Goal: Information Seeking & Learning: Learn about a topic

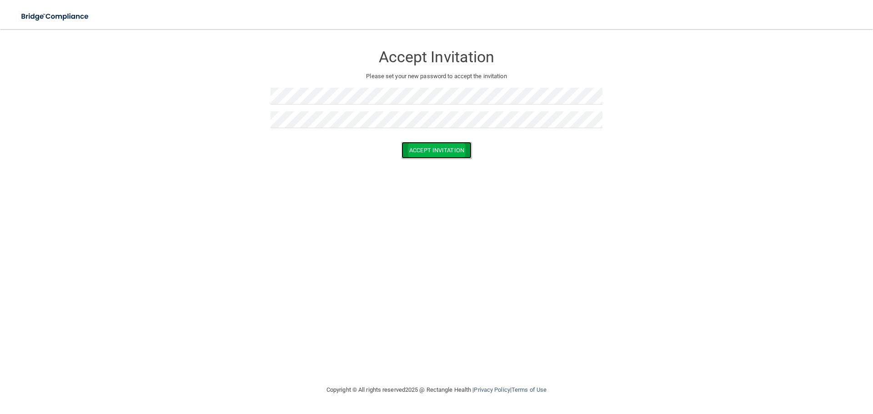
click at [455, 151] on button "Accept Invitation" at bounding box center [436, 150] width 70 height 17
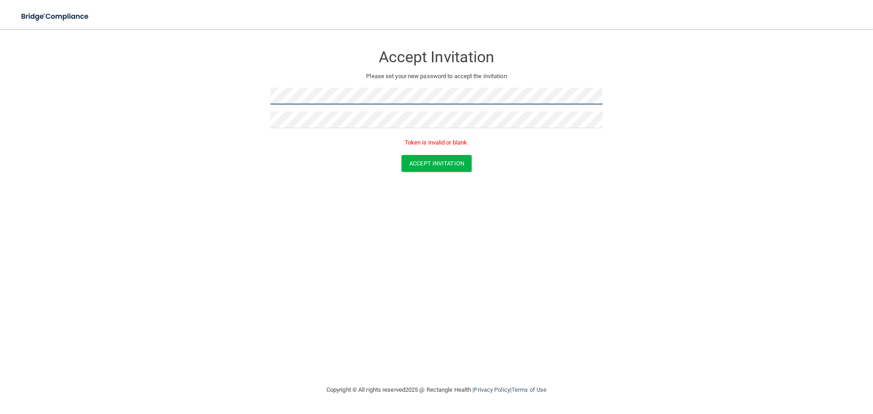
click at [264, 90] on form "Accept Invitation Please set your new password to accept the invitation Token i…" at bounding box center [436, 110] width 836 height 145
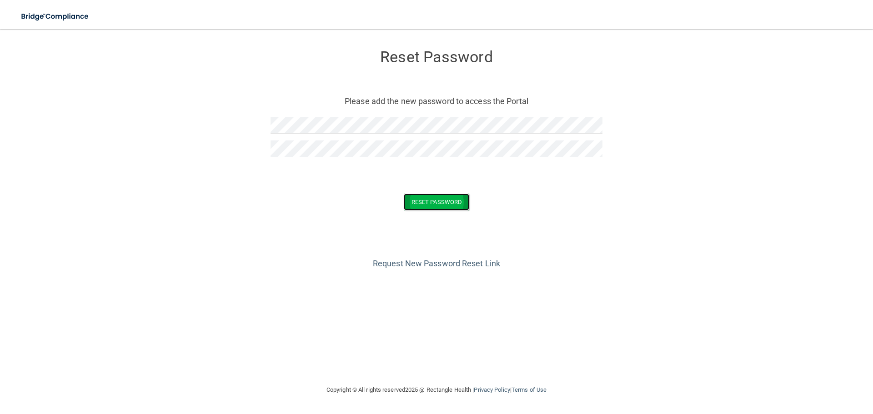
click at [446, 201] on button "Reset Password" at bounding box center [436, 202] width 65 height 17
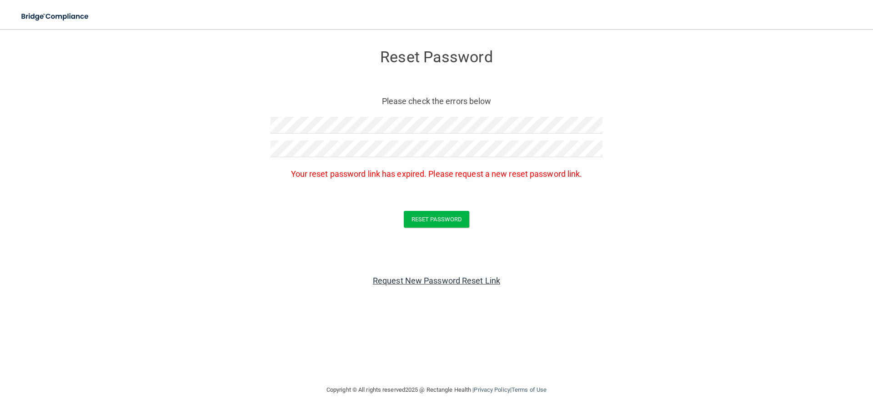
click at [426, 277] on link "Request New Password Reset Link" at bounding box center [436, 281] width 127 height 10
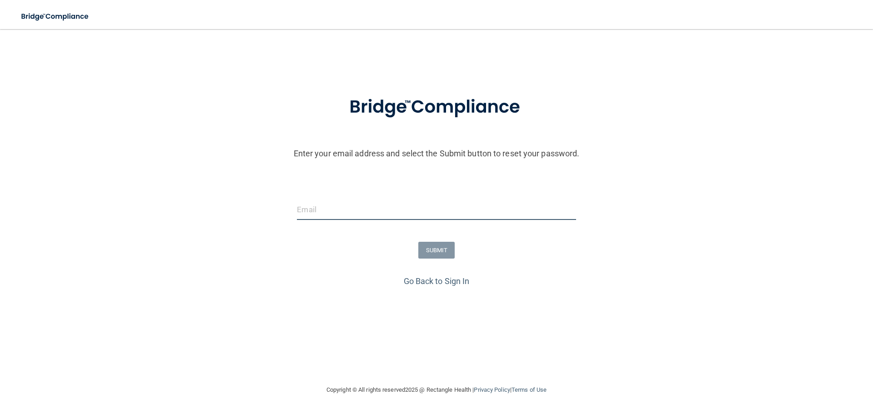
click at [309, 212] on input "email" at bounding box center [436, 210] width 279 height 20
type input "[EMAIL_ADDRESS][DOMAIN_NAME]"
click at [442, 250] on button "SUBMIT" at bounding box center [436, 250] width 37 height 17
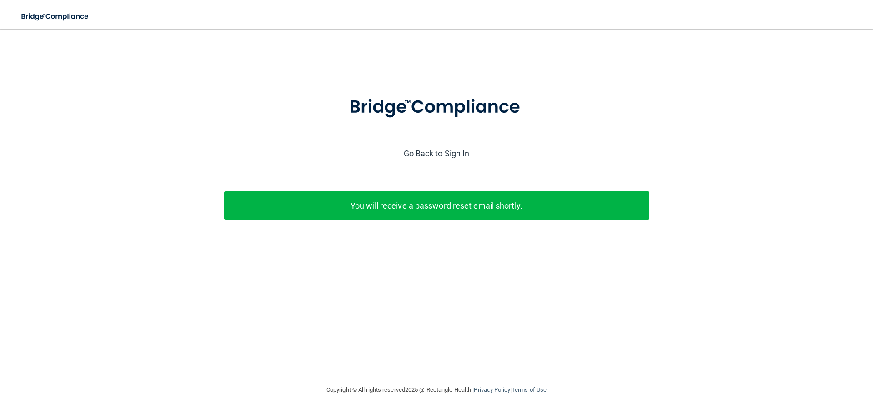
click at [445, 156] on link "Go Back to Sign In" at bounding box center [437, 154] width 66 height 10
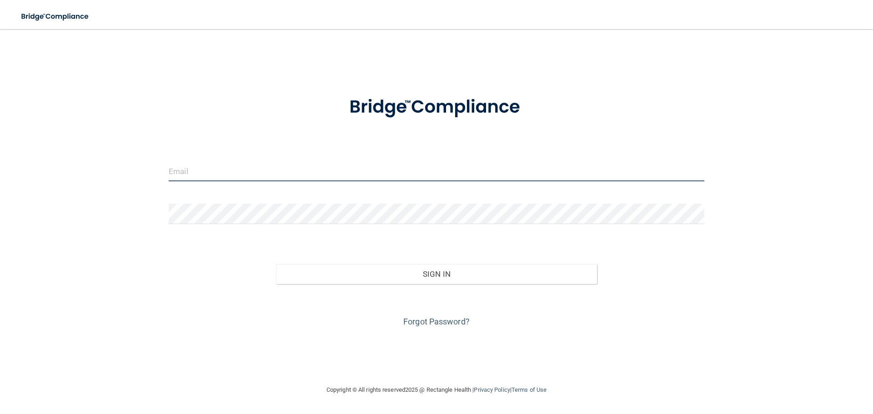
click at [275, 176] on input "email" at bounding box center [436, 171] width 535 height 20
type input "[EMAIL_ADDRESS][DOMAIN_NAME]"
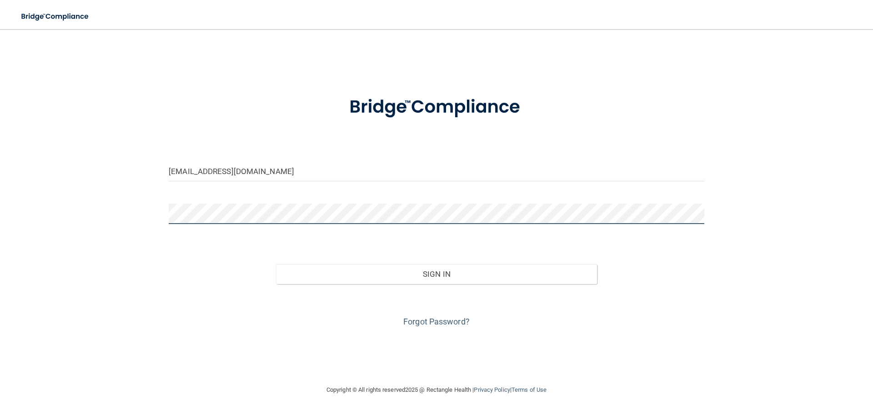
click at [276, 264] on button "Sign In" at bounding box center [436, 274] width 321 height 20
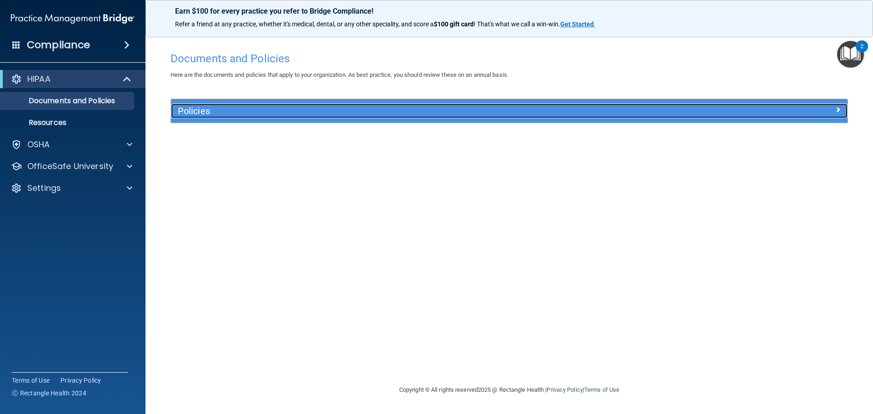
click at [742, 113] on div at bounding box center [762, 109] width 169 height 11
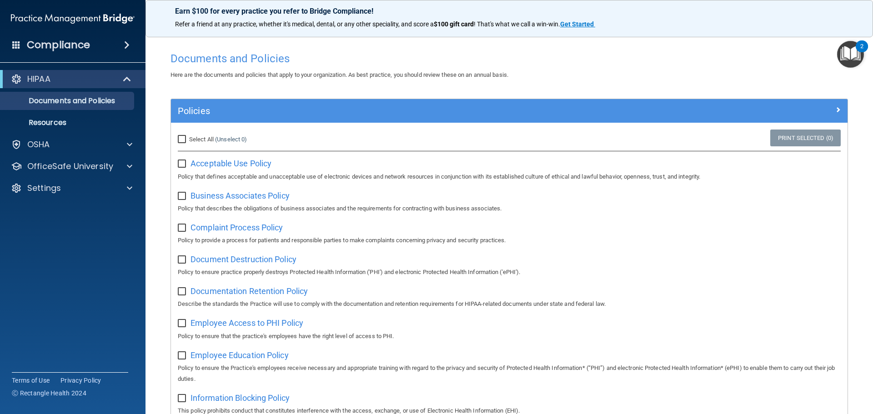
click at [185, 136] on input "Select All (Unselect 0) Unselect All" at bounding box center [183, 139] width 10 height 7
checkbox input "true"
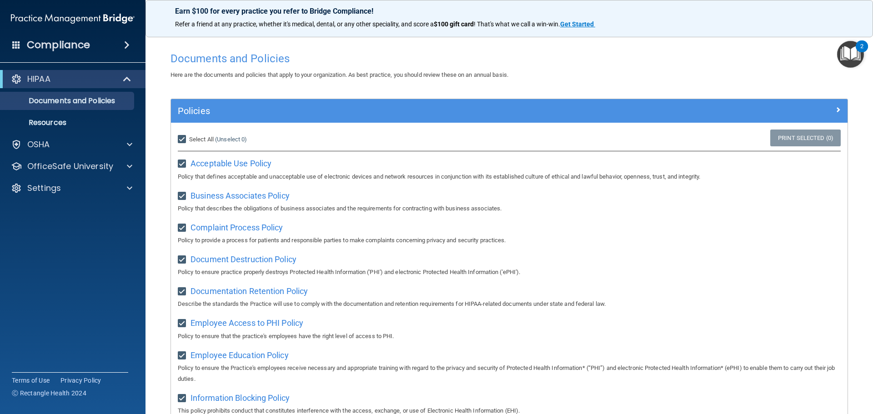
checkbox input "true"
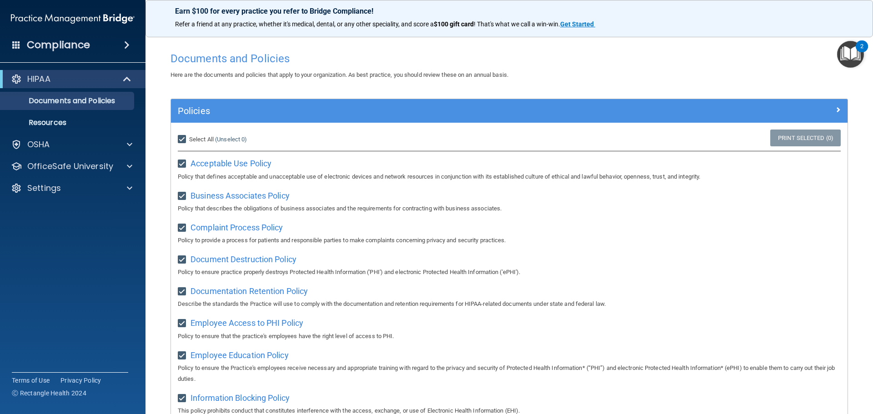
checkbox input "true"
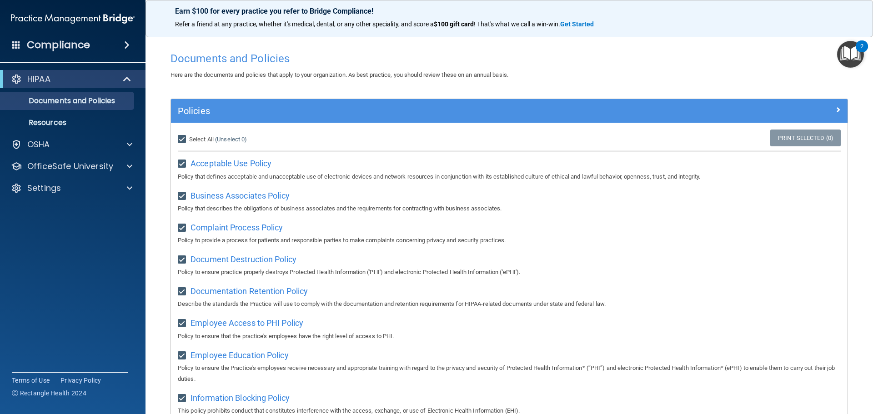
checkbox input "true"
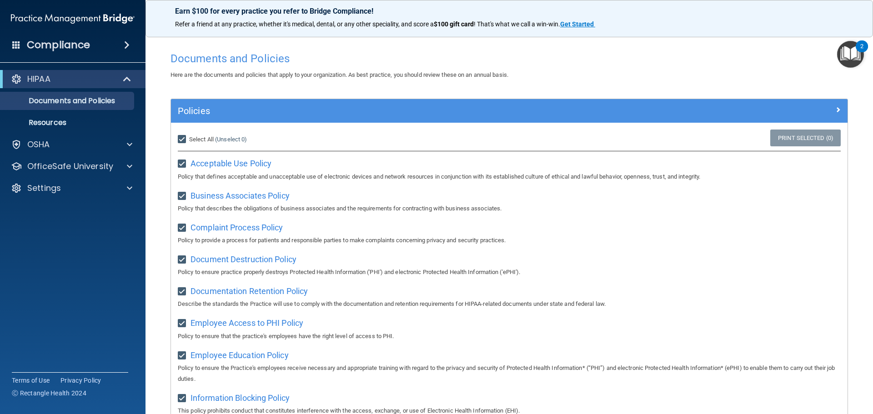
checkbox input "true"
click at [55, 122] on p "Resources" at bounding box center [68, 122] width 124 height 9
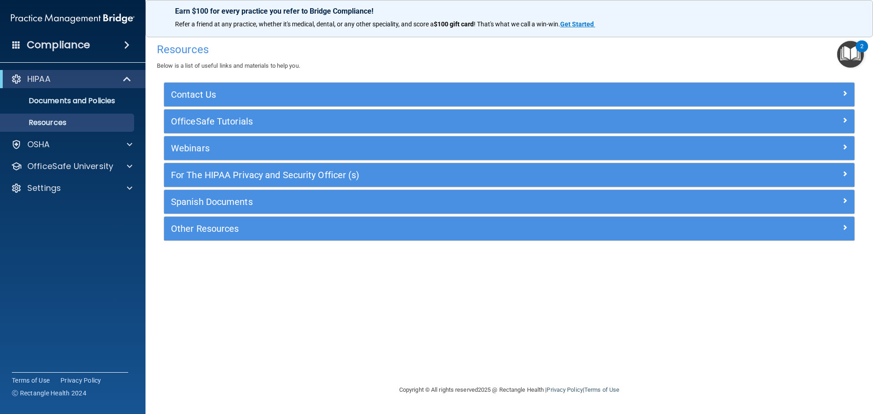
click at [850, 59] on img "Open Resource Center, 2 new notifications" at bounding box center [850, 54] width 27 height 27
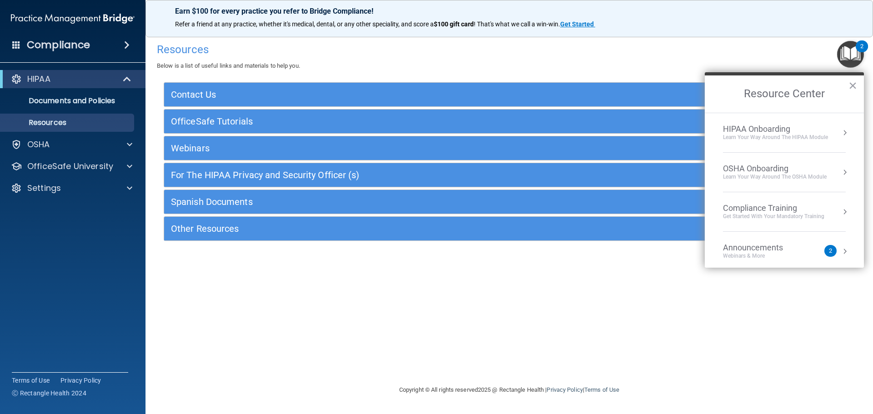
click at [768, 132] on div "HIPAA Onboarding" at bounding box center [775, 129] width 105 height 10
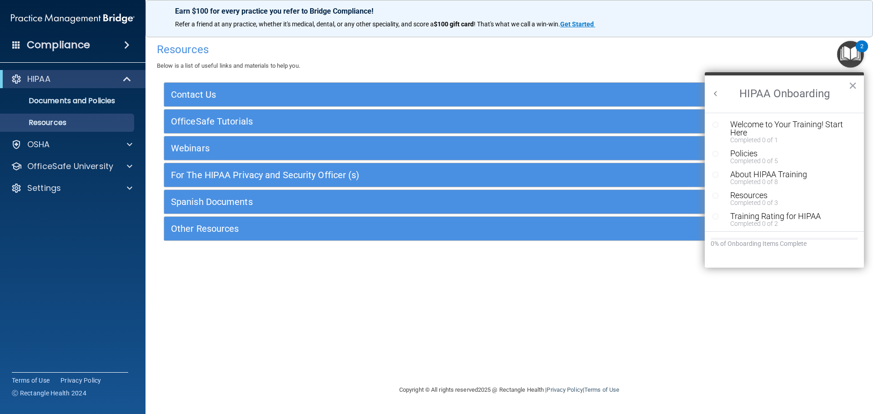
click at [713, 126] on icon "Resource Center" at bounding box center [715, 124] width 7 height 7
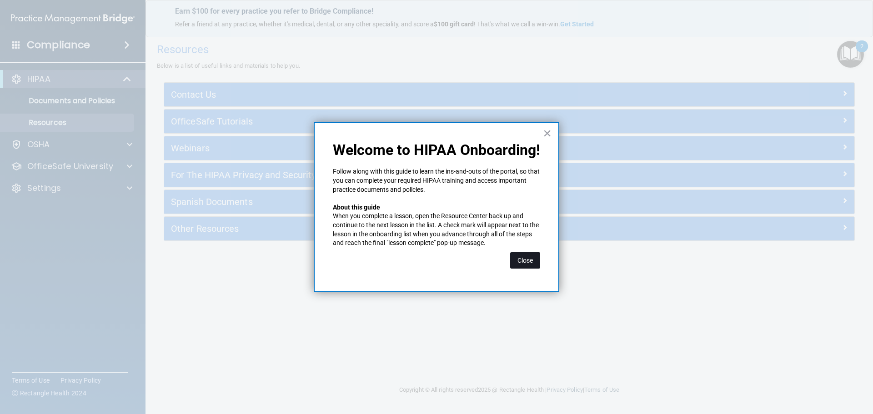
click at [526, 262] on button "Close" at bounding box center [525, 260] width 30 height 16
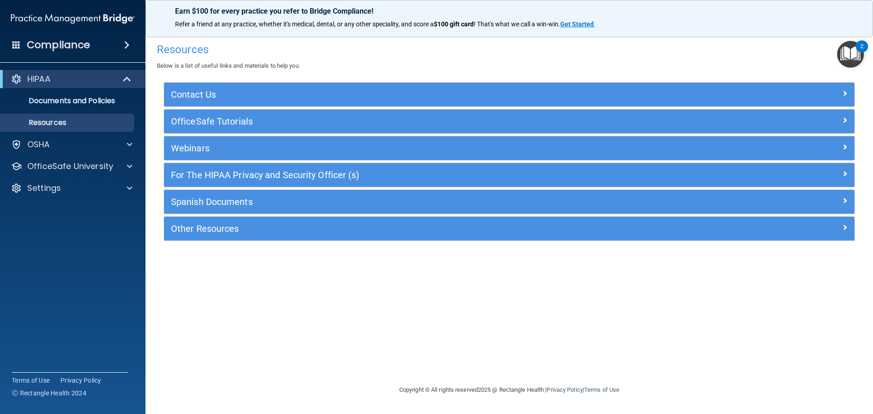
click at [855, 50] on img "Open Resource Center, 2 new notifications" at bounding box center [850, 54] width 27 height 27
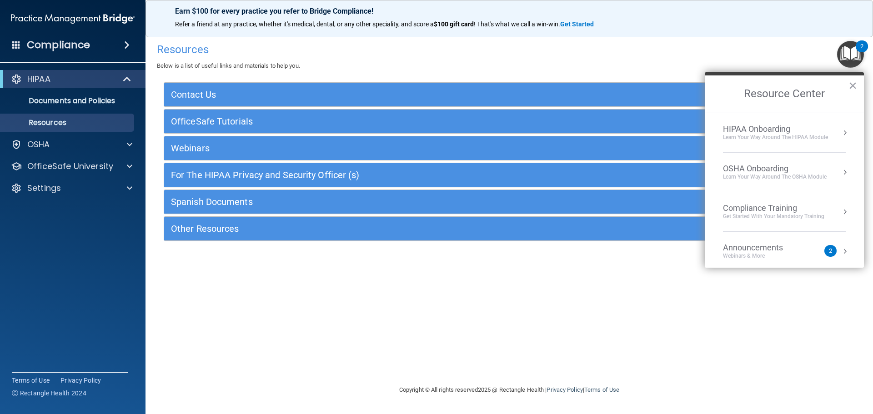
click at [713, 131] on ol "HIPAA Onboarding Learn Your Way around the HIPAA module OSHA Onboarding Learn y…" at bounding box center [783, 190] width 159 height 155
drag, startPoint x: 713, startPoint y: 139, endPoint x: 746, endPoint y: 143, distance: 32.5
click at [714, 140] on ol "HIPAA Onboarding Learn Your Way around the HIPAA module OSHA Onboarding Learn y…" at bounding box center [783, 190] width 159 height 155
click at [797, 145] on li "HIPAA Onboarding Learn Your Way around the HIPAA module" at bounding box center [784, 133] width 123 height 40
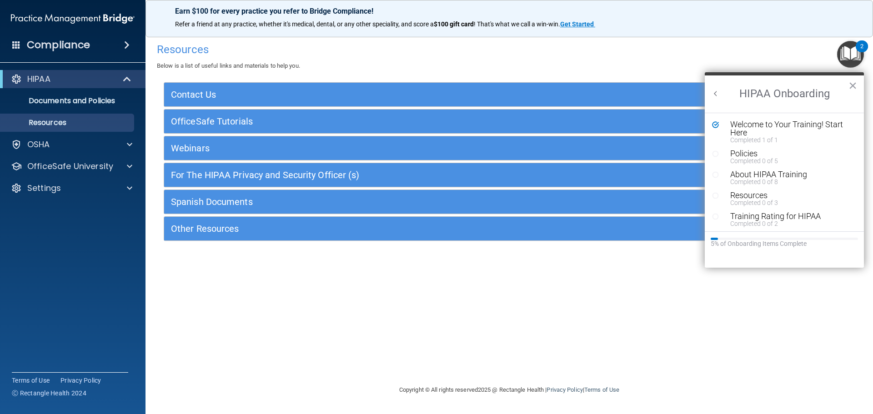
click at [714, 156] on circle "Resource Center" at bounding box center [715, 153] width 5 height 5
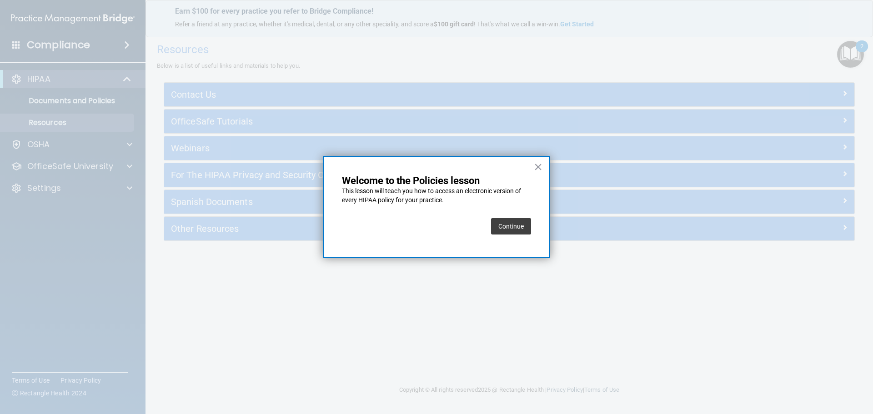
click at [515, 228] on button "Continue" at bounding box center [511, 226] width 40 height 16
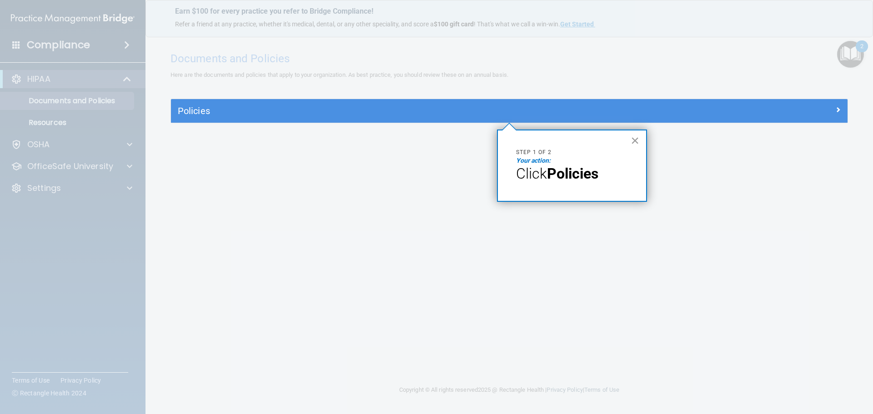
click at [636, 140] on button "×" at bounding box center [634, 140] width 9 height 15
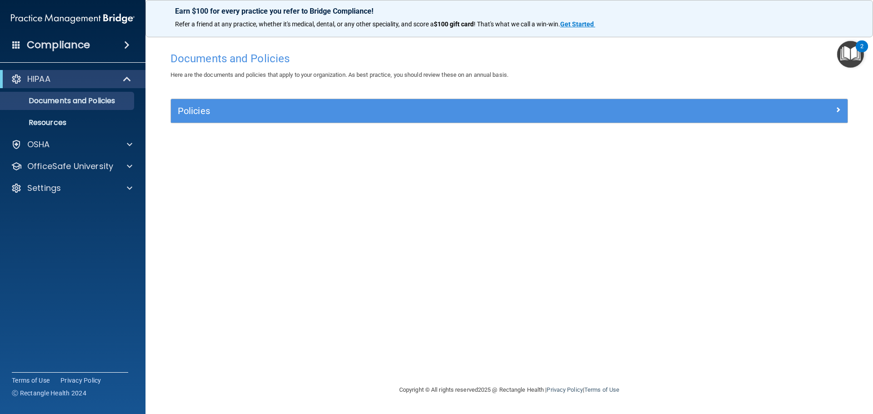
click at [851, 57] on img "Open Resource Center, 2 new notifications" at bounding box center [850, 54] width 27 height 27
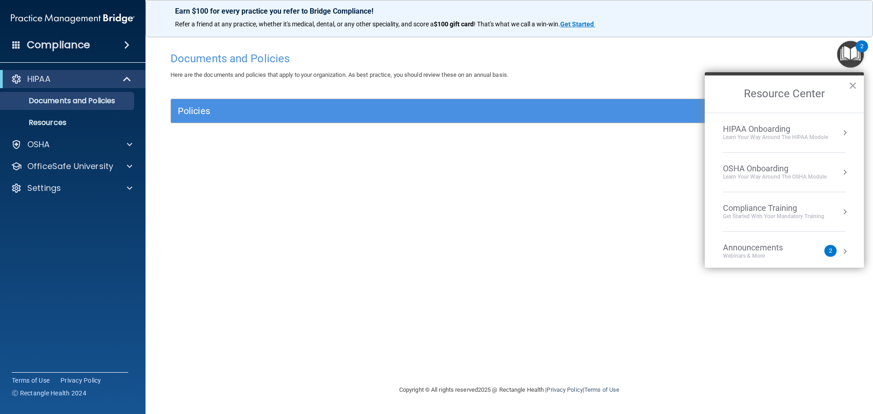
click at [809, 133] on div "HIPAA Onboarding" at bounding box center [775, 129] width 105 height 10
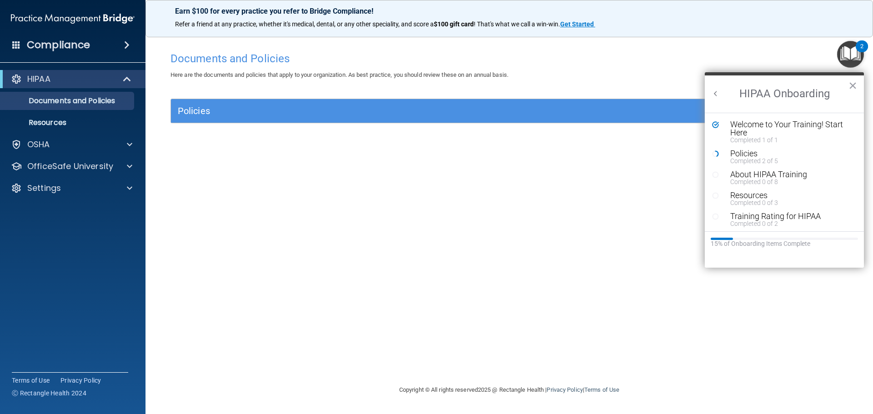
click at [713, 175] on icon "Resource Center" at bounding box center [715, 174] width 7 height 7
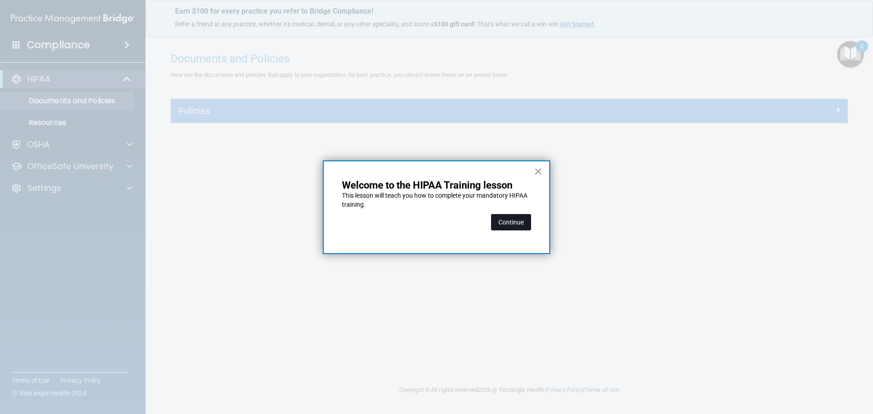
click at [523, 219] on button "Continue" at bounding box center [511, 222] width 40 height 16
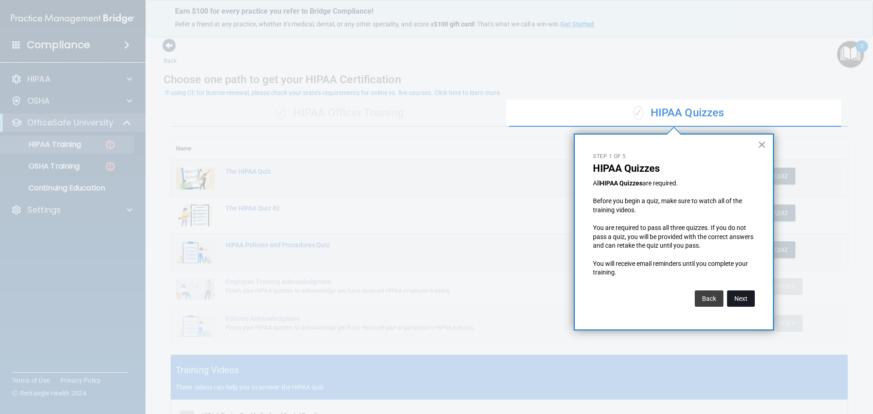
click at [741, 301] on button "Next" at bounding box center [741, 298] width 28 height 16
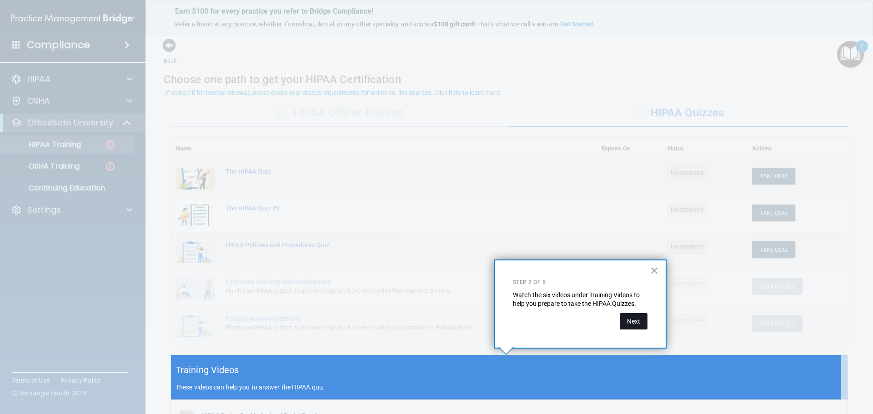
click at [639, 319] on button "Next" at bounding box center [633, 321] width 28 height 16
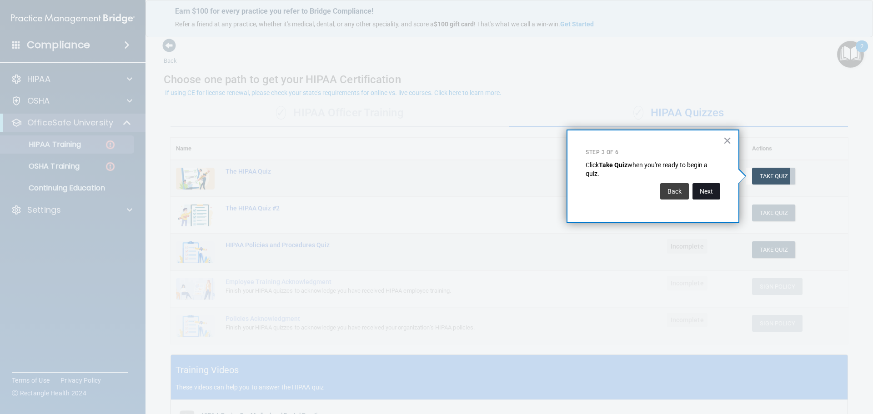
click at [708, 190] on button "Next" at bounding box center [706, 191] width 28 height 16
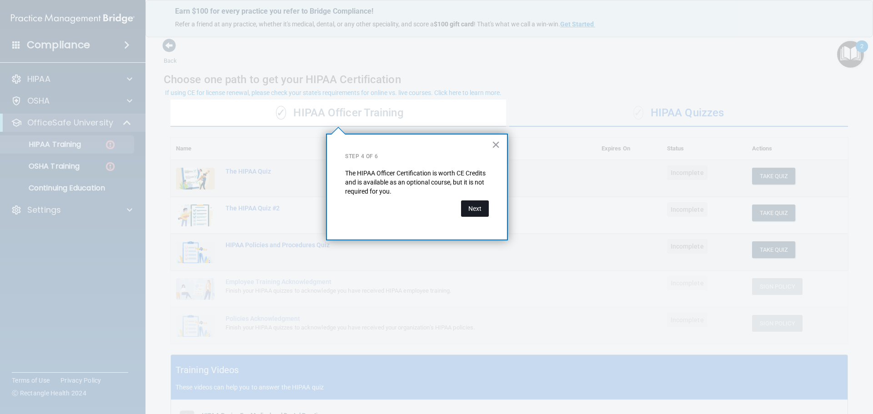
click at [475, 204] on button "Next" at bounding box center [475, 208] width 28 height 16
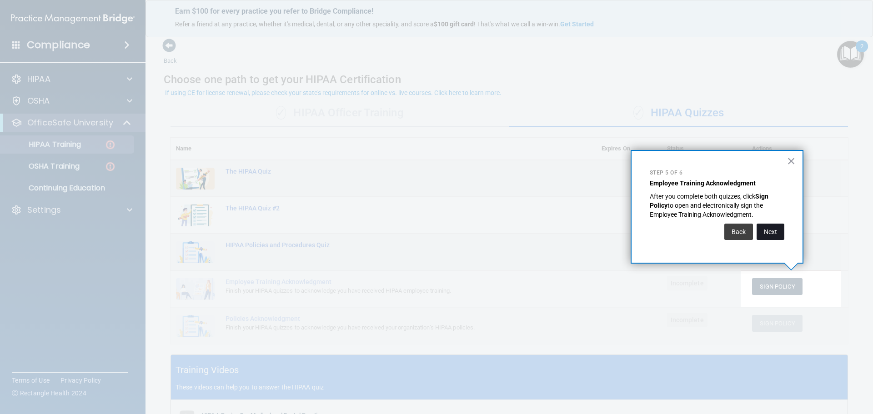
click at [776, 233] on button "Next" at bounding box center [770, 232] width 28 height 16
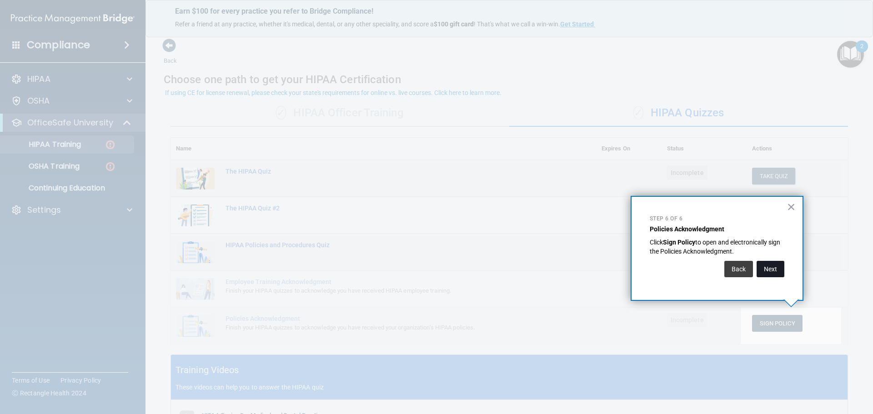
click at [771, 268] on button "Next" at bounding box center [770, 269] width 28 height 16
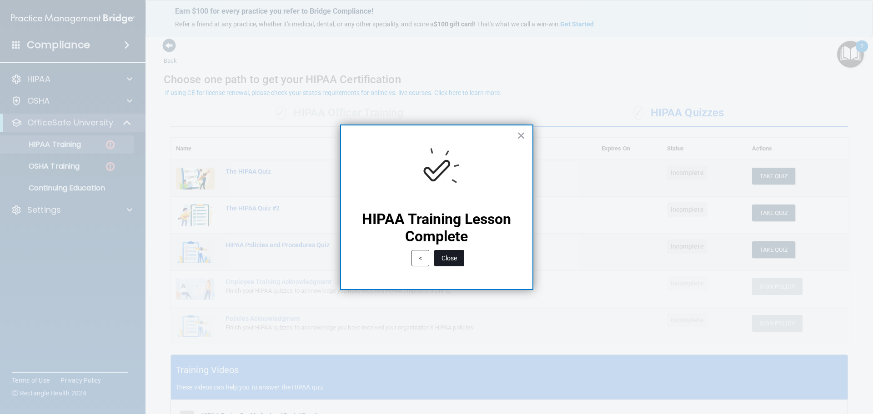
click at [451, 257] on button "Close" at bounding box center [449, 258] width 30 height 16
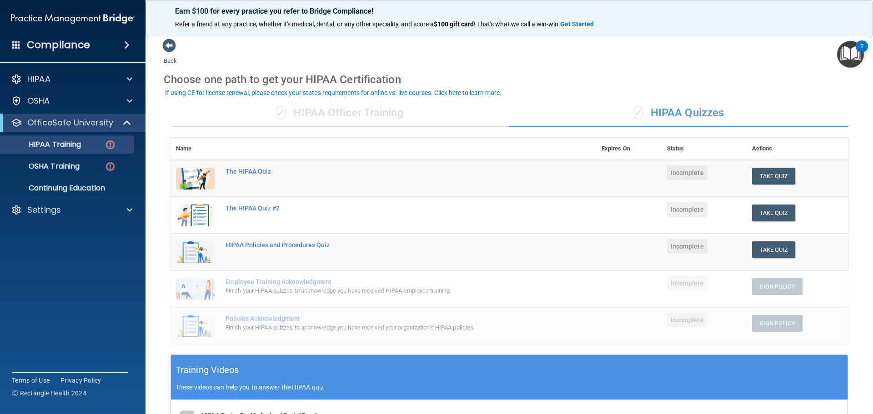
click at [846, 51] on img "Open Resource Center, 2 new notifications" at bounding box center [850, 54] width 27 height 27
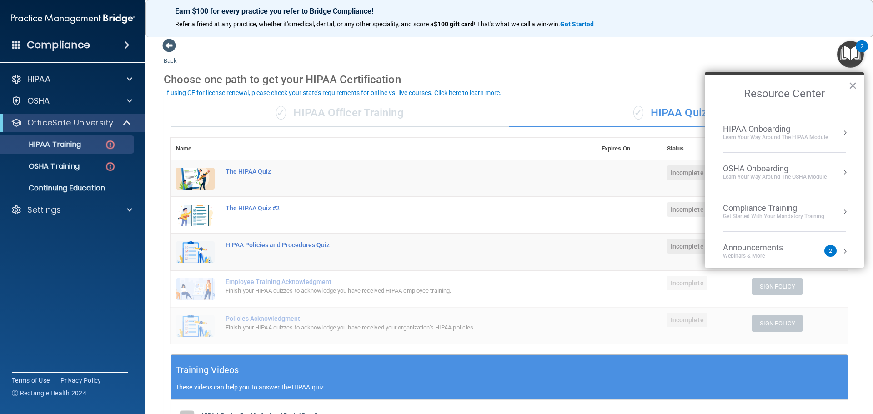
click at [796, 130] on div "HIPAA Onboarding" at bounding box center [775, 129] width 105 height 10
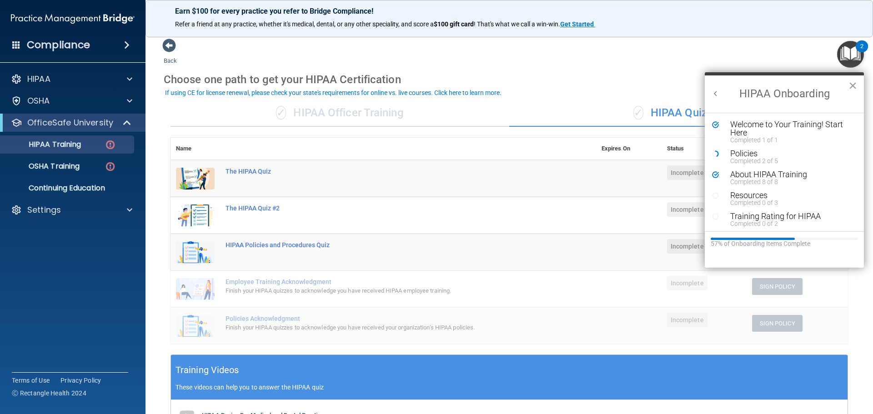
click at [712, 194] on icon "Resource Center" at bounding box center [715, 195] width 7 height 7
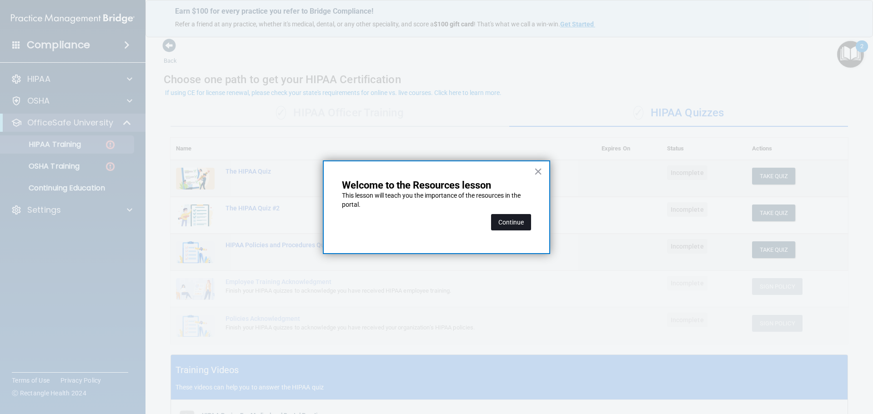
click at [520, 220] on button "Continue" at bounding box center [511, 222] width 40 height 16
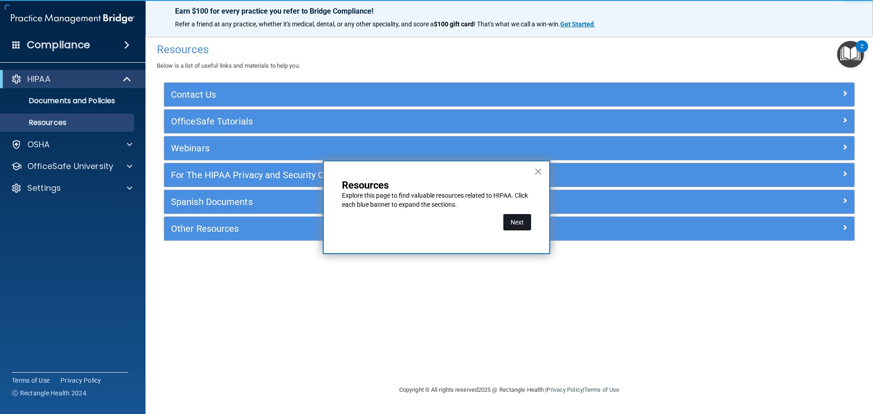
click at [520, 223] on button "Next" at bounding box center [517, 222] width 28 height 16
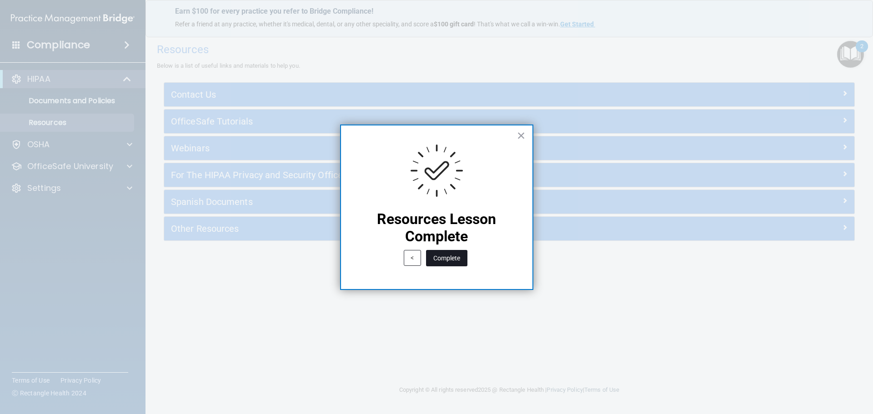
click at [437, 258] on button "Complete" at bounding box center [446, 258] width 41 height 16
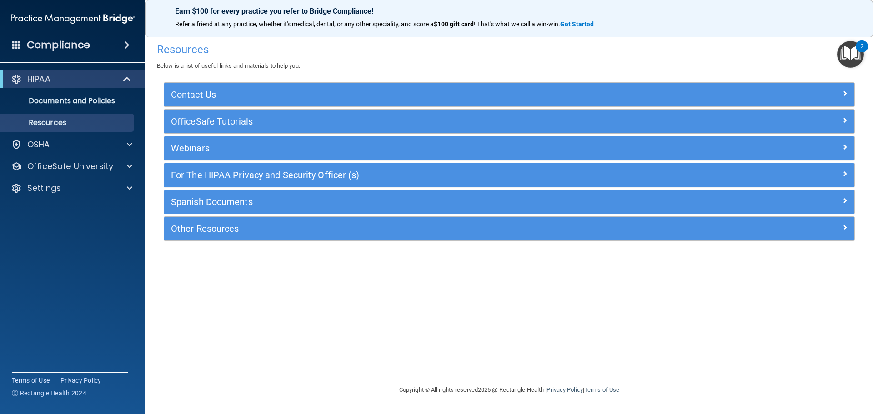
click at [850, 60] on img "Open Resource Center, 2 new notifications" at bounding box center [850, 54] width 27 height 27
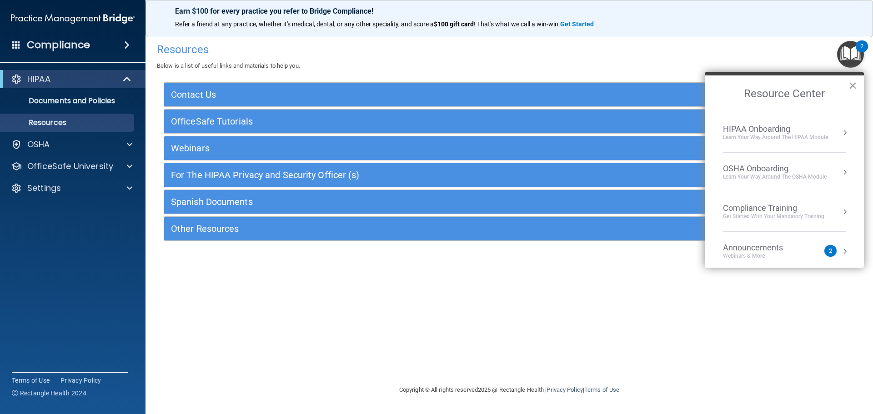
click at [793, 134] on div "Learn Your Way around the HIPAA module" at bounding box center [775, 138] width 105 height 8
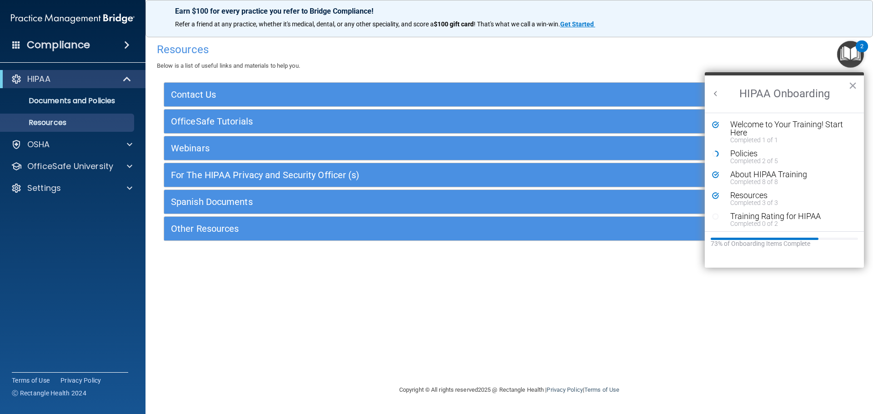
click at [715, 218] on icon "Resource Center" at bounding box center [715, 216] width 7 height 7
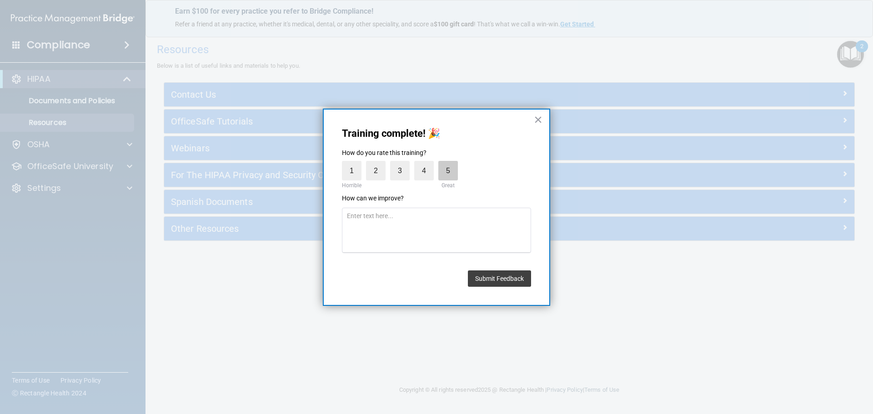
click at [448, 170] on label "5" at bounding box center [448, 171] width 20 height 20
click at [427, 163] on input "5" at bounding box center [427, 163] width 0 height 0
click at [490, 279] on button "Submit Feedback" at bounding box center [499, 278] width 63 height 16
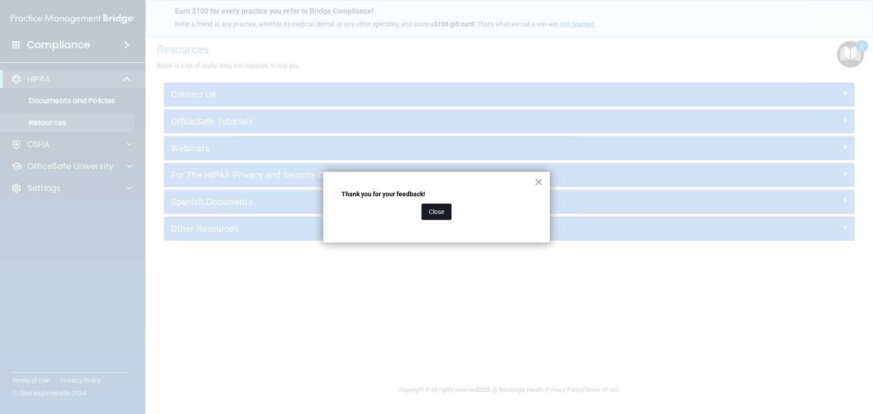
click at [440, 214] on button "Close" at bounding box center [436, 212] width 30 height 16
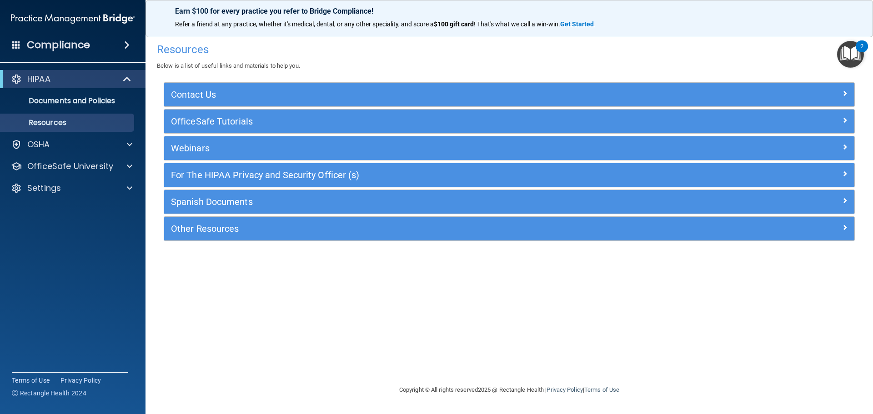
click at [846, 59] on img "Open Resource Center, 2 new notifications" at bounding box center [850, 54] width 27 height 27
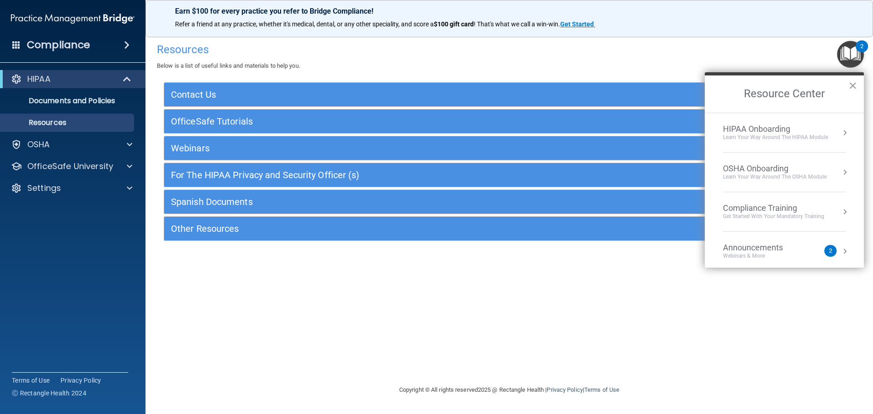
click at [788, 143] on li "HIPAA Onboarding Learn Your Way around the HIPAA module" at bounding box center [784, 133] width 123 height 40
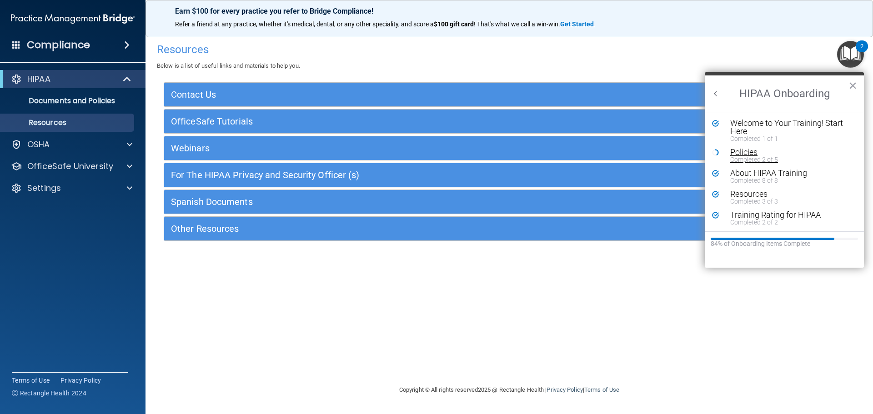
scroll to position [2, 0]
click at [854, 81] on button "×" at bounding box center [852, 85] width 9 height 15
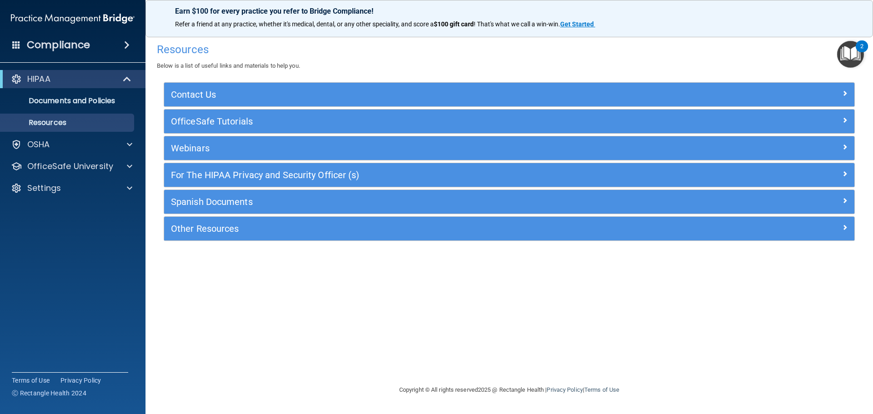
click at [852, 61] on img "Open Resource Center, 2 new notifications" at bounding box center [850, 54] width 27 height 27
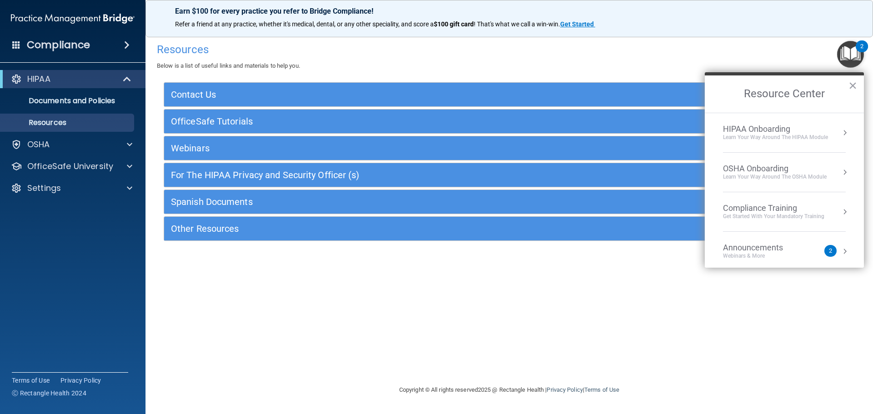
click at [752, 168] on div "OSHA Onboarding" at bounding box center [775, 169] width 104 height 10
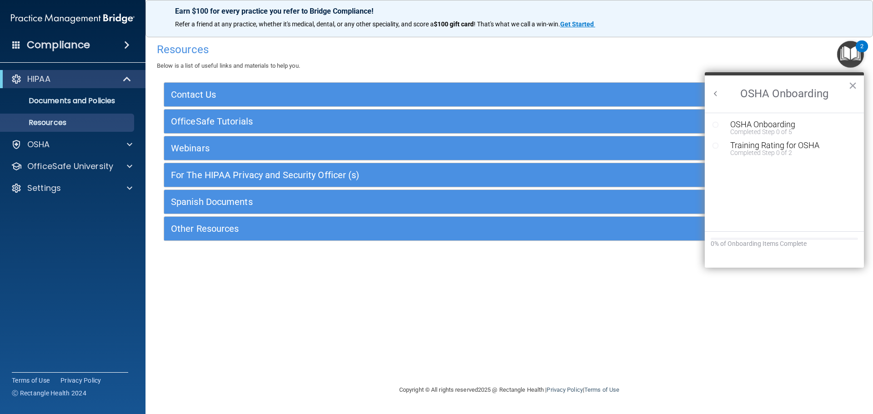
scroll to position [0, 0]
click at [717, 121] on icon "Resource Center" at bounding box center [715, 124] width 7 height 7
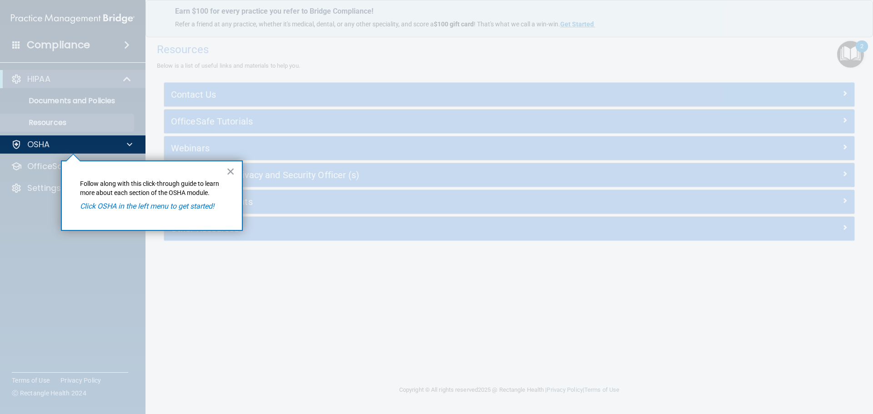
click at [231, 171] on button "×" at bounding box center [230, 171] width 9 height 15
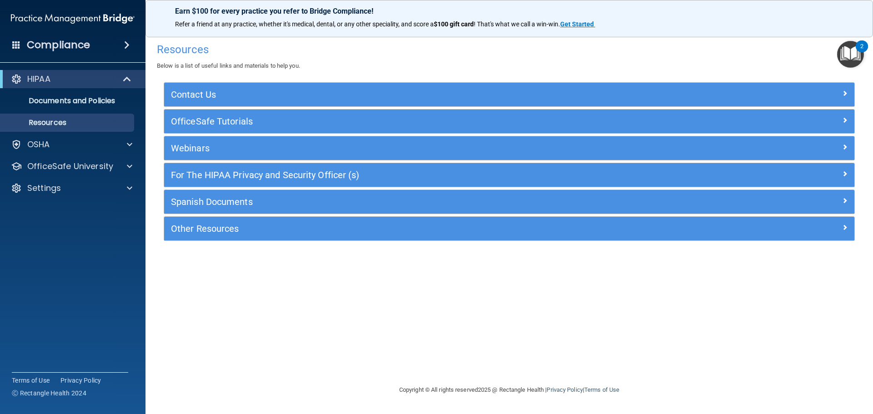
click at [845, 54] on img "Open Resource Center, 2 new notifications" at bounding box center [850, 54] width 27 height 27
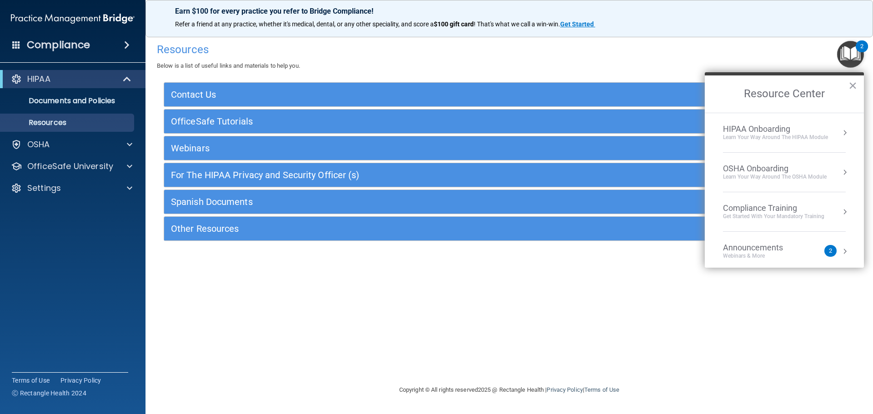
click at [786, 166] on div "OSHA Onboarding" at bounding box center [775, 169] width 104 height 10
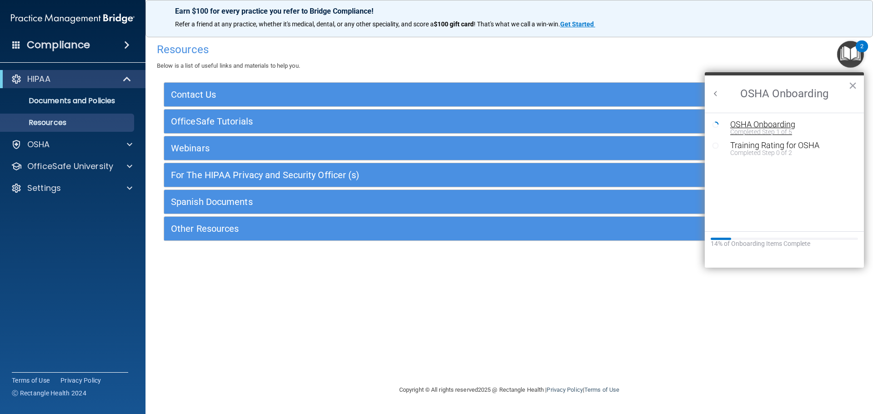
click at [730, 130] on div "Completed Step 1 of 5" at bounding box center [791, 132] width 122 height 6
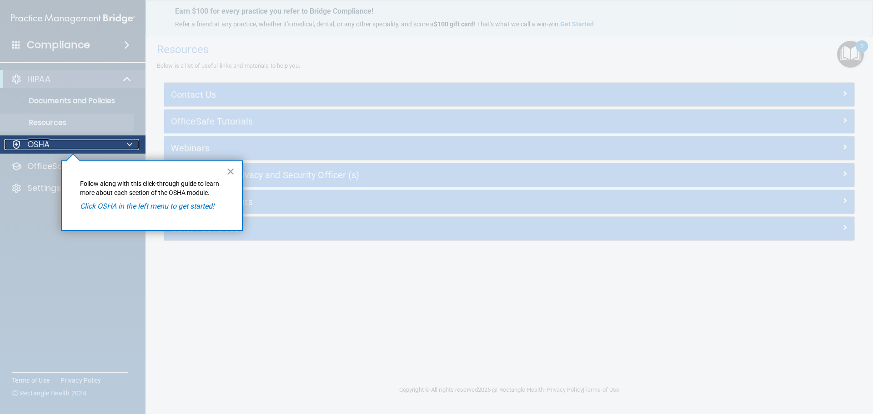
click at [55, 140] on div "OSHA" at bounding box center [60, 144] width 113 height 11
click at [40, 165] on div at bounding box center [73, 284] width 146 height 260
click at [232, 170] on button "×" at bounding box center [230, 171] width 9 height 15
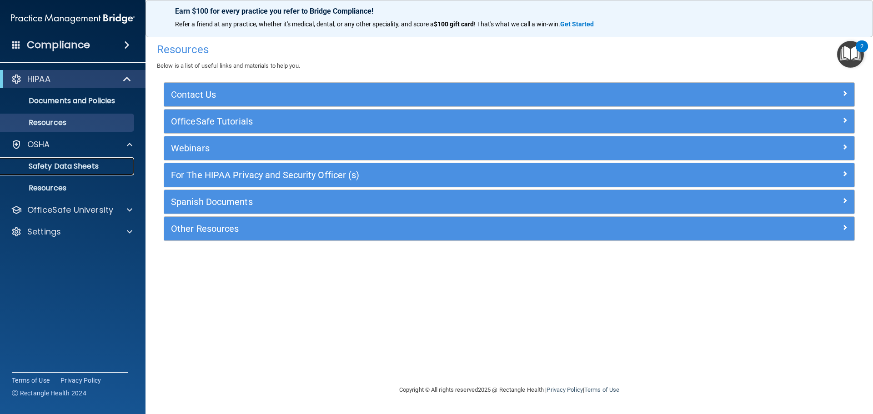
click at [63, 162] on p "Safety Data Sheets" at bounding box center [68, 166] width 124 height 9
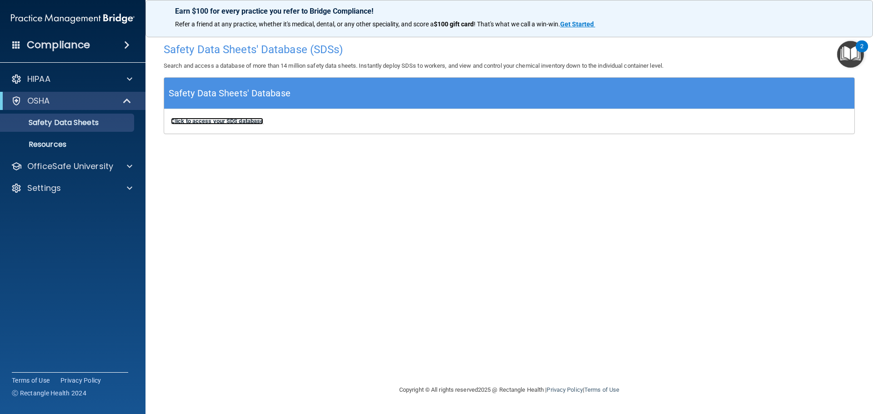
click at [243, 118] on b "Click to access your SDS database" at bounding box center [217, 121] width 92 height 7
click at [856, 52] on img "Open Resource Center, 2 new notifications" at bounding box center [850, 54] width 27 height 27
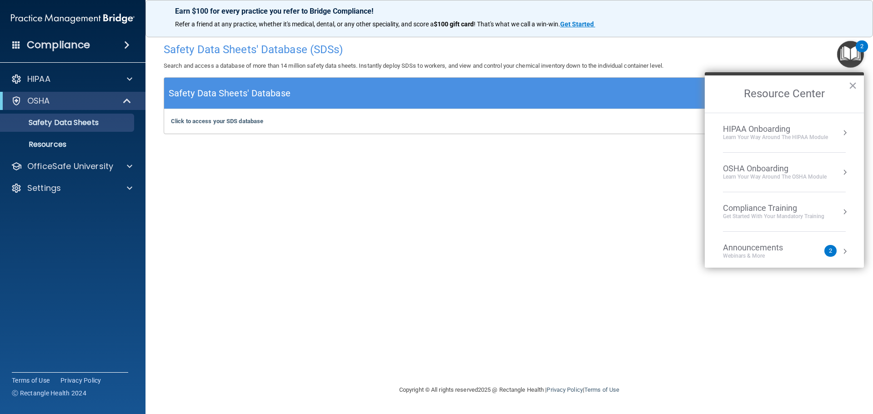
click at [767, 168] on div "OSHA Onboarding" at bounding box center [775, 169] width 104 height 10
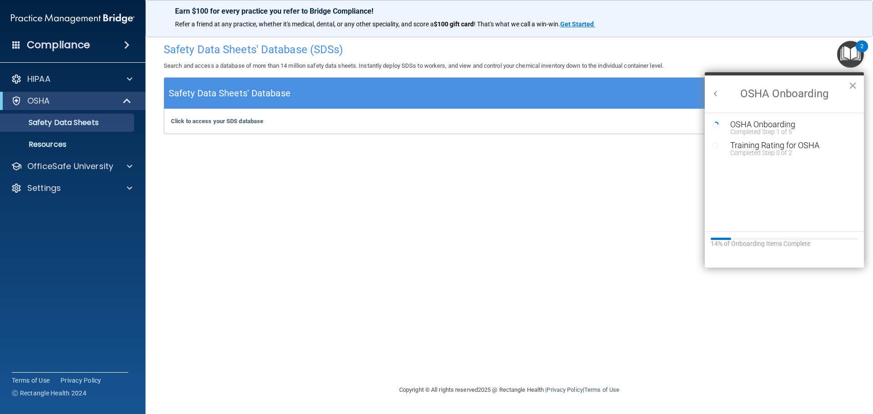
click at [717, 145] on icon "Resource Center" at bounding box center [715, 145] width 7 height 7
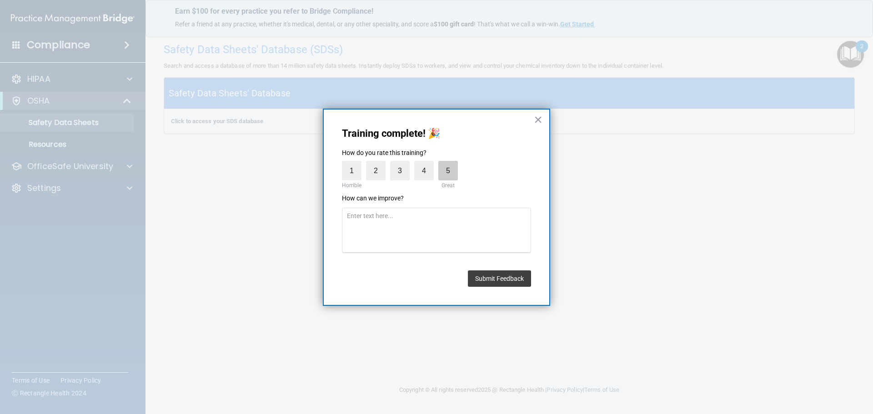
click at [451, 171] on label "5" at bounding box center [448, 171] width 20 height 20
click at [427, 163] on input "5" at bounding box center [427, 163] width 0 height 0
click at [510, 277] on button "Submit Feedback" at bounding box center [499, 278] width 63 height 16
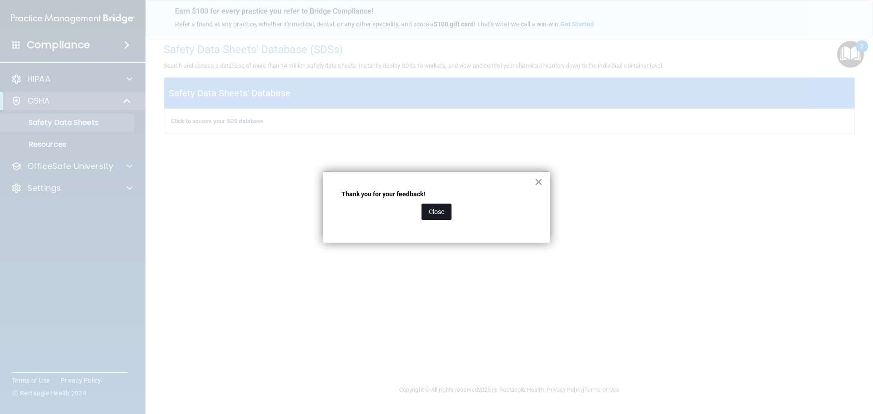
click at [437, 205] on button "Close" at bounding box center [436, 212] width 30 height 16
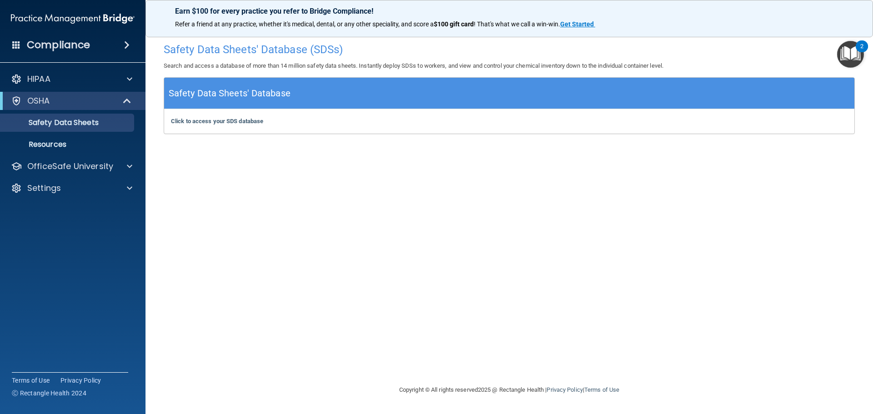
click at [850, 45] on img "Open Resource Center, 2 new notifications" at bounding box center [850, 54] width 27 height 27
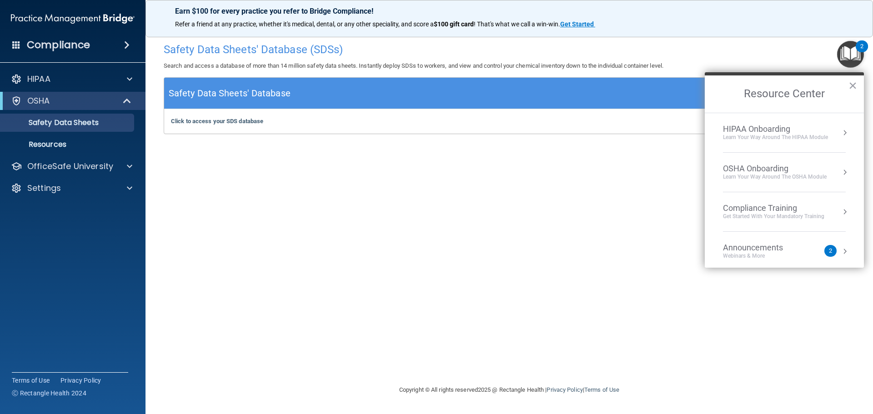
click at [760, 140] on div "Learn Your Way around the HIPAA module" at bounding box center [775, 138] width 105 height 8
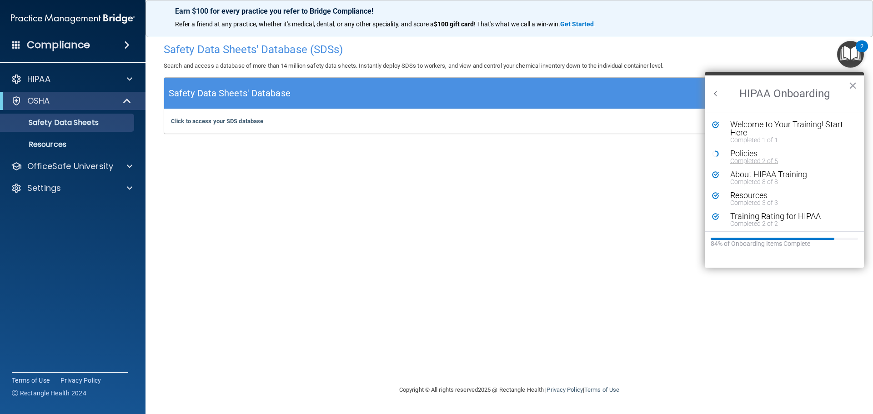
click at [750, 154] on div "Policies" at bounding box center [787, 154] width 115 height 8
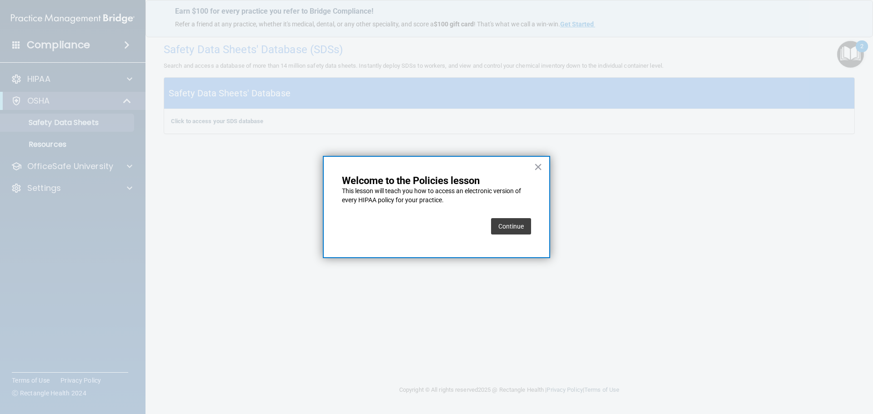
click at [506, 227] on button "Continue" at bounding box center [511, 226] width 40 height 16
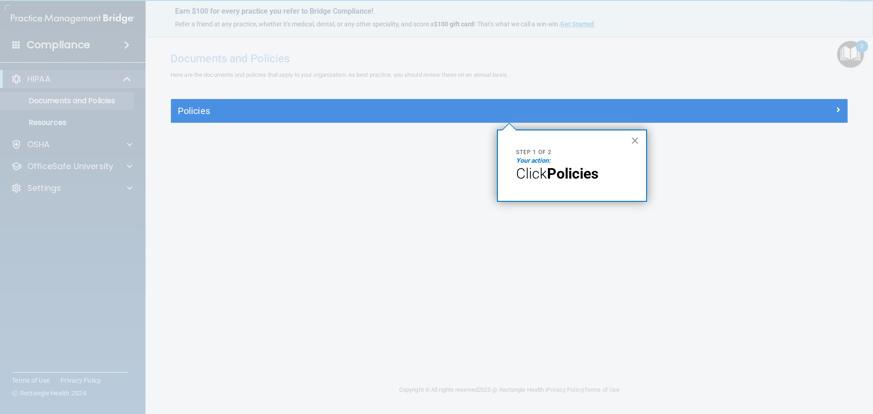
click at [637, 139] on button "×" at bounding box center [634, 140] width 9 height 15
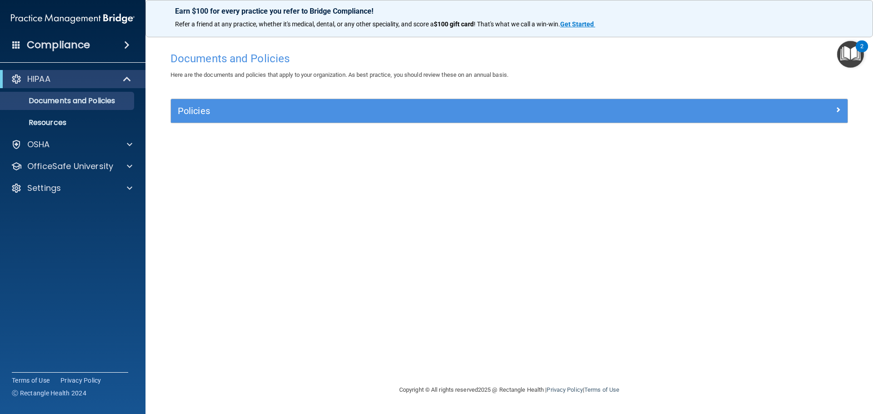
click at [851, 55] on img "Open Resource Center, 2 new notifications" at bounding box center [850, 54] width 27 height 27
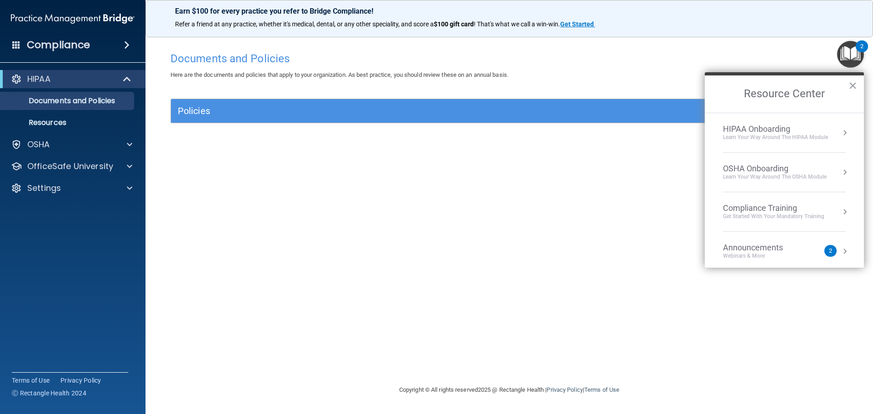
click at [780, 126] on div "HIPAA Onboarding" at bounding box center [775, 129] width 105 height 10
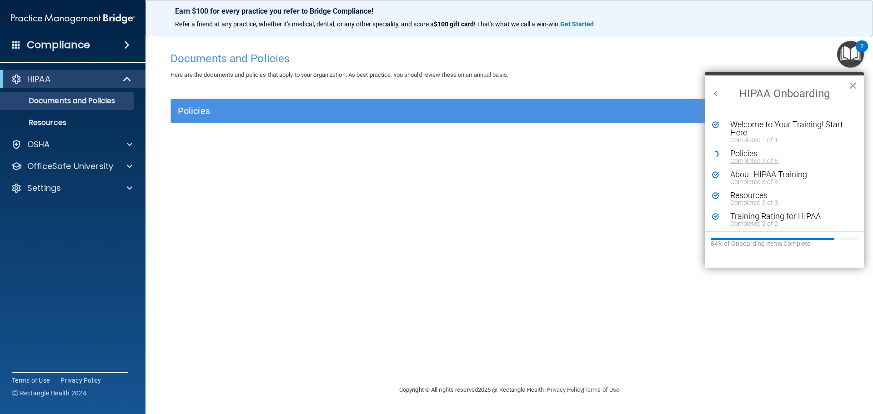
click at [741, 150] on div "Policies" at bounding box center [787, 154] width 115 height 8
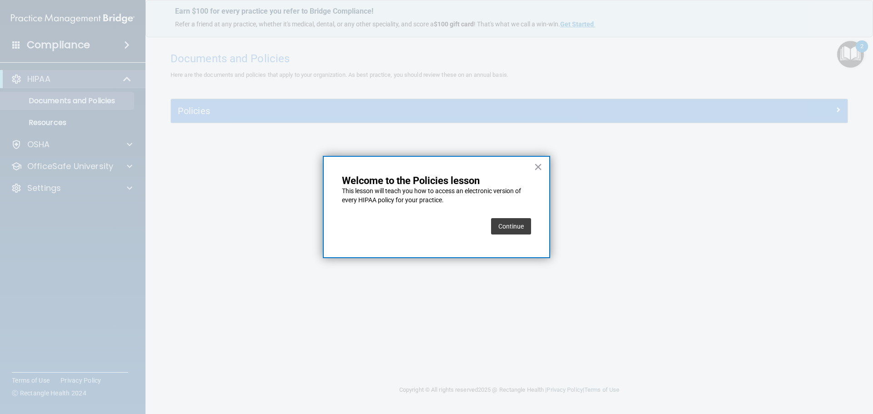
click at [517, 228] on button "Continue" at bounding box center [511, 226] width 40 height 16
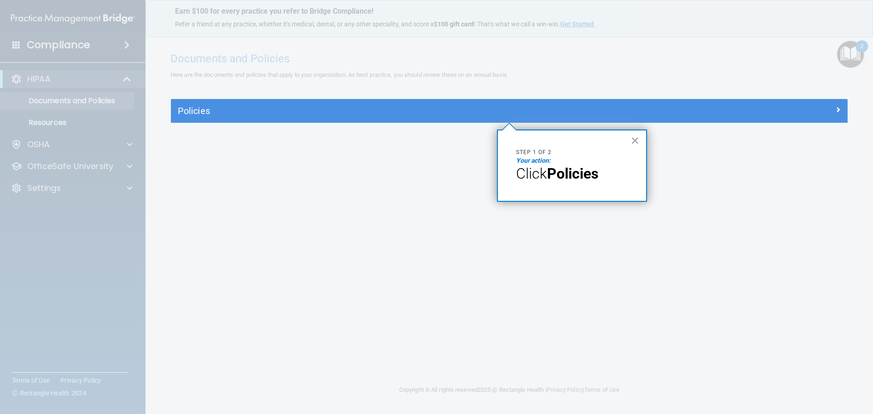
click at [636, 141] on button "×" at bounding box center [634, 140] width 9 height 15
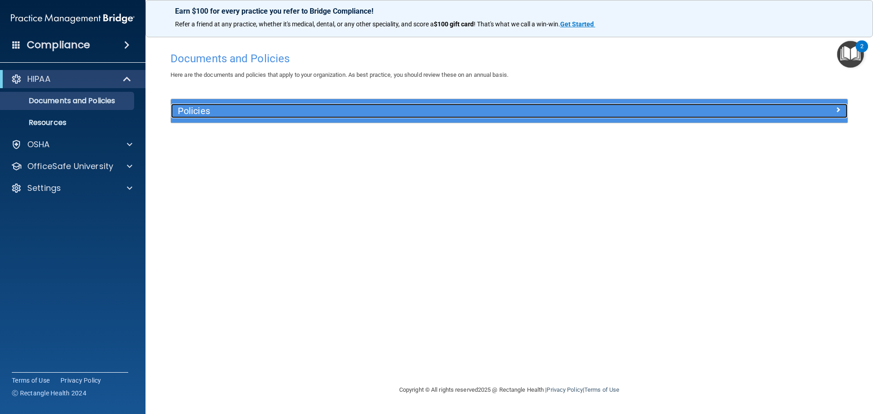
click at [238, 110] on h5 "Policies" at bounding box center [425, 111] width 494 height 10
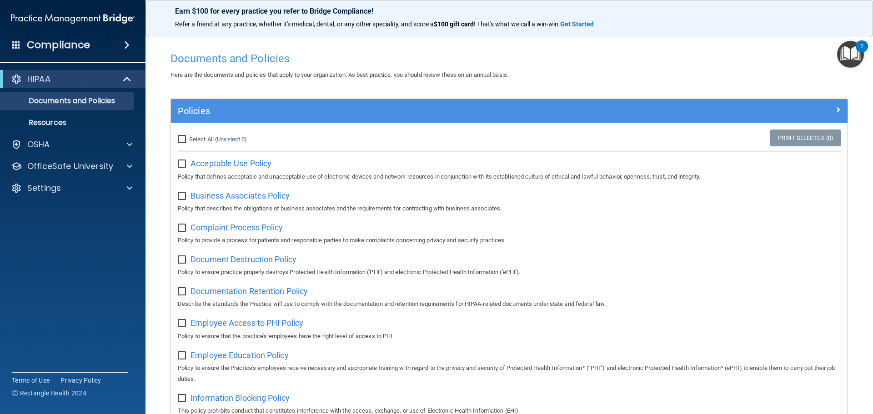
click at [184, 138] on input "Select All (Unselect 0) Unselect All" at bounding box center [183, 139] width 10 height 7
checkbox input "true"
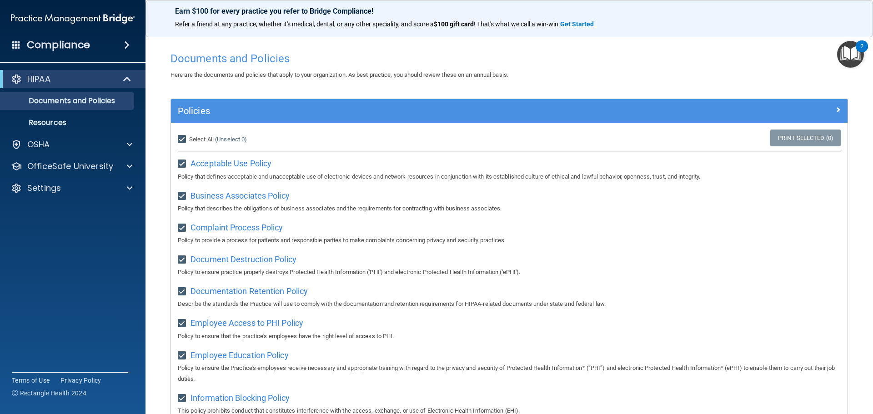
checkbox input "true"
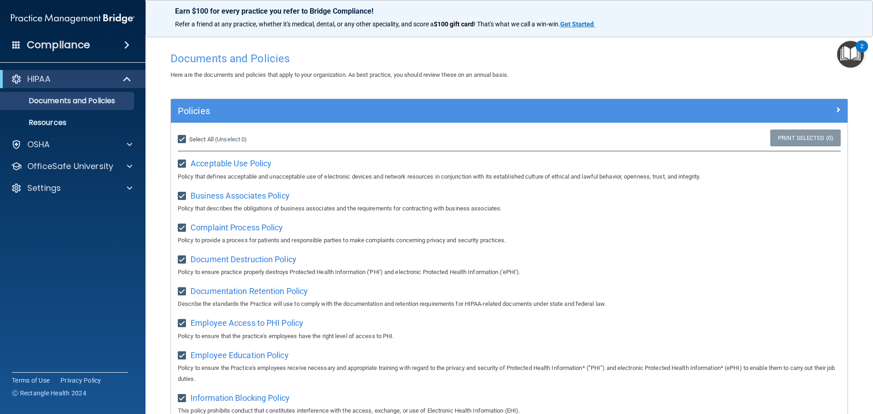
checkbox input "true"
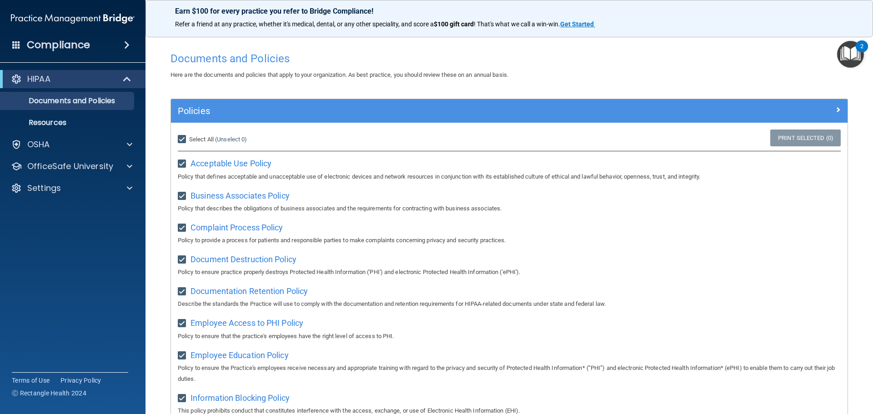
checkbox input "true"
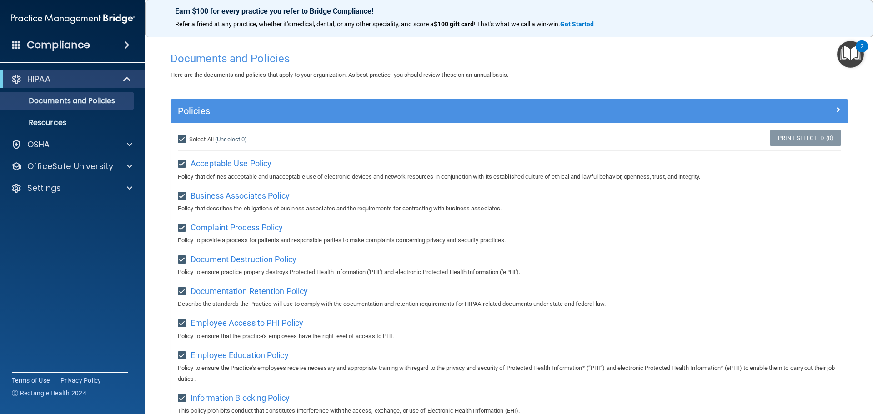
checkbox input "true"
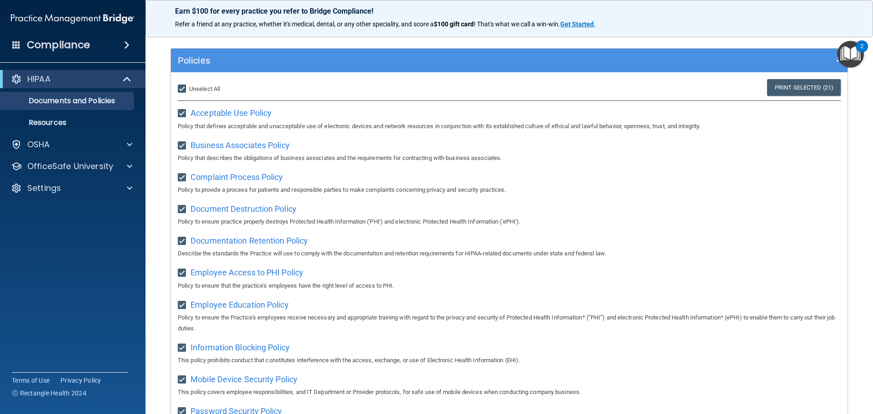
scroll to position [43, 0]
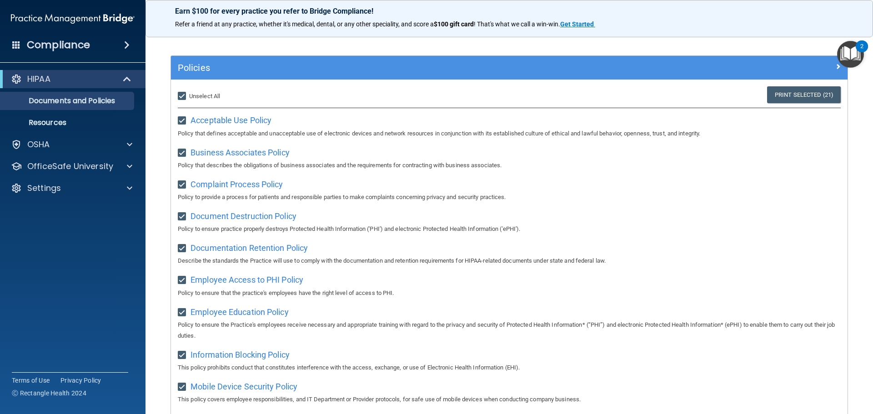
click at [852, 56] on img "Open Resource Center, 2 new notifications" at bounding box center [850, 54] width 27 height 27
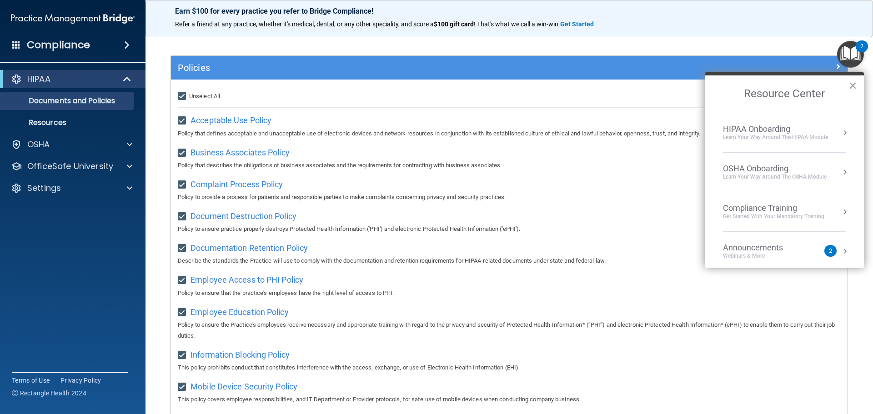
click at [751, 135] on div "Learn Your Way around the HIPAA module" at bounding box center [775, 138] width 105 height 8
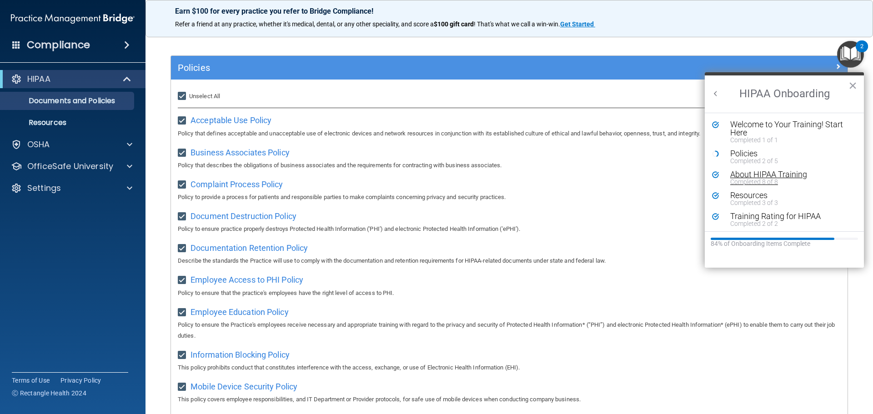
scroll to position [2, 0]
click at [754, 156] on div "Completed 2 of 5" at bounding box center [787, 159] width 115 height 6
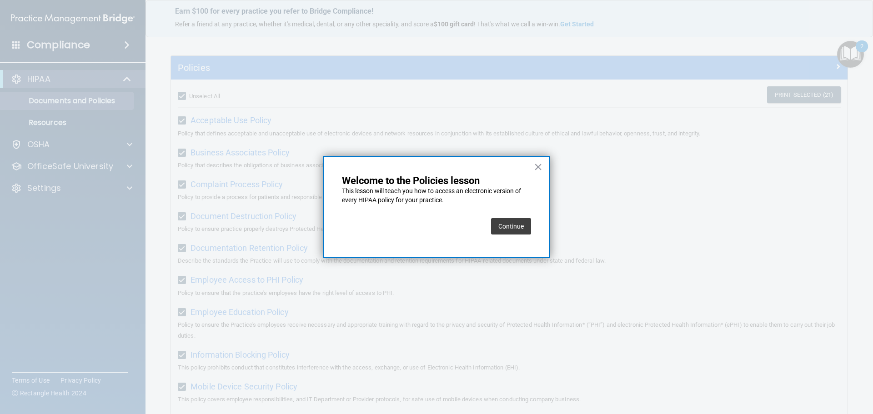
click at [522, 224] on button "Continue" at bounding box center [511, 226] width 40 height 16
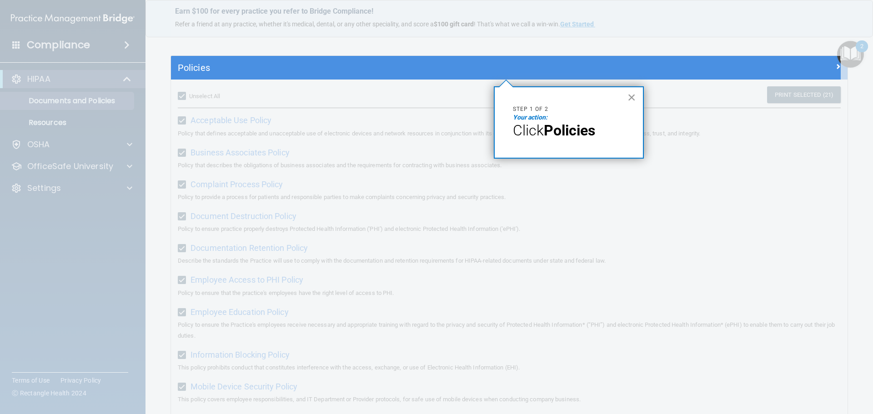
click at [629, 98] on button "×" at bounding box center [631, 97] width 9 height 15
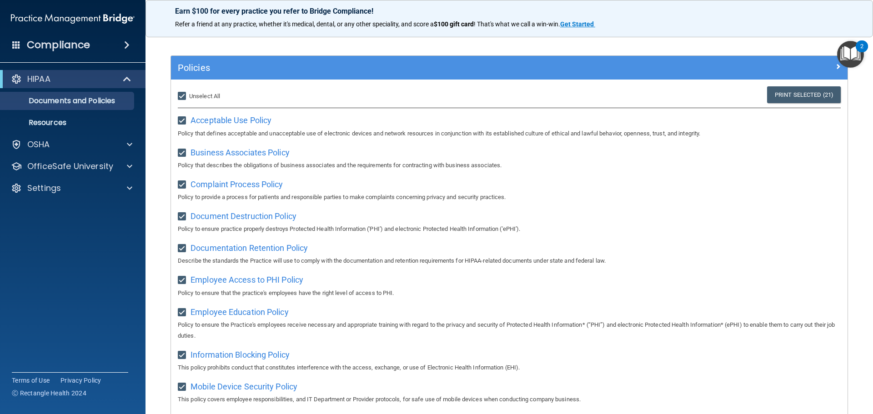
click at [180, 95] on input "Select All (Unselect 21) Unselect All" at bounding box center [183, 96] width 10 height 7
checkbox input "false"
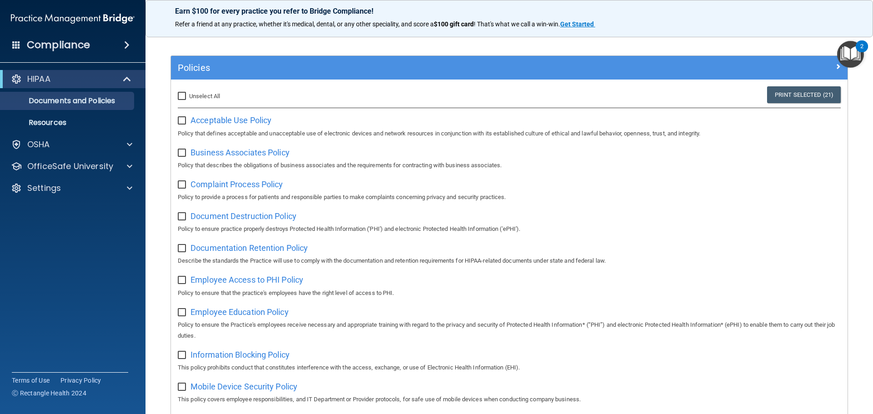
checkbox input "false"
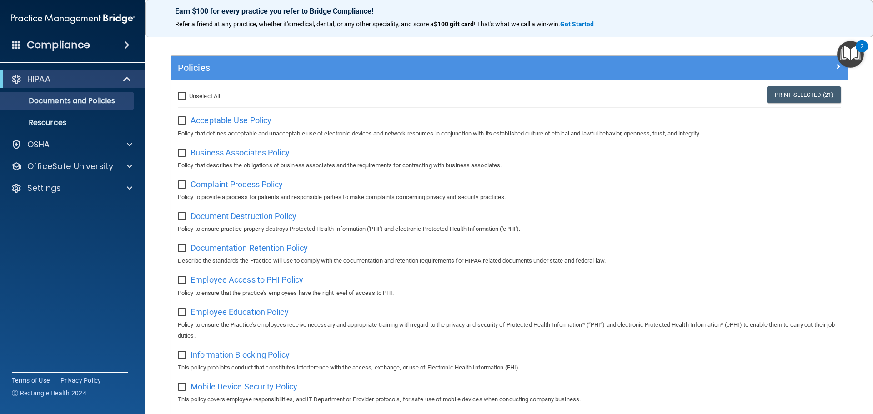
checkbox input "false"
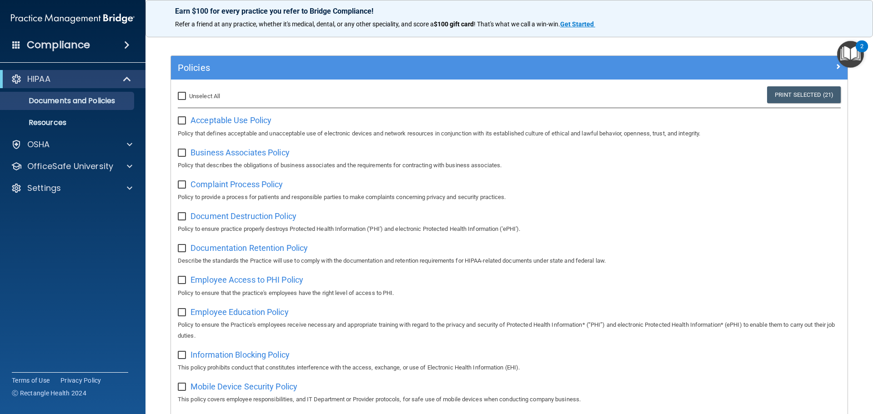
checkbox input "false"
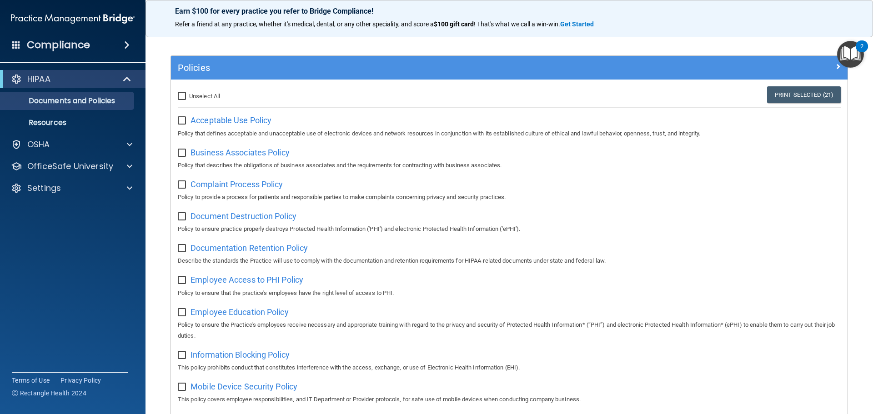
checkbox input "false"
click at [182, 123] on input "checkbox" at bounding box center [183, 120] width 10 height 7
checkbox input "true"
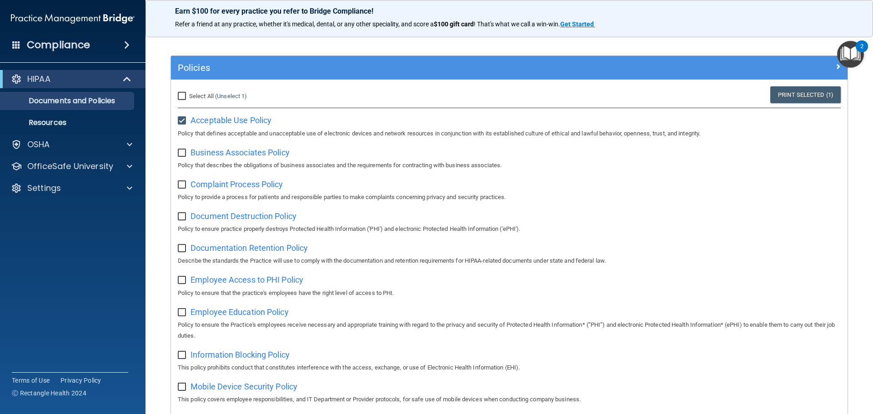
click at [183, 99] on input "Select All (Unselect 1) Unselect All" at bounding box center [183, 96] width 10 height 7
checkbox input "true"
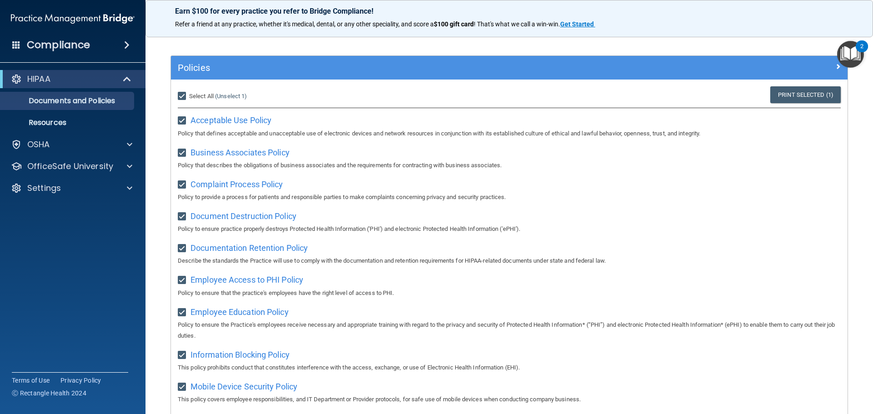
checkbox input "true"
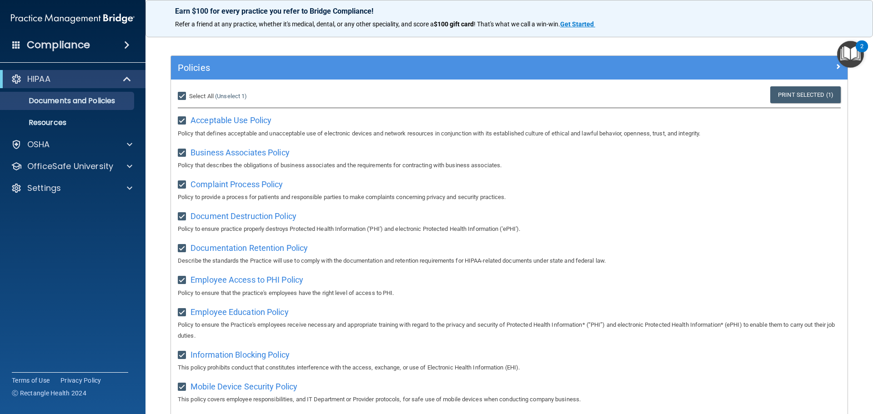
checkbox input "true"
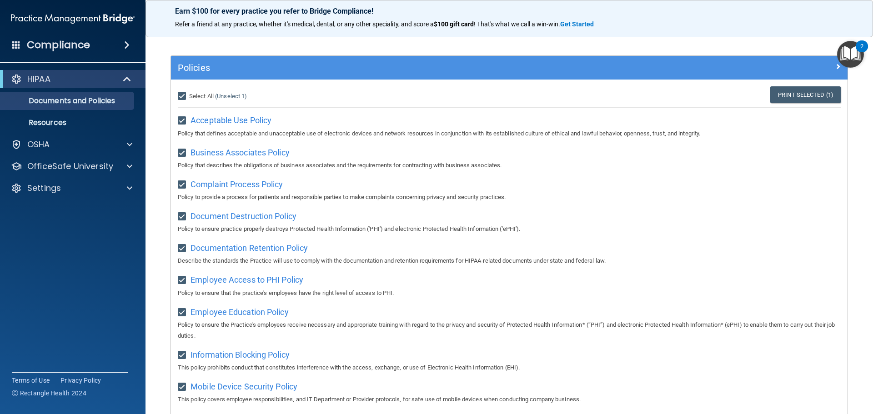
checkbox input "true"
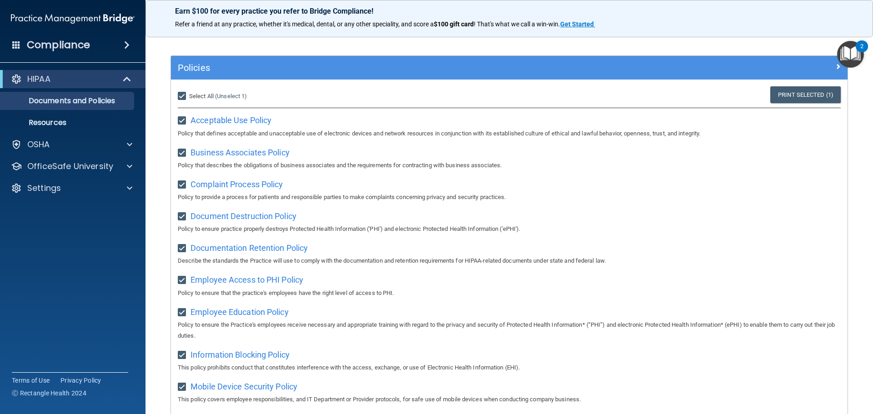
checkbox input "true"
click at [845, 51] on img "Open Resource Center, 2 new notifications" at bounding box center [850, 54] width 27 height 27
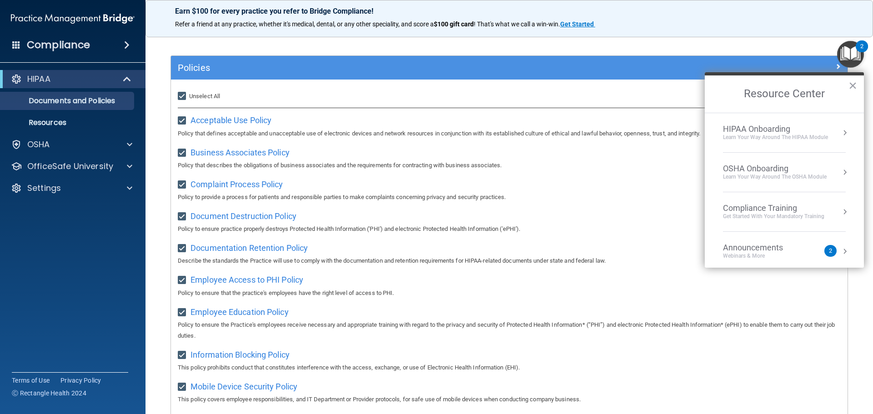
click at [758, 142] on li "HIPAA Onboarding Learn Your Way around the HIPAA module" at bounding box center [784, 133] width 123 height 40
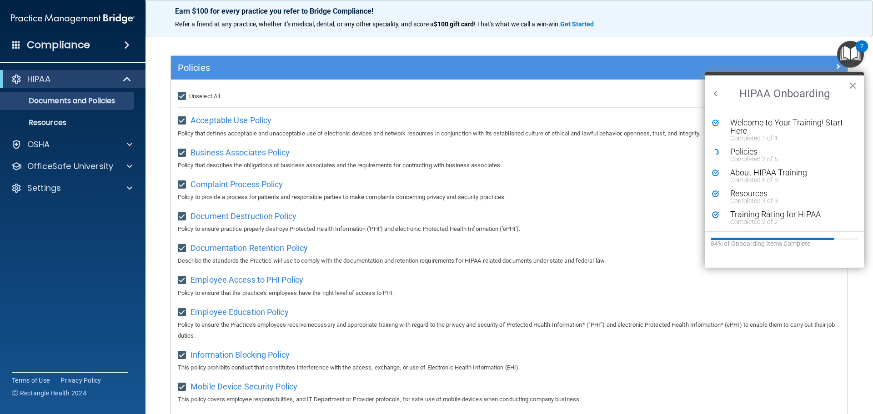
click at [716, 152] on icon "Resource Center" at bounding box center [715, 152] width 7 height 7
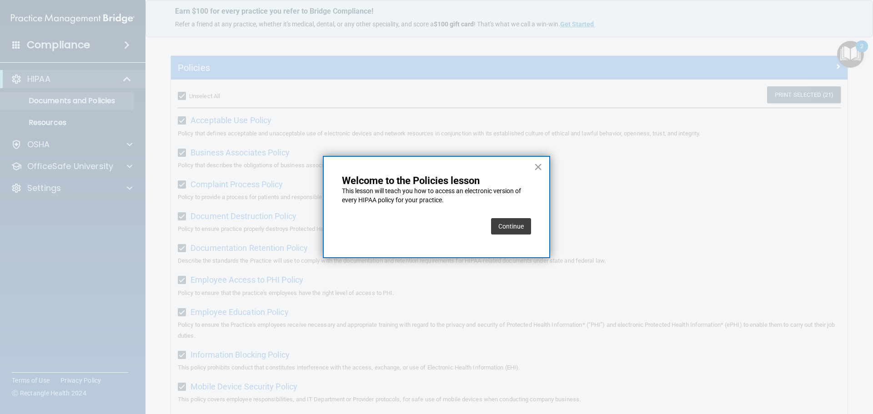
click at [524, 227] on button "Continue" at bounding box center [511, 226] width 40 height 16
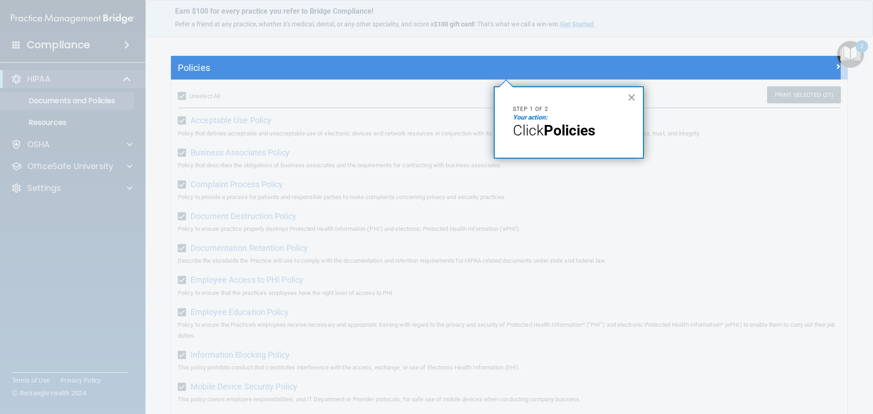
click at [631, 96] on button "×" at bounding box center [631, 97] width 9 height 15
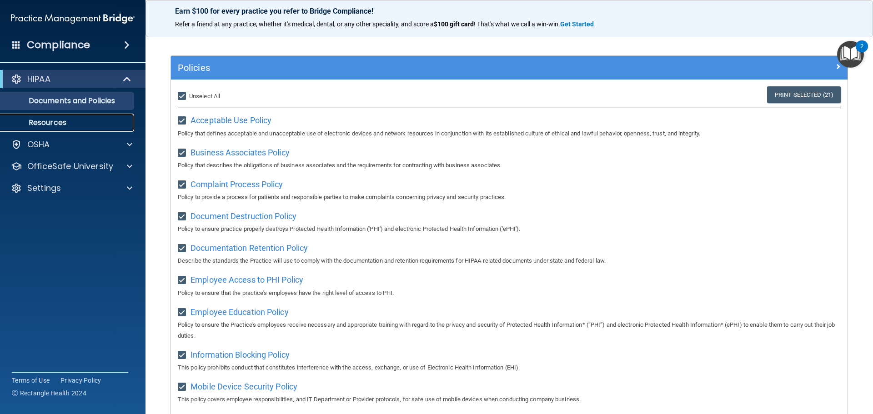
click at [65, 124] on p "Resources" at bounding box center [68, 122] width 124 height 9
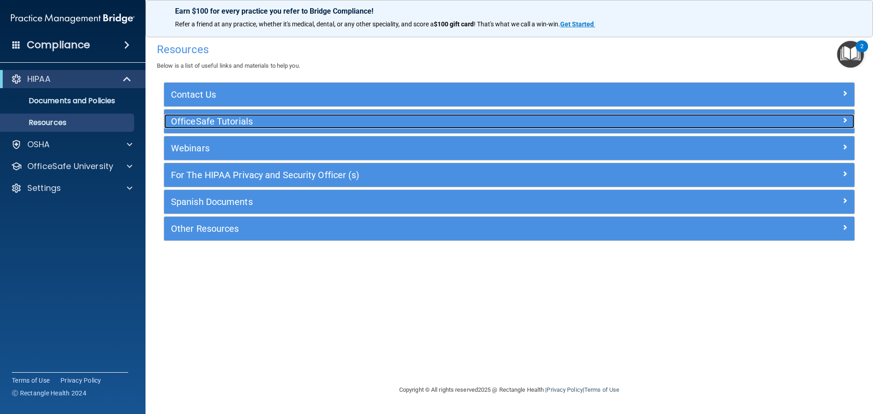
click at [237, 116] on h5 "OfficeSafe Tutorials" at bounding box center [423, 121] width 504 height 10
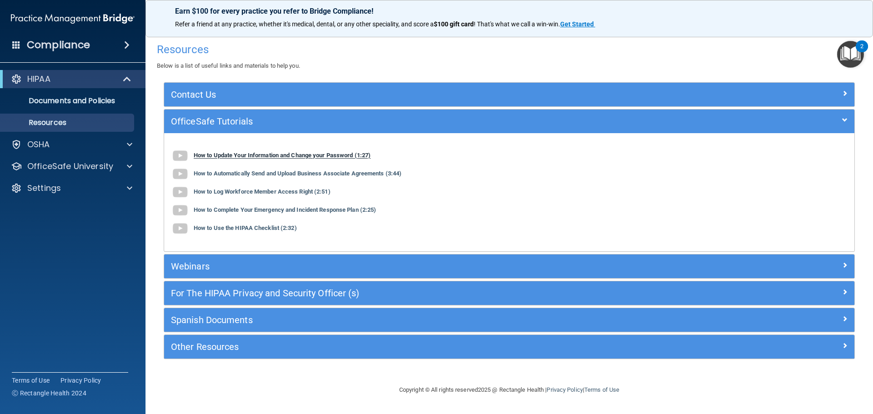
click at [219, 155] on b "How to Update Your Information and Change your Password (1:27)" at bounding box center [282, 155] width 177 height 7
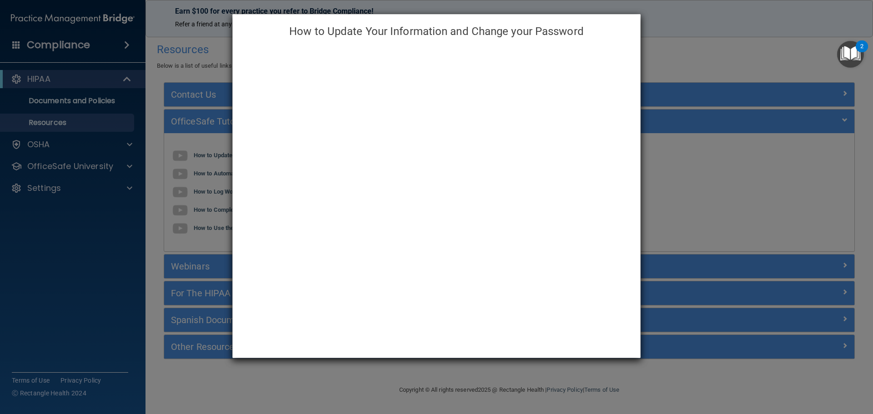
click at [623, 40] on h4 "How to Update Your Information and Change your Password" at bounding box center [436, 31] width 394 height 20
click at [692, 240] on div "How to Update Your Information and Change your Password" at bounding box center [436, 207] width 873 height 414
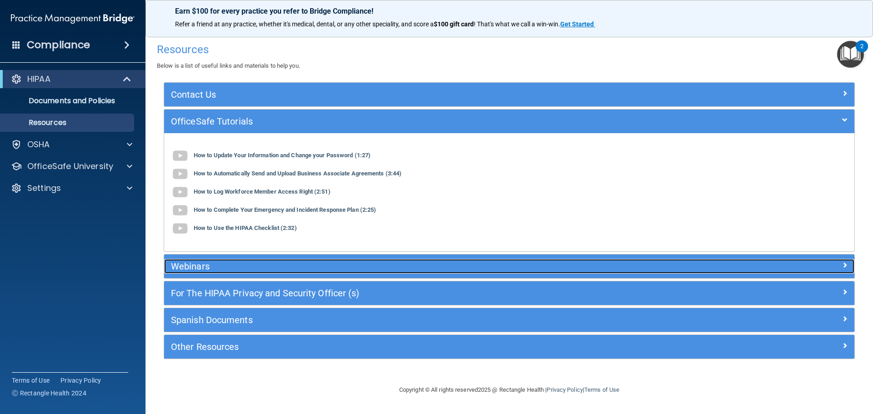
click at [242, 268] on h5 "Webinars" at bounding box center [423, 266] width 504 height 10
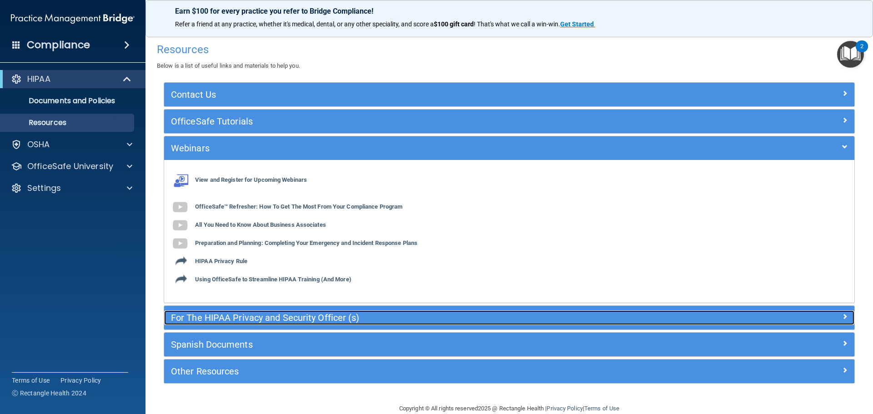
click at [245, 321] on h5 "For The HIPAA Privacy and Security Officer (s)" at bounding box center [423, 318] width 504 height 10
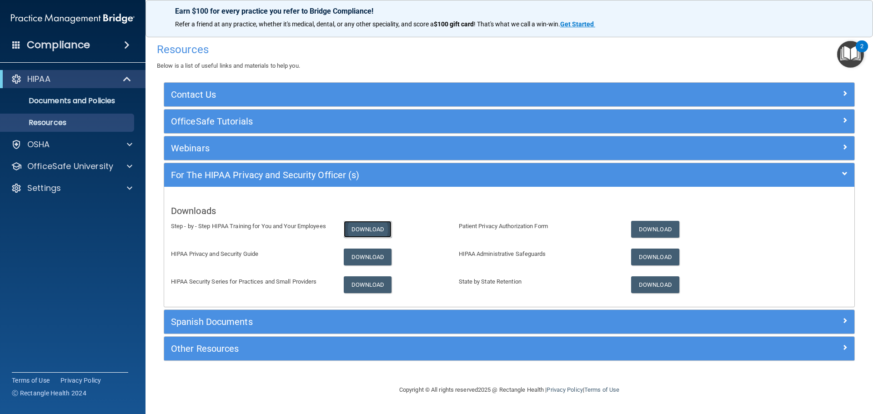
click at [367, 230] on link "Download" at bounding box center [368, 229] width 48 height 17
click at [70, 143] on div "OSHA" at bounding box center [60, 144] width 113 height 11
click at [69, 123] on p "Resources" at bounding box center [68, 122] width 124 height 9
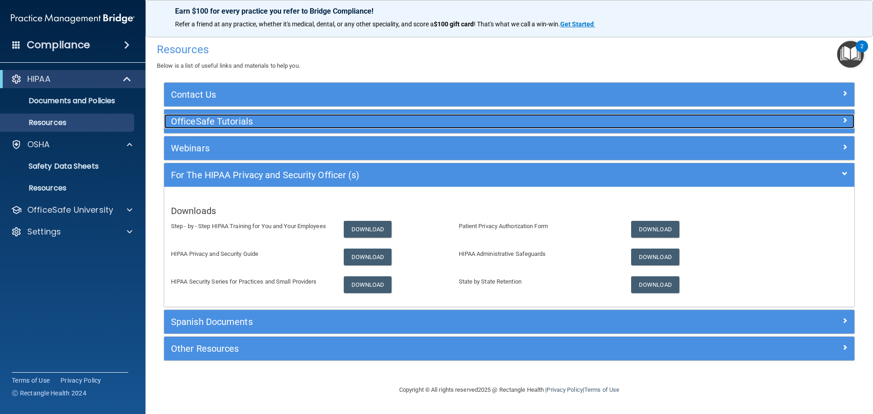
click at [243, 125] on h5 "OfficeSafe Tutorials" at bounding box center [423, 121] width 504 height 10
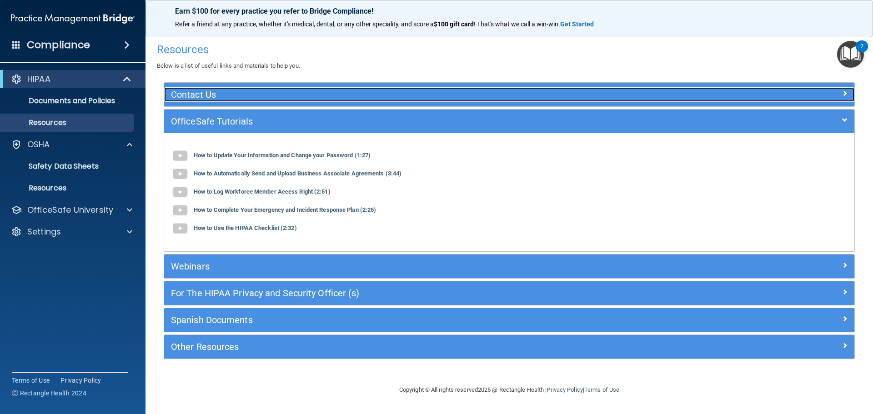
click at [220, 92] on h5 "Contact Us" at bounding box center [423, 95] width 504 height 10
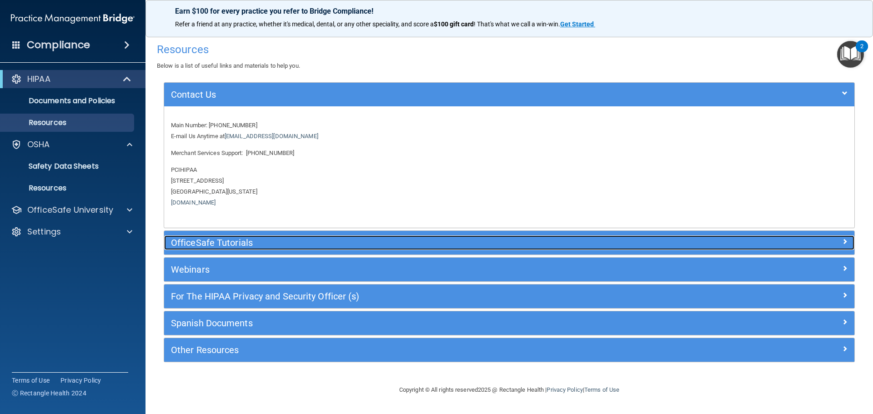
click at [235, 244] on h5 "OfficeSafe Tutorials" at bounding box center [423, 243] width 504 height 10
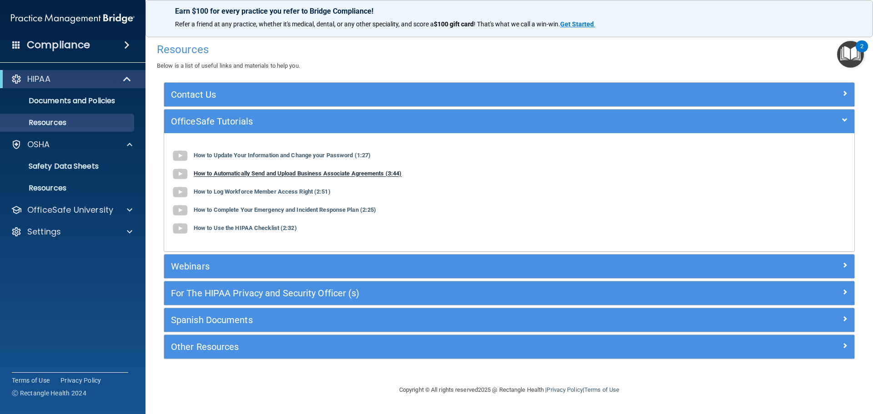
click at [226, 171] on b "How to Automatically Send and Upload Business Associate Agreements (3:44)" at bounding box center [298, 173] width 208 height 7
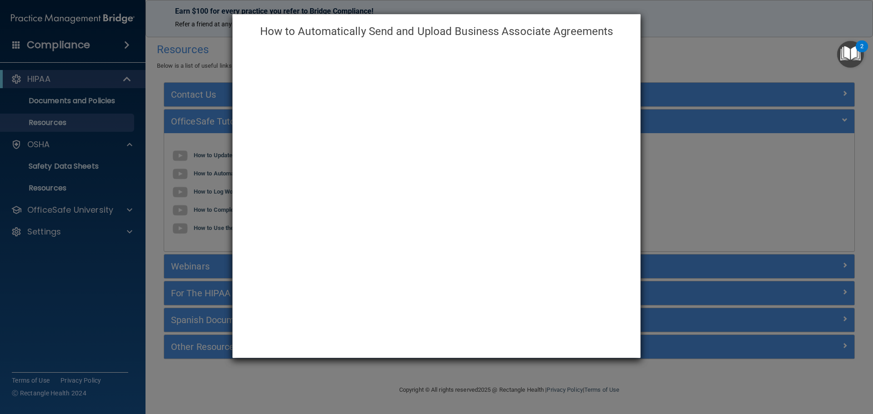
click at [690, 217] on div "How to Automatically Send and Upload Business Associate Agreements" at bounding box center [436, 207] width 873 height 414
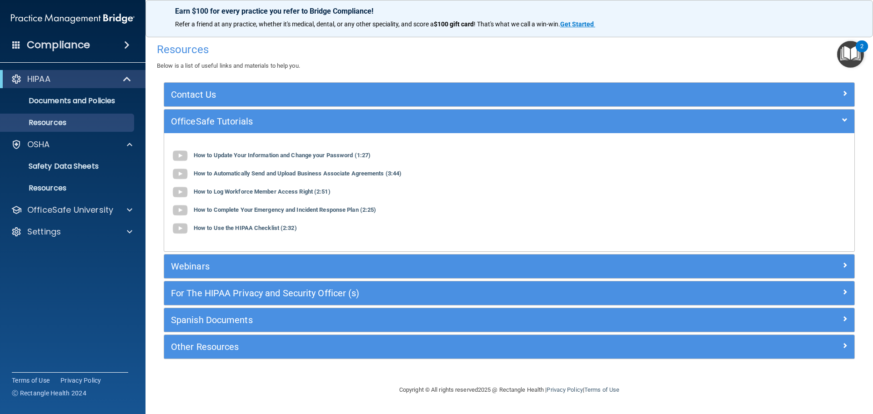
click at [851, 54] on img "Open Resource Center, 2 new notifications" at bounding box center [850, 54] width 27 height 27
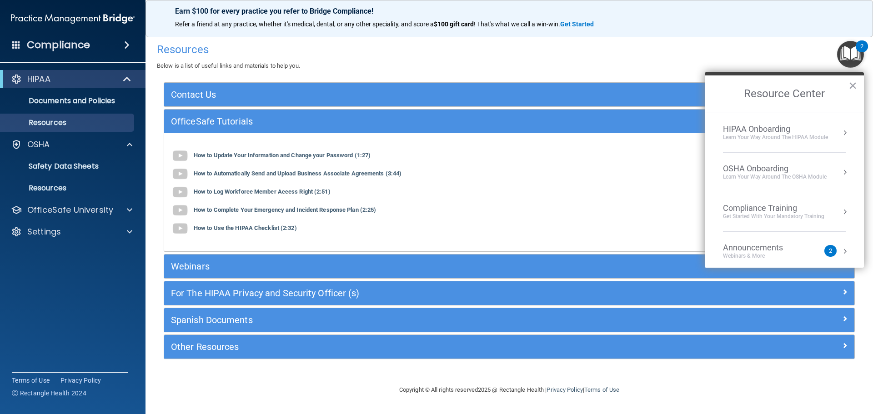
click at [740, 131] on div "HIPAA Onboarding" at bounding box center [775, 129] width 105 height 10
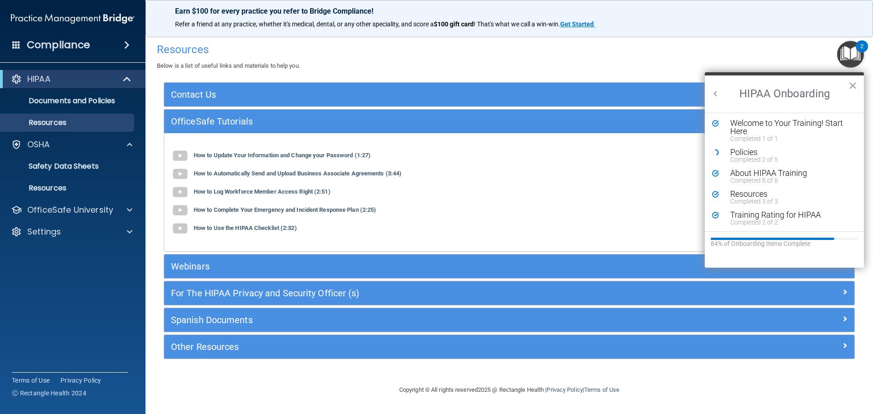
scroll to position [2, 0]
click at [739, 156] on div "Completed 2 of 5" at bounding box center [787, 159] width 115 height 6
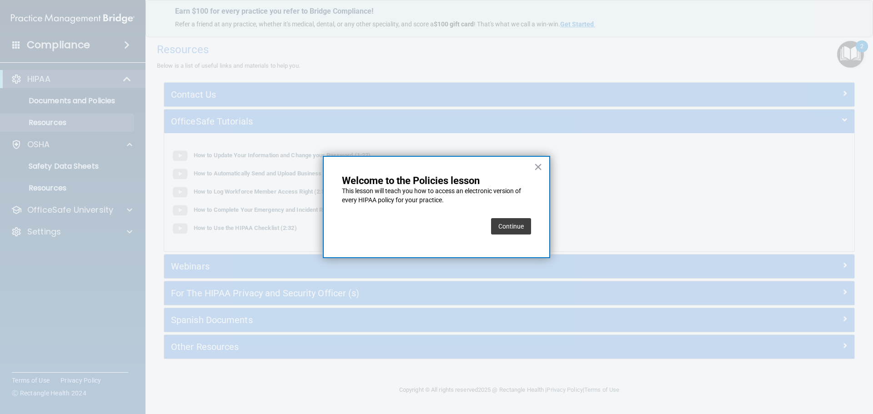
click at [511, 229] on button "Continue" at bounding box center [511, 226] width 40 height 16
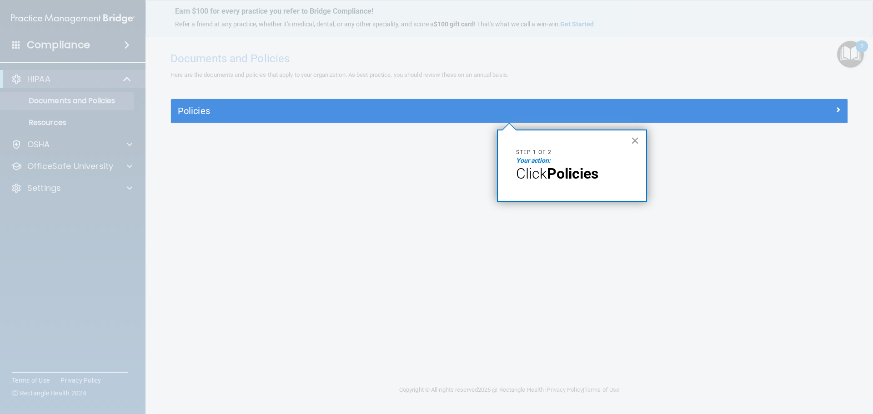
click at [632, 137] on button "×" at bounding box center [634, 140] width 9 height 15
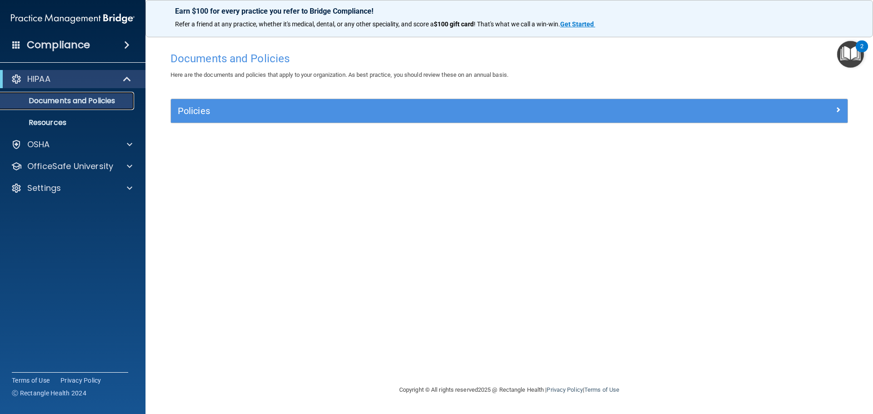
click at [104, 101] on p "Documents and Policies" at bounding box center [68, 100] width 124 height 9
click at [245, 124] on div "Policies Select All (Unselect 0) Unselect All Print Selected (0) Acceptable Use…" at bounding box center [509, 116] width 691 height 35
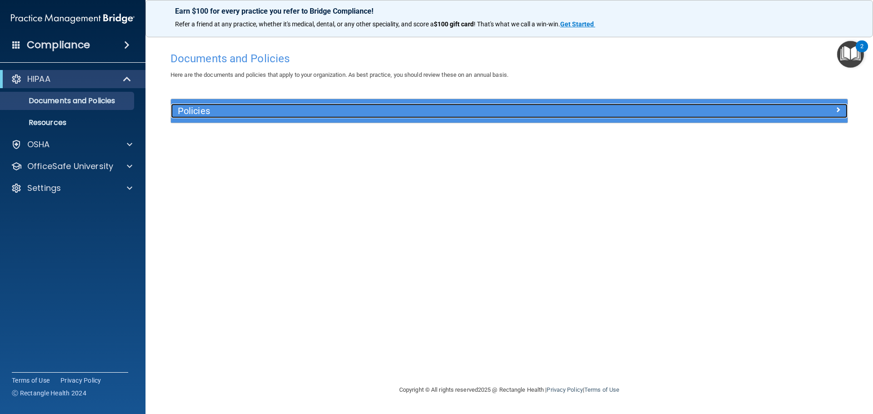
click at [245, 112] on h5 "Policies" at bounding box center [425, 111] width 494 height 10
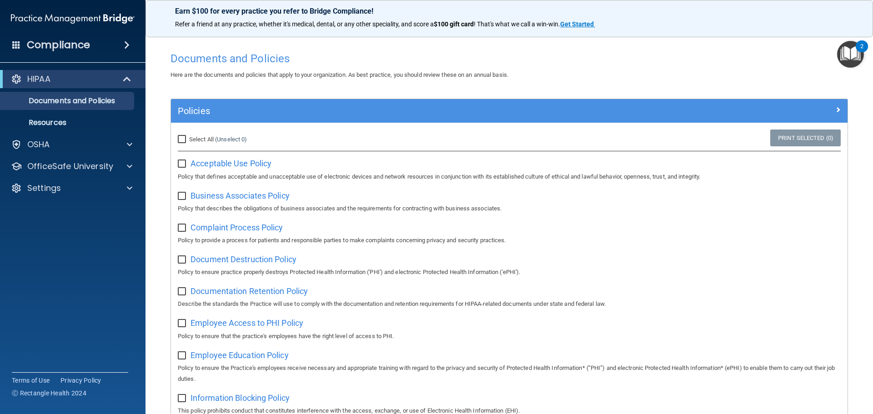
click at [183, 141] on input "Select All (Unselect 0) Unselect All" at bounding box center [183, 139] width 10 height 7
checkbox input "true"
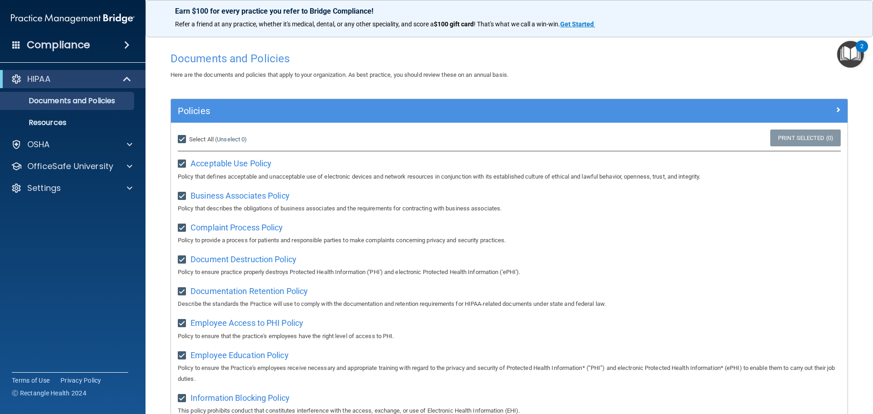
checkbox input "true"
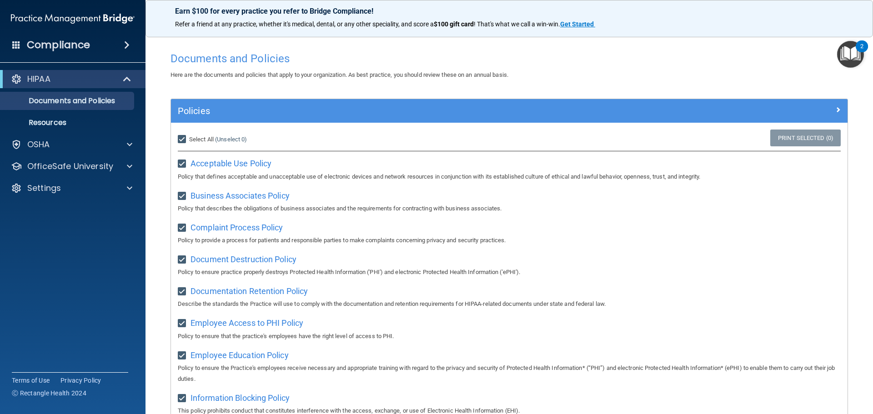
checkbox input "true"
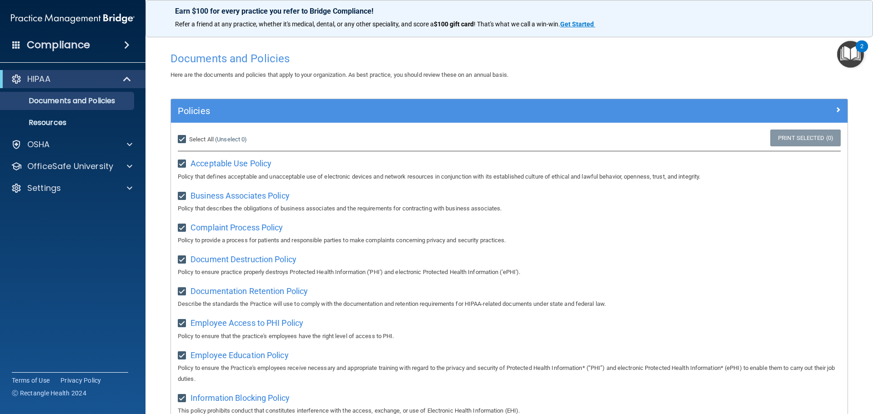
checkbox input "true"
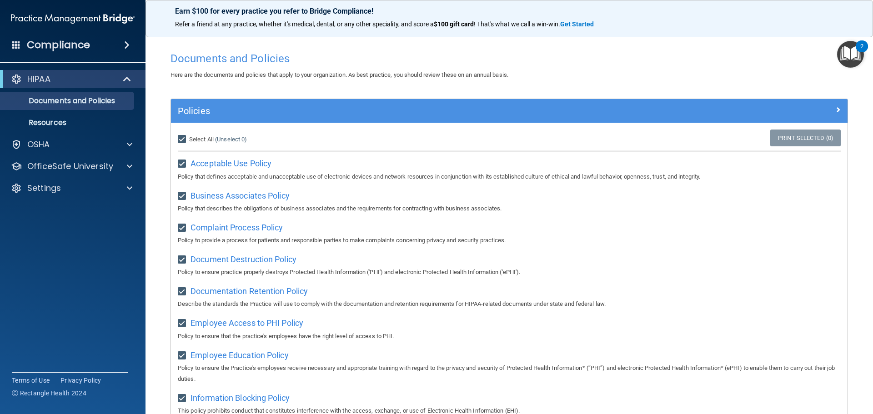
checkbox input "true"
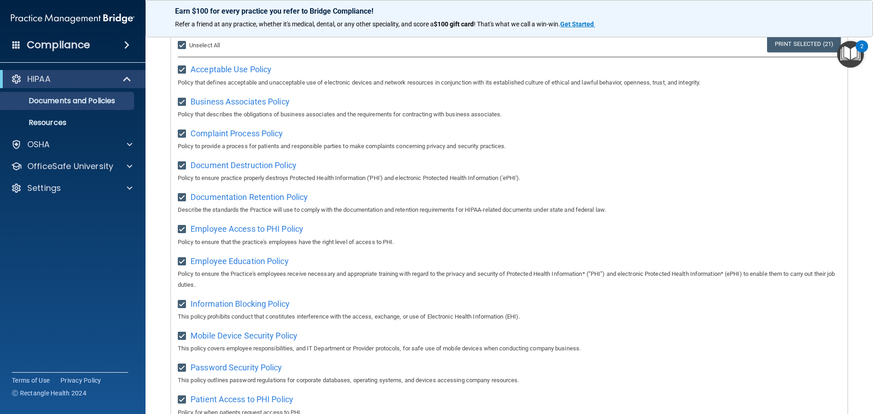
scroll to position [227, 0]
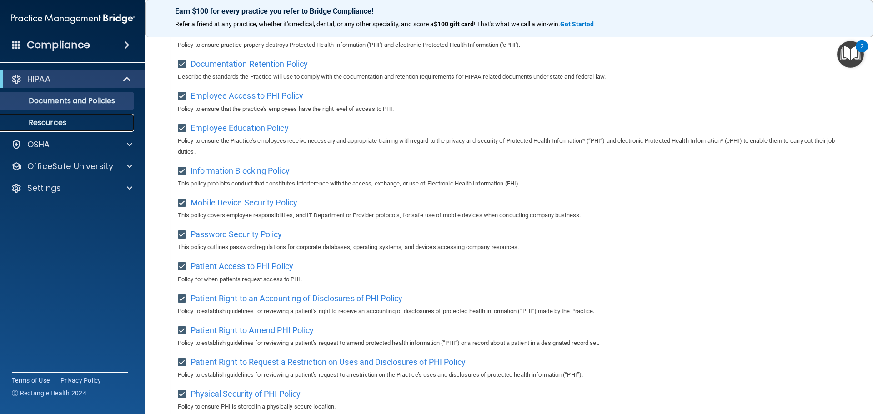
click at [81, 120] on p "Resources" at bounding box center [68, 122] width 124 height 9
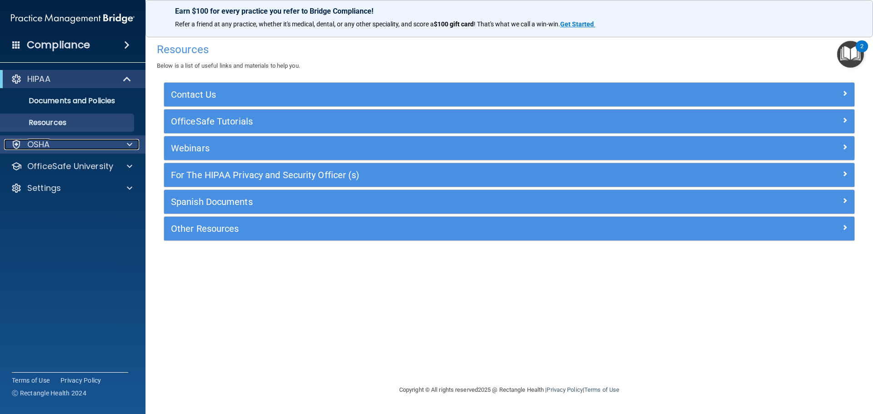
click at [85, 148] on div "OSHA" at bounding box center [60, 144] width 113 height 11
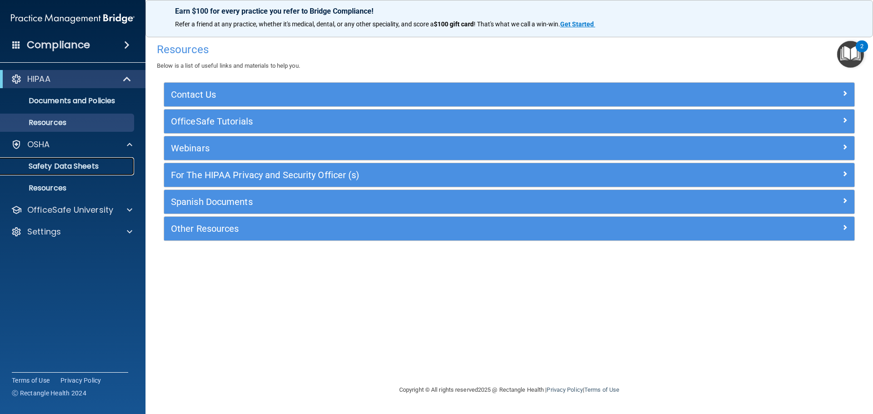
click at [101, 166] on p "Safety Data Sheets" at bounding box center [68, 166] width 124 height 9
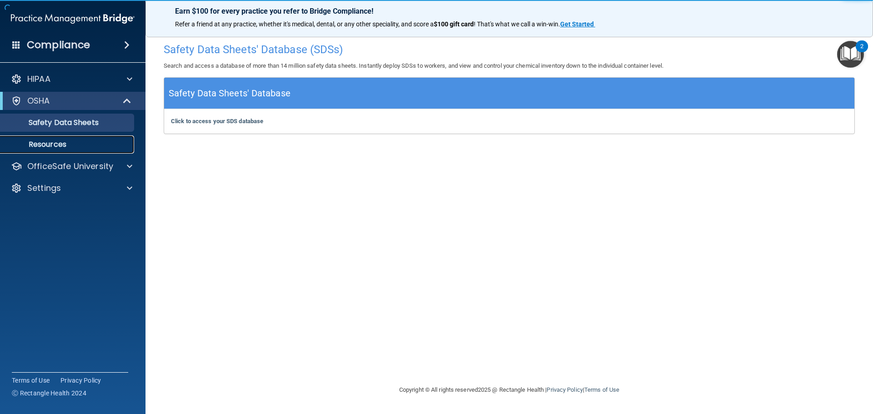
click at [70, 140] on link "Resources" at bounding box center [62, 144] width 143 height 18
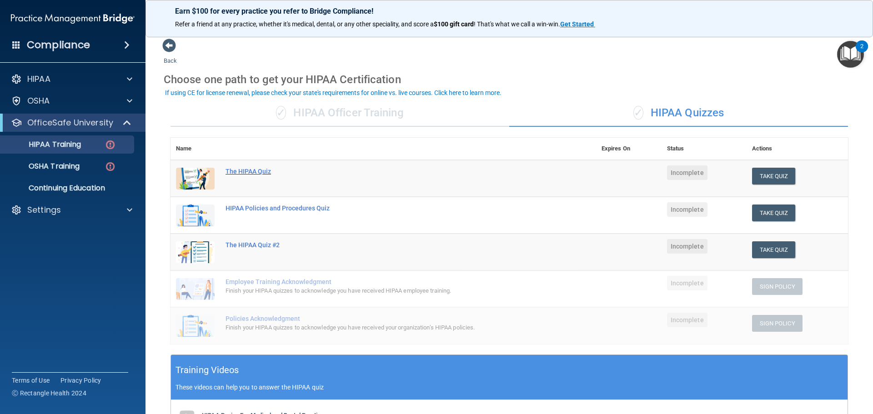
click at [262, 170] on div "The HIPAA Quiz" at bounding box center [387, 171] width 325 height 7
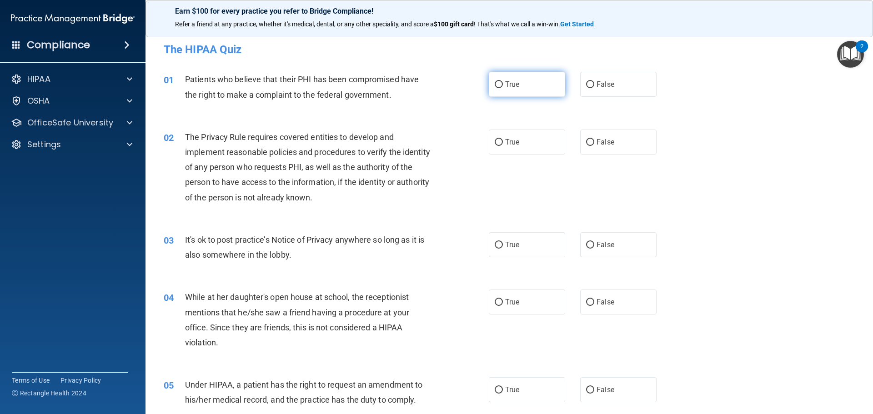
click at [498, 83] on input "True" at bounding box center [498, 84] width 8 height 7
radio input "true"
click at [496, 140] on input "True" at bounding box center [498, 142] width 8 height 7
radio input "true"
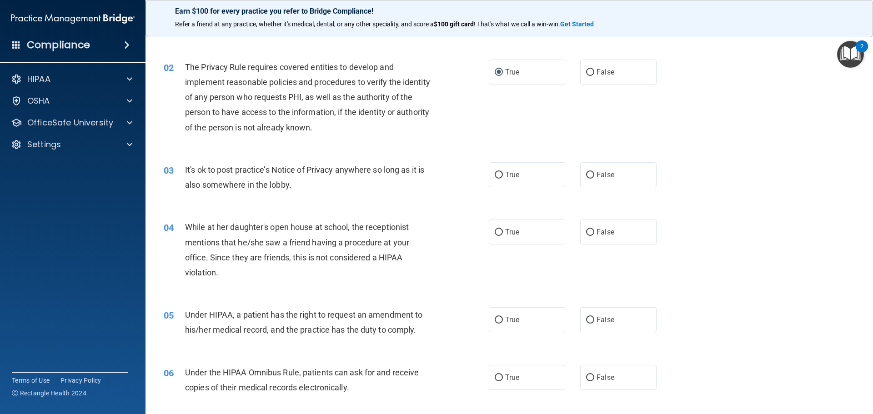
scroll to position [91, 0]
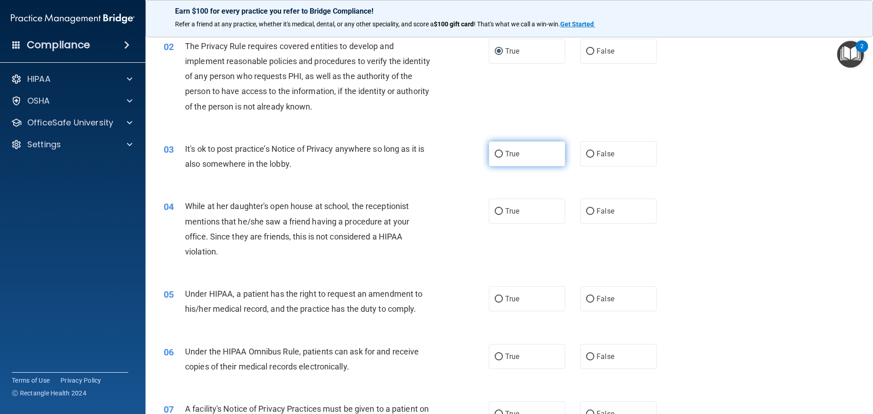
click at [505, 152] on span "True" at bounding box center [512, 154] width 14 height 9
click at [503, 152] on input "True" at bounding box center [498, 154] width 8 height 7
radio input "true"
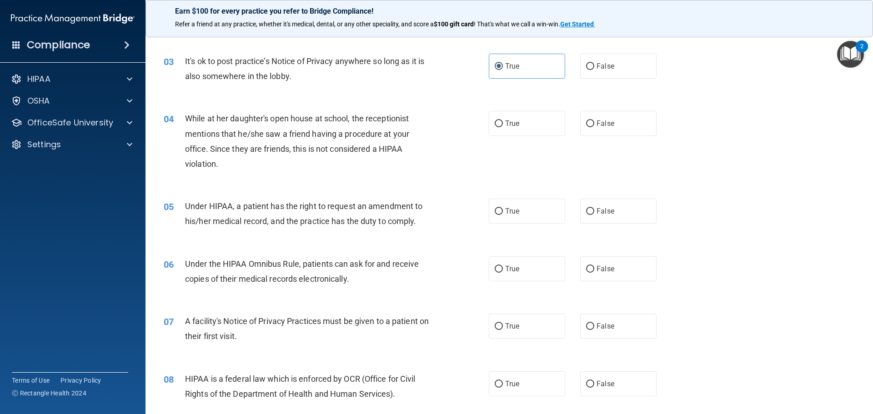
scroll to position [182, 0]
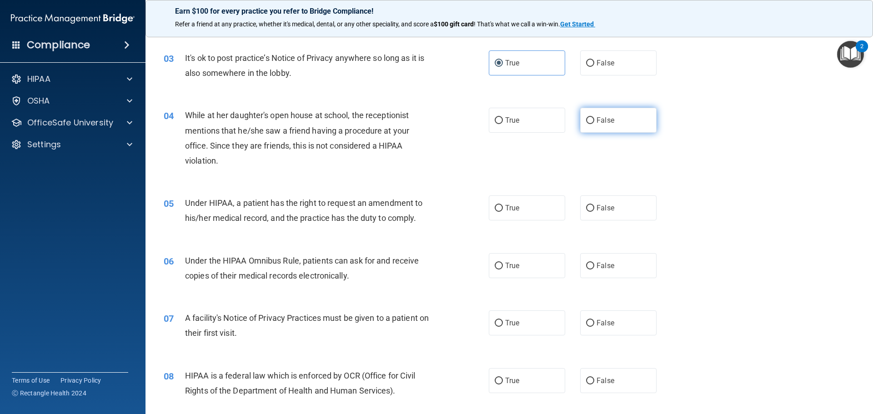
click at [596, 122] on span "False" at bounding box center [605, 120] width 18 height 9
click at [594, 122] on input "False" at bounding box center [590, 120] width 8 height 7
radio input "true"
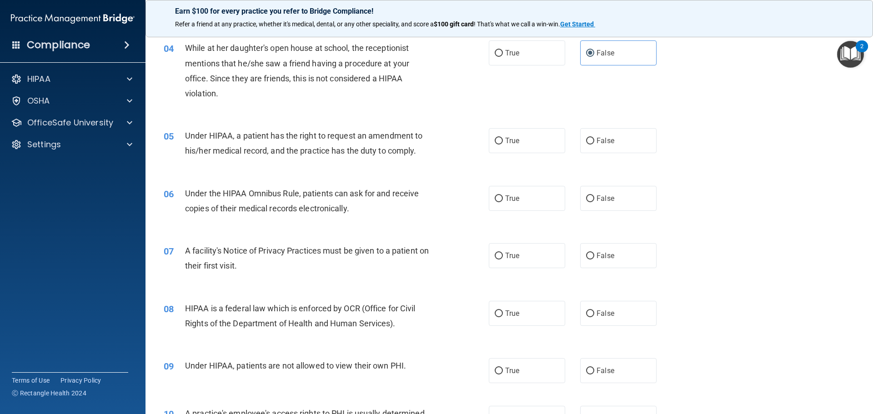
scroll to position [273, 0]
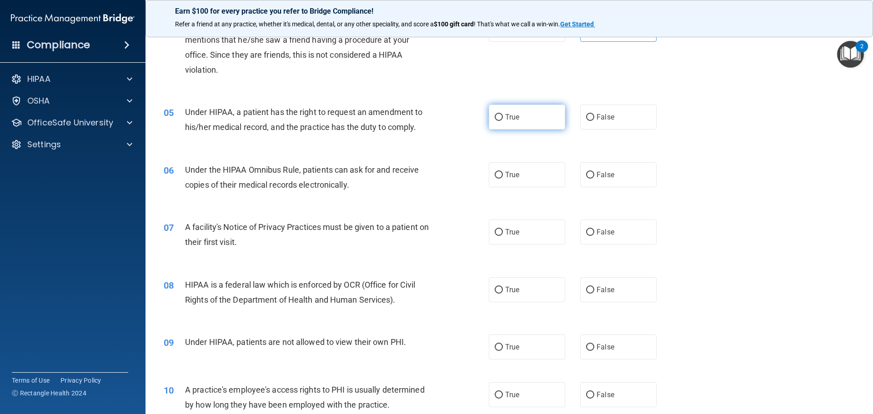
click at [539, 113] on label "True" at bounding box center [527, 117] width 76 height 25
click at [503, 114] on input "True" at bounding box center [498, 117] width 8 height 7
radio input "true"
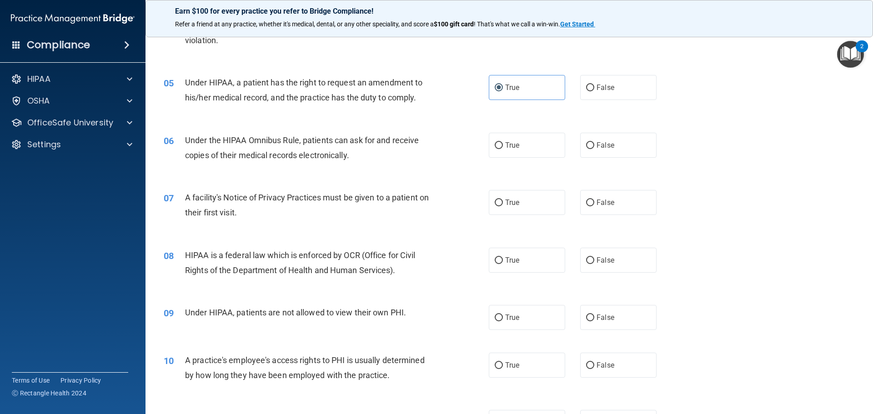
scroll to position [318, 0]
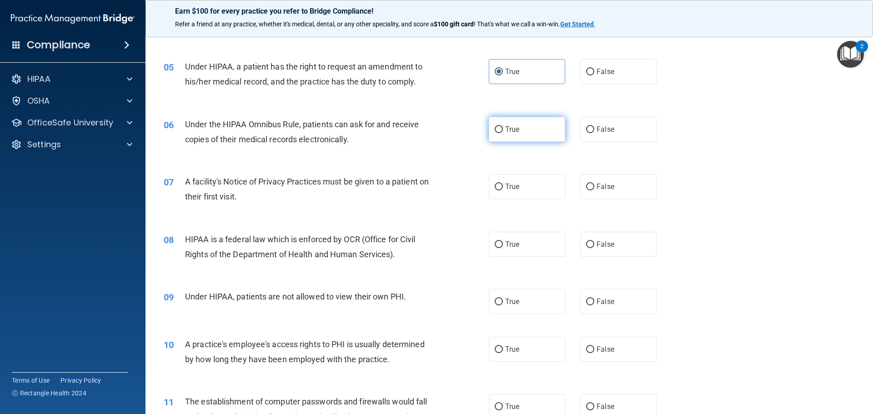
click at [505, 131] on span "True" at bounding box center [512, 129] width 14 height 9
click at [503, 131] on input "True" at bounding box center [498, 129] width 8 height 7
radio input "true"
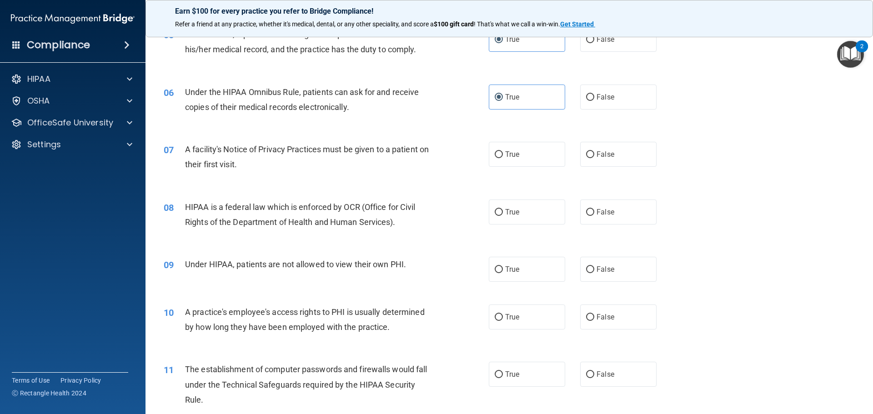
scroll to position [409, 0]
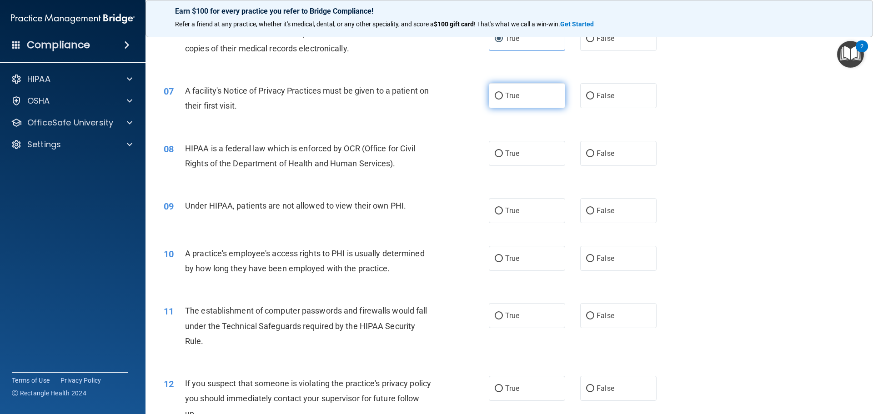
click at [505, 96] on span "True" at bounding box center [512, 95] width 14 height 9
click at [503, 96] on input "True" at bounding box center [498, 96] width 8 height 7
radio input "true"
click at [505, 152] on span "True" at bounding box center [512, 153] width 14 height 9
click at [503, 152] on input "True" at bounding box center [498, 153] width 8 height 7
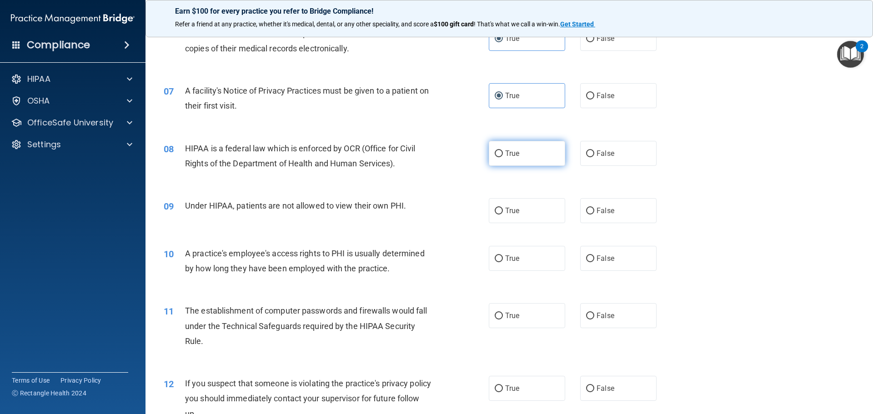
radio input "true"
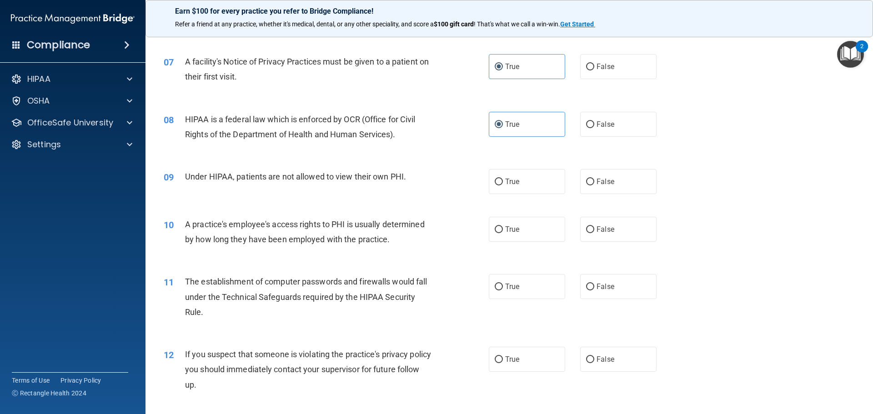
scroll to position [454, 0]
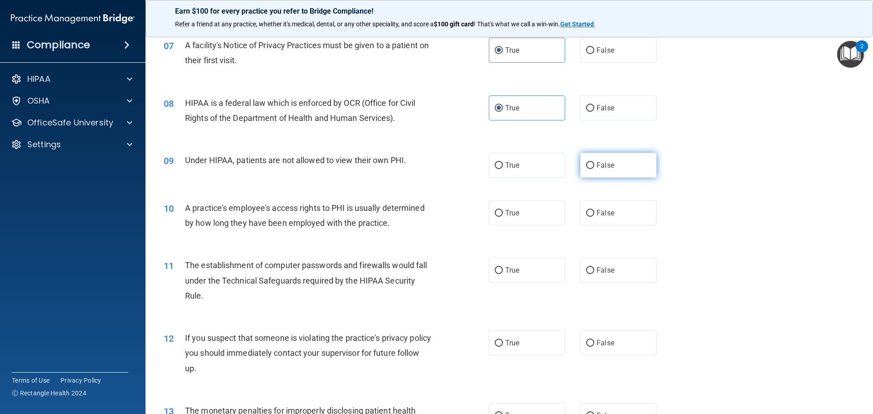
click at [594, 173] on label "False" at bounding box center [618, 165] width 76 height 25
click at [594, 169] on input "False" at bounding box center [590, 165] width 8 height 7
radio input "true"
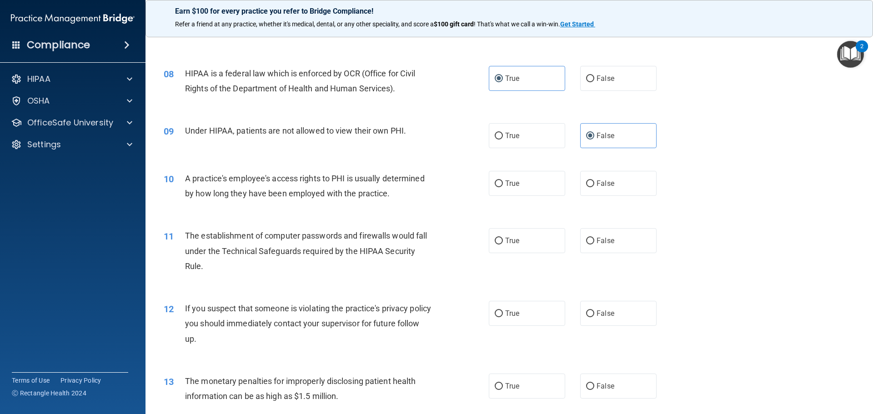
scroll to position [500, 0]
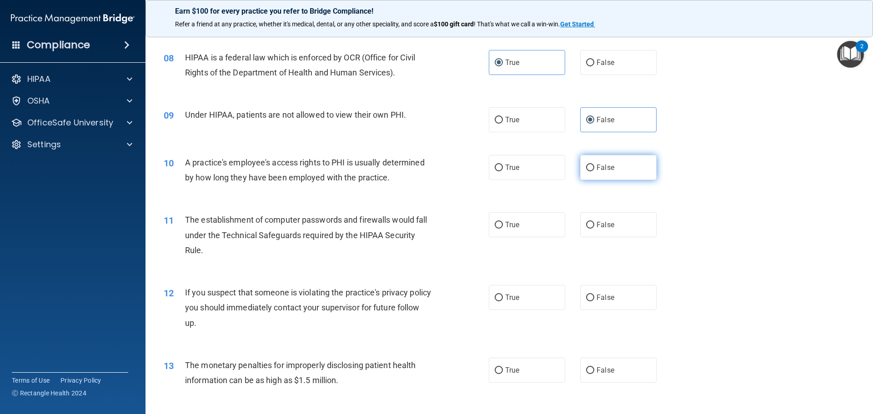
click at [580, 170] on label "False" at bounding box center [618, 167] width 76 height 25
click at [586, 170] on input "False" at bounding box center [590, 168] width 8 height 7
radio input "true"
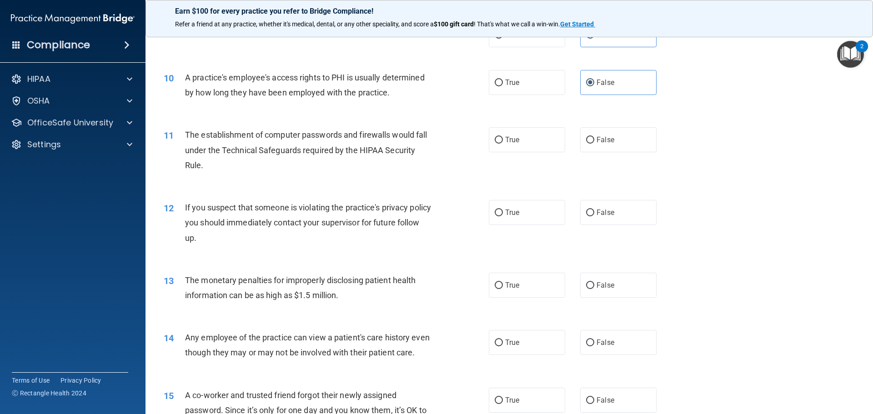
scroll to position [591, 0]
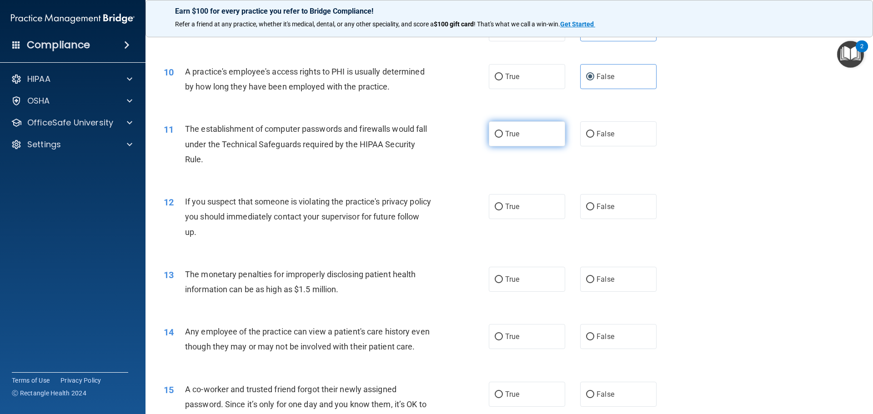
click at [517, 136] on label "True" at bounding box center [527, 133] width 76 height 25
click at [503, 136] on input "True" at bounding box center [498, 134] width 8 height 7
radio input "true"
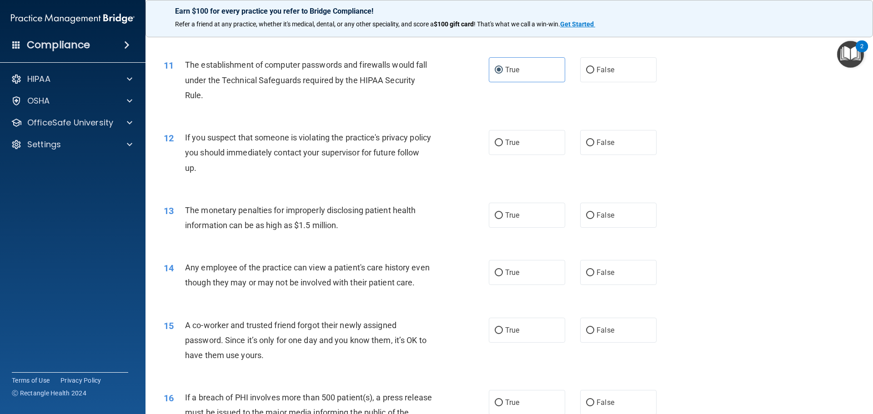
scroll to position [682, 0]
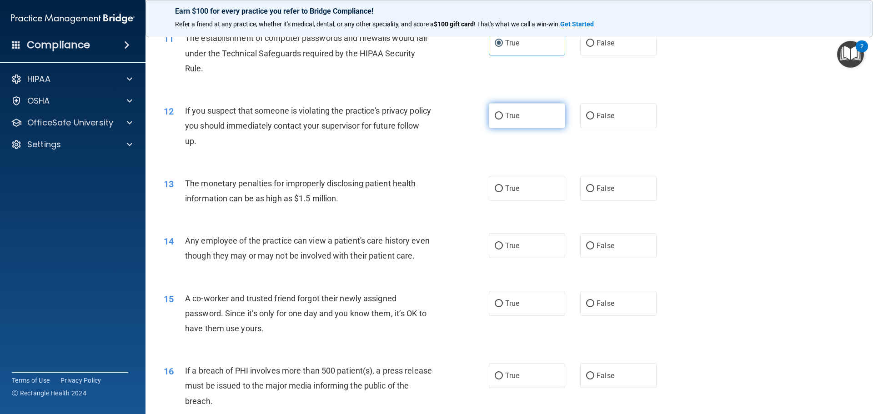
click at [509, 115] on span "True" at bounding box center [512, 115] width 14 height 9
click at [503, 115] on input "True" at bounding box center [498, 116] width 8 height 7
radio input "true"
click at [622, 190] on label "False" at bounding box center [618, 188] width 76 height 25
click at [594, 190] on input "False" at bounding box center [590, 188] width 8 height 7
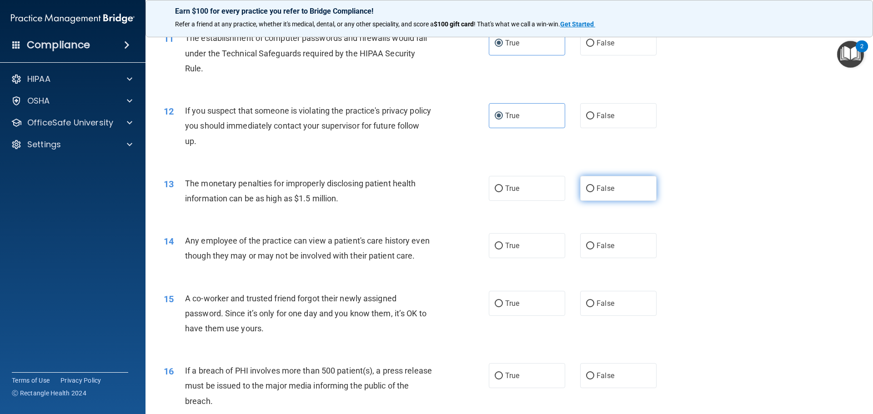
radio input "true"
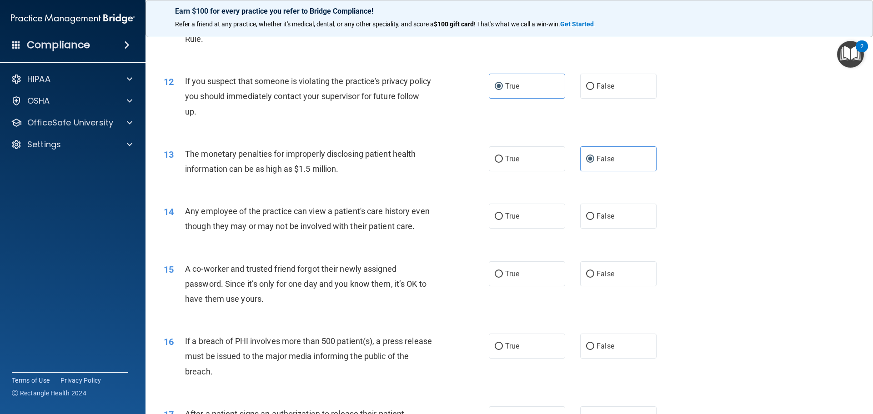
scroll to position [727, 0]
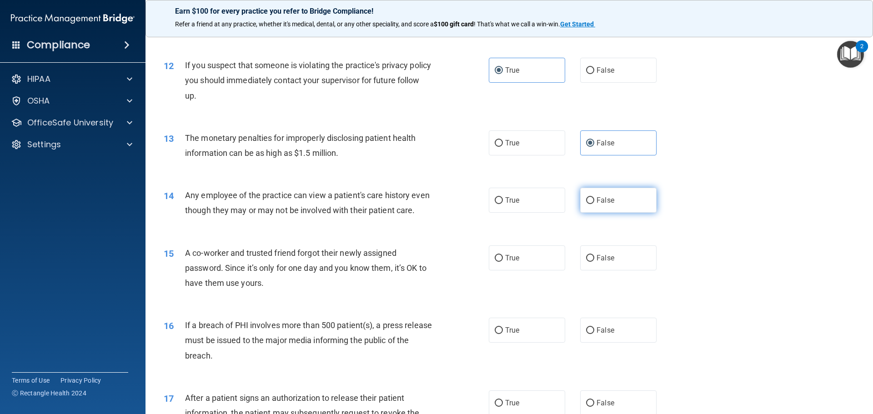
click at [597, 205] on label "False" at bounding box center [618, 200] width 76 height 25
click at [594, 204] on input "False" at bounding box center [590, 200] width 8 height 7
radio input "true"
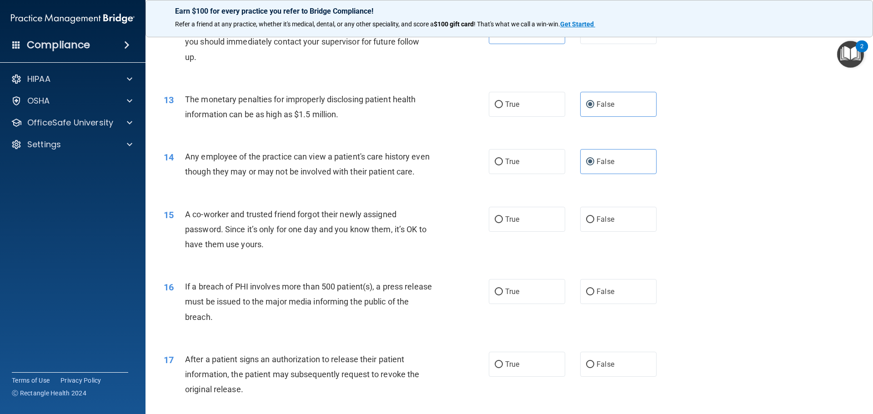
scroll to position [818, 0]
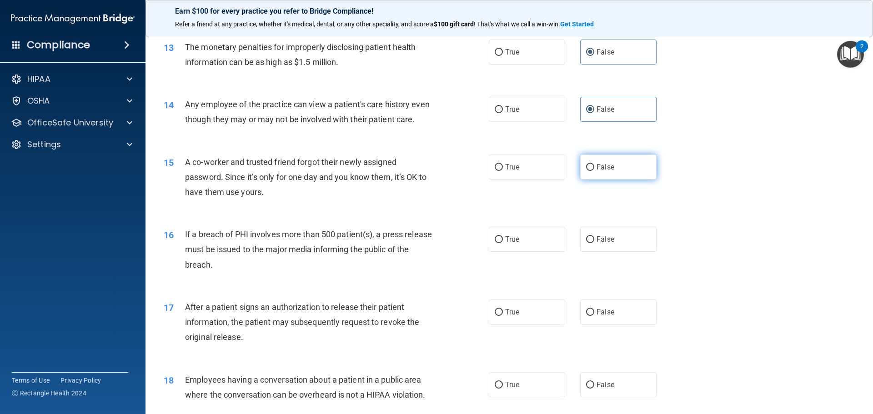
click at [605, 171] on span "False" at bounding box center [605, 167] width 18 height 9
click at [594, 171] on input "False" at bounding box center [590, 167] width 8 height 7
radio input "true"
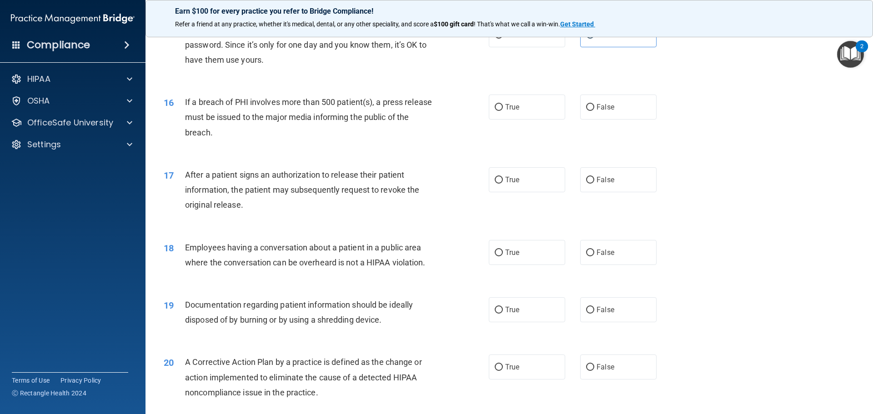
scroll to position [954, 0]
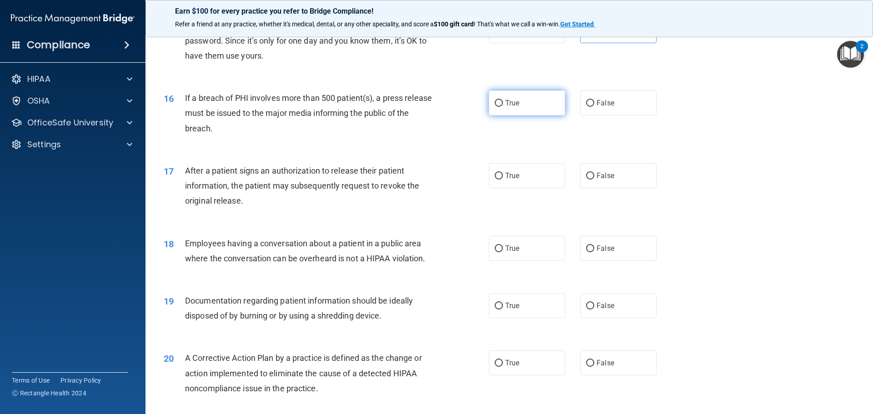
click at [515, 115] on label "True" at bounding box center [527, 102] width 76 height 25
click at [503, 107] on input "True" at bounding box center [498, 103] width 8 height 7
radio input "true"
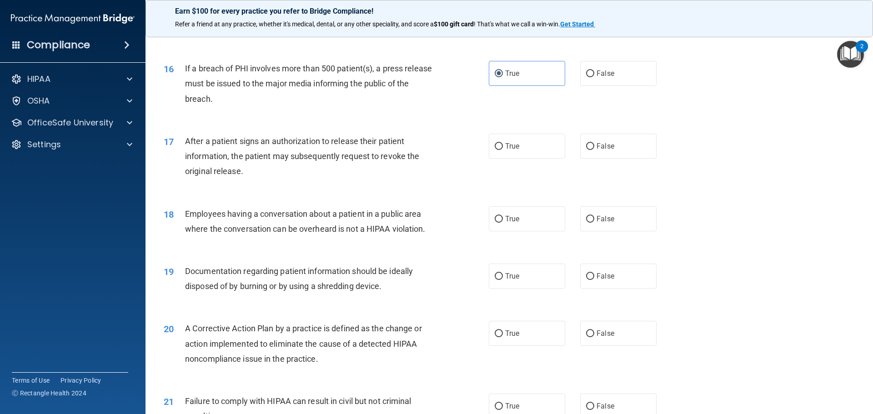
scroll to position [1000, 0]
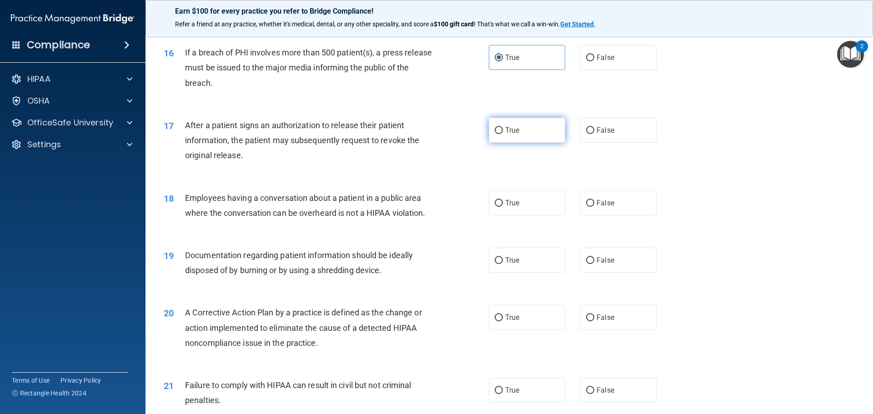
click at [518, 143] on label "True" at bounding box center [527, 130] width 76 height 25
click at [503, 134] on input "True" at bounding box center [498, 130] width 8 height 7
radio input "true"
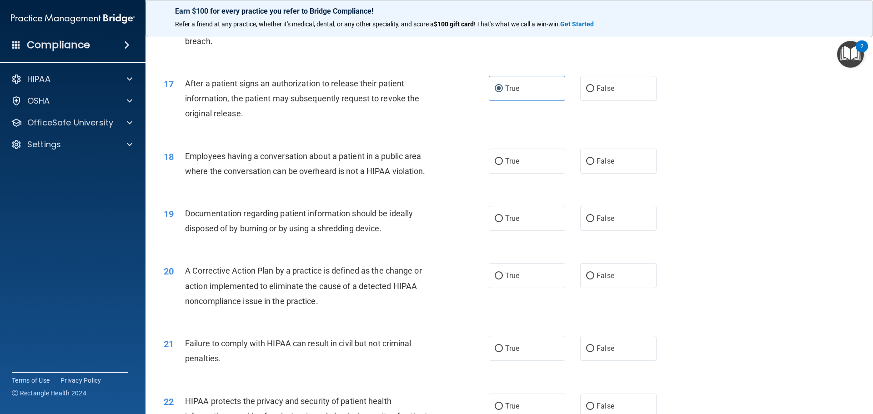
scroll to position [1091, 0]
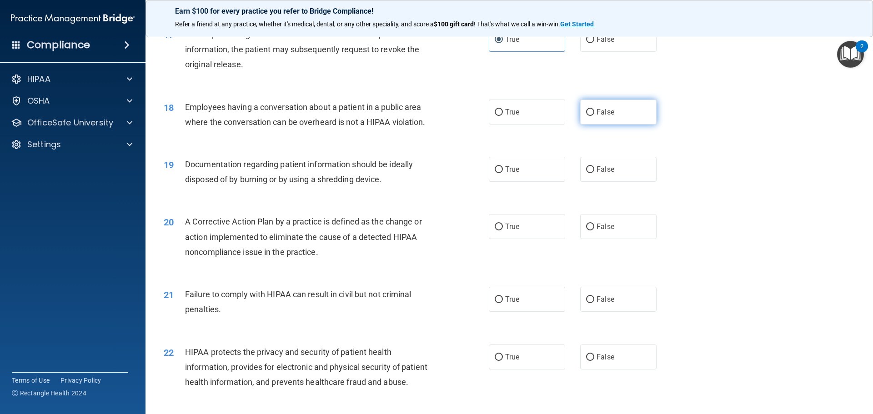
drag, startPoint x: 619, startPoint y: 127, endPoint x: 624, endPoint y: 131, distance: 5.8
click at [622, 125] on label "False" at bounding box center [618, 112] width 76 height 25
click at [594, 116] on input "False" at bounding box center [590, 112] width 8 height 7
radio input "true"
click at [519, 182] on label "True" at bounding box center [527, 169] width 76 height 25
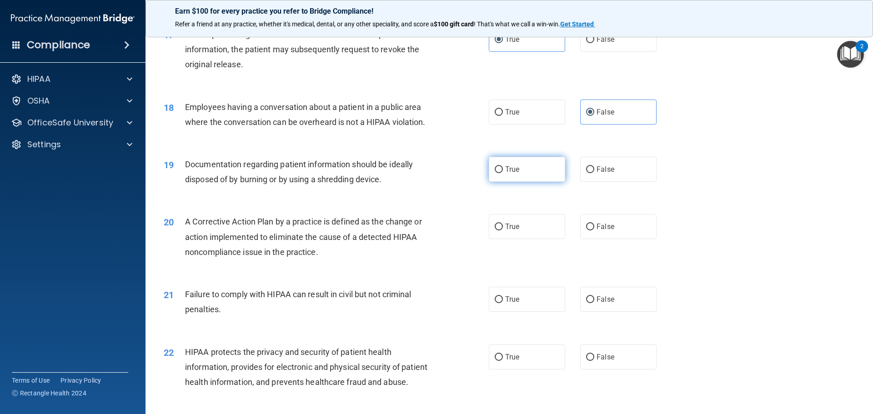
click at [503, 173] on input "True" at bounding box center [498, 169] width 8 height 7
radio input "true"
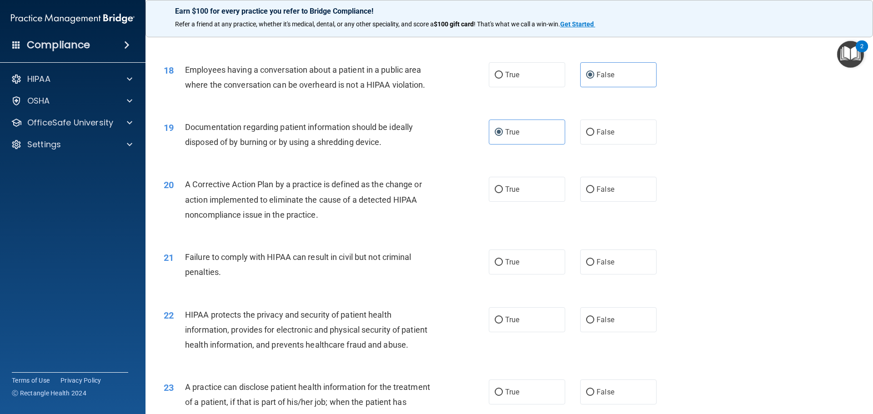
scroll to position [1146, 0]
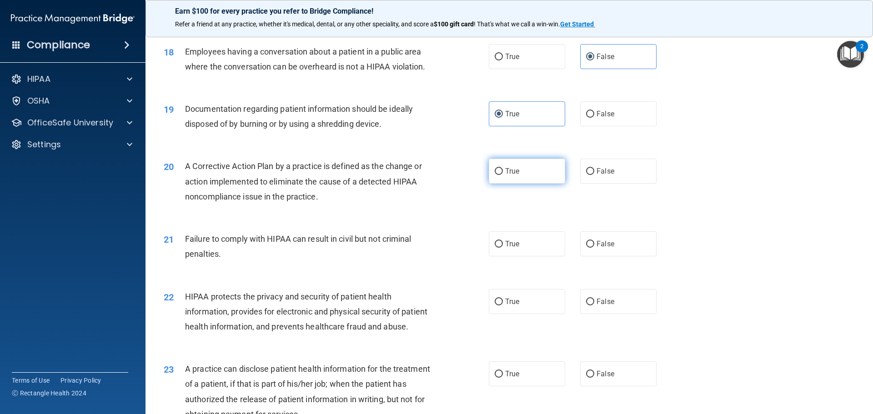
click at [518, 184] on label "True" at bounding box center [527, 171] width 76 height 25
click at [503, 175] on input "True" at bounding box center [498, 171] width 8 height 7
radio input "true"
click at [607, 248] on span "False" at bounding box center [605, 243] width 18 height 9
click at [594, 248] on input "False" at bounding box center [590, 244] width 8 height 7
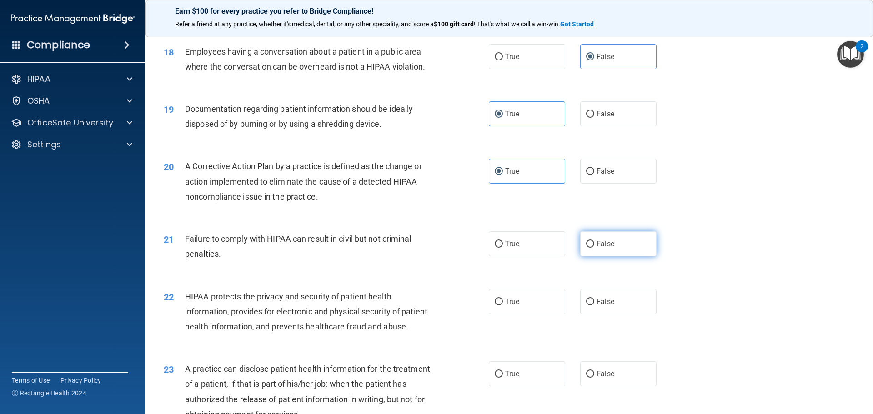
radio input "true"
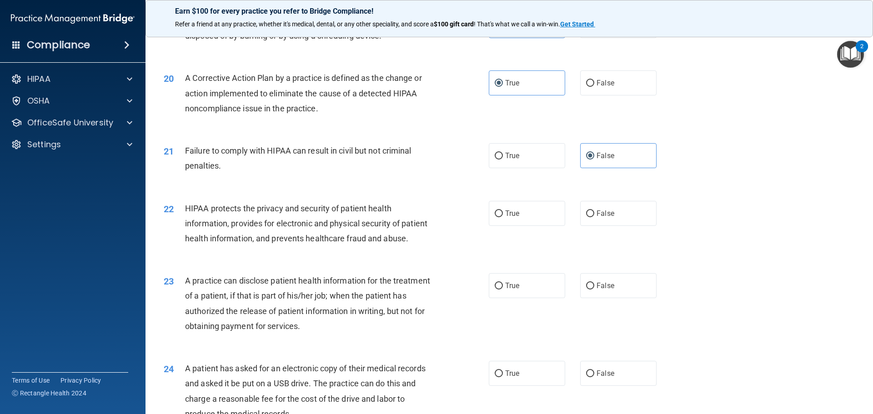
scroll to position [1237, 0]
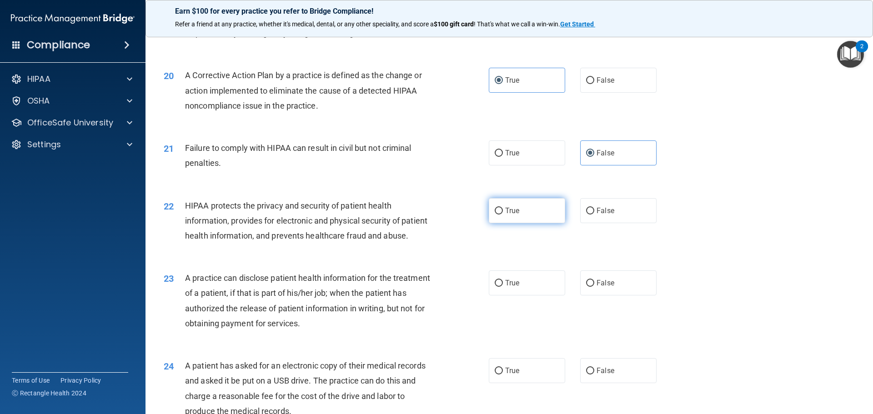
click at [520, 223] on label "True" at bounding box center [527, 210] width 76 height 25
click at [503, 215] on input "True" at bounding box center [498, 211] width 8 height 7
radio input "true"
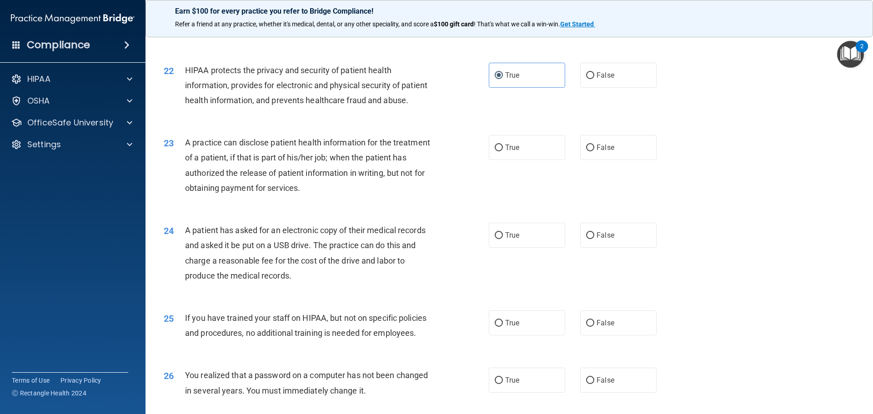
scroll to position [1373, 0]
click at [524, 159] on label "True" at bounding box center [527, 146] width 76 height 25
click at [503, 150] on input "True" at bounding box center [498, 147] width 8 height 7
radio input "true"
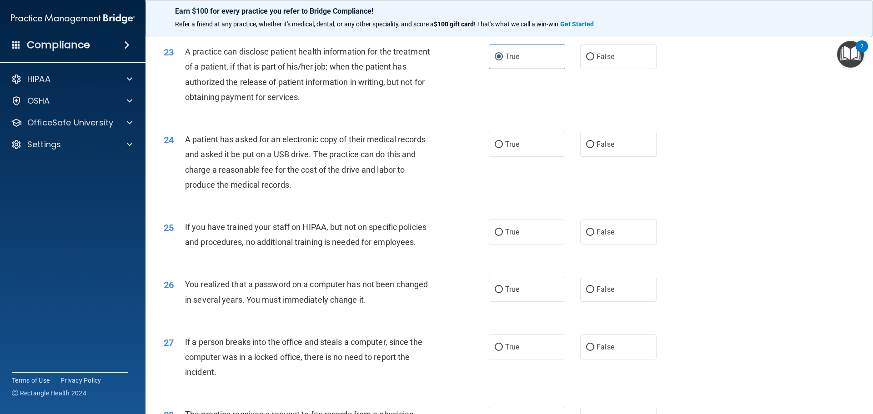
scroll to position [1464, 0]
click at [600, 156] on label "False" at bounding box center [618, 143] width 76 height 25
click at [594, 147] on input "False" at bounding box center [590, 143] width 8 height 7
radio input "true"
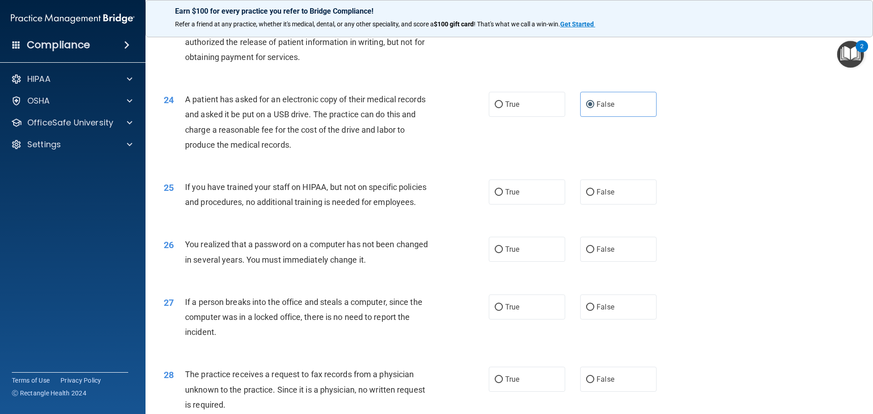
scroll to position [1555, 0]
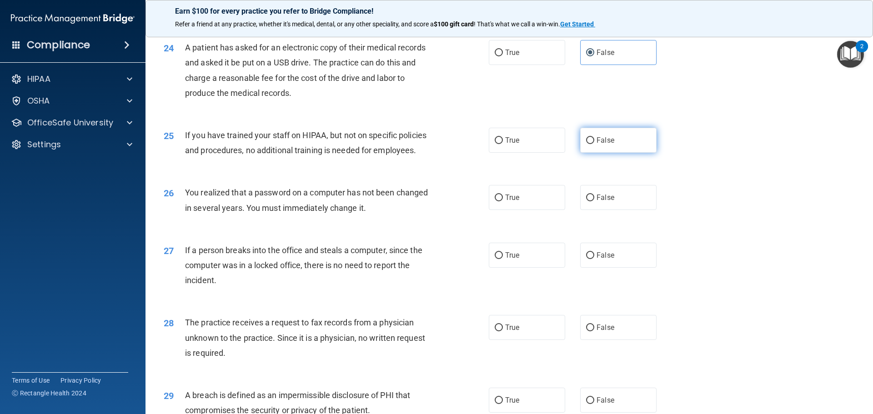
click at [604, 153] on label "False" at bounding box center [618, 140] width 76 height 25
click at [594, 144] on input "False" at bounding box center [590, 140] width 8 height 7
radio input "true"
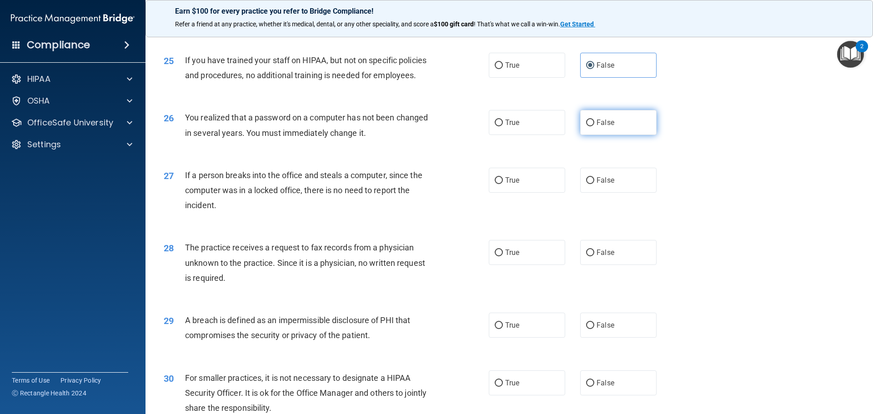
scroll to position [1646, 0]
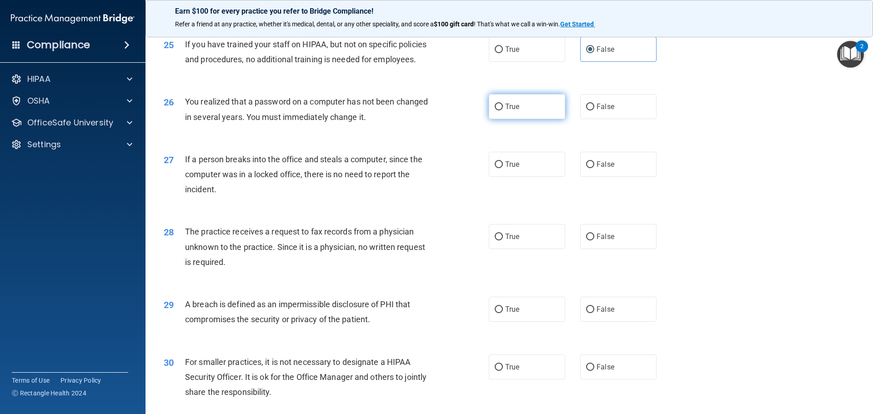
click at [525, 119] on label "True" at bounding box center [527, 106] width 76 height 25
click at [503, 110] on input "True" at bounding box center [498, 107] width 8 height 7
radio input "true"
click at [615, 177] on label "False" at bounding box center [618, 164] width 76 height 25
click at [594, 168] on input "False" at bounding box center [590, 164] width 8 height 7
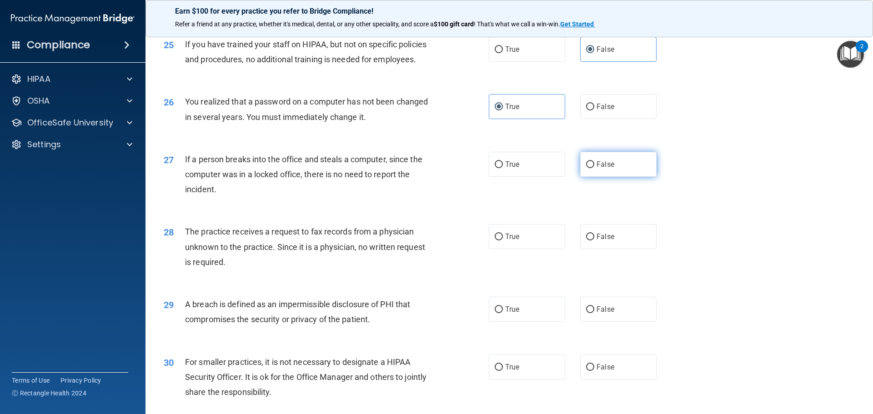
radio input "true"
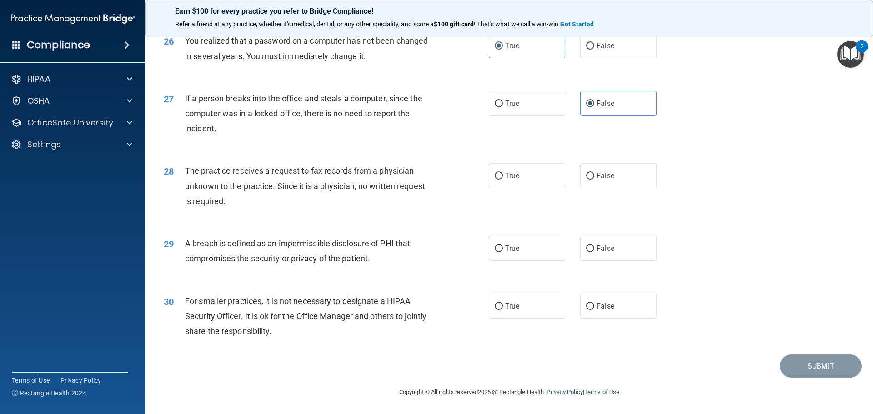
scroll to position [1737, 0]
click at [596, 176] on span "False" at bounding box center [605, 175] width 18 height 9
click at [594, 176] on input "False" at bounding box center [590, 176] width 8 height 7
radio input "true"
click at [514, 248] on span "True" at bounding box center [512, 248] width 14 height 9
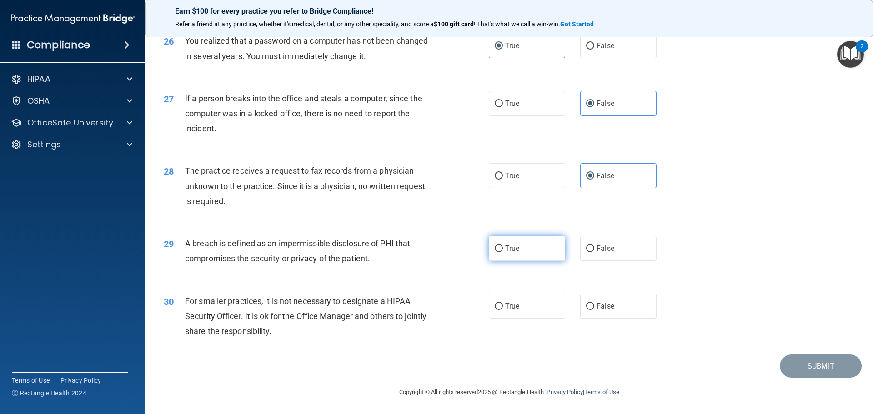
click at [503, 248] on input "True" at bounding box center [498, 248] width 8 height 7
radio input "true"
click at [532, 300] on label "True" at bounding box center [527, 306] width 76 height 25
click at [503, 303] on input "True" at bounding box center [498, 306] width 8 height 7
radio input "true"
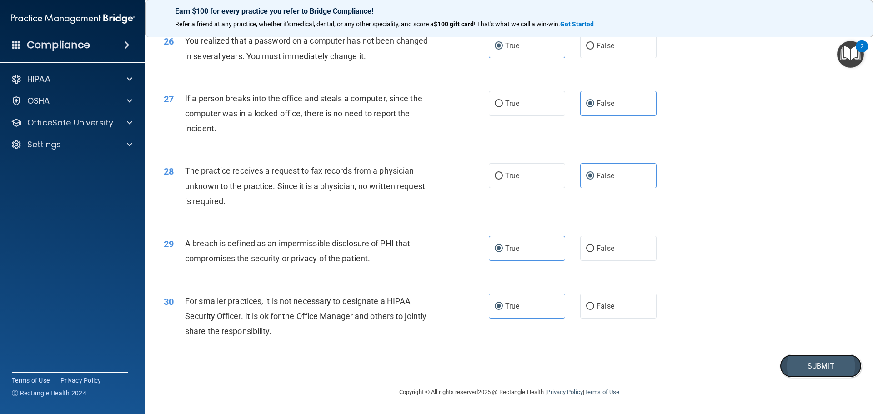
click at [822, 372] on button "Submit" at bounding box center [820, 365] width 82 height 23
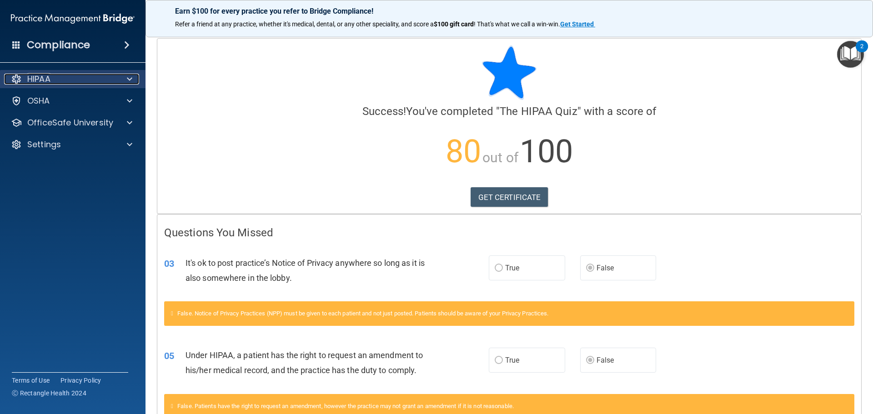
click at [78, 77] on div "HIPAA" at bounding box center [60, 79] width 113 height 11
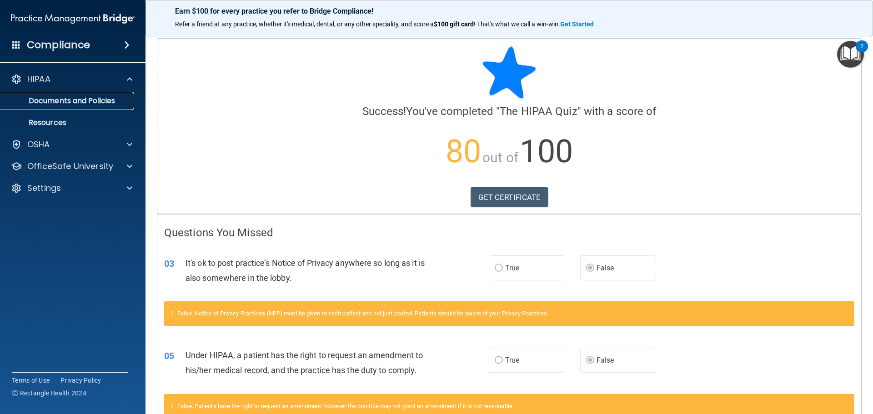
click at [71, 100] on p "Documents and Policies" at bounding box center [68, 100] width 124 height 9
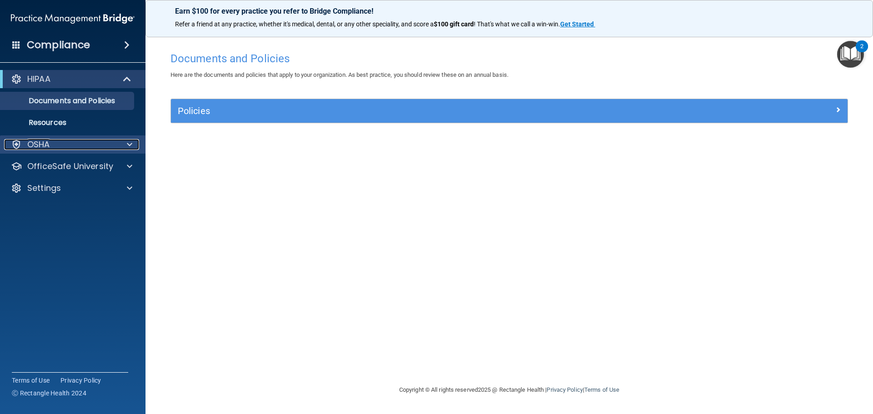
click at [95, 140] on div "OSHA" at bounding box center [60, 144] width 113 height 11
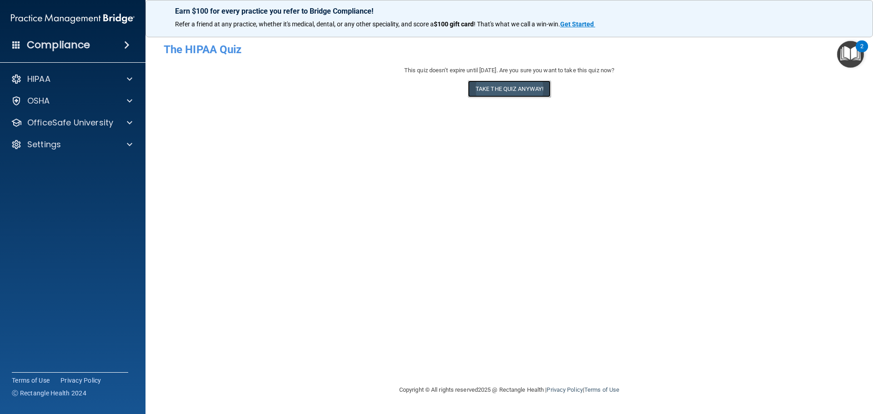
click at [512, 92] on button "Take the quiz anyway!" at bounding box center [509, 88] width 83 height 17
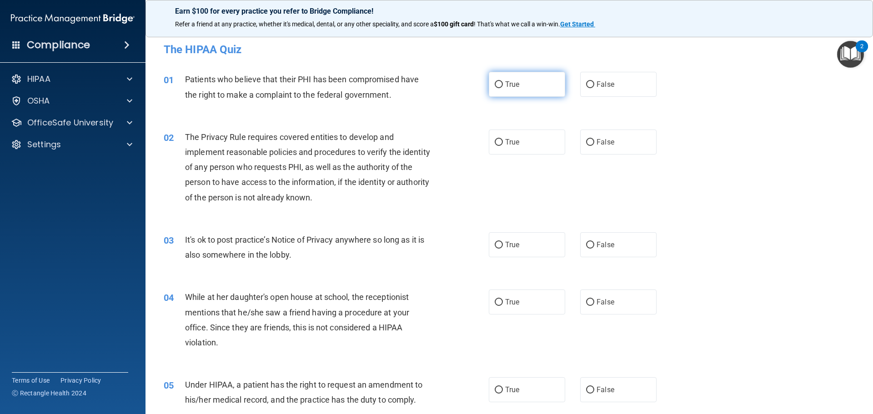
click at [520, 84] on label "True" at bounding box center [527, 84] width 76 height 25
click at [503, 84] on input "True" at bounding box center [498, 84] width 8 height 7
radio input "true"
click at [518, 145] on label "True" at bounding box center [527, 142] width 76 height 25
click at [503, 145] on input "True" at bounding box center [498, 142] width 8 height 7
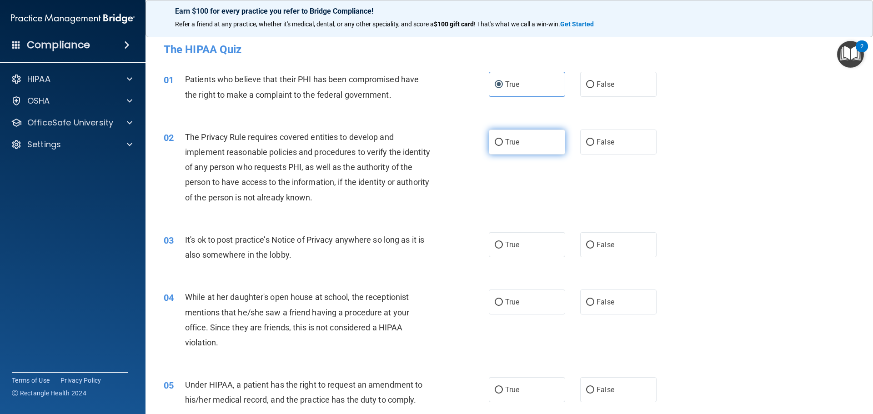
radio input "true"
click at [599, 247] on span "False" at bounding box center [605, 244] width 18 height 9
click at [594, 247] on input "False" at bounding box center [590, 245] width 8 height 7
radio input "true"
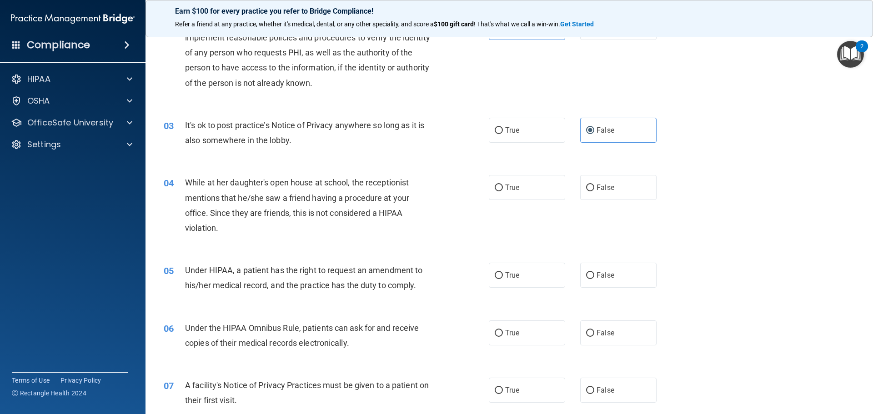
scroll to position [136, 0]
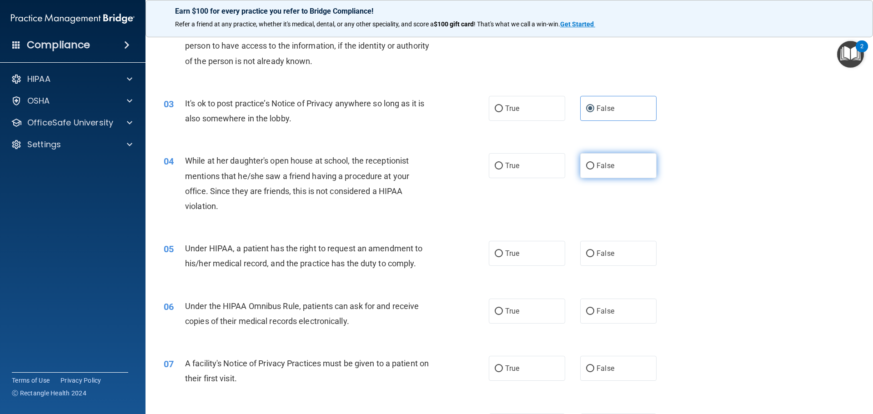
click at [621, 166] on label "False" at bounding box center [618, 165] width 76 height 25
click at [594, 166] on input "False" at bounding box center [590, 166] width 8 height 7
radio input "true"
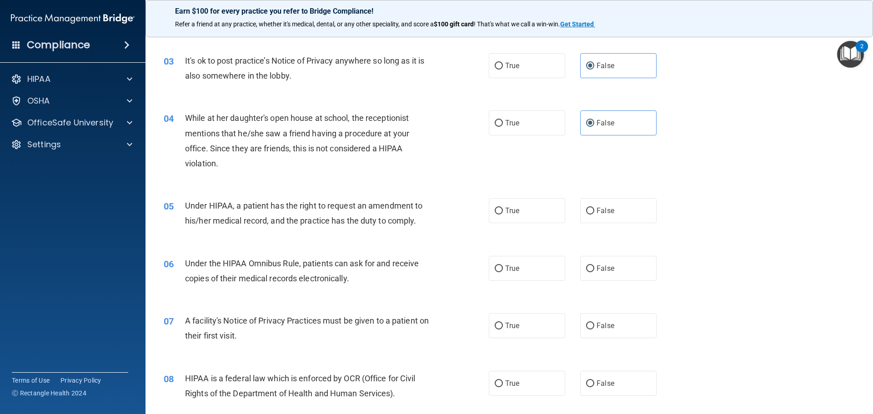
scroll to position [273, 0]
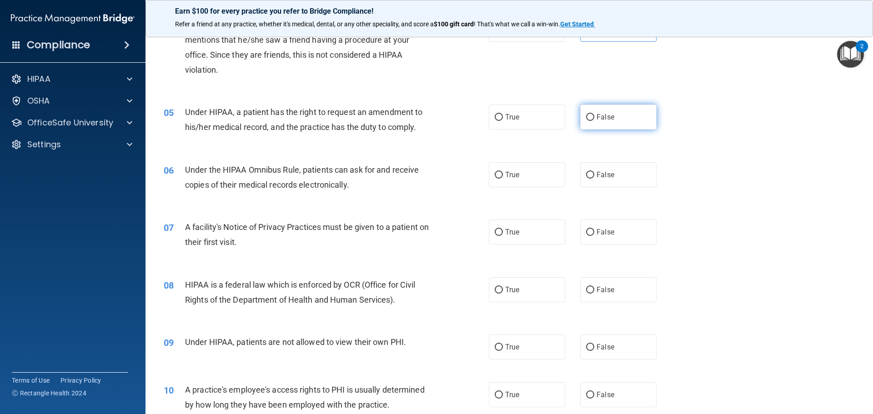
click at [604, 119] on span "False" at bounding box center [605, 117] width 18 height 9
click at [594, 119] on input "False" at bounding box center [590, 117] width 8 height 7
radio input "true"
click at [509, 180] on label "True" at bounding box center [527, 174] width 76 height 25
click at [503, 179] on input "True" at bounding box center [498, 175] width 8 height 7
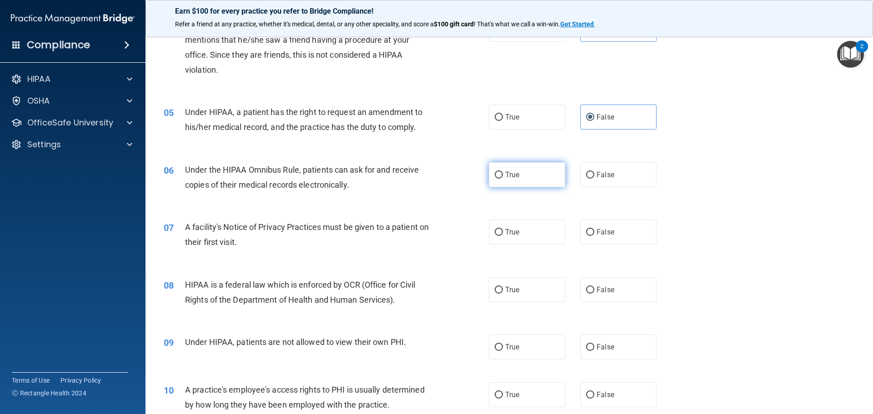
radio input "true"
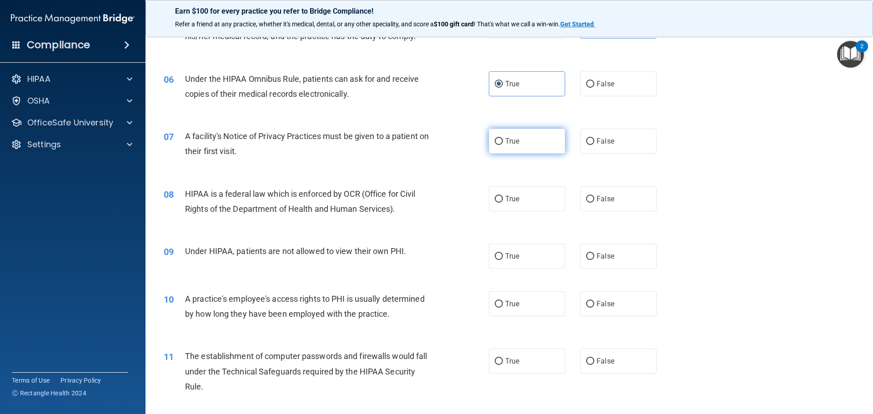
click at [510, 140] on span "True" at bounding box center [512, 141] width 14 height 9
click at [503, 140] on input "True" at bounding box center [498, 141] width 8 height 7
radio input "true"
click at [510, 205] on label "True" at bounding box center [527, 198] width 76 height 25
click at [503, 203] on input "True" at bounding box center [498, 199] width 8 height 7
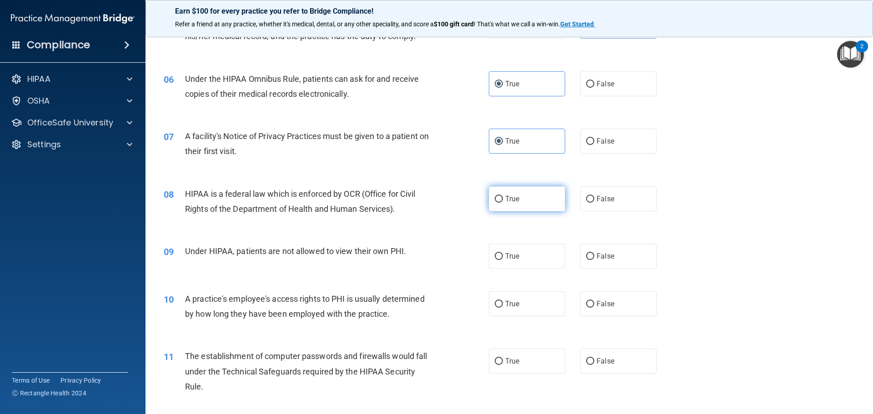
radio input "true"
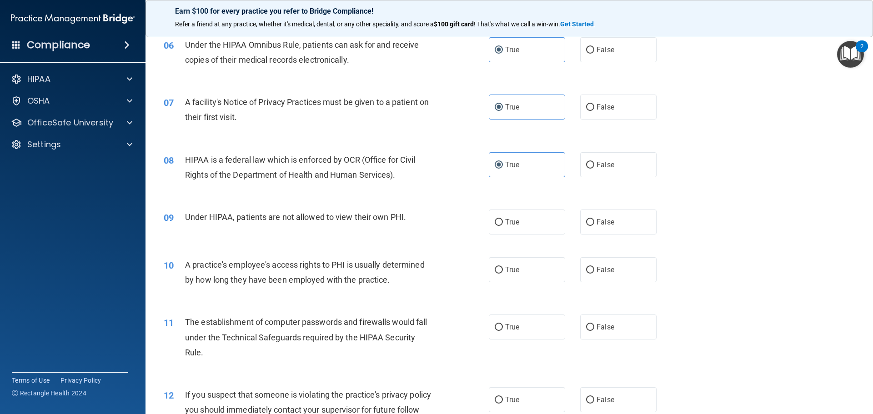
scroll to position [454, 0]
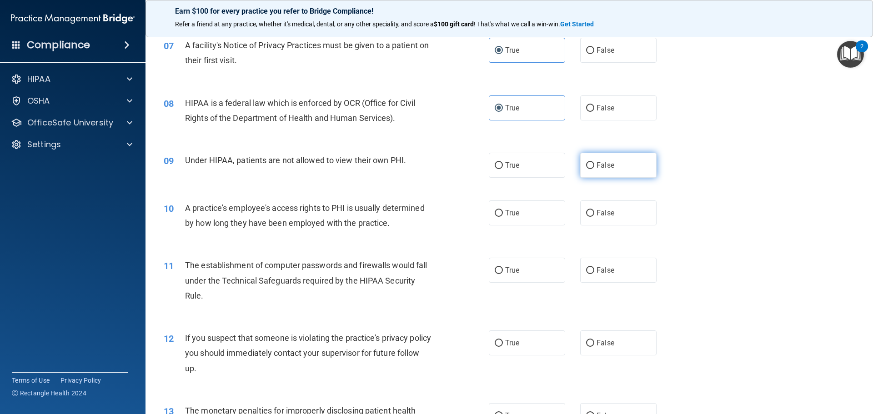
click at [614, 165] on label "False" at bounding box center [618, 165] width 76 height 25
click at [594, 165] on input "False" at bounding box center [590, 165] width 8 height 7
radio input "true"
click at [626, 213] on label "False" at bounding box center [618, 212] width 76 height 25
click at [594, 213] on input "False" at bounding box center [590, 213] width 8 height 7
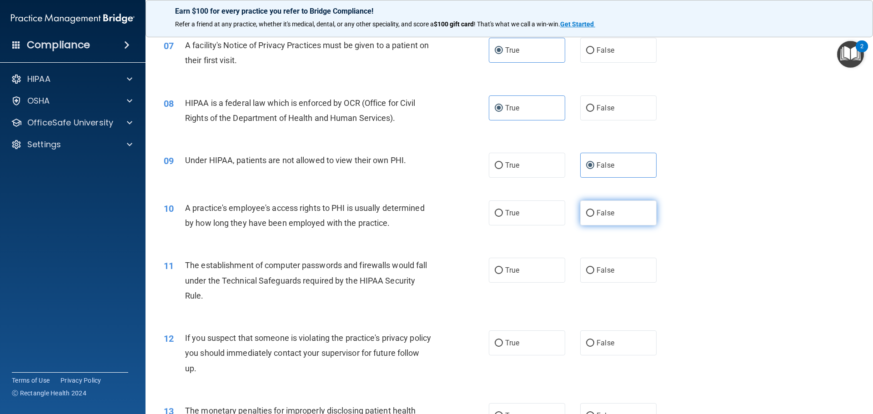
radio input "true"
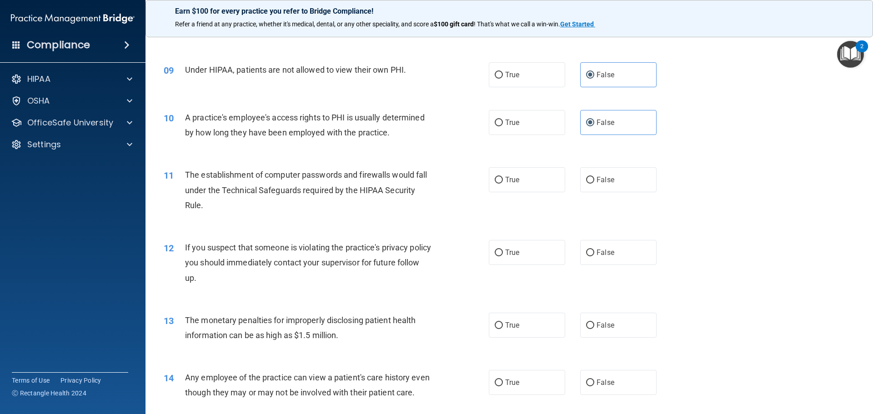
scroll to position [545, 0]
click at [505, 183] on span "True" at bounding box center [512, 179] width 14 height 9
click at [503, 183] on input "True" at bounding box center [498, 179] width 8 height 7
radio input "true"
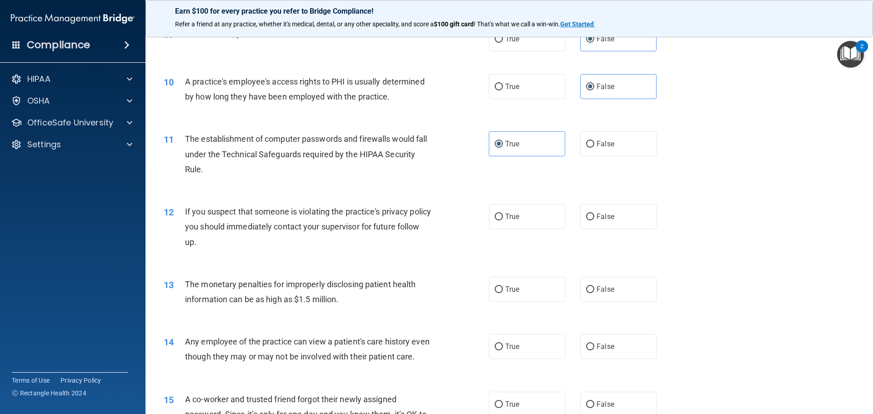
scroll to position [636, 0]
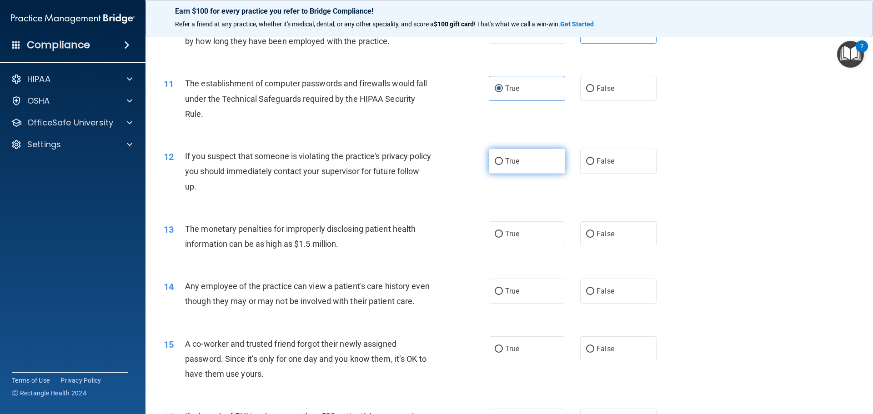
click at [514, 157] on span "True" at bounding box center [512, 161] width 14 height 9
click at [503, 158] on input "True" at bounding box center [498, 161] width 8 height 7
radio input "true"
click at [505, 235] on span "True" at bounding box center [512, 233] width 14 height 9
click at [502, 235] on input "True" at bounding box center [498, 234] width 8 height 7
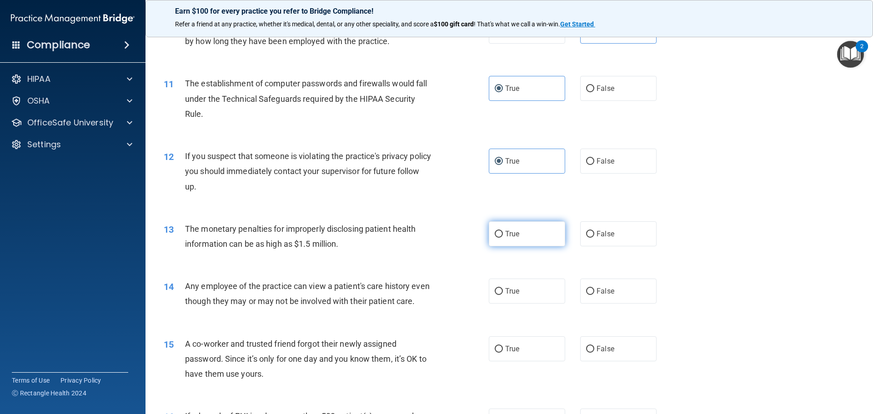
radio input "true"
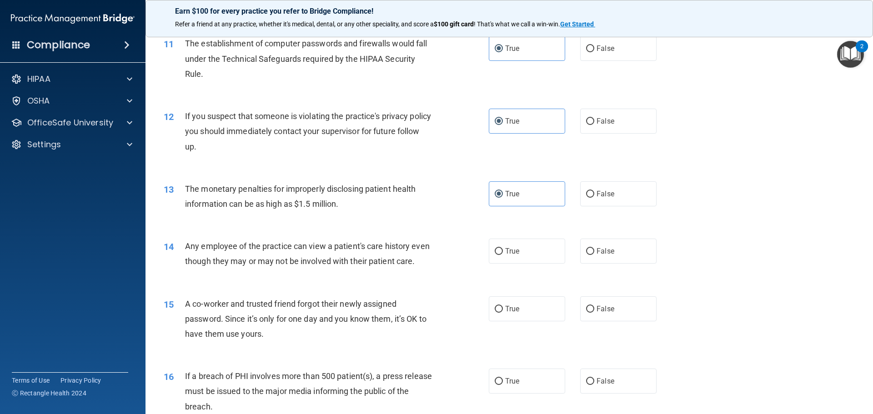
scroll to position [727, 0]
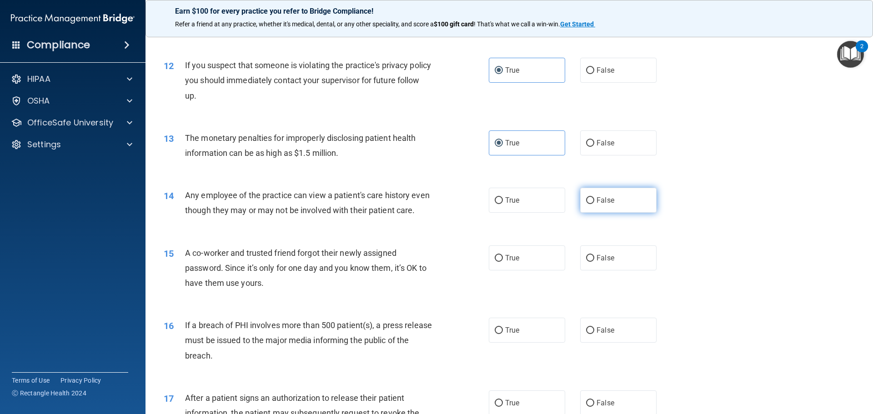
click at [604, 200] on span "False" at bounding box center [605, 200] width 18 height 9
click at [594, 200] on input "False" at bounding box center [590, 200] width 8 height 7
radio input "true"
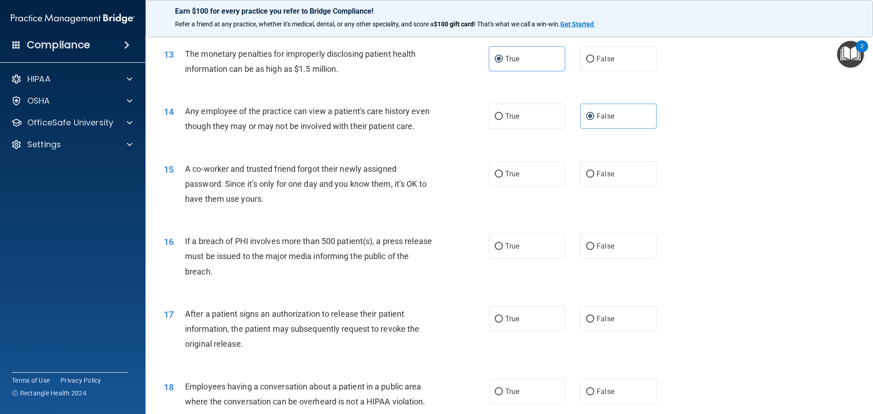
scroll to position [818, 0]
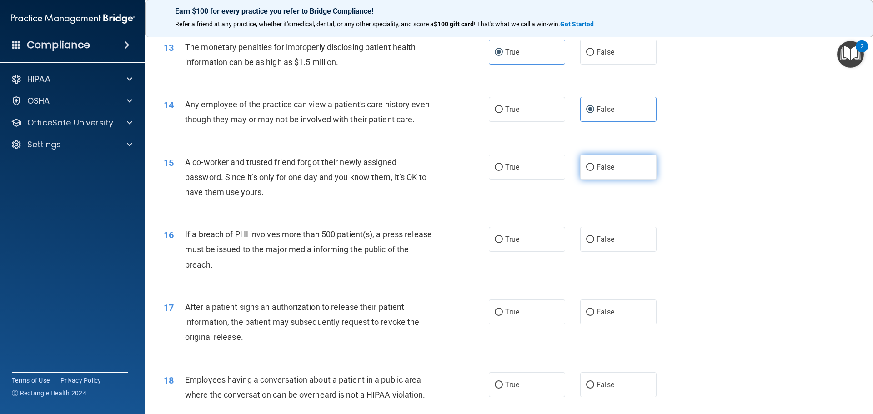
click at [619, 180] on label "False" at bounding box center [618, 167] width 76 height 25
click at [594, 171] on input "False" at bounding box center [590, 167] width 8 height 7
radio input "true"
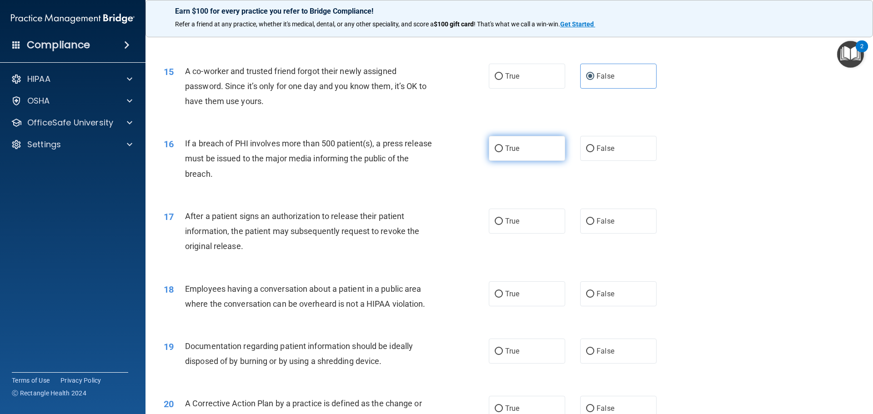
click at [505, 153] on span "True" at bounding box center [512, 148] width 14 height 9
click at [503, 152] on input "True" at bounding box center [498, 148] width 8 height 7
radio input "true"
click at [524, 234] on label "True" at bounding box center [527, 221] width 76 height 25
click at [503, 225] on input "True" at bounding box center [498, 221] width 8 height 7
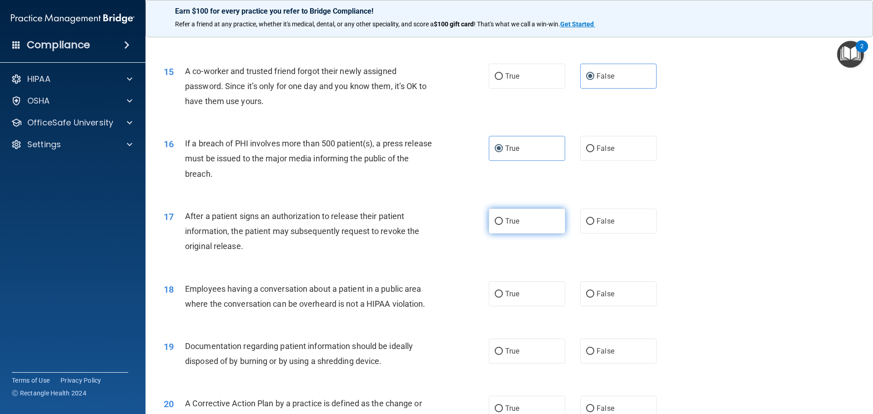
radio input "true"
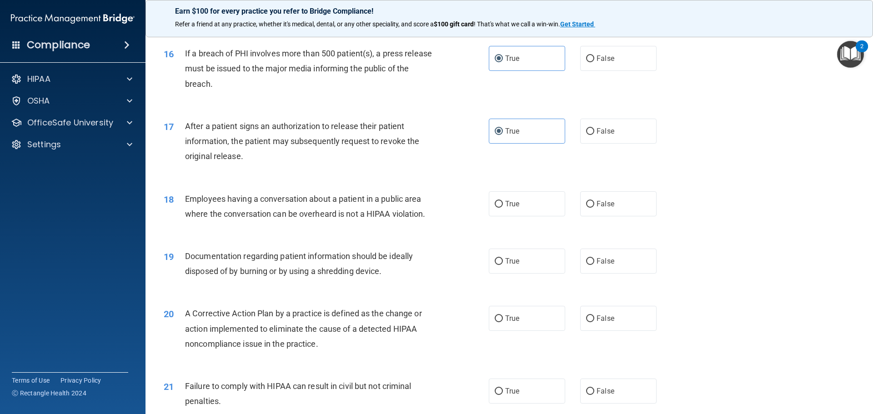
scroll to position [1000, 0]
click at [609, 207] on span "False" at bounding box center [605, 203] width 18 height 9
click at [594, 207] on input "False" at bounding box center [590, 203] width 8 height 7
radio input "true"
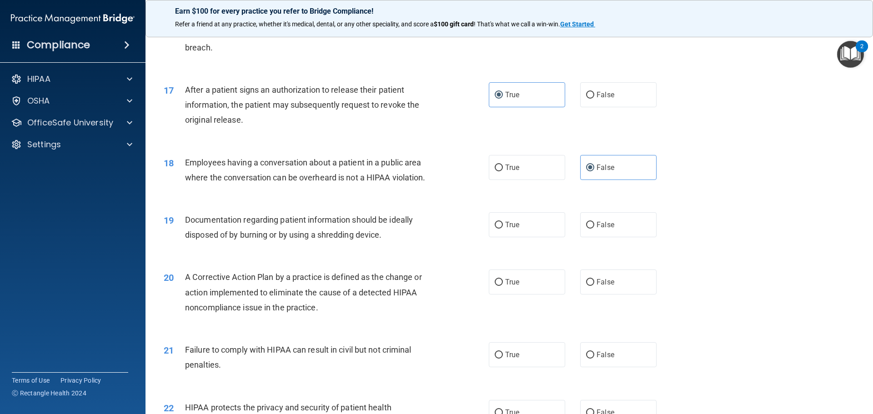
scroll to position [1091, 0]
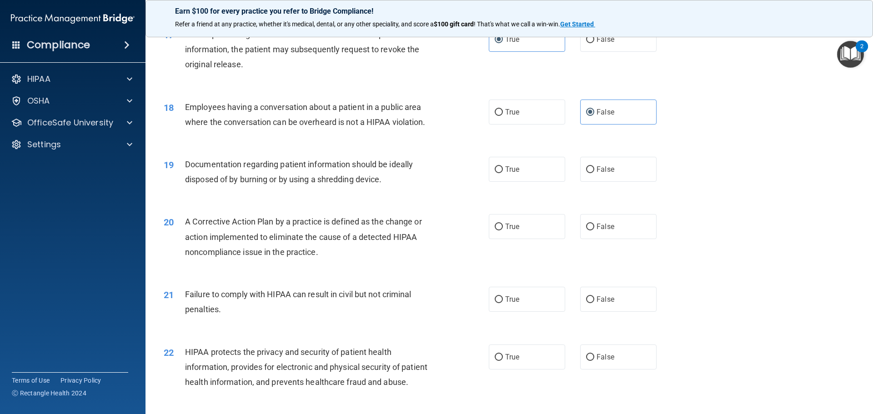
click at [510, 170] on div "19 Documentation regarding patient information should be ideally disposed of by…" at bounding box center [509, 173] width 704 height 57
click at [514, 174] on span "True" at bounding box center [512, 169] width 14 height 9
click at [503, 173] on input "True" at bounding box center [498, 169] width 8 height 7
radio input "true"
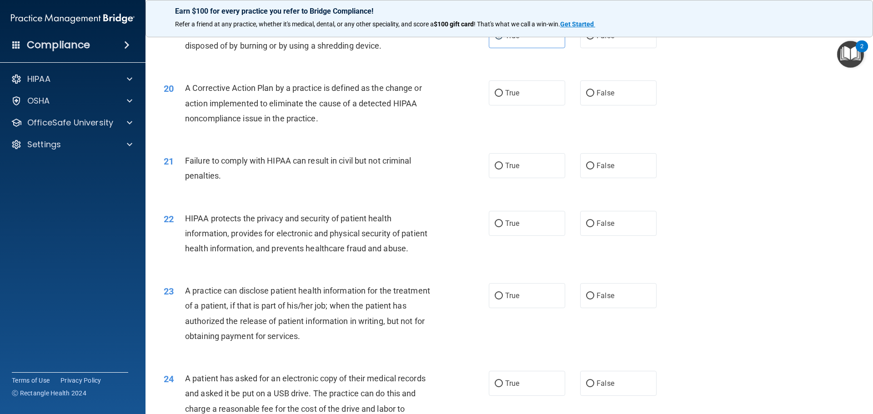
scroll to position [1227, 0]
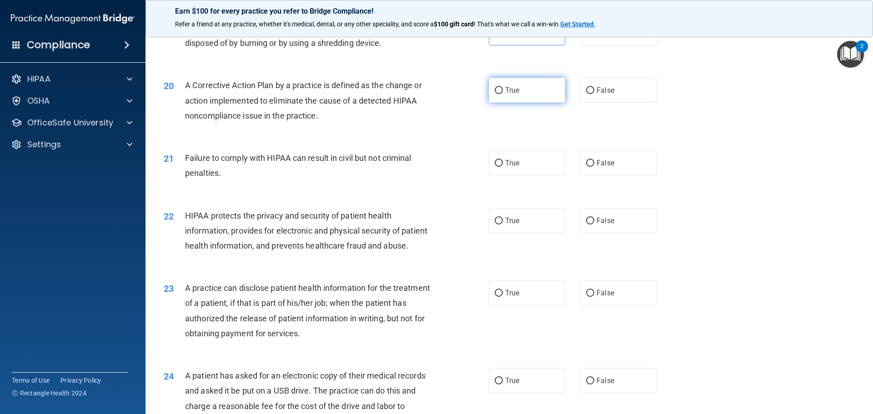
click at [522, 103] on label "True" at bounding box center [527, 90] width 76 height 25
click at [503, 94] on input "True" at bounding box center [498, 90] width 8 height 7
radio input "true"
click at [599, 175] on label "False" at bounding box center [618, 162] width 76 height 25
click at [594, 167] on input "False" at bounding box center [590, 163] width 8 height 7
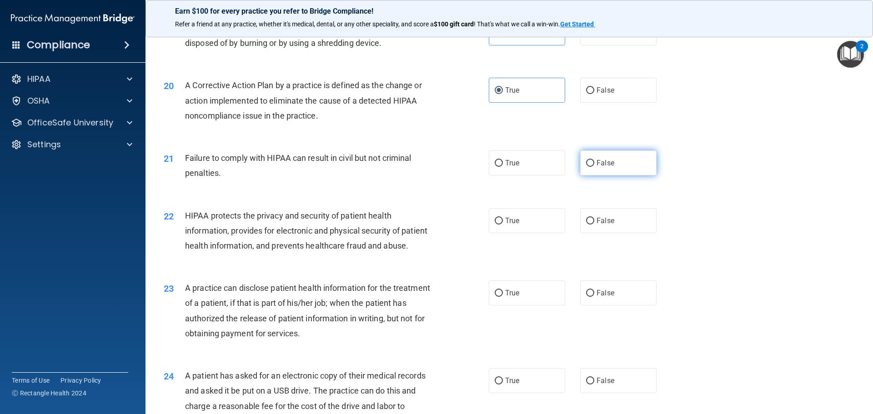
radio input "true"
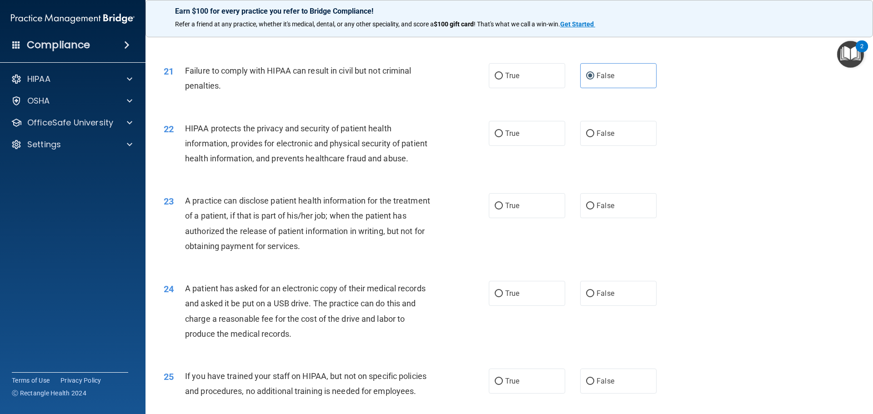
scroll to position [1318, 0]
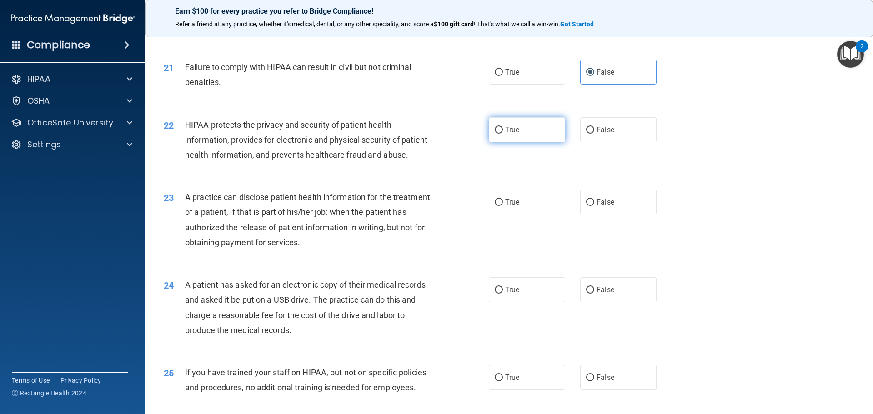
click at [521, 142] on label "True" at bounding box center [527, 129] width 76 height 25
click at [503, 134] on input "True" at bounding box center [498, 130] width 8 height 7
radio input "true"
click at [614, 215] on label "False" at bounding box center [618, 202] width 76 height 25
click at [594, 206] on input "False" at bounding box center [590, 202] width 8 height 7
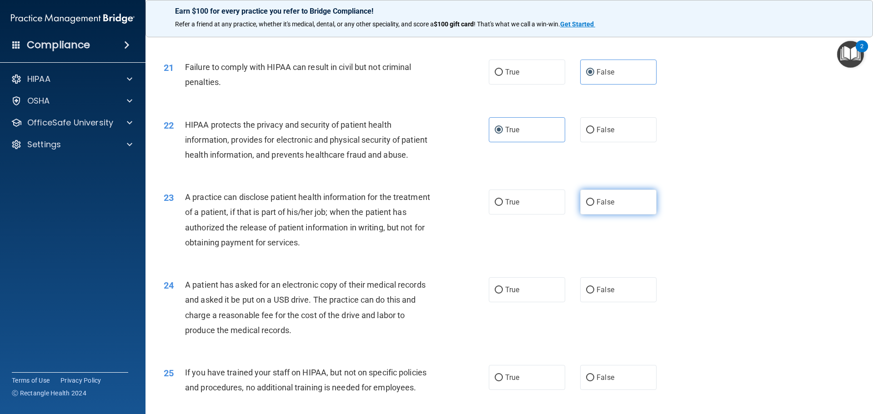
radio input "true"
click at [505, 294] on span "True" at bounding box center [512, 289] width 14 height 9
click at [502, 294] on input "True" at bounding box center [498, 290] width 8 height 7
radio input "true"
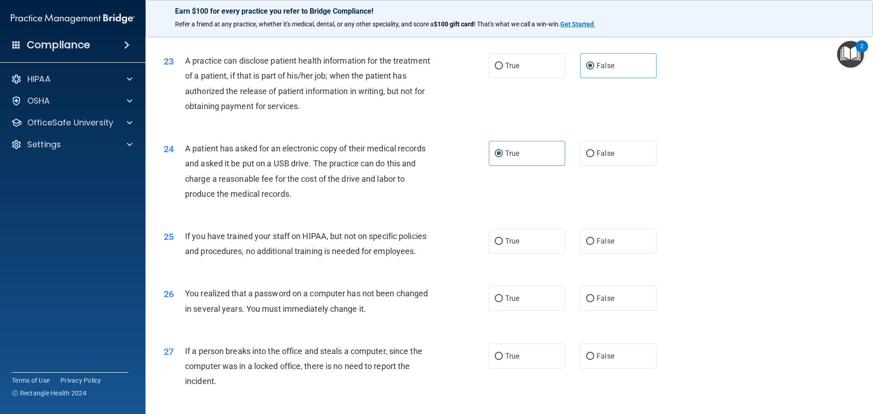
scroll to position [1545, 0]
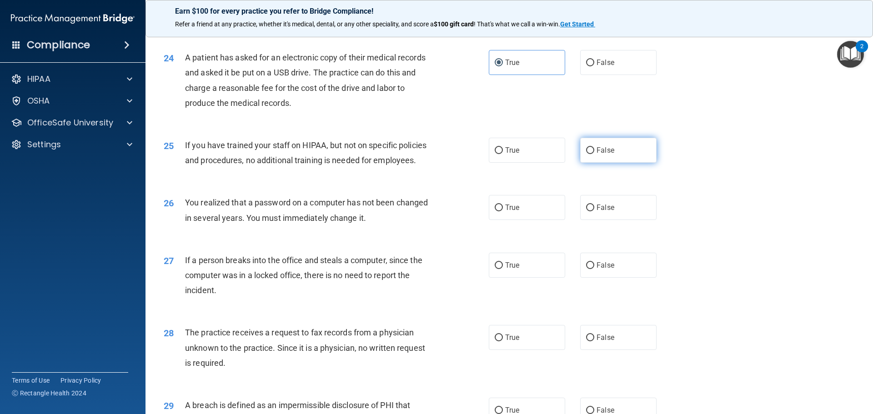
click at [607, 163] on label "False" at bounding box center [618, 150] width 76 height 25
click at [594, 154] on input "False" at bounding box center [590, 150] width 8 height 7
radio input "true"
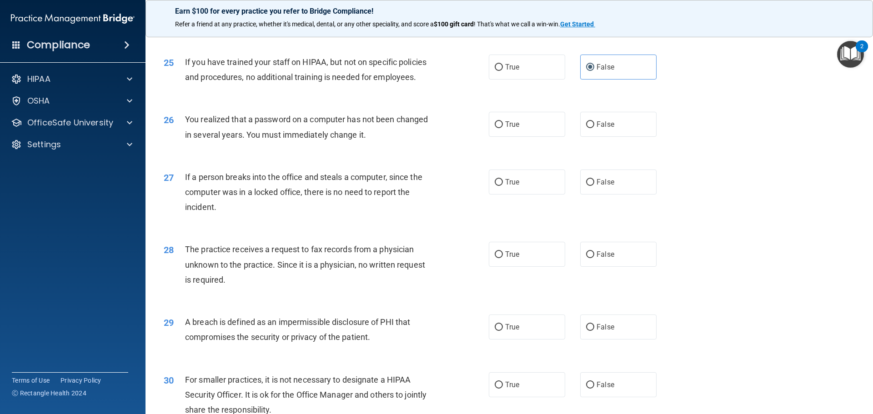
scroll to position [1636, 0]
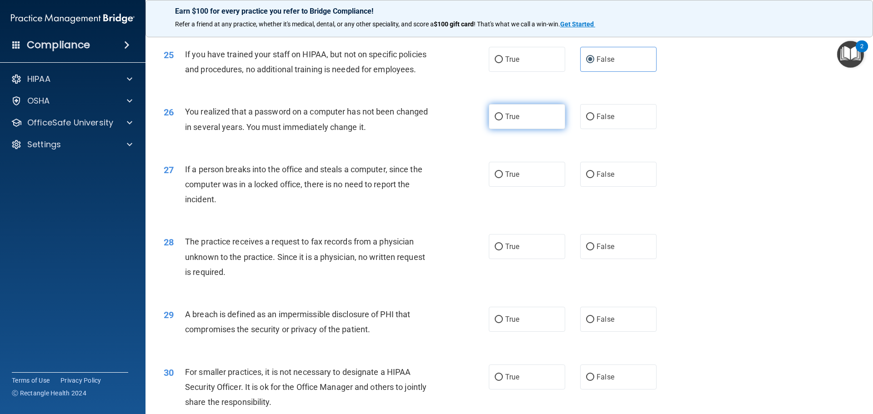
click at [533, 129] on label "True" at bounding box center [527, 116] width 76 height 25
click at [503, 120] on input "True" at bounding box center [498, 117] width 8 height 7
radio input "true"
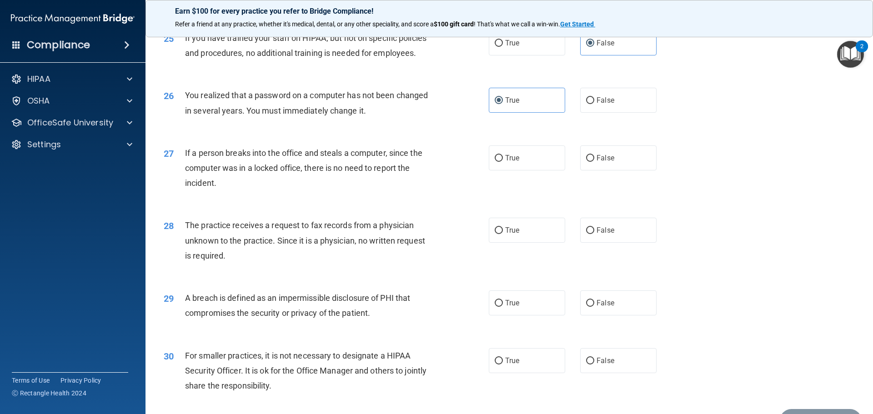
scroll to position [1681, 0]
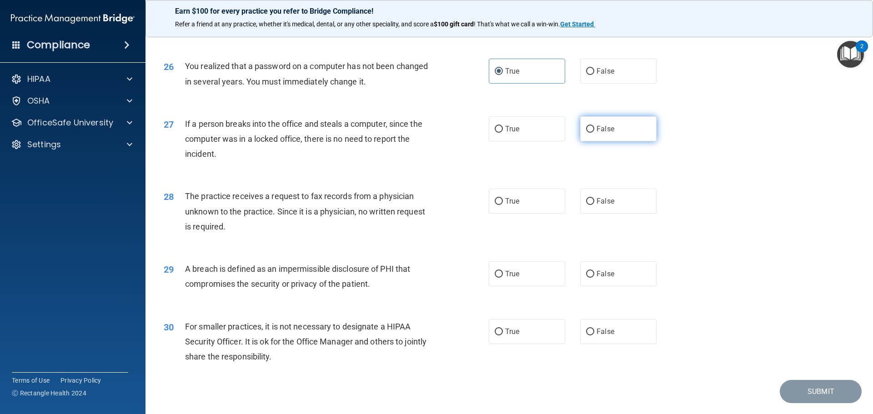
click at [612, 141] on label "False" at bounding box center [618, 128] width 76 height 25
click at [594, 133] on input "False" at bounding box center [590, 129] width 8 height 7
radio input "true"
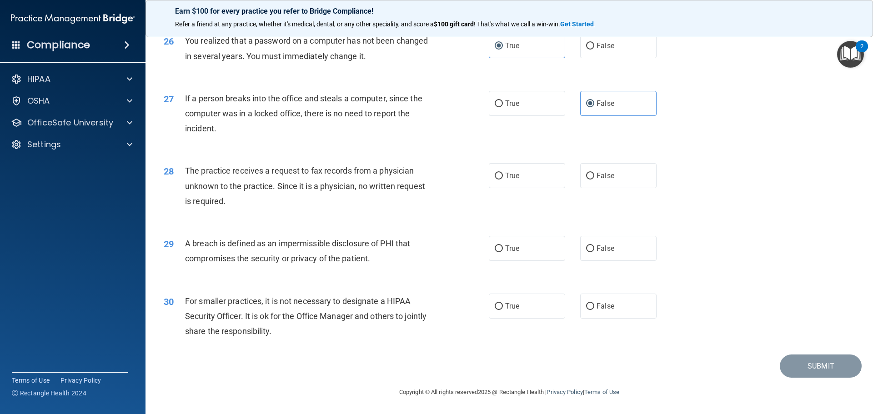
scroll to position [1727, 0]
click at [602, 188] on label "False" at bounding box center [618, 175] width 76 height 25
click at [594, 180] on input "False" at bounding box center [590, 176] width 8 height 7
radio input "true"
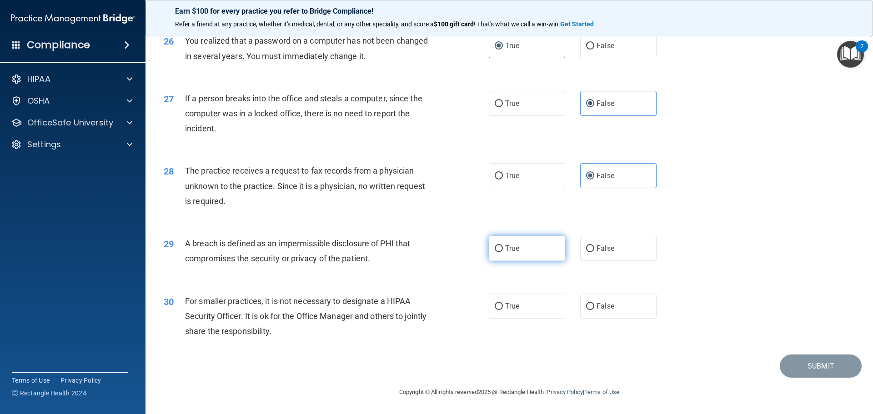
click at [517, 252] on label "True" at bounding box center [527, 248] width 76 height 25
click at [503, 252] on input "True" at bounding box center [498, 248] width 8 height 7
radio input "true"
click at [622, 313] on label "False" at bounding box center [618, 306] width 76 height 25
click at [594, 310] on input "False" at bounding box center [590, 306] width 8 height 7
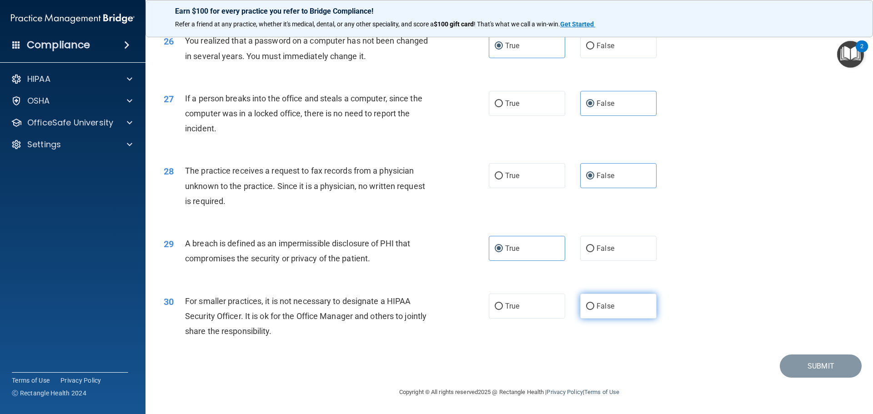
radio input "true"
click at [817, 366] on button "Submit" at bounding box center [820, 365] width 82 height 23
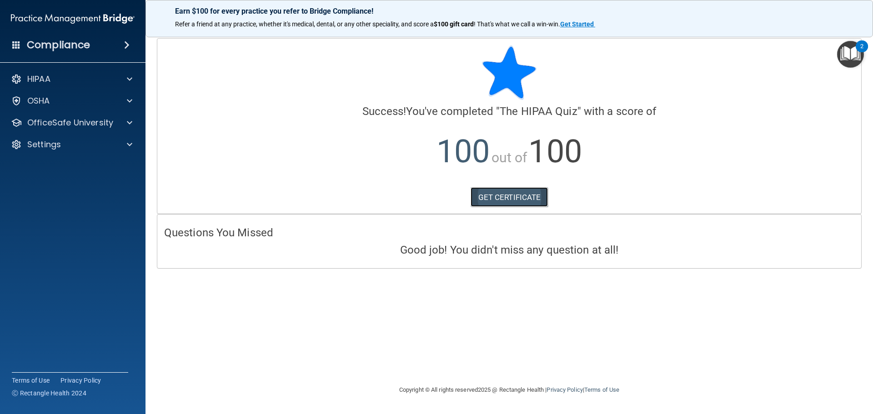
click at [517, 196] on link "GET CERTIFICATE" at bounding box center [509, 197] width 78 height 20
click at [104, 79] on div "HIPAA" at bounding box center [60, 79] width 113 height 11
click at [744, 145] on p "100 out of 100" at bounding box center [509, 151] width 690 height 59
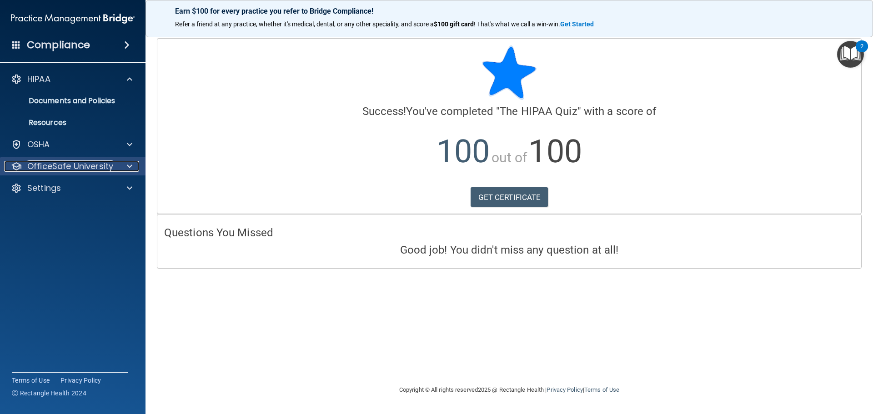
click at [44, 167] on p "OfficeSafe University" at bounding box center [70, 166] width 86 height 11
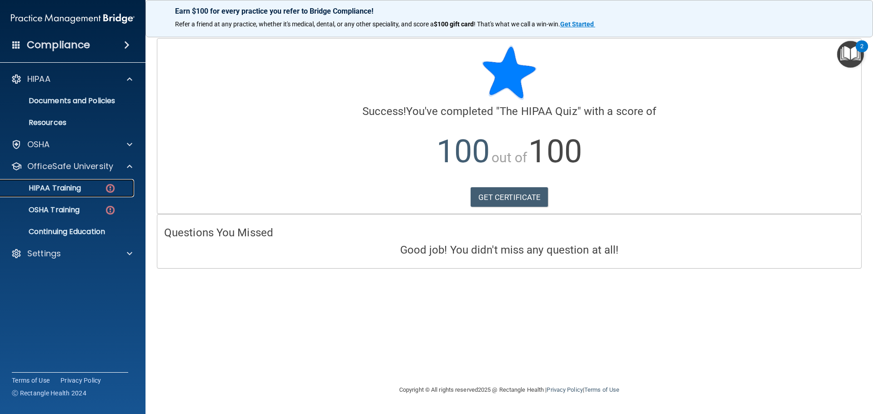
click at [60, 186] on p "HIPAA Training" at bounding box center [43, 188] width 75 height 9
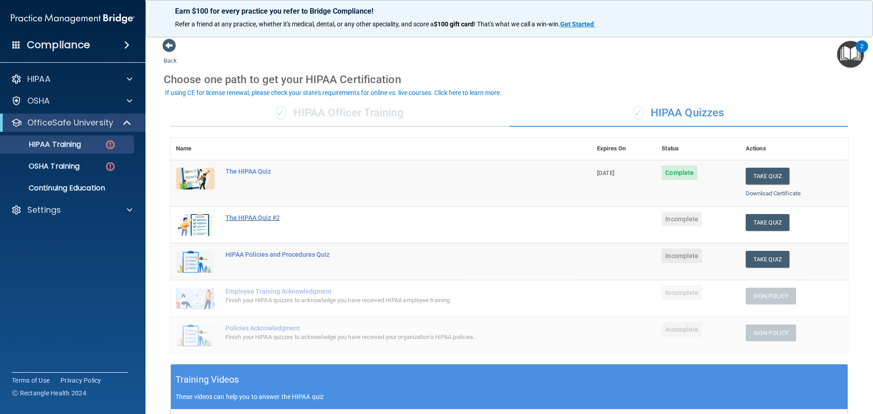
click at [256, 217] on div "The HIPAA Quiz #2" at bounding box center [385, 217] width 320 height 7
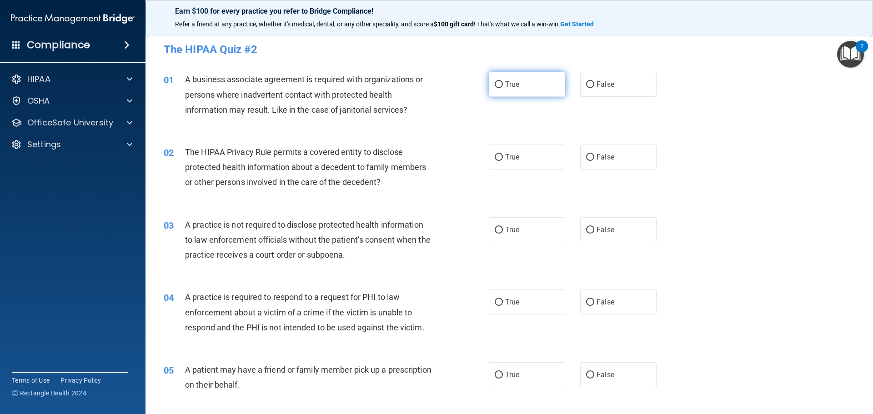
click at [548, 85] on label "True" at bounding box center [527, 84] width 76 height 25
click at [503, 85] on input "True" at bounding box center [498, 84] width 8 height 7
radio input "true"
click at [520, 157] on label "True" at bounding box center [527, 157] width 76 height 25
click at [503, 157] on input "True" at bounding box center [498, 157] width 8 height 7
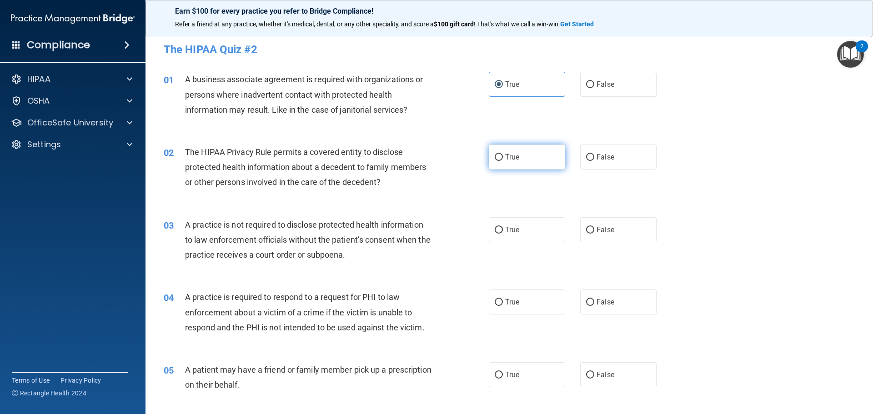
radio input "true"
click at [597, 236] on label "False" at bounding box center [618, 229] width 76 height 25
click at [594, 234] on input "False" at bounding box center [590, 230] width 8 height 7
radio input "true"
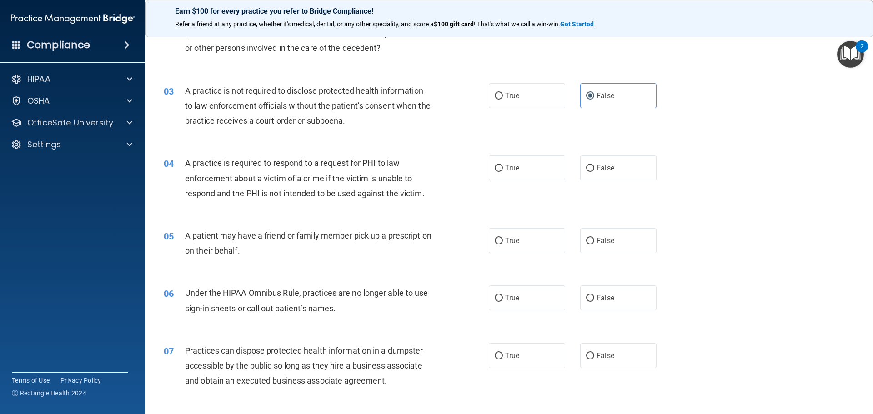
scroll to position [136, 0]
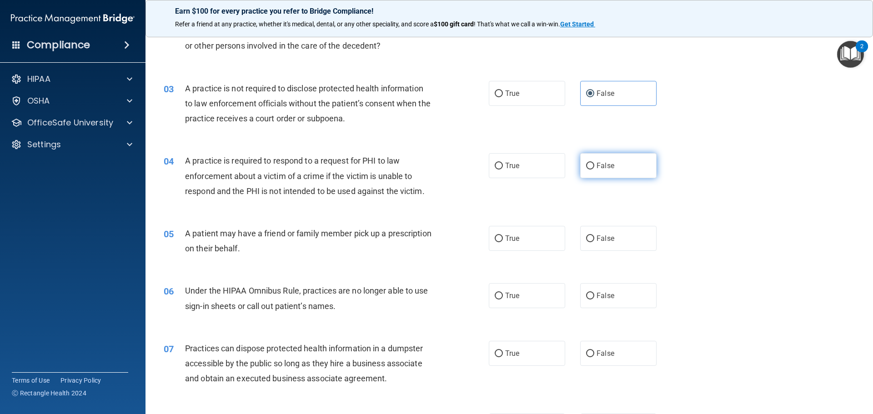
click at [597, 171] on label "False" at bounding box center [618, 165] width 76 height 25
click at [594, 170] on input "False" at bounding box center [590, 166] width 8 height 7
radio input "true"
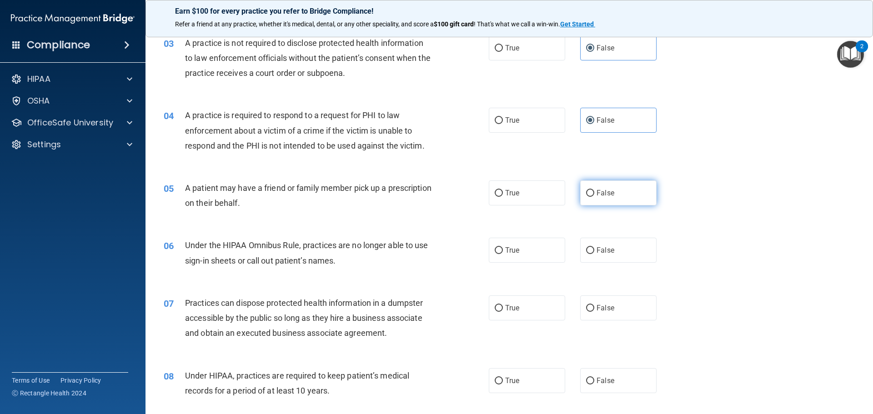
click at [612, 201] on label "False" at bounding box center [618, 192] width 76 height 25
click at [594, 197] on input "False" at bounding box center [590, 193] width 8 height 7
radio input "true"
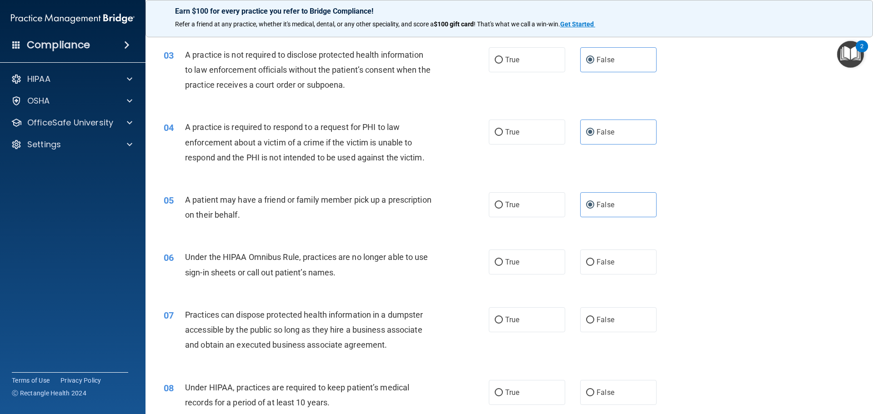
scroll to position [202, 0]
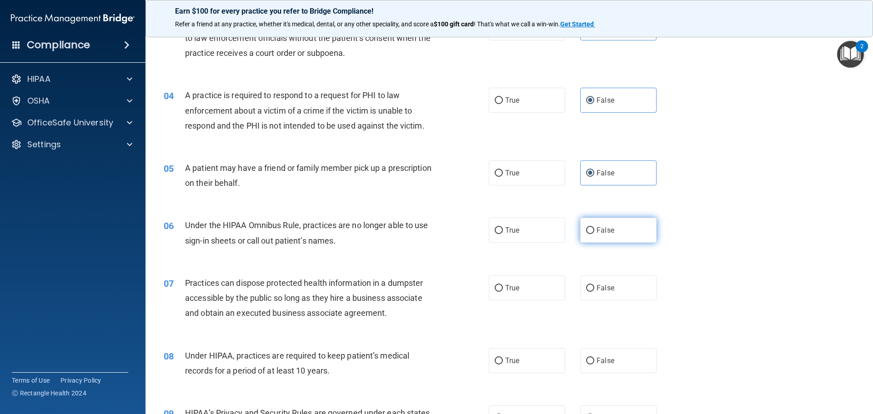
click at [615, 230] on label "False" at bounding box center [618, 230] width 76 height 25
click at [594, 230] on input "False" at bounding box center [590, 230] width 8 height 7
radio input "true"
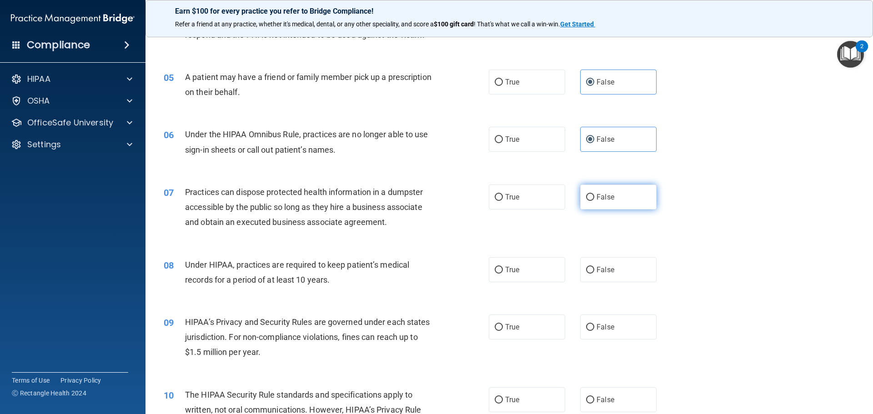
click at [604, 198] on span "False" at bounding box center [605, 197] width 18 height 9
click at [594, 198] on input "False" at bounding box center [590, 197] width 8 height 7
radio input "true"
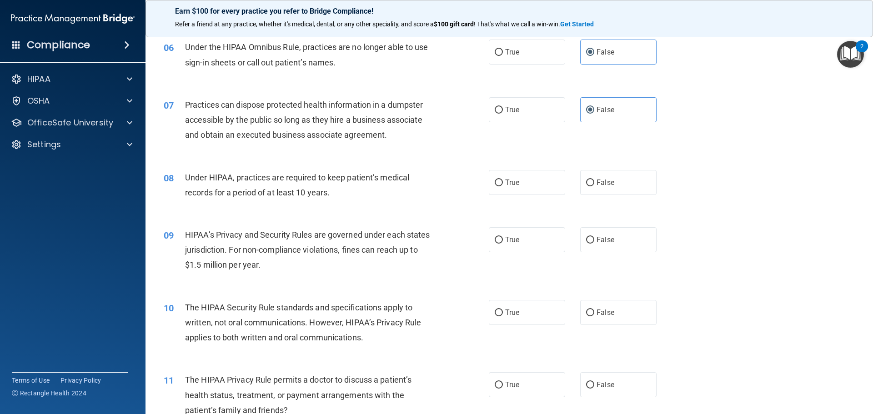
scroll to position [384, 0]
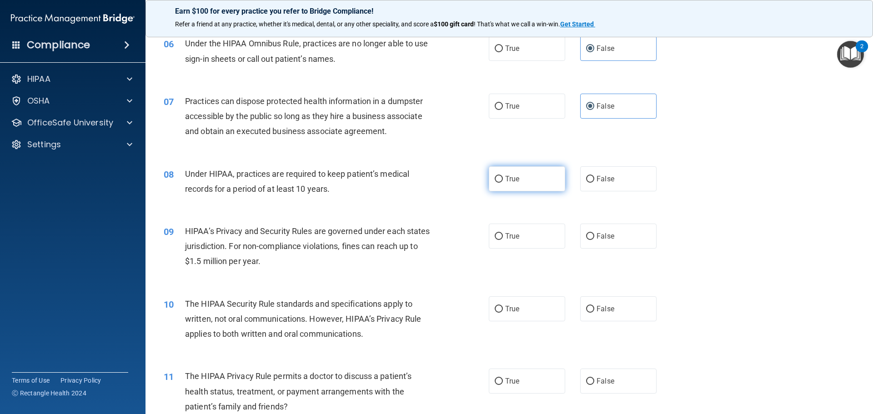
click at [523, 174] on label "True" at bounding box center [527, 178] width 76 height 25
click at [503, 176] on input "True" at bounding box center [498, 179] width 8 height 7
radio input "true"
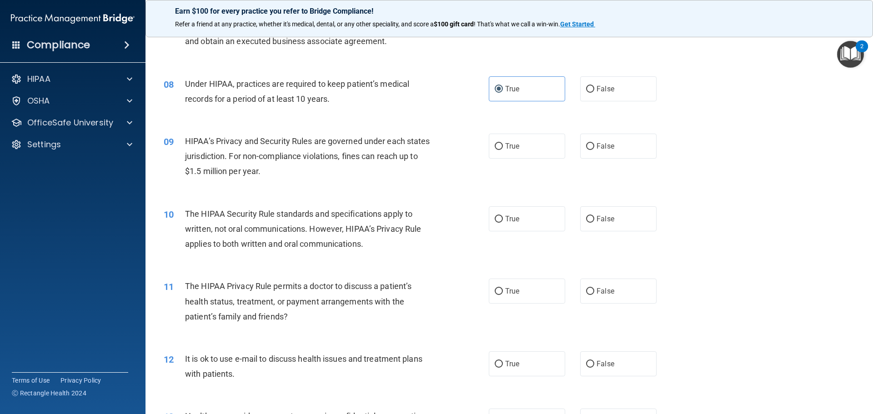
scroll to position [474, 0]
click at [523, 149] on label "True" at bounding box center [527, 145] width 76 height 25
click at [503, 149] on input "True" at bounding box center [498, 145] width 8 height 7
radio input "true"
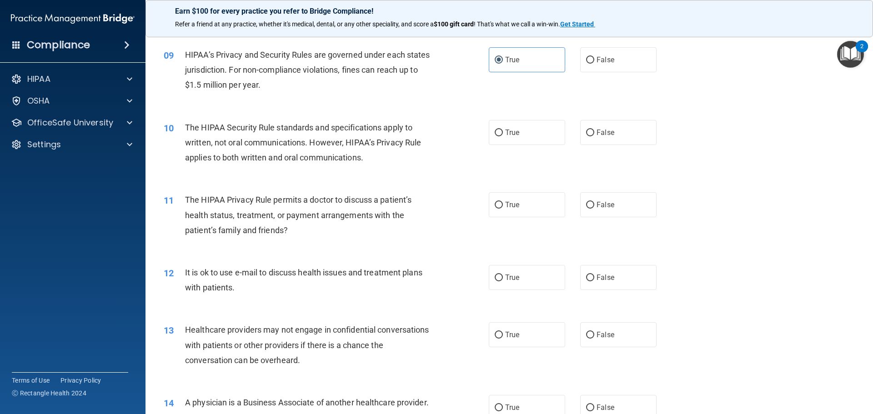
scroll to position [565, 0]
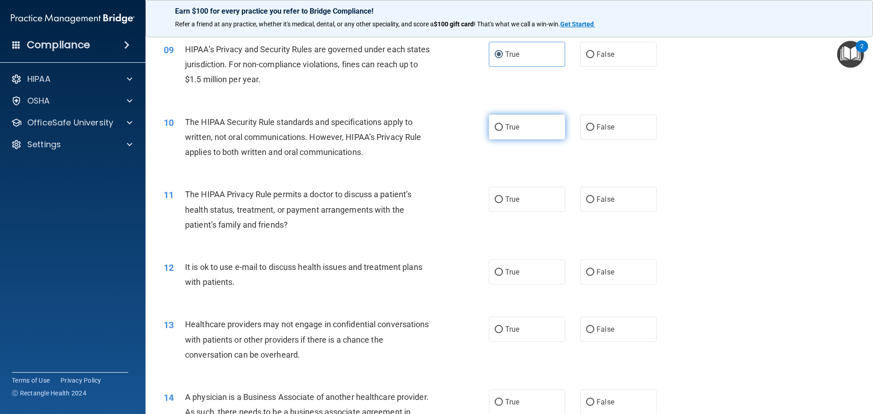
click at [514, 132] on label "True" at bounding box center [527, 127] width 76 height 25
click at [503, 131] on input "True" at bounding box center [498, 127] width 8 height 7
radio input "true"
click at [533, 194] on label "True" at bounding box center [527, 199] width 76 height 25
click at [503, 196] on input "True" at bounding box center [498, 199] width 8 height 7
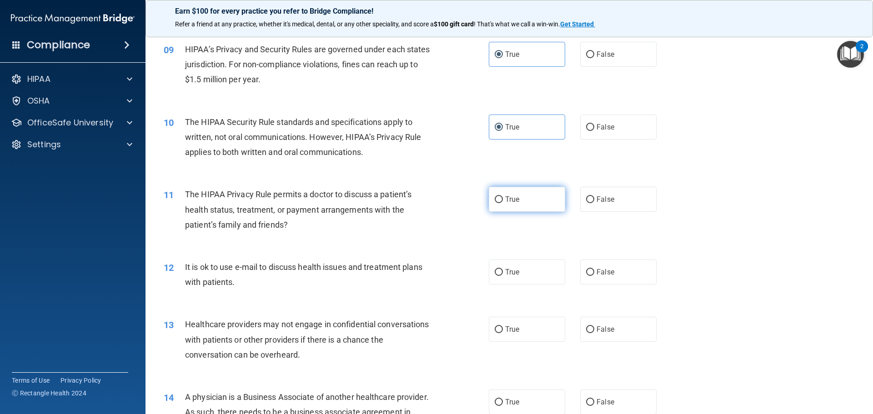
radio input "true"
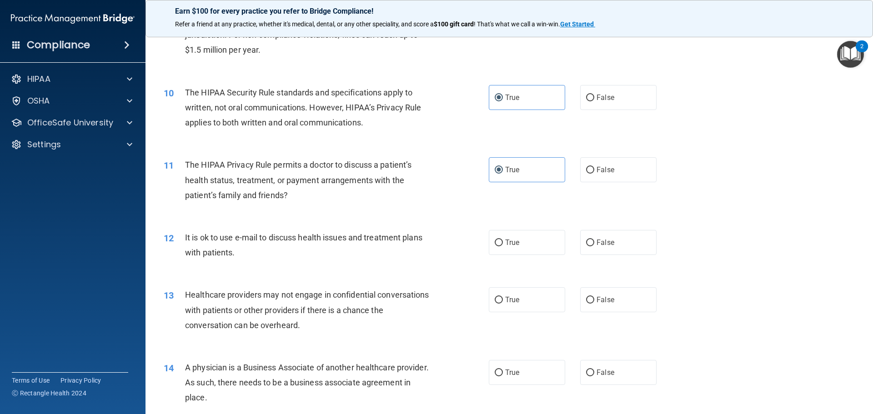
scroll to position [611, 0]
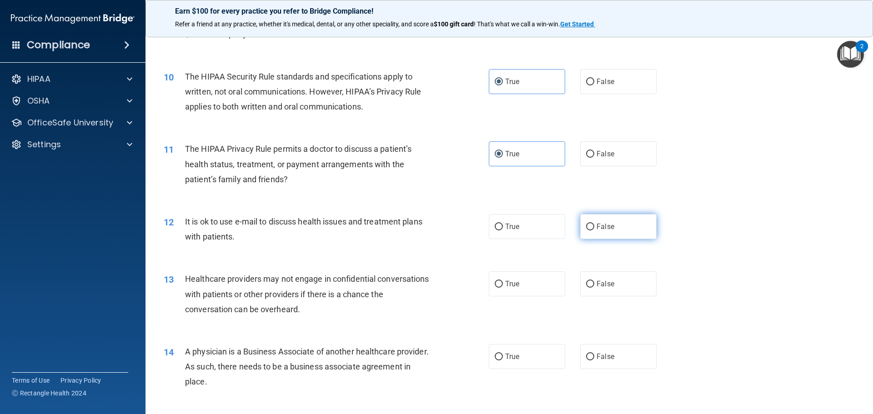
click at [588, 237] on label "False" at bounding box center [618, 226] width 76 height 25
click at [588, 230] on input "False" at bounding box center [590, 227] width 8 height 7
radio input "true"
click at [512, 294] on label "True" at bounding box center [527, 283] width 76 height 25
click at [503, 288] on input "True" at bounding box center [498, 284] width 8 height 7
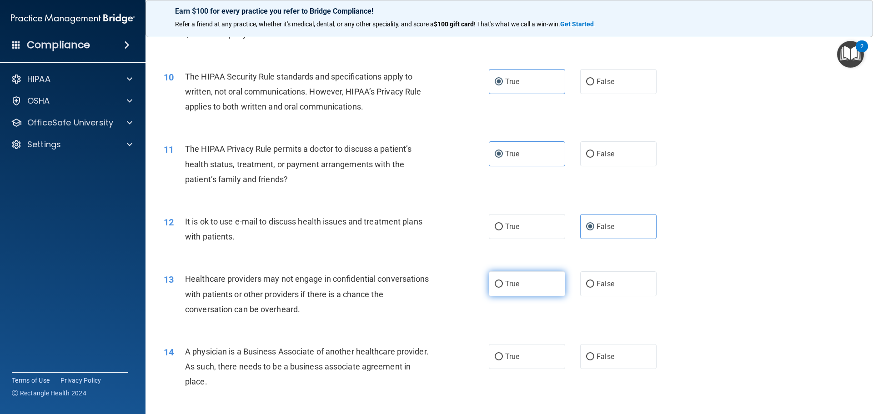
radio input "true"
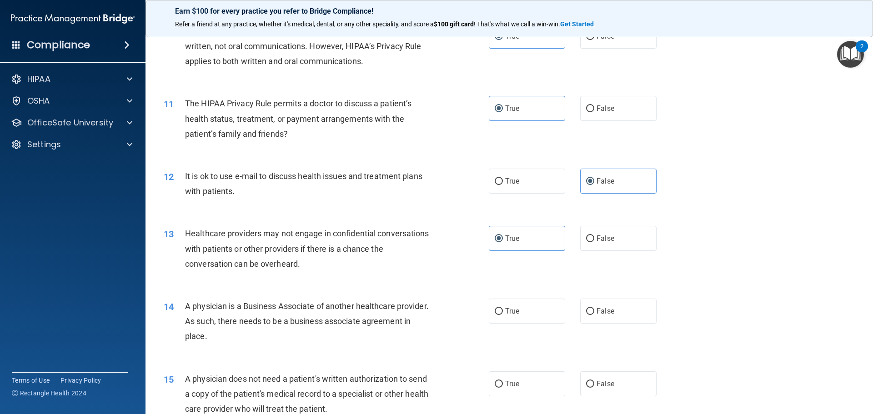
scroll to position [702, 0]
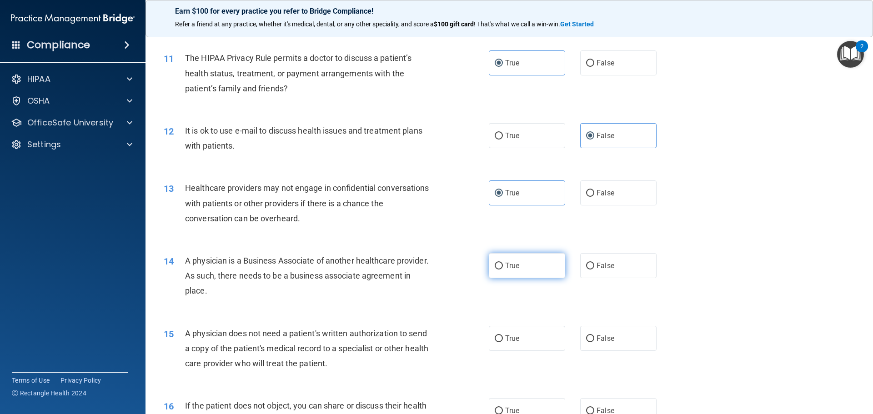
click at [495, 271] on label "True" at bounding box center [527, 265] width 76 height 25
click at [495, 269] on input "True" at bounding box center [498, 266] width 8 height 7
radio input "true"
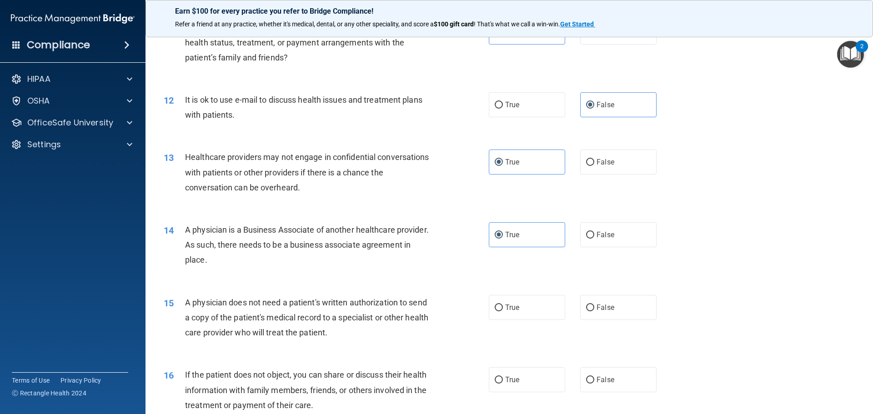
scroll to position [793, 0]
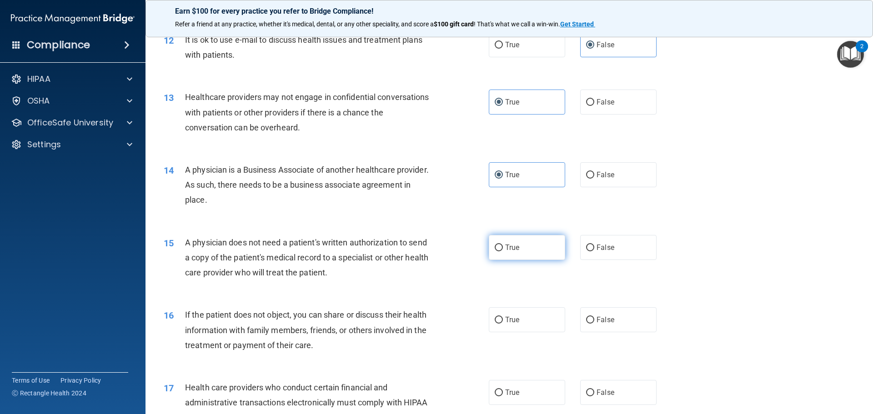
click at [521, 250] on label "True" at bounding box center [527, 247] width 76 height 25
click at [503, 250] on input "True" at bounding box center [498, 247] width 8 height 7
radio input "true"
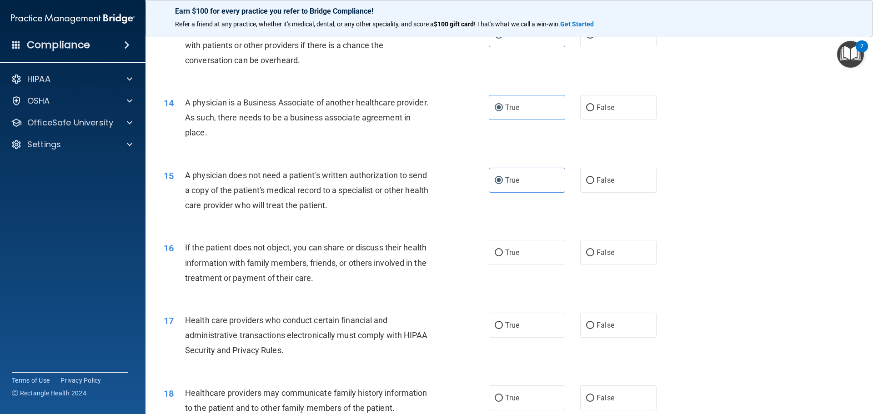
scroll to position [883, 0]
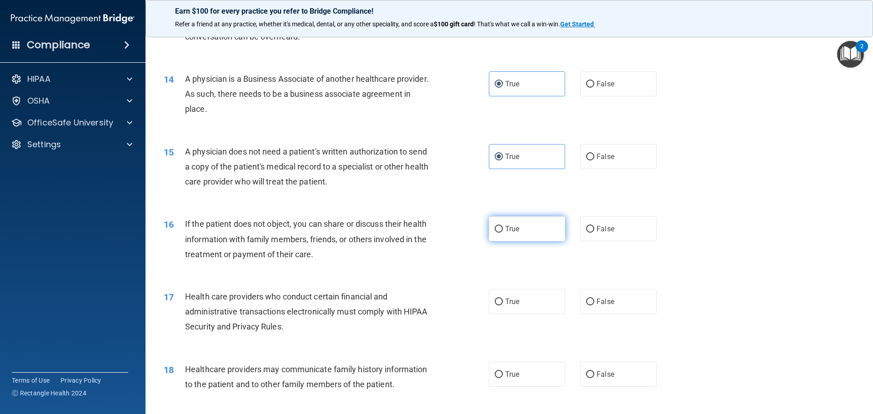
click at [534, 234] on label "True" at bounding box center [527, 228] width 76 height 25
click at [503, 233] on input "True" at bounding box center [498, 229] width 8 height 7
radio input "true"
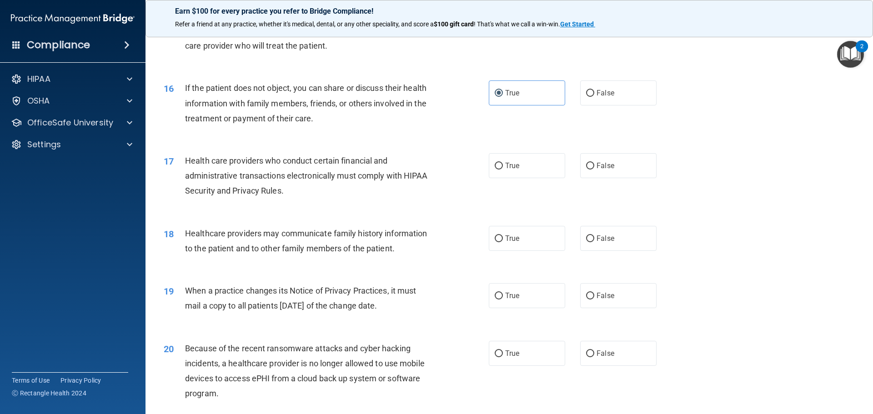
scroll to position [1020, 0]
click at [547, 167] on label "True" at bounding box center [527, 165] width 76 height 25
click at [503, 167] on input "True" at bounding box center [498, 165] width 8 height 7
radio input "true"
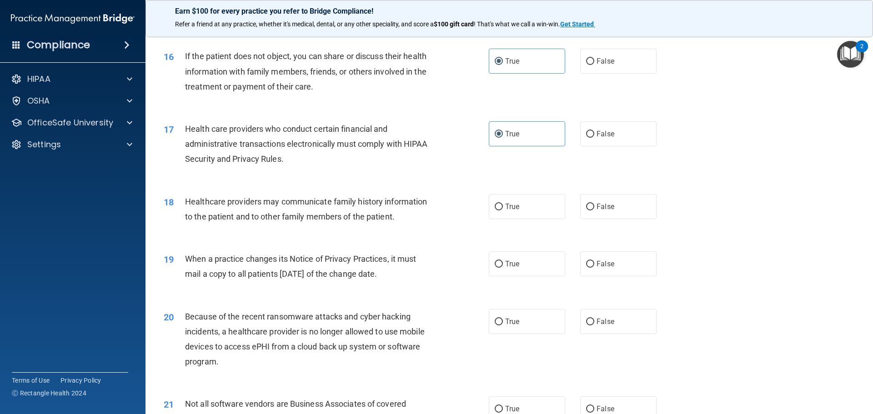
scroll to position [1111, 0]
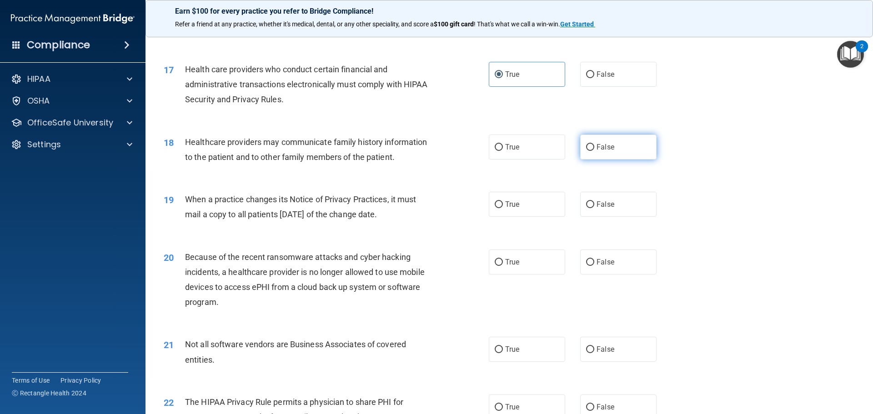
click at [625, 141] on label "False" at bounding box center [618, 147] width 76 height 25
click at [594, 144] on input "False" at bounding box center [590, 147] width 8 height 7
radio input "true"
click at [533, 211] on label "True" at bounding box center [527, 204] width 76 height 25
click at [503, 208] on input "True" at bounding box center [498, 204] width 8 height 7
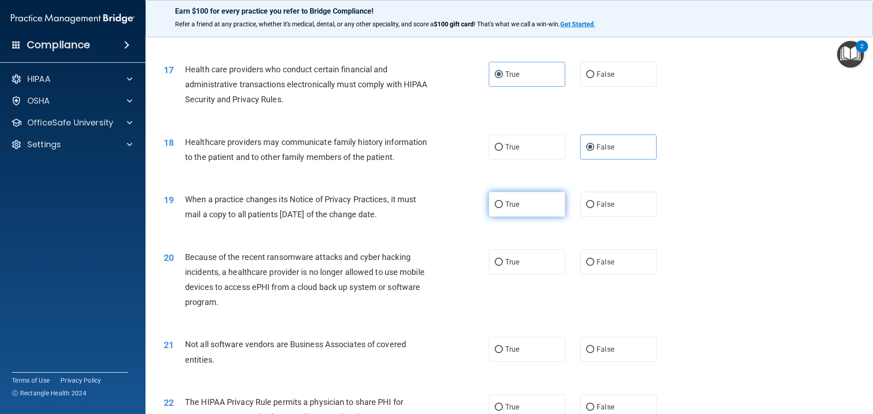
radio input "true"
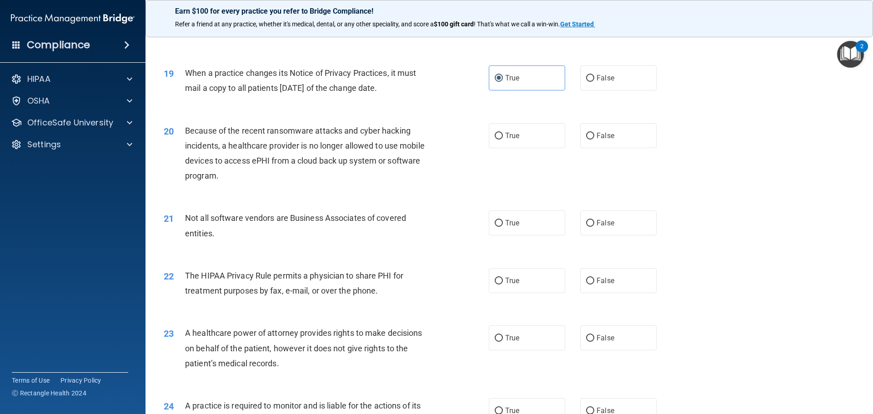
scroll to position [1247, 0]
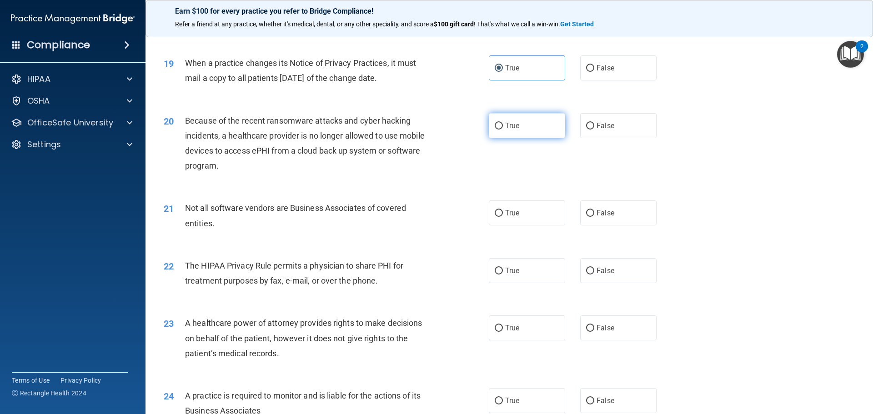
click at [503, 134] on label "True" at bounding box center [527, 125] width 76 height 25
click at [503, 130] on input "True" at bounding box center [498, 126] width 8 height 7
radio input "true"
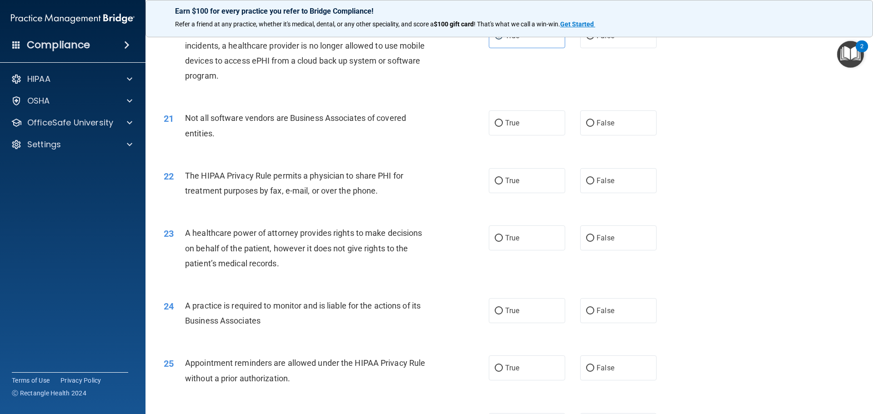
scroll to position [1338, 0]
click at [526, 119] on label "True" at bounding box center [527, 122] width 76 height 25
click at [503, 119] on input "True" at bounding box center [498, 122] width 8 height 7
radio input "true"
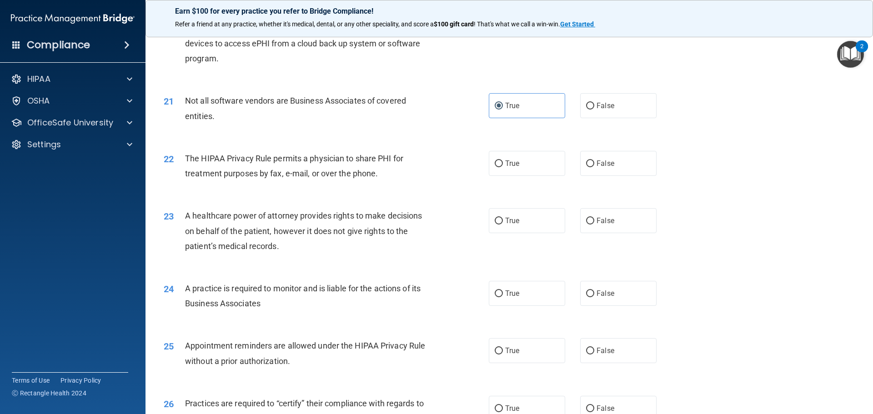
scroll to position [1383, 0]
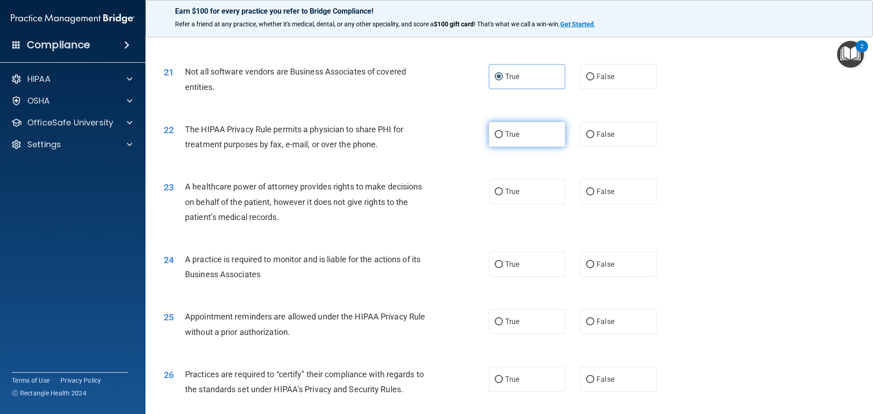
click at [517, 132] on label "True" at bounding box center [527, 134] width 76 height 25
click at [503, 132] on input "True" at bounding box center [498, 134] width 8 height 7
radio input "true"
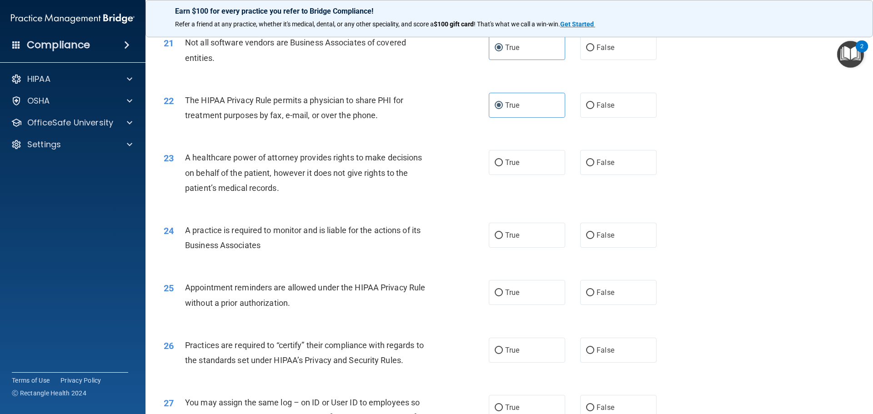
scroll to position [1429, 0]
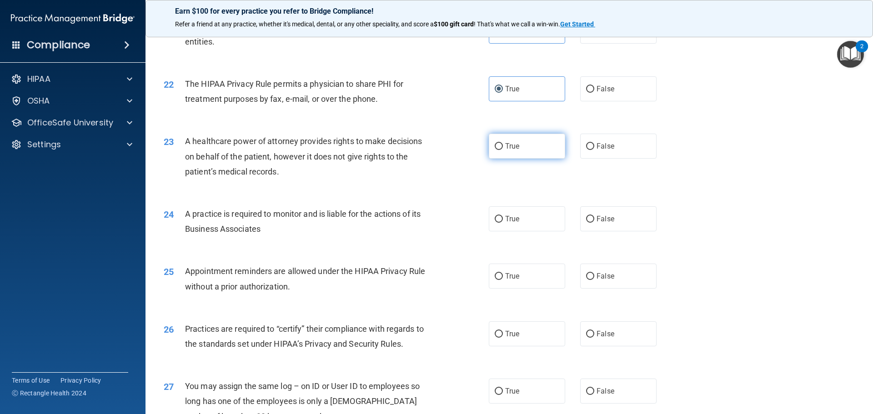
click at [526, 149] on label "True" at bounding box center [527, 146] width 76 height 25
click at [503, 149] on input "True" at bounding box center [498, 146] width 8 height 7
radio input "true"
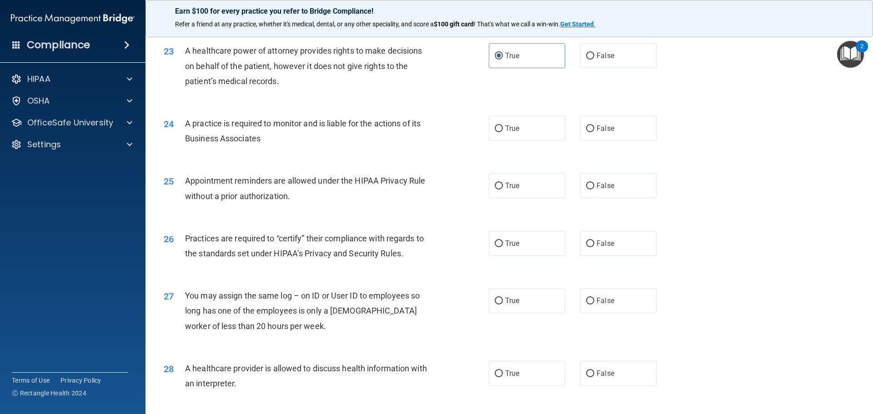
scroll to position [1520, 0]
click at [527, 130] on label "True" at bounding box center [527, 127] width 76 height 25
click at [503, 130] on input "True" at bounding box center [498, 128] width 8 height 7
radio input "true"
click at [533, 189] on label "True" at bounding box center [527, 185] width 76 height 25
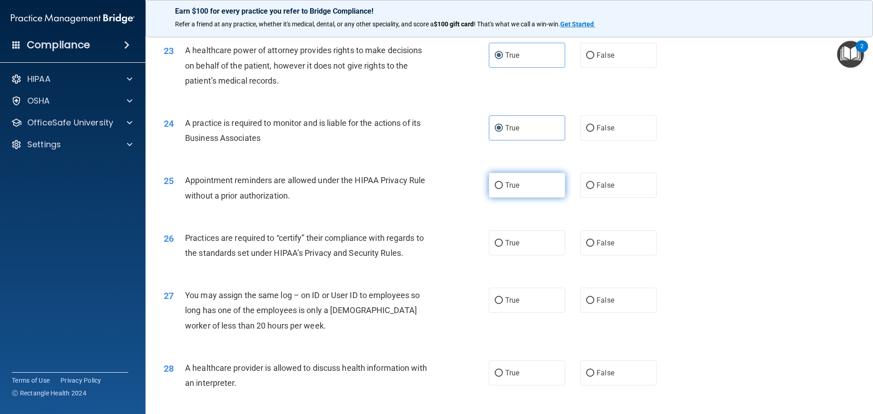
click at [503, 189] on input "True" at bounding box center [498, 185] width 8 height 7
radio input "true"
click at [554, 240] on label "True" at bounding box center [527, 242] width 76 height 25
click at [503, 240] on input "True" at bounding box center [498, 243] width 8 height 7
radio input "true"
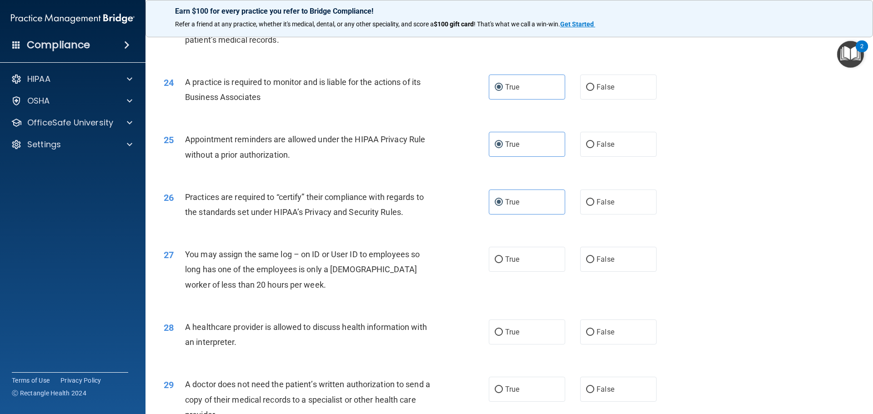
scroll to position [1611, 0]
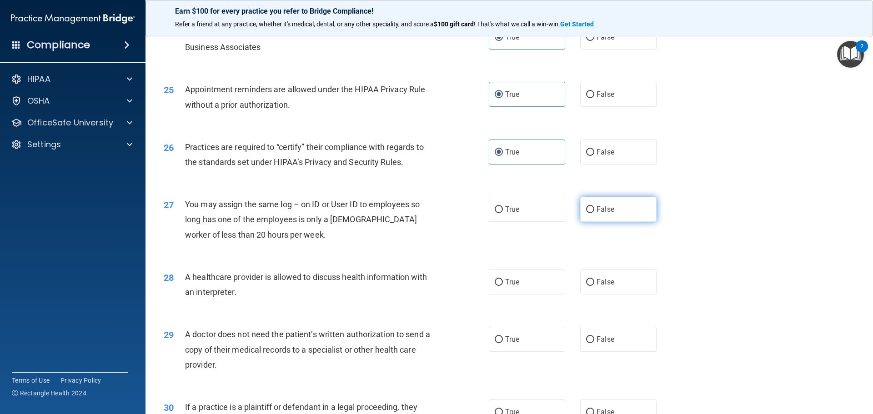
click at [602, 218] on label "False" at bounding box center [618, 209] width 76 height 25
click at [594, 213] on input "False" at bounding box center [590, 209] width 8 height 7
radio input "true"
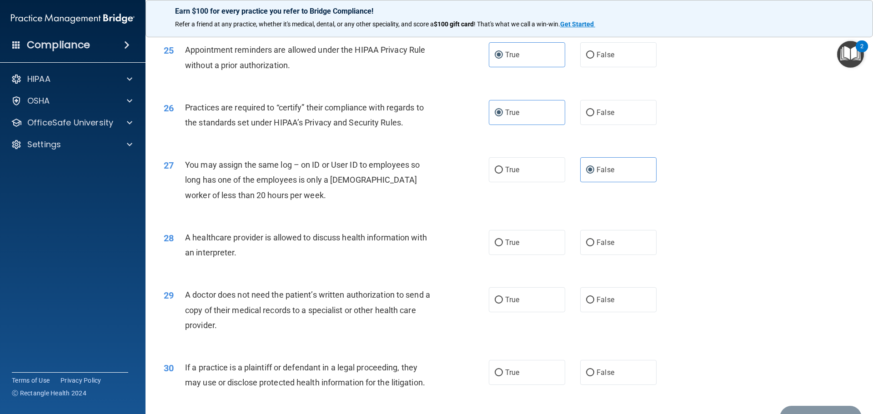
scroll to position [1701, 0]
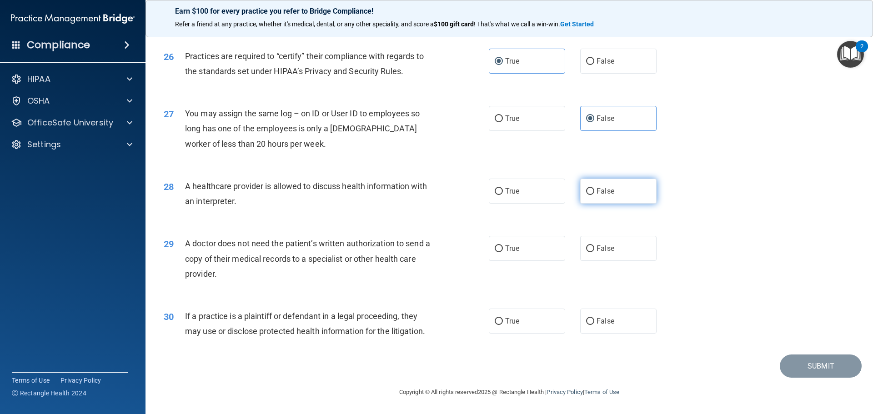
click at [588, 200] on label "False" at bounding box center [618, 191] width 76 height 25
click at [588, 195] on input "False" at bounding box center [590, 191] width 8 height 7
radio input "true"
click at [616, 252] on label "False" at bounding box center [618, 248] width 76 height 25
click at [594, 252] on input "False" at bounding box center [590, 248] width 8 height 7
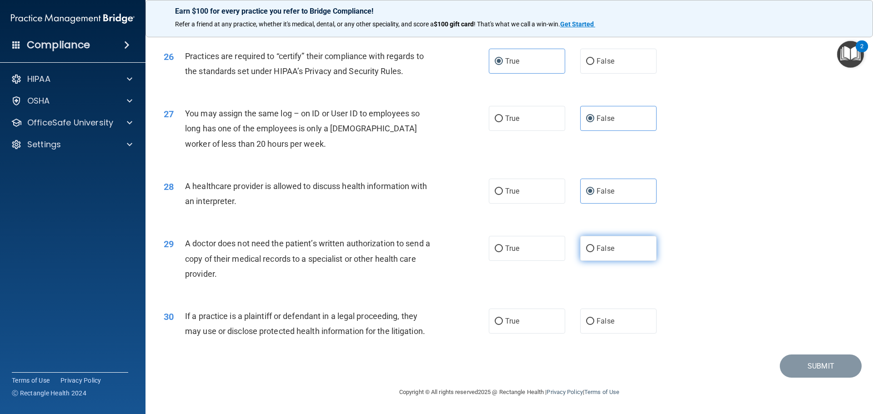
radio input "true"
click at [529, 333] on label "True" at bounding box center [527, 321] width 76 height 25
click at [503, 325] on input "True" at bounding box center [498, 321] width 8 height 7
radio input "true"
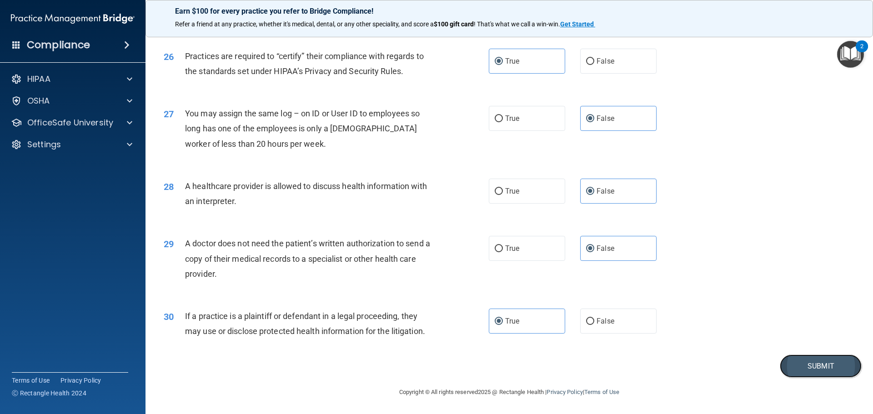
click at [807, 369] on button "Submit" at bounding box center [820, 365] width 82 height 23
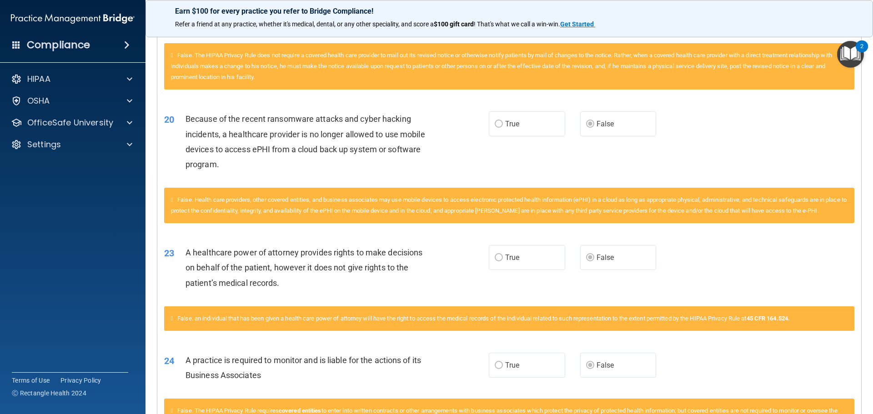
scroll to position [1105, 0]
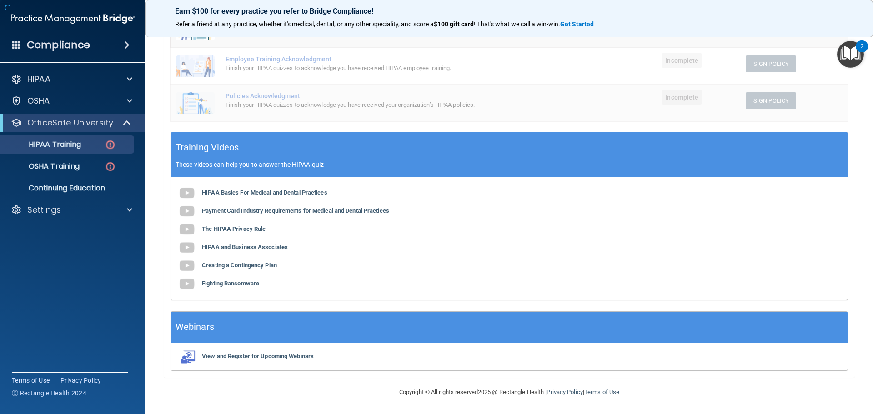
scroll to position [232, 0]
click at [92, 149] on link "HIPAA Training" at bounding box center [62, 144] width 143 height 18
click at [78, 145] on p "HIPAA Training" at bounding box center [43, 144] width 75 height 9
click at [107, 143] on img at bounding box center [110, 144] width 11 height 11
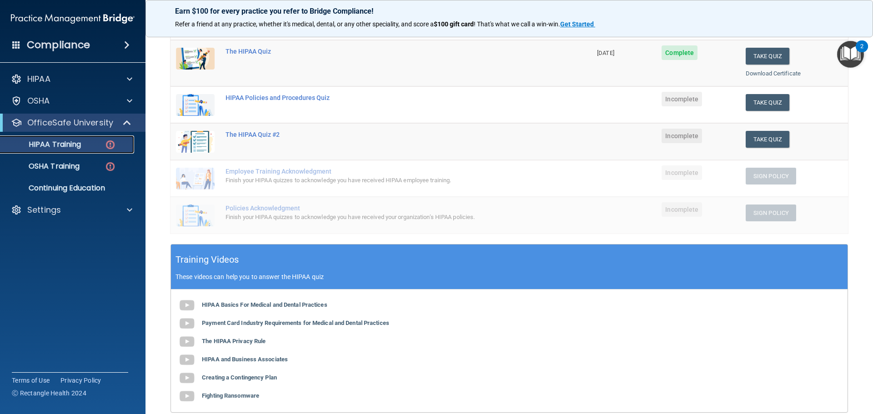
scroll to position [0, 0]
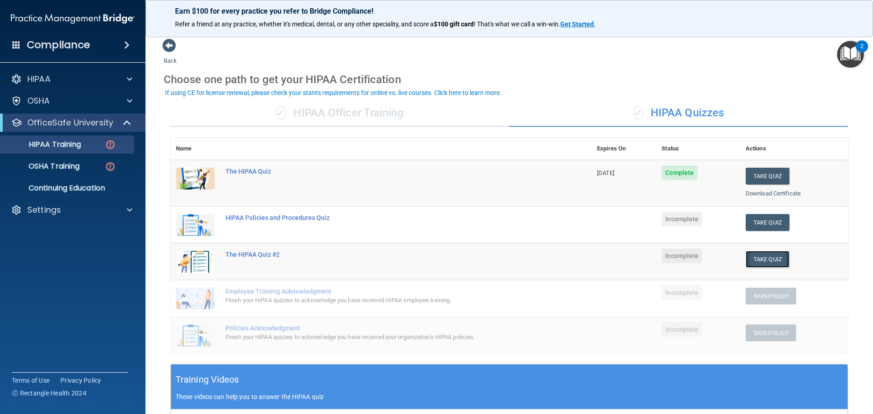
click at [755, 258] on button "Take Quiz" at bounding box center [767, 259] width 44 height 17
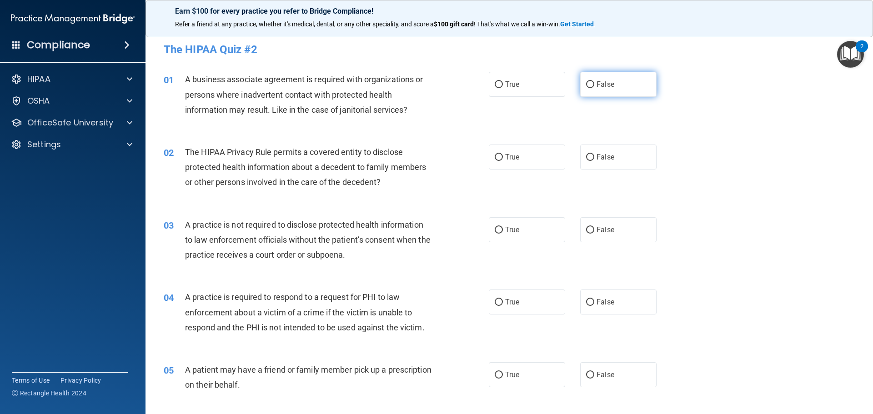
click at [604, 84] on span "False" at bounding box center [605, 84] width 18 height 9
click at [594, 84] on input "False" at bounding box center [590, 84] width 8 height 7
radio input "true"
click at [513, 152] on label "True" at bounding box center [527, 157] width 76 height 25
click at [503, 154] on input "True" at bounding box center [498, 157] width 8 height 7
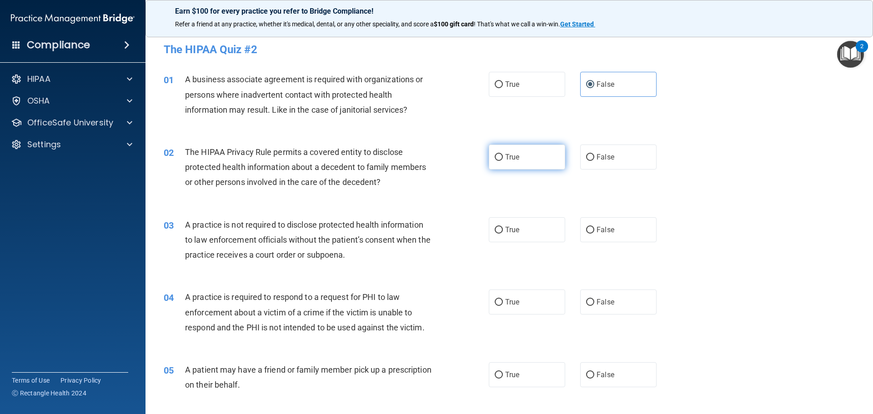
radio input "true"
click at [531, 225] on label "True" at bounding box center [527, 229] width 76 height 25
click at [503, 227] on input "True" at bounding box center [498, 230] width 8 height 7
radio input "true"
click at [526, 303] on label "True" at bounding box center [527, 301] width 76 height 25
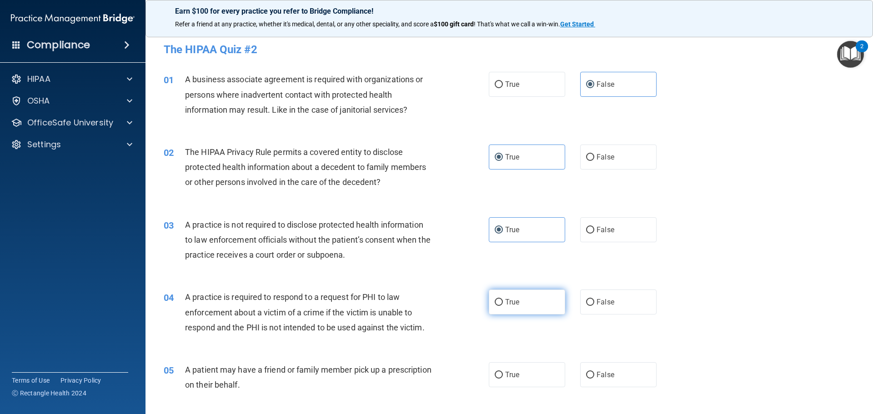
click at [503, 303] on input "True" at bounding box center [498, 302] width 8 height 7
radio input "true"
click at [514, 378] on span "True" at bounding box center [512, 374] width 14 height 9
click at [503, 378] on input "True" at bounding box center [498, 375] width 8 height 7
radio input "true"
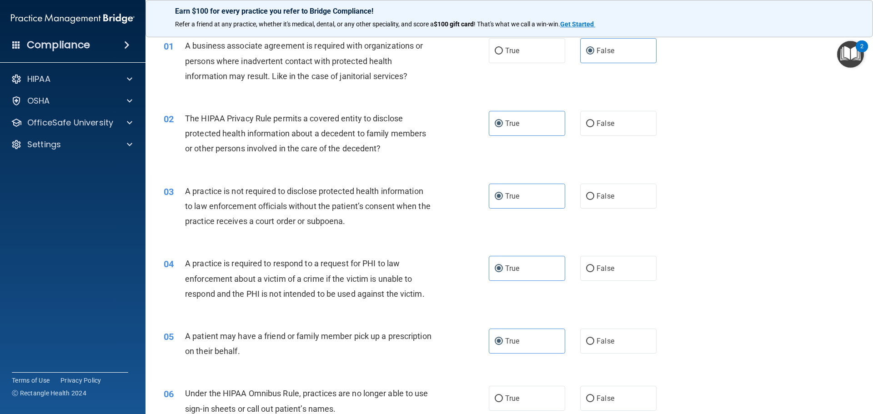
scroll to position [182, 0]
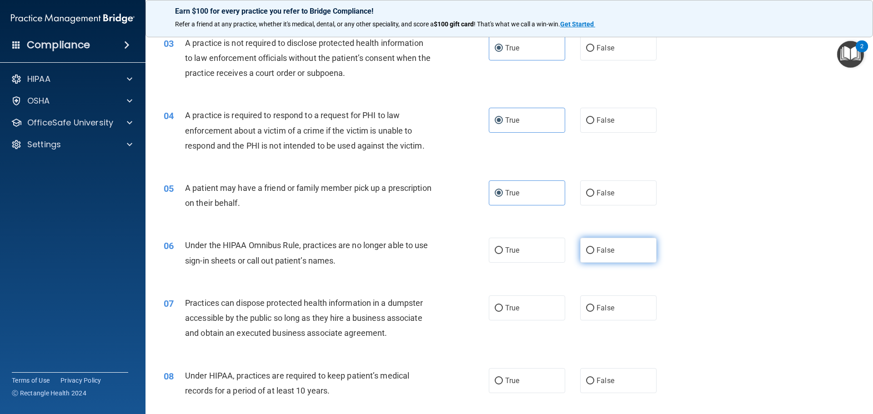
click at [605, 253] on span "False" at bounding box center [605, 250] width 18 height 9
click at [594, 253] on input "False" at bounding box center [590, 250] width 8 height 7
radio input "true"
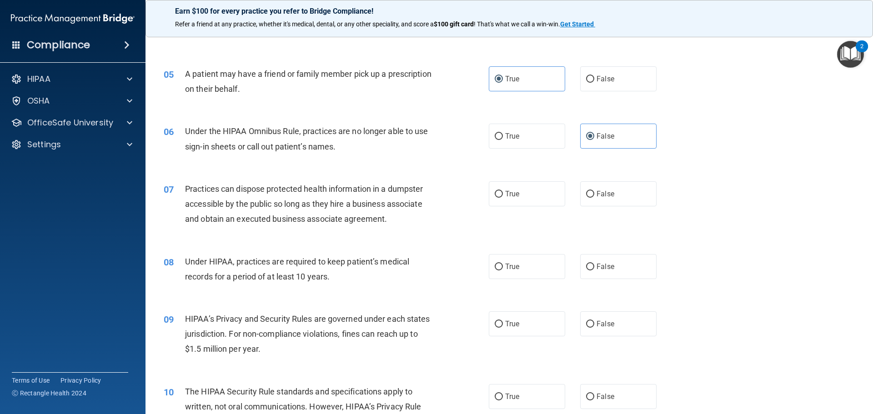
scroll to position [318, 0]
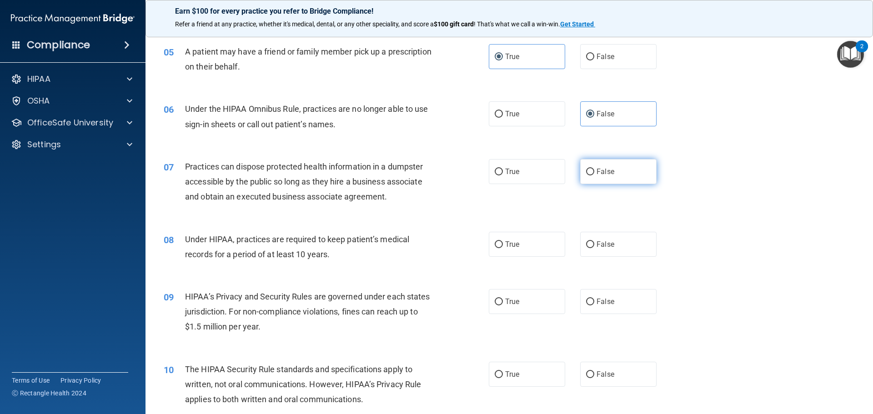
click at [603, 178] on label "False" at bounding box center [618, 171] width 76 height 25
click at [594, 175] on input "False" at bounding box center [590, 172] width 8 height 7
radio input "true"
click at [540, 252] on label "True" at bounding box center [527, 244] width 76 height 25
click at [503, 248] on input "True" at bounding box center [498, 244] width 8 height 7
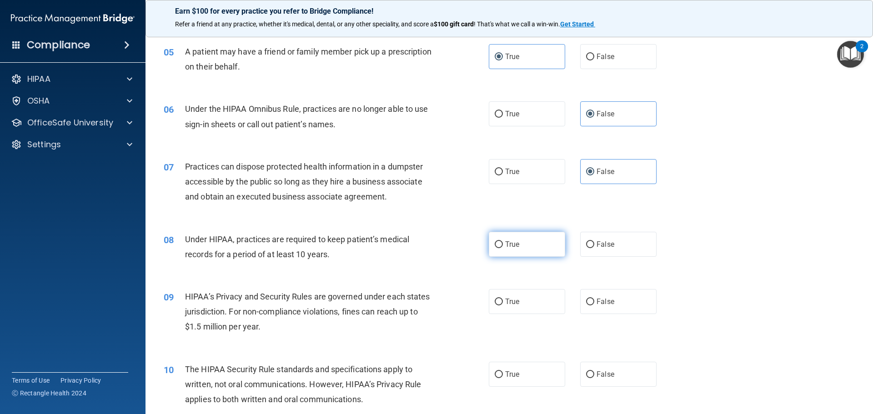
radio input "true"
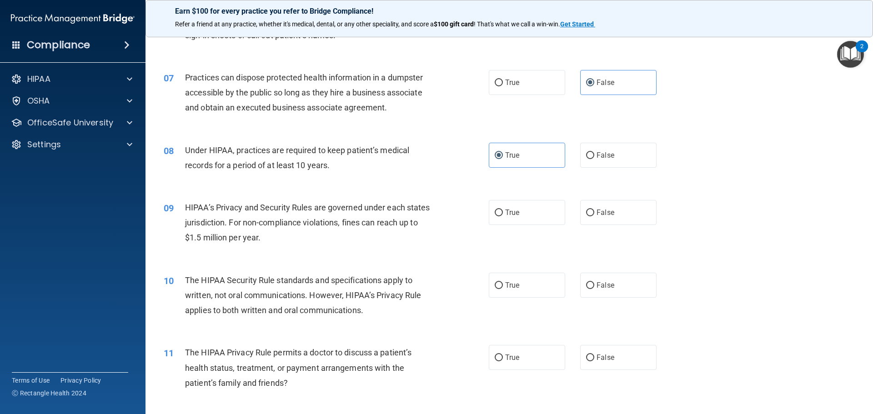
scroll to position [409, 0]
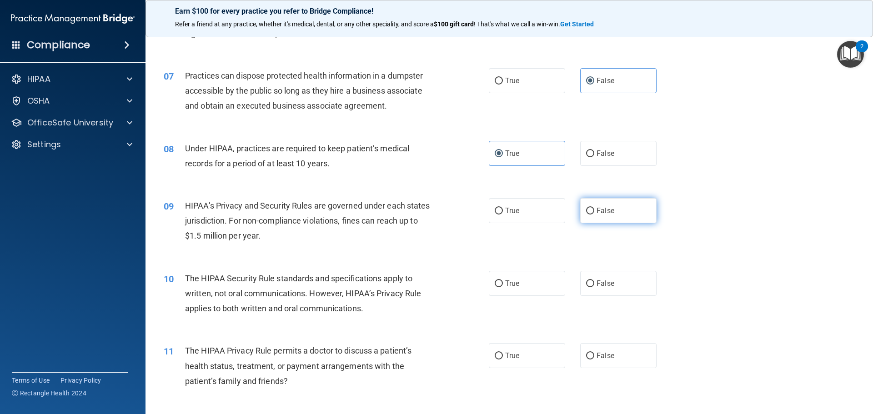
click at [596, 211] on span "False" at bounding box center [605, 210] width 18 height 9
click at [593, 211] on input "False" at bounding box center [590, 211] width 8 height 7
radio input "true"
click at [606, 154] on span "False" at bounding box center [605, 153] width 18 height 9
click at [594, 154] on input "False" at bounding box center [590, 153] width 8 height 7
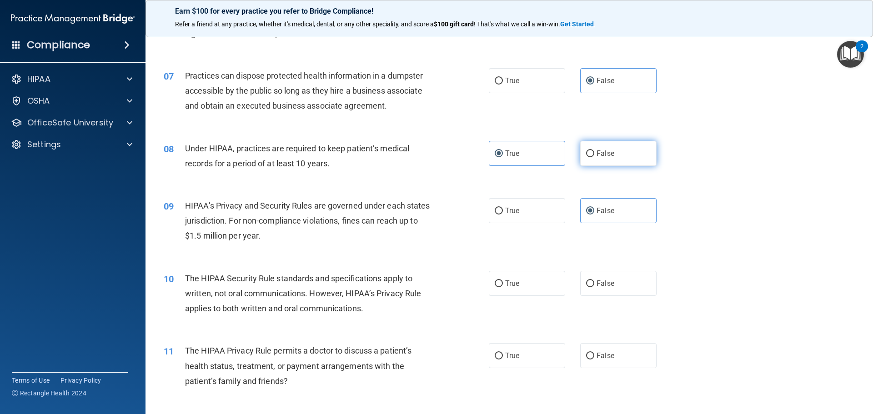
radio input "true"
radio input "false"
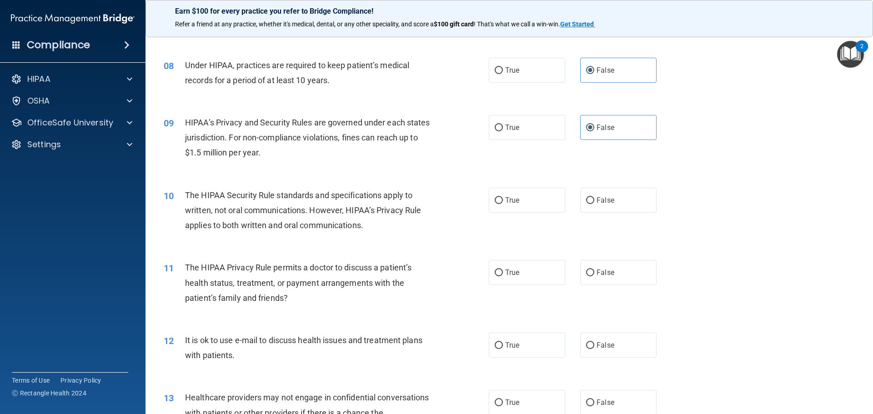
scroll to position [500, 0]
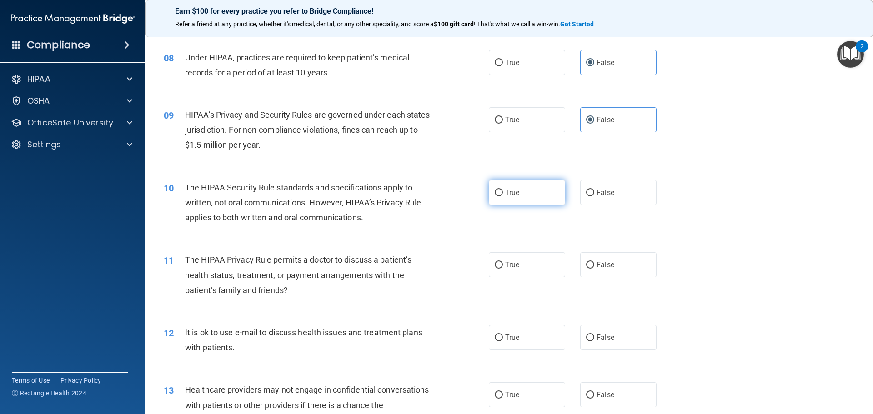
click at [512, 190] on span "True" at bounding box center [512, 192] width 14 height 9
click at [503, 190] on input "True" at bounding box center [498, 193] width 8 height 7
radio input "true"
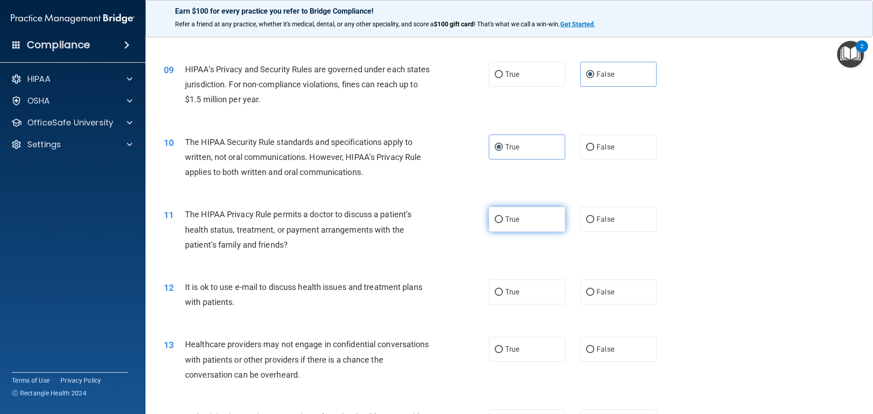
click at [515, 222] on span "True" at bounding box center [512, 219] width 14 height 9
click at [503, 222] on input "True" at bounding box center [498, 219] width 8 height 7
radio input "true"
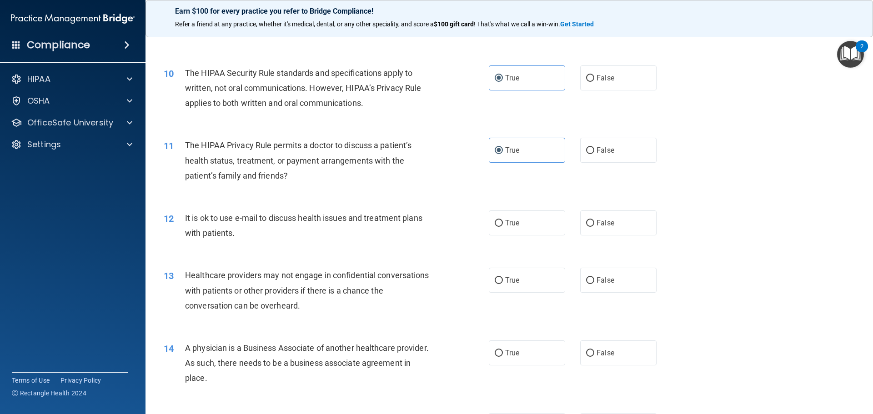
scroll to position [636, 0]
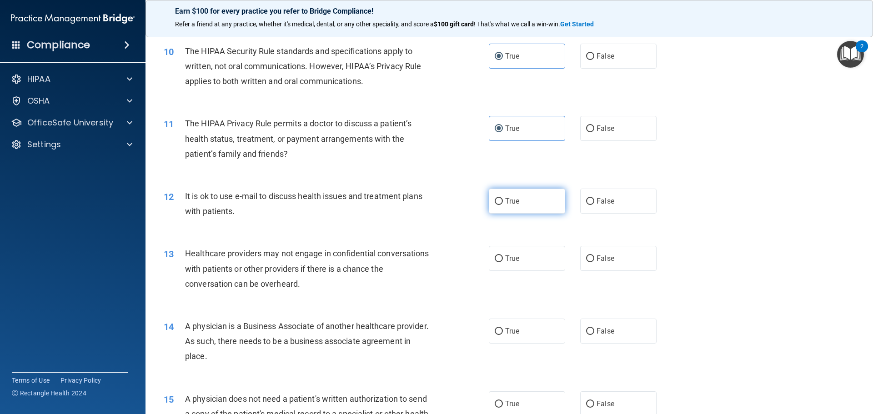
click at [521, 200] on label "True" at bounding box center [527, 201] width 76 height 25
click at [503, 200] on input "True" at bounding box center [498, 201] width 8 height 7
radio input "true"
click at [597, 261] on span "False" at bounding box center [605, 258] width 18 height 9
click at [594, 261] on input "False" at bounding box center [590, 258] width 8 height 7
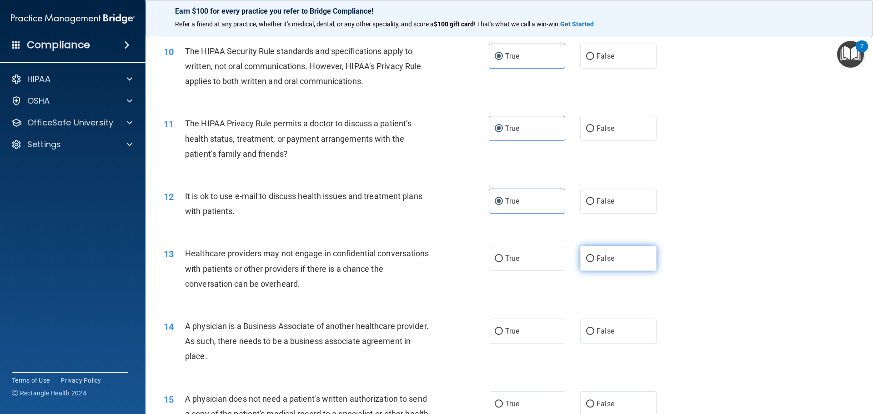
radio input "true"
click at [602, 339] on label "False" at bounding box center [618, 331] width 76 height 25
click at [594, 335] on input "False" at bounding box center [590, 331] width 8 height 7
radio input "true"
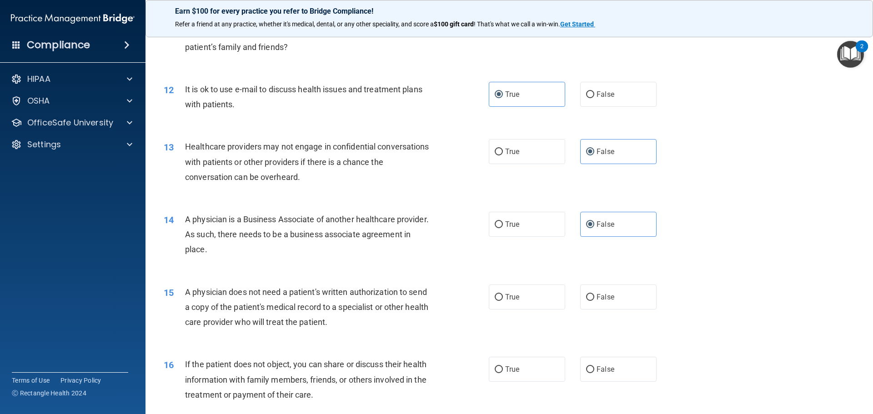
scroll to position [773, 0]
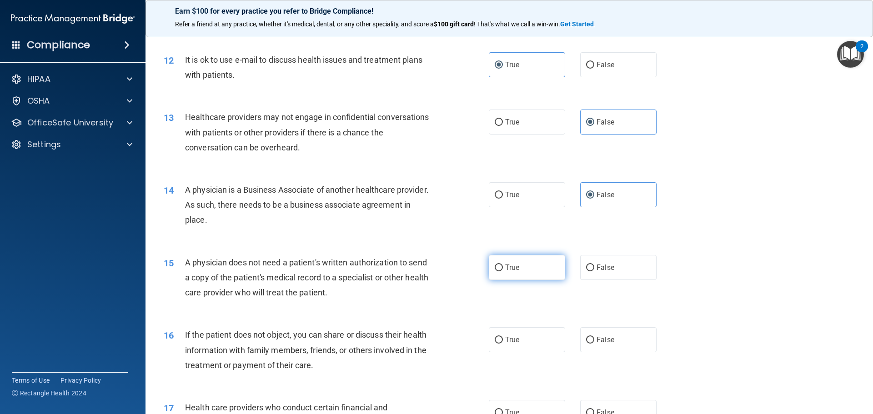
click at [517, 264] on label "True" at bounding box center [527, 267] width 76 height 25
click at [503, 264] on input "True" at bounding box center [498, 267] width 8 height 7
radio input "true"
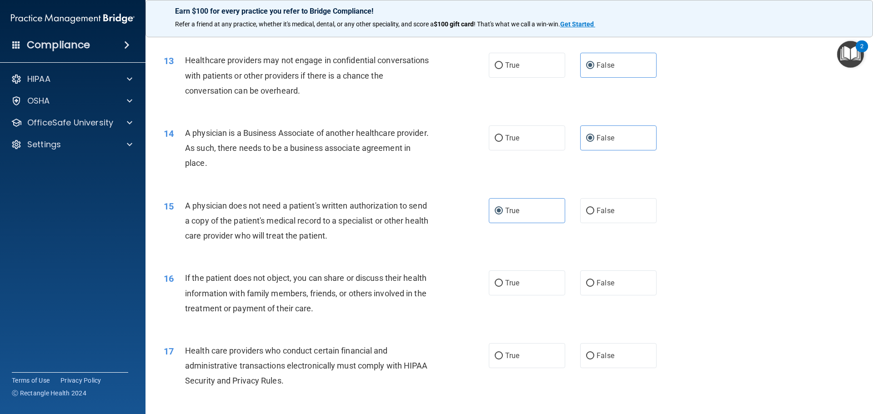
scroll to position [909, 0]
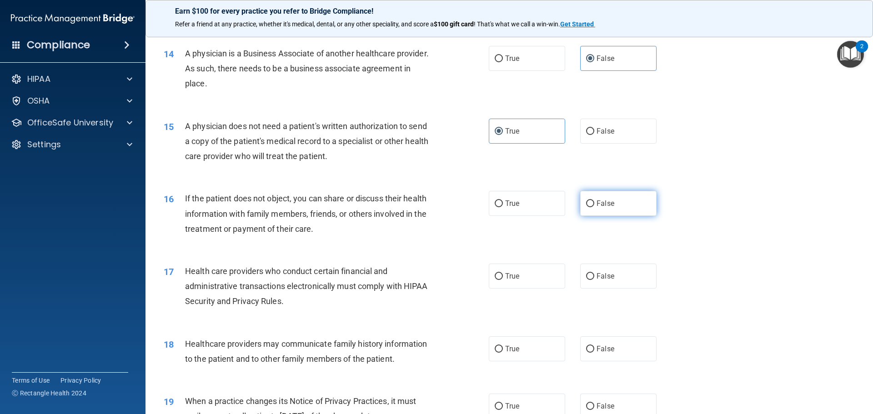
click at [602, 207] on span "False" at bounding box center [605, 203] width 18 height 9
click at [594, 207] on input "False" at bounding box center [590, 203] width 8 height 7
radio input "true"
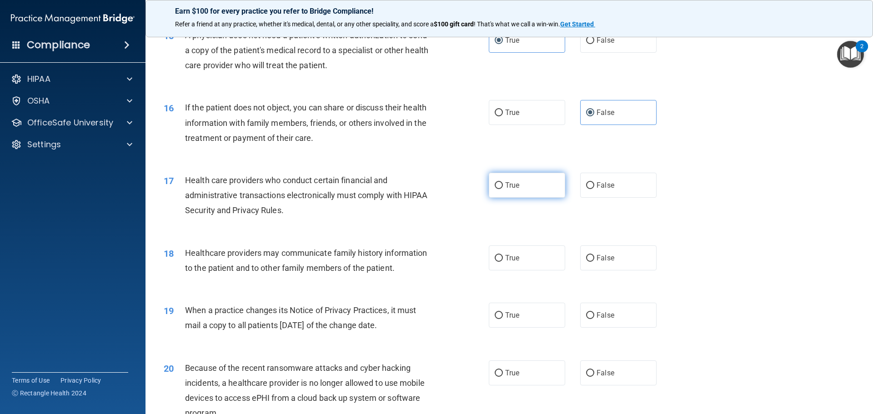
click at [499, 184] on label "True" at bounding box center [527, 185] width 76 height 25
click at [499, 184] on input "True" at bounding box center [498, 185] width 8 height 7
radio input "true"
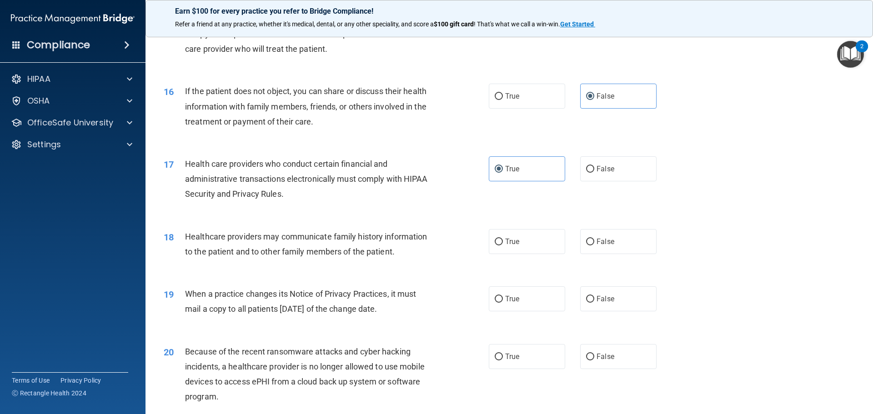
scroll to position [1045, 0]
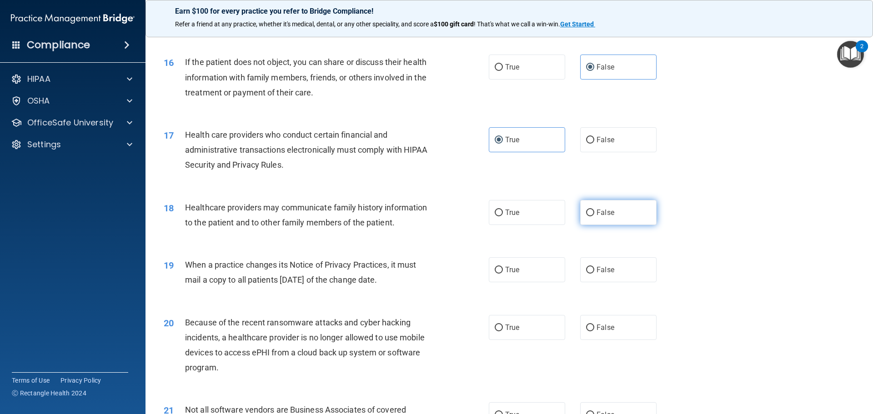
click at [589, 213] on input "False" at bounding box center [590, 213] width 8 height 7
radio input "true"
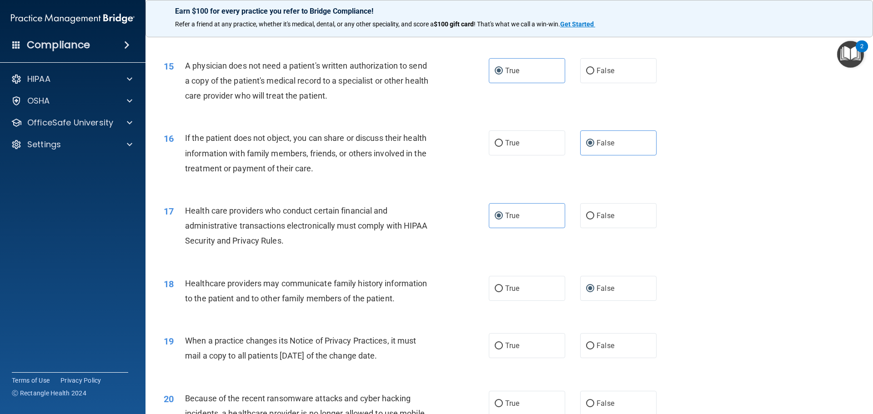
scroll to position [1091, 0]
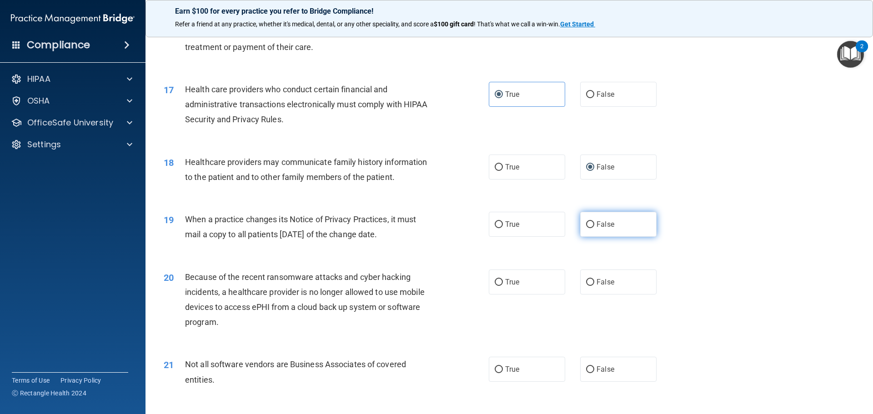
click at [605, 222] on span "False" at bounding box center [605, 224] width 18 height 9
click at [594, 222] on input "False" at bounding box center [590, 224] width 8 height 7
radio input "true"
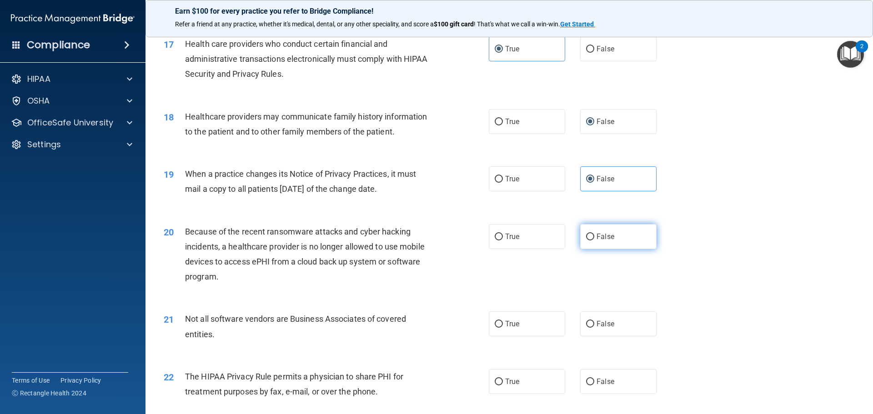
click at [609, 236] on span "False" at bounding box center [605, 236] width 18 height 9
click at [594, 236] on input "False" at bounding box center [590, 237] width 8 height 7
radio input "true"
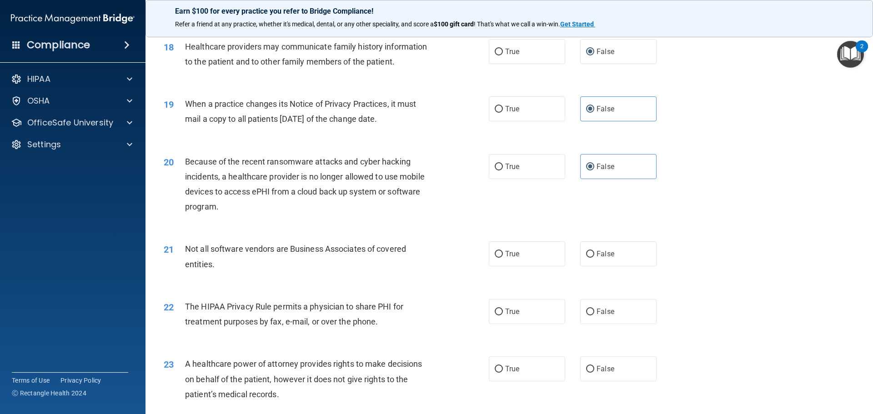
scroll to position [1227, 0]
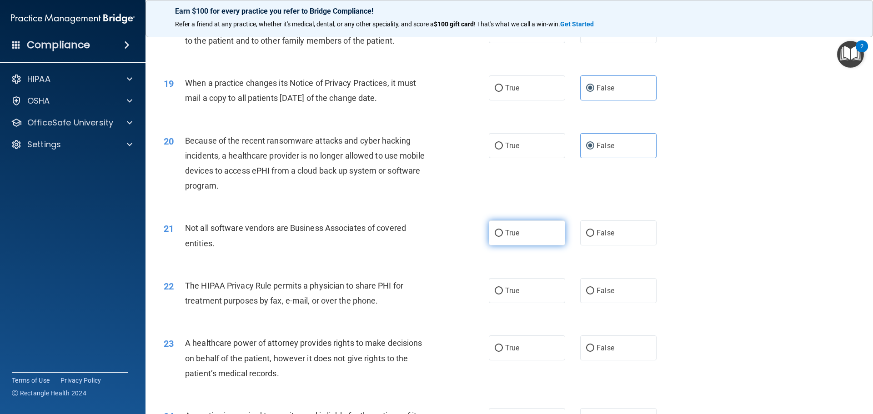
click at [536, 238] on label "True" at bounding box center [527, 232] width 76 height 25
click at [503, 237] on input "True" at bounding box center [498, 233] width 8 height 7
radio input "true"
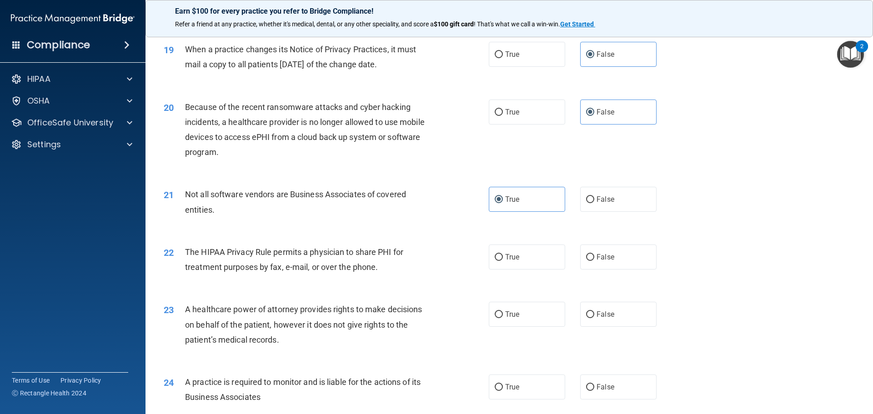
scroll to position [1318, 0]
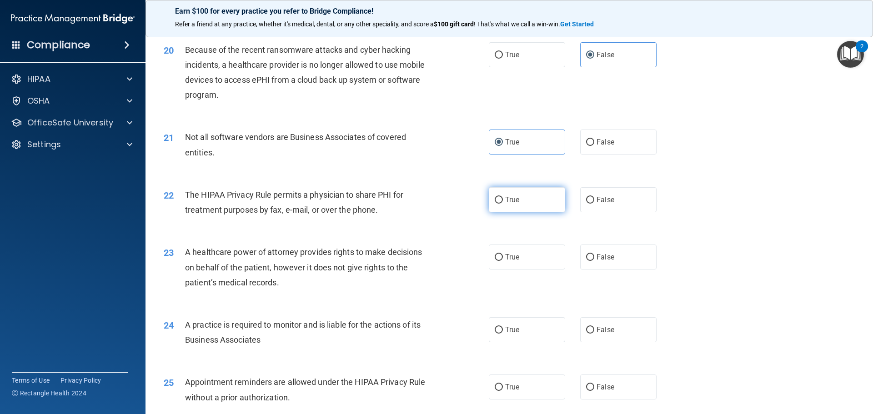
click at [526, 205] on label "True" at bounding box center [527, 199] width 76 height 25
click at [503, 204] on input "True" at bounding box center [498, 200] width 8 height 7
radio input "true"
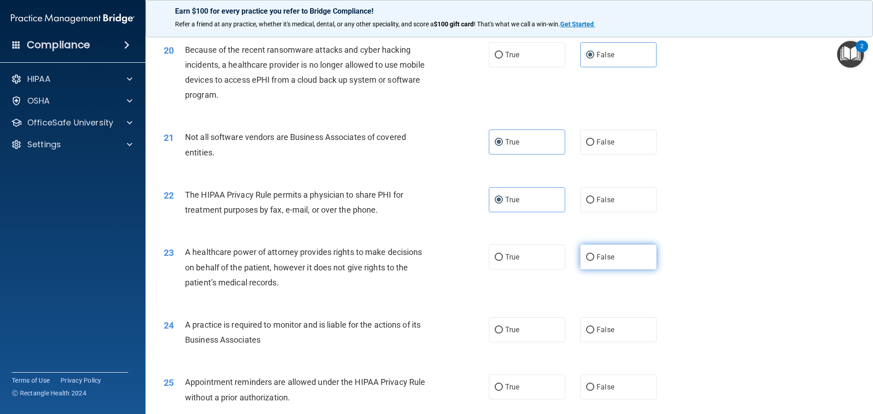
click at [602, 261] on label "False" at bounding box center [618, 256] width 76 height 25
click at [594, 261] on input "False" at bounding box center [590, 257] width 8 height 7
radio input "true"
click at [597, 332] on span "False" at bounding box center [605, 329] width 18 height 9
click at [594, 332] on input "False" at bounding box center [590, 330] width 8 height 7
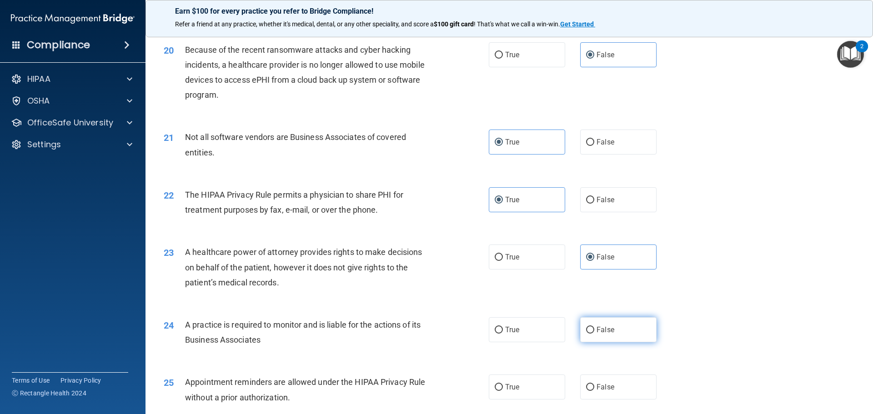
radio input "true"
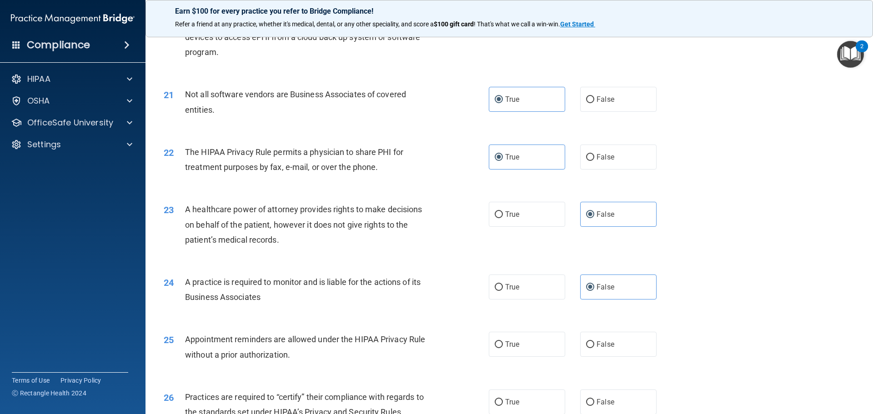
scroll to position [1454, 0]
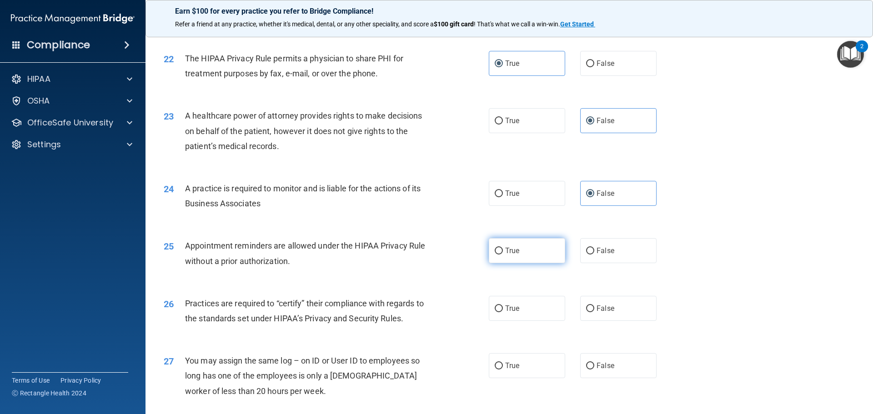
click at [514, 251] on span "True" at bounding box center [512, 250] width 14 height 9
click at [503, 251] on input "True" at bounding box center [498, 251] width 8 height 7
radio input "true"
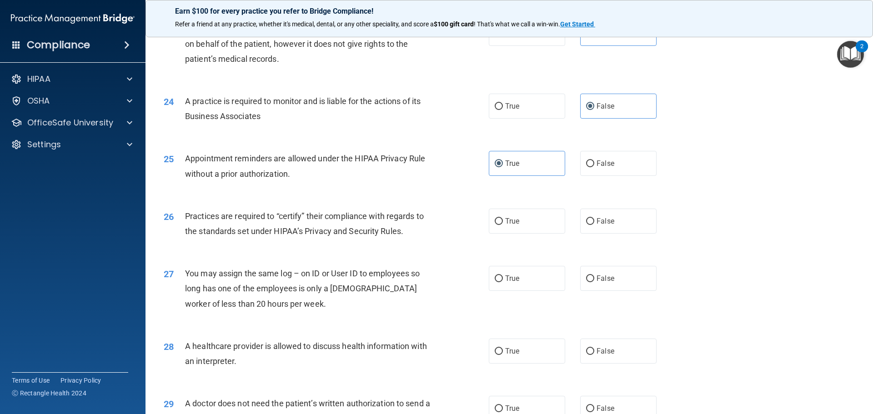
scroll to position [1545, 0]
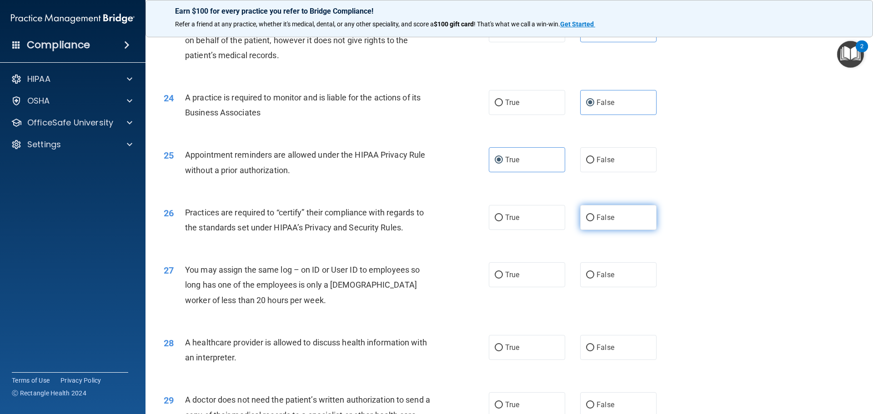
click at [600, 218] on span "False" at bounding box center [605, 217] width 18 height 9
click at [594, 218] on input "False" at bounding box center [590, 218] width 8 height 7
radio input "true"
click at [632, 279] on label "False" at bounding box center [618, 274] width 76 height 25
click at [594, 279] on input "False" at bounding box center [590, 275] width 8 height 7
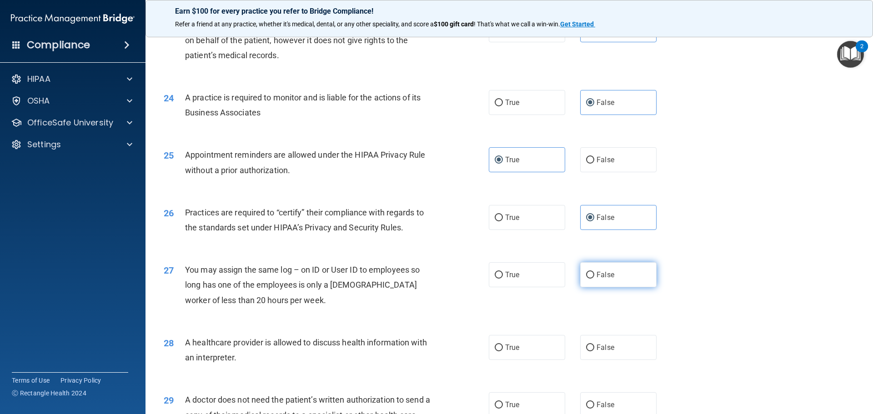
radio input "true"
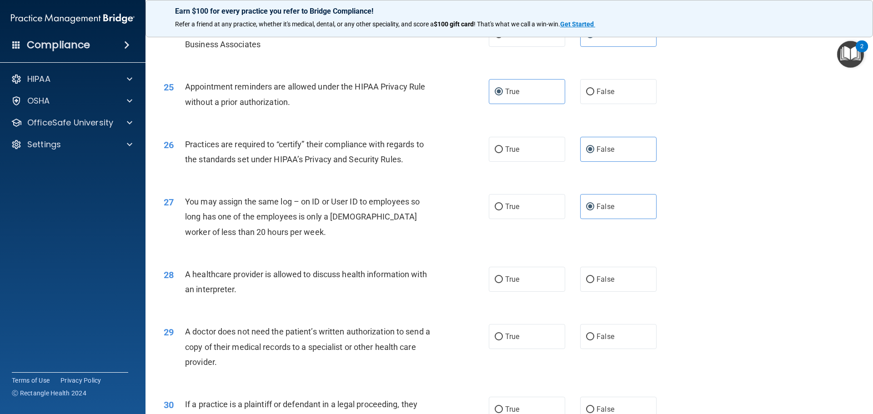
scroll to position [1636, 0]
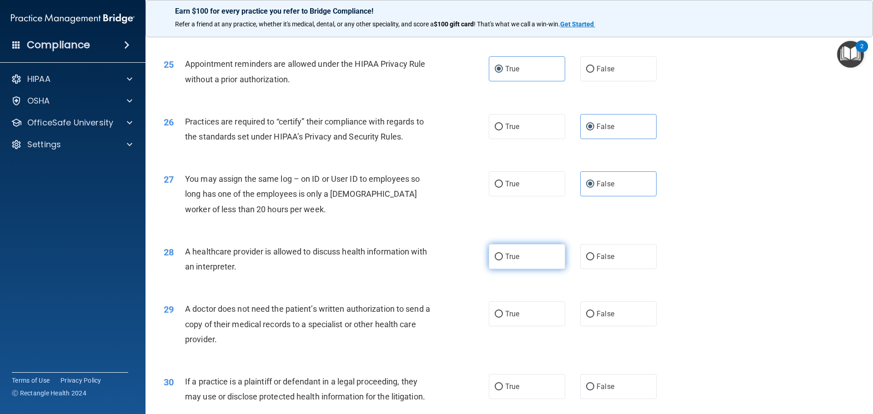
click at [516, 260] on span "True" at bounding box center [512, 256] width 14 height 9
click at [503, 260] on input "True" at bounding box center [498, 257] width 8 height 7
radio input "true"
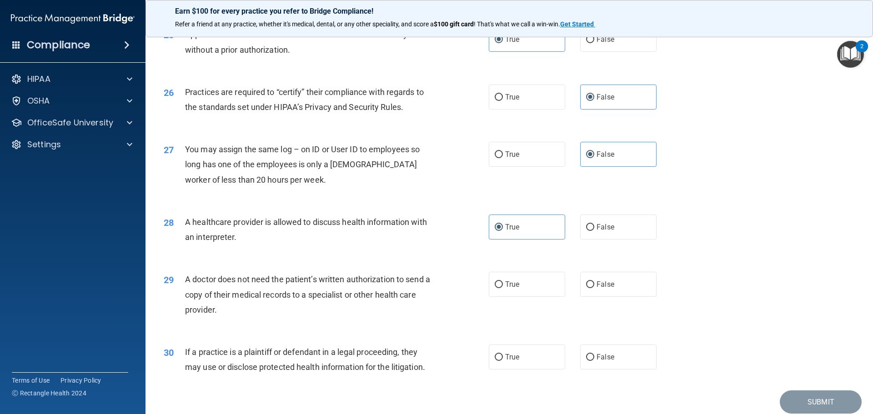
scroll to position [1681, 0]
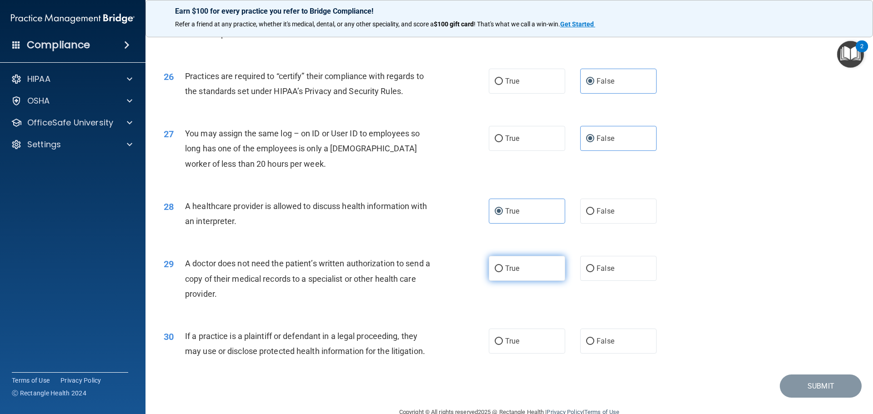
click at [519, 266] on label "True" at bounding box center [527, 268] width 76 height 25
click at [503, 266] on input "True" at bounding box center [498, 268] width 8 height 7
radio input "true"
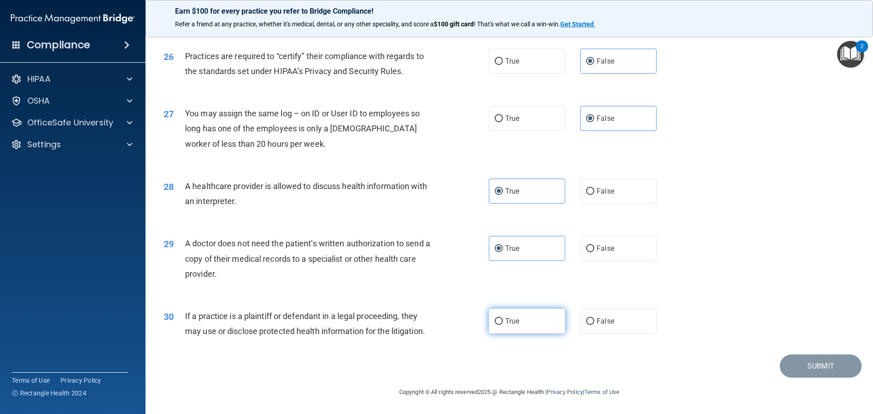
click at [516, 318] on span "True" at bounding box center [512, 321] width 14 height 9
click at [503, 318] on input "True" at bounding box center [498, 321] width 8 height 7
radio input "true"
click at [823, 364] on button "Submit" at bounding box center [820, 365] width 82 height 23
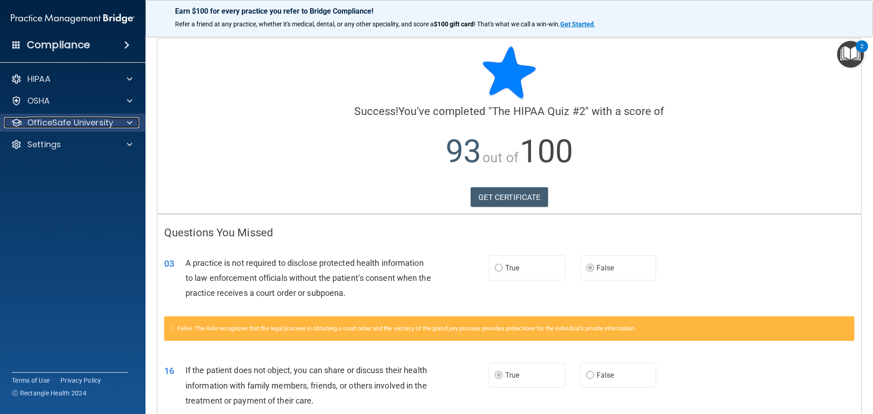
click at [81, 124] on p "OfficeSafe University" at bounding box center [70, 122] width 86 height 11
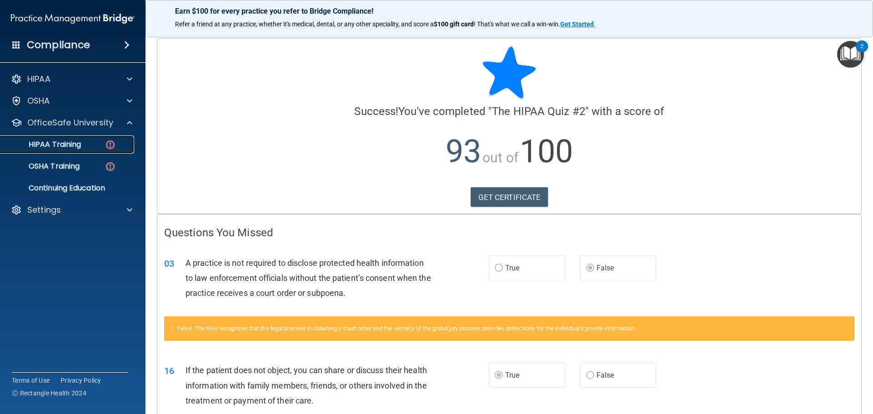
click at [107, 144] on img at bounding box center [110, 144] width 11 height 11
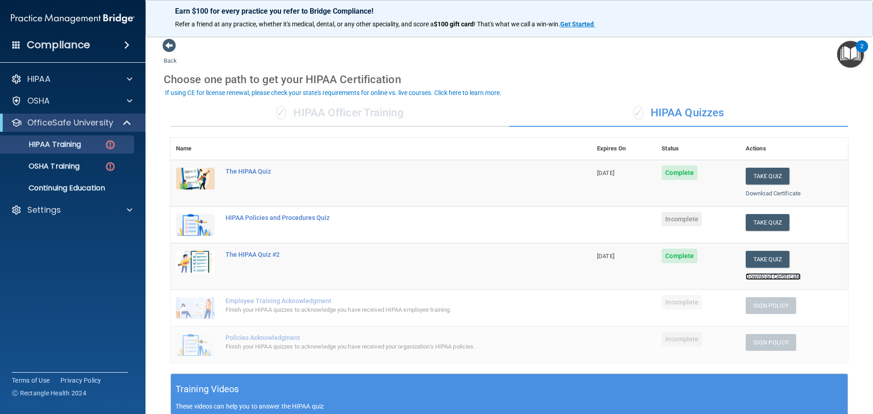
click at [761, 277] on link "Download Certificate" at bounding box center [772, 276] width 55 height 7
click at [761, 224] on button "Take Quiz" at bounding box center [767, 222] width 44 height 17
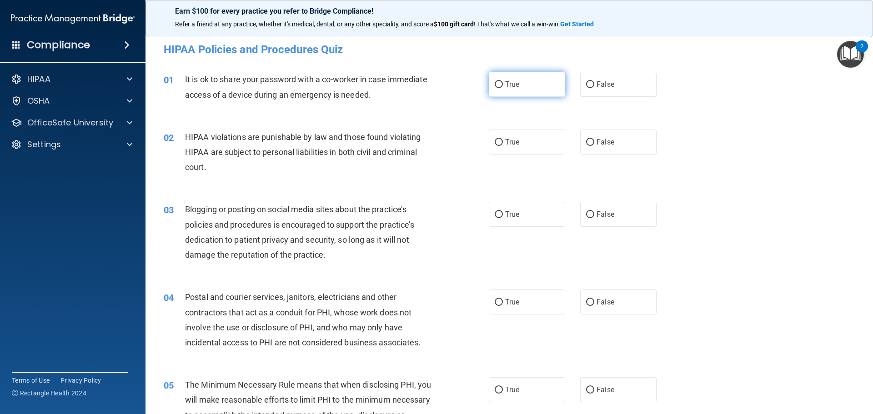
click at [548, 88] on label "True" at bounding box center [527, 84] width 76 height 25
click at [503, 88] on input "True" at bounding box center [498, 84] width 8 height 7
radio input "true"
click at [514, 144] on span "True" at bounding box center [512, 142] width 14 height 9
click at [503, 144] on input "True" at bounding box center [498, 142] width 8 height 7
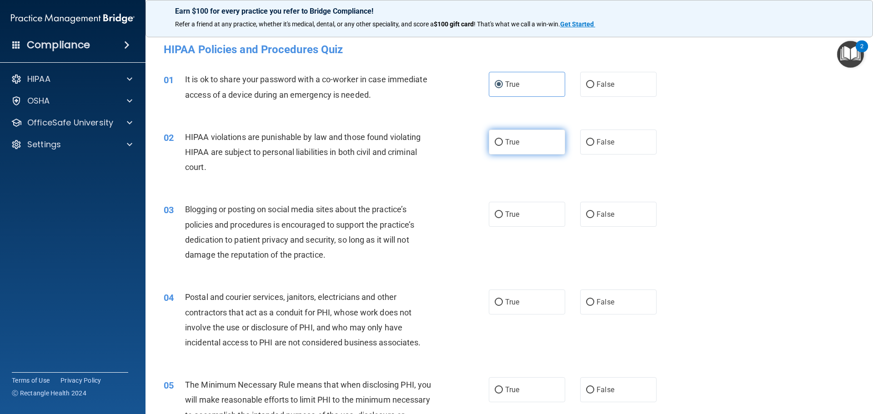
radio input "true"
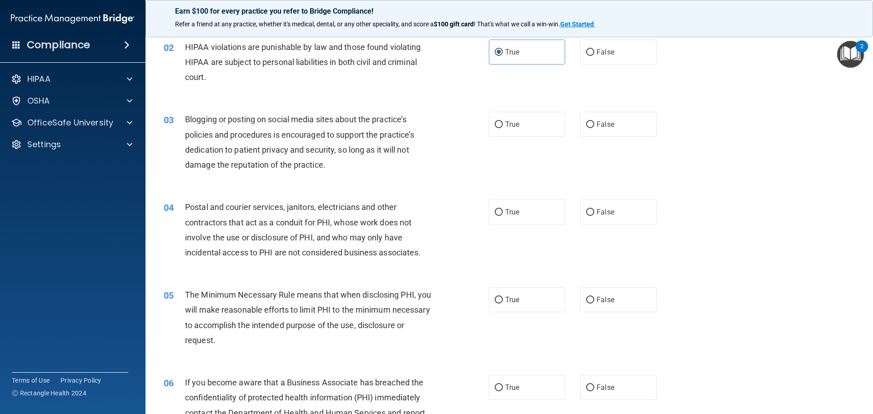
scroll to position [91, 0]
click at [530, 130] on label "True" at bounding box center [527, 123] width 76 height 25
click at [503, 127] on input "True" at bounding box center [498, 123] width 8 height 7
radio input "true"
click at [522, 215] on label "True" at bounding box center [527, 211] width 76 height 25
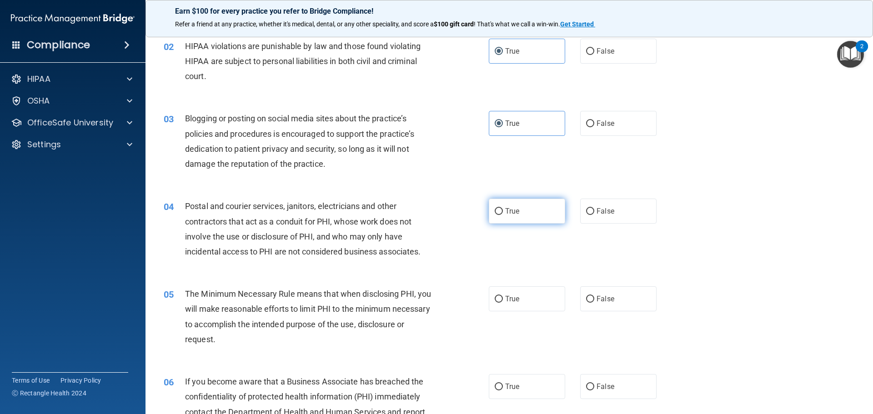
click at [503, 215] on input "True" at bounding box center [498, 211] width 8 height 7
radio input "true"
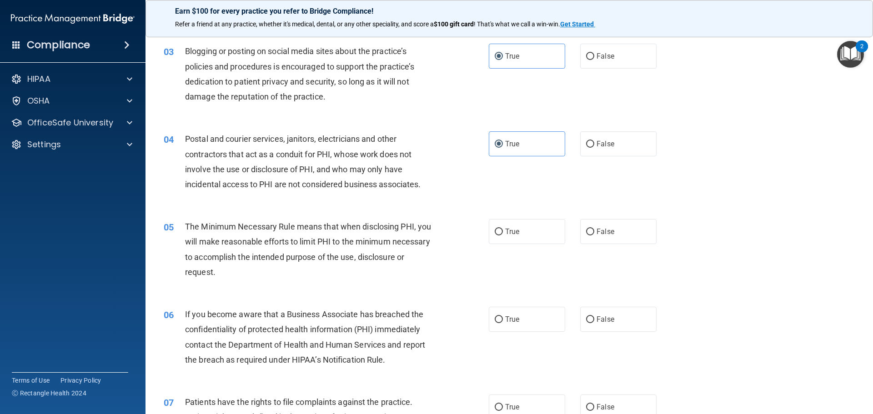
scroll to position [182, 0]
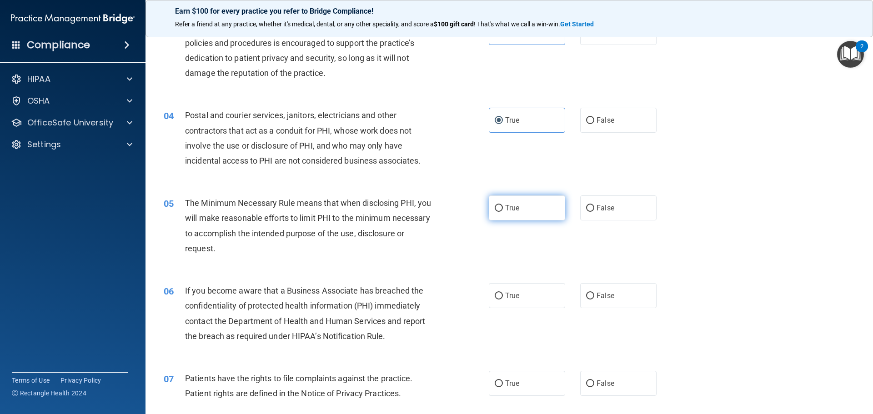
click at [514, 215] on label "True" at bounding box center [527, 207] width 76 height 25
click at [503, 212] on input "True" at bounding box center [498, 208] width 8 height 7
radio input "true"
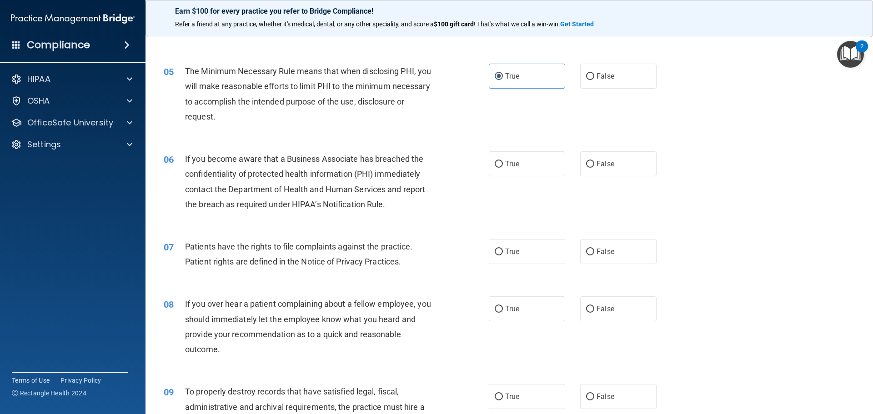
scroll to position [409, 0]
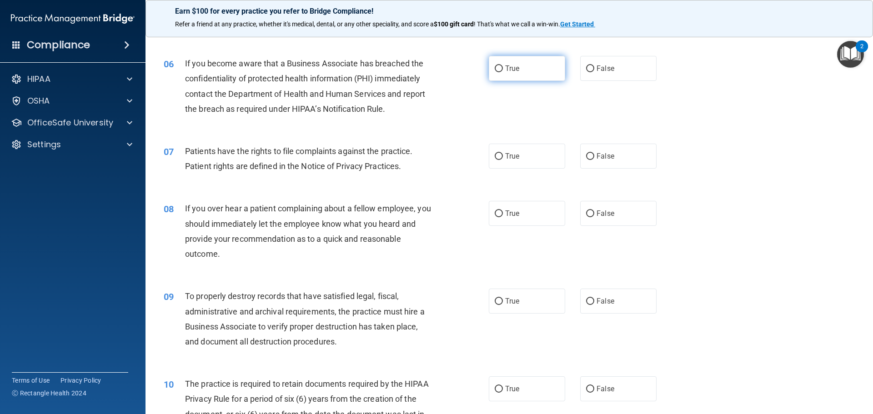
click at [508, 75] on label "True" at bounding box center [527, 68] width 76 height 25
click at [503, 72] on input "True" at bounding box center [498, 68] width 8 height 7
radio input "true"
click at [531, 163] on label "True" at bounding box center [527, 156] width 76 height 25
click at [503, 160] on input "True" at bounding box center [498, 156] width 8 height 7
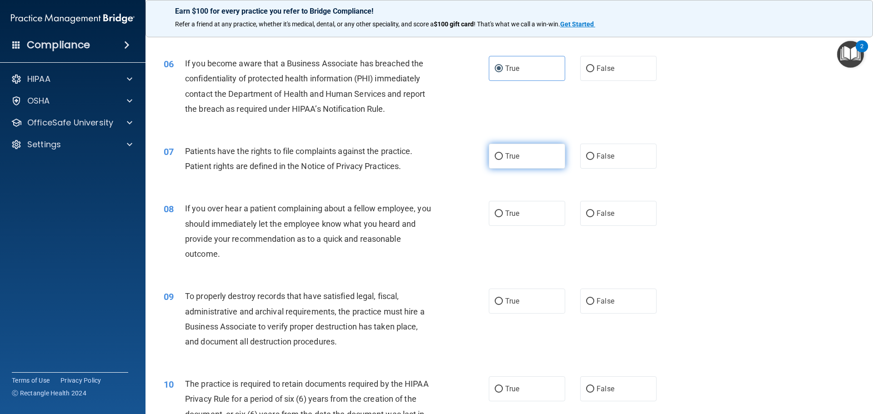
radio input "true"
click at [536, 211] on label "True" at bounding box center [527, 213] width 76 height 25
click at [503, 211] on input "True" at bounding box center [498, 213] width 8 height 7
radio input "true"
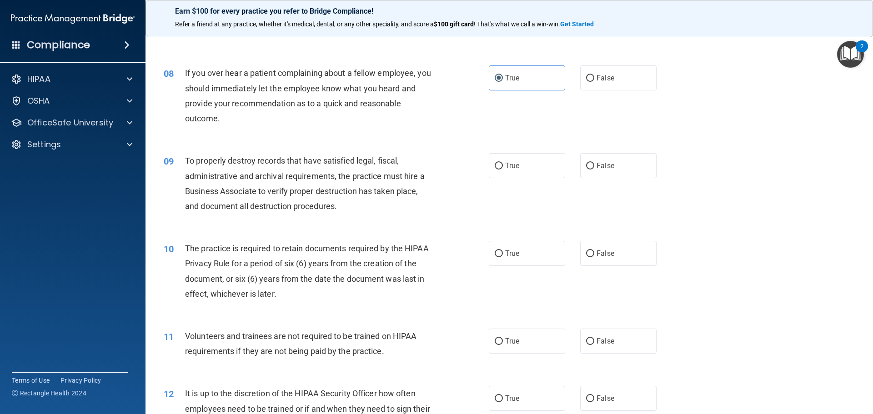
scroll to position [545, 0]
click at [516, 165] on span "True" at bounding box center [512, 164] width 14 height 9
click at [503, 165] on input "True" at bounding box center [498, 165] width 8 height 7
radio input "true"
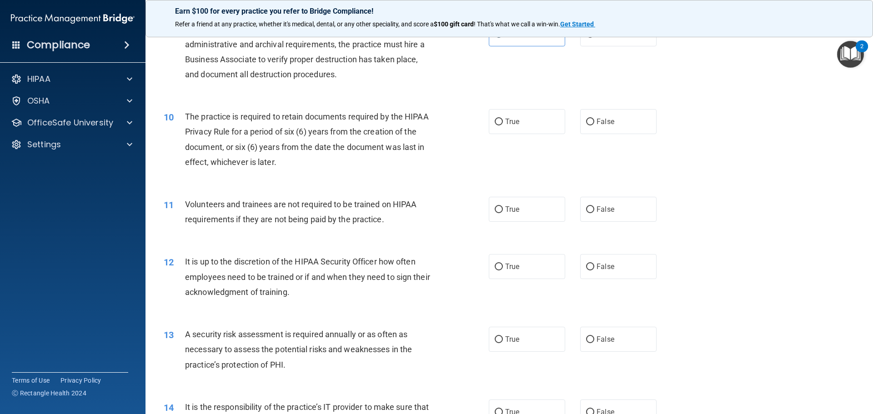
scroll to position [682, 0]
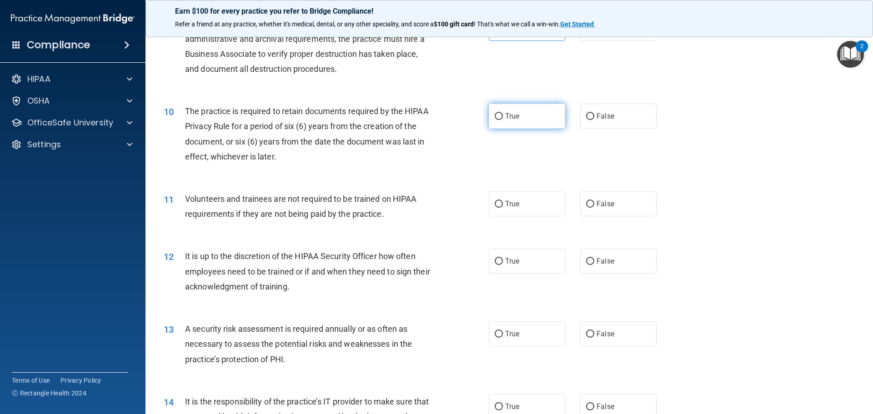
click at [509, 121] on label "True" at bounding box center [527, 116] width 76 height 25
click at [503, 120] on input "True" at bounding box center [498, 116] width 8 height 7
radio input "true"
click at [607, 212] on label "False" at bounding box center [618, 203] width 76 height 25
click at [594, 208] on input "False" at bounding box center [590, 204] width 8 height 7
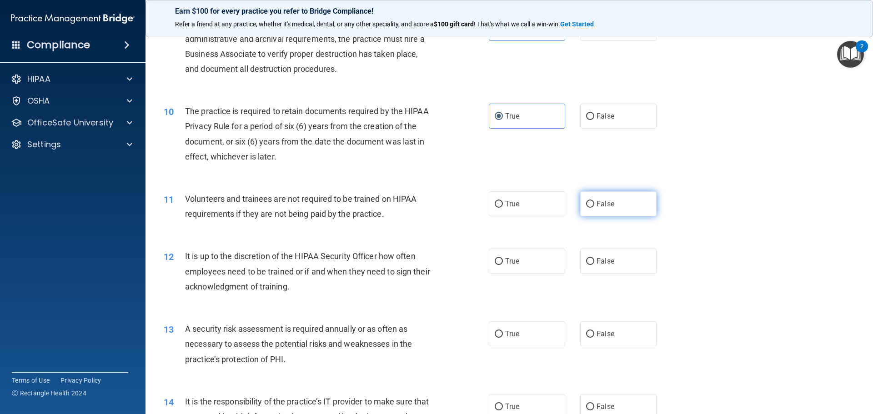
radio input "true"
click at [549, 258] on label "True" at bounding box center [527, 261] width 76 height 25
click at [503, 258] on input "True" at bounding box center [498, 261] width 8 height 7
radio input "true"
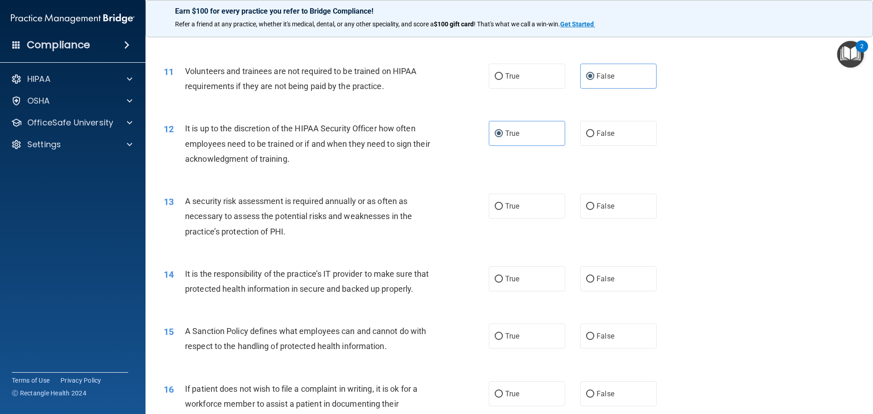
scroll to position [818, 0]
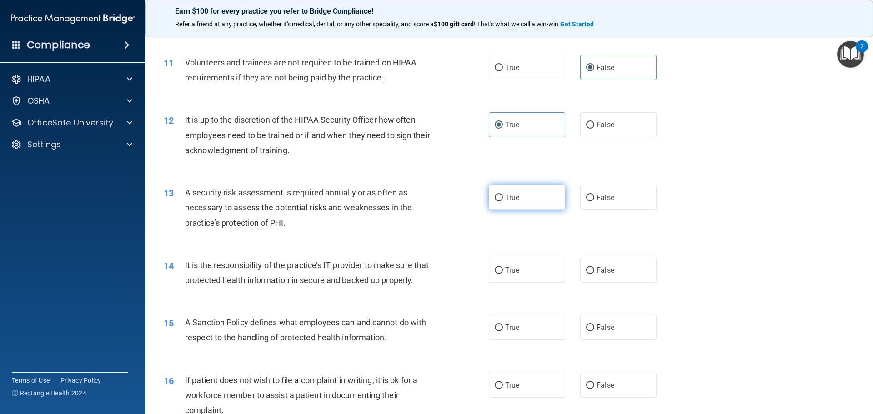
click at [532, 200] on label "True" at bounding box center [527, 197] width 76 height 25
click at [503, 200] on input "True" at bounding box center [498, 198] width 8 height 7
radio input "true"
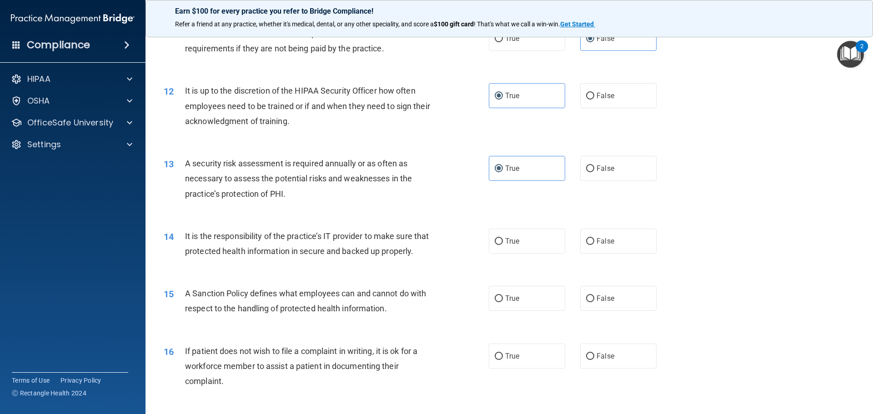
scroll to position [863, 0]
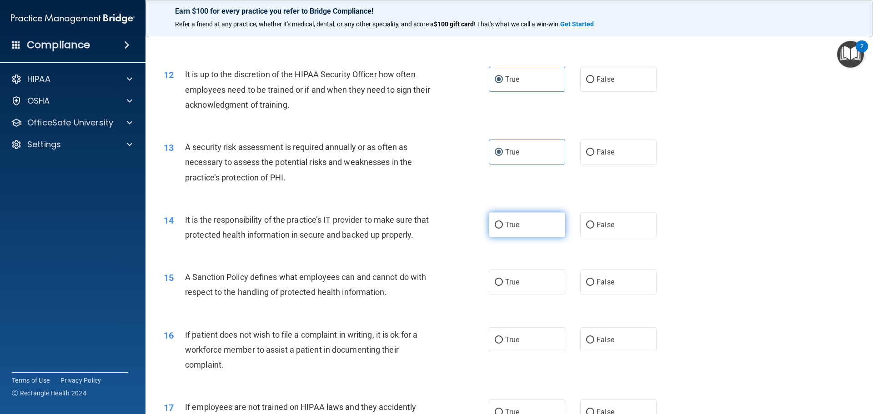
click at [513, 222] on span "True" at bounding box center [512, 224] width 14 height 9
click at [503, 222] on input "True" at bounding box center [498, 225] width 8 height 7
radio input "true"
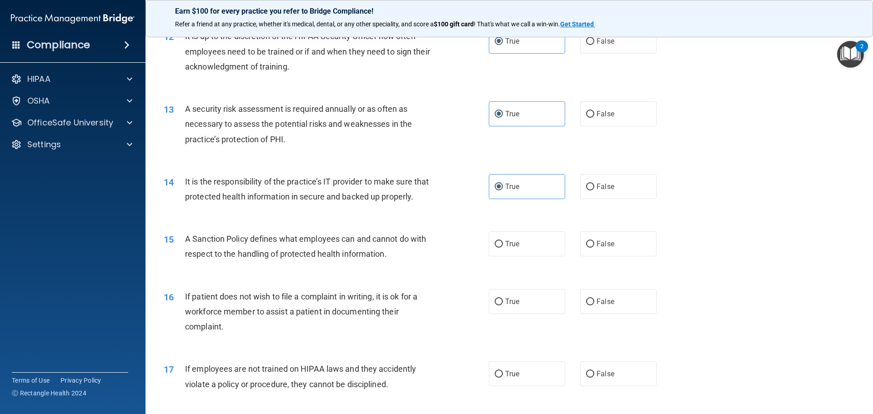
scroll to position [1000, 0]
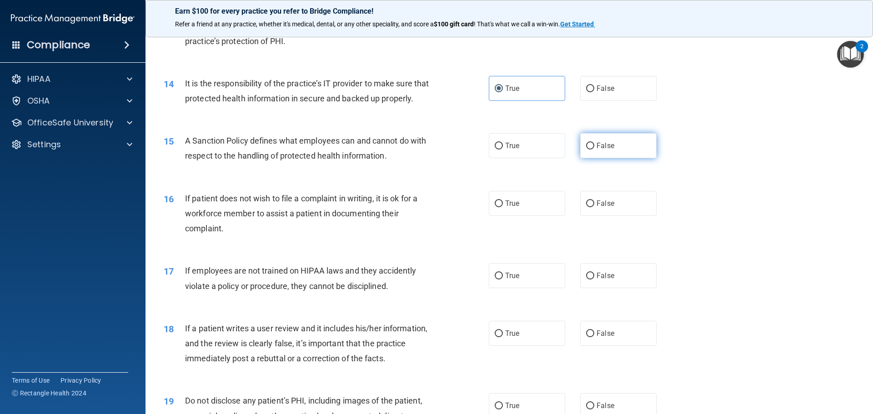
click at [627, 158] on label "False" at bounding box center [618, 145] width 76 height 25
click at [594, 150] on input "False" at bounding box center [590, 146] width 8 height 7
radio input "true"
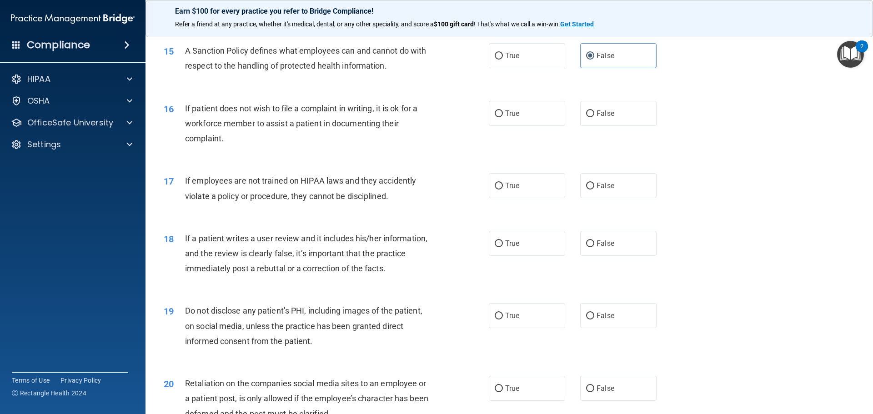
scroll to position [1091, 0]
click at [603, 117] on span "False" at bounding box center [605, 112] width 18 height 9
click at [594, 116] on input "False" at bounding box center [590, 113] width 8 height 7
radio input "true"
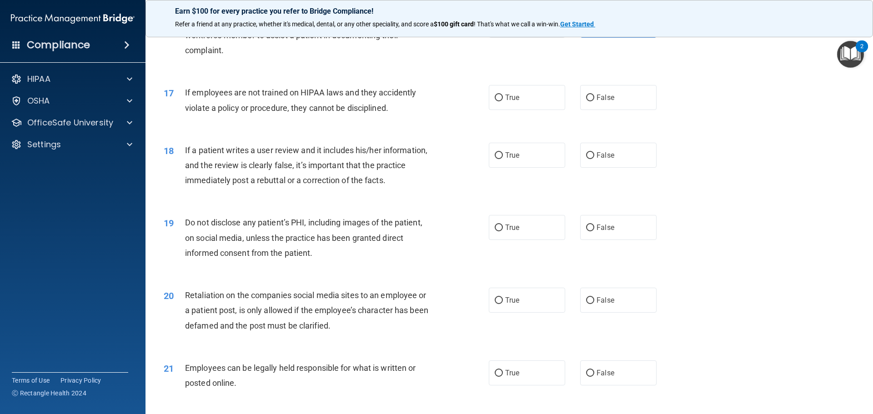
scroll to position [1182, 0]
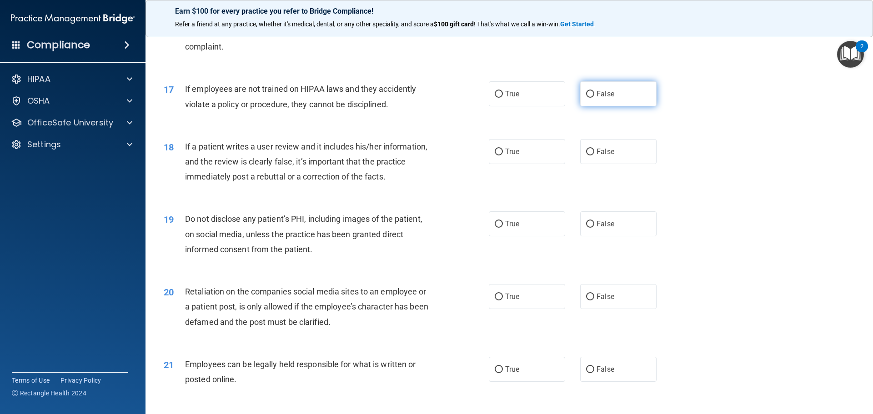
click at [620, 106] on label "False" at bounding box center [618, 93] width 76 height 25
click at [594, 98] on input "False" at bounding box center [590, 94] width 8 height 7
radio input "true"
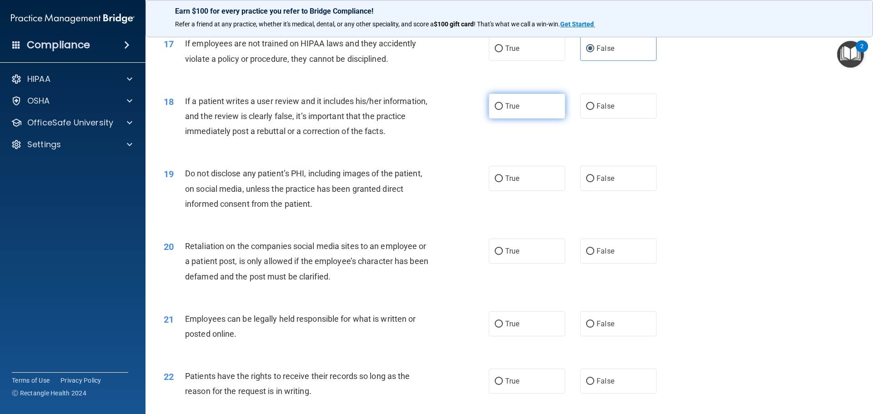
click at [527, 119] on label "True" at bounding box center [527, 106] width 76 height 25
click at [503, 110] on input "True" at bounding box center [498, 106] width 8 height 7
radio input "true"
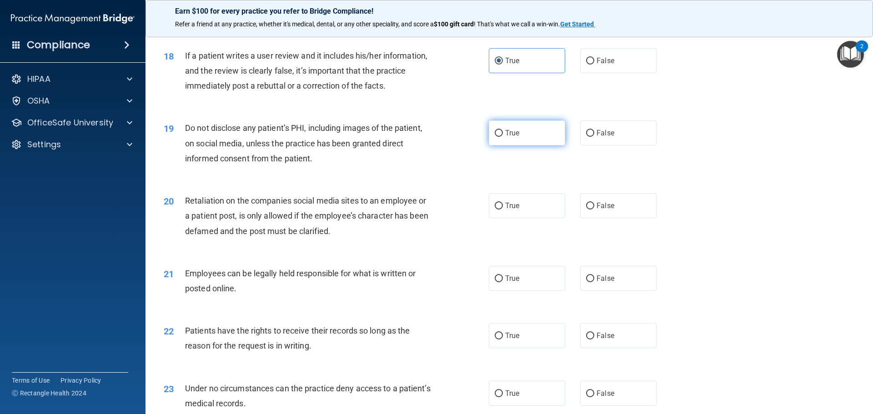
click at [510, 137] on span "True" at bounding box center [512, 133] width 14 height 9
click at [503, 137] on input "True" at bounding box center [498, 133] width 8 height 7
radio input "true"
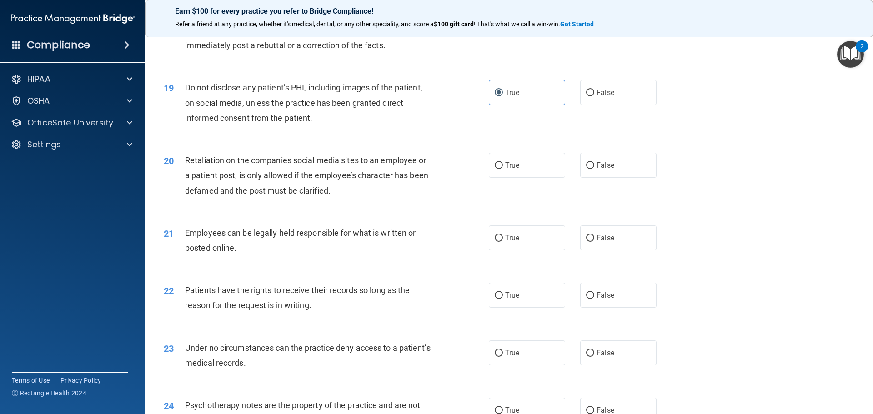
scroll to position [1363, 0]
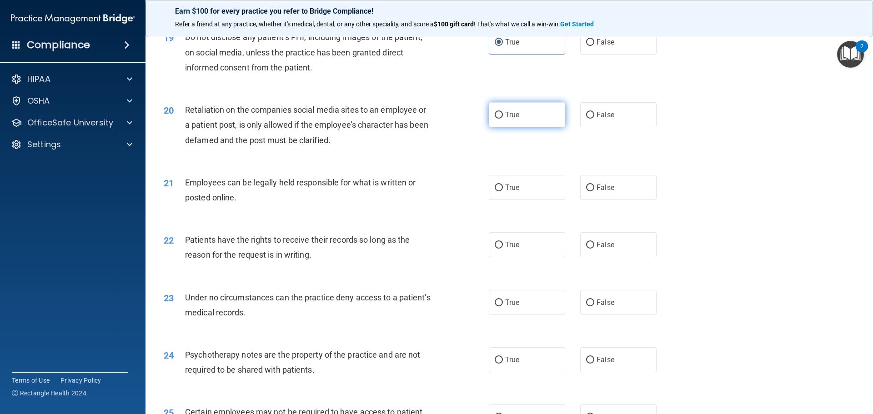
click at [519, 127] on label "True" at bounding box center [527, 114] width 76 height 25
click at [503, 119] on input "True" at bounding box center [498, 115] width 8 height 7
radio input "true"
click at [519, 200] on label "True" at bounding box center [527, 187] width 76 height 25
click at [503, 191] on input "True" at bounding box center [498, 188] width 8 height 7
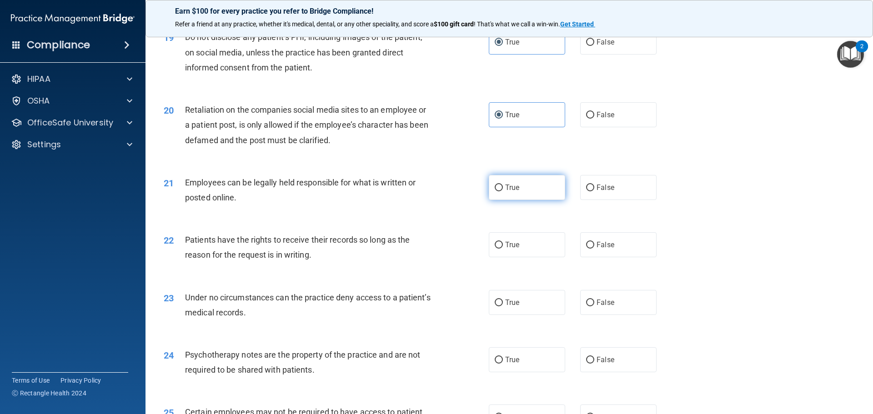
radio input "true"
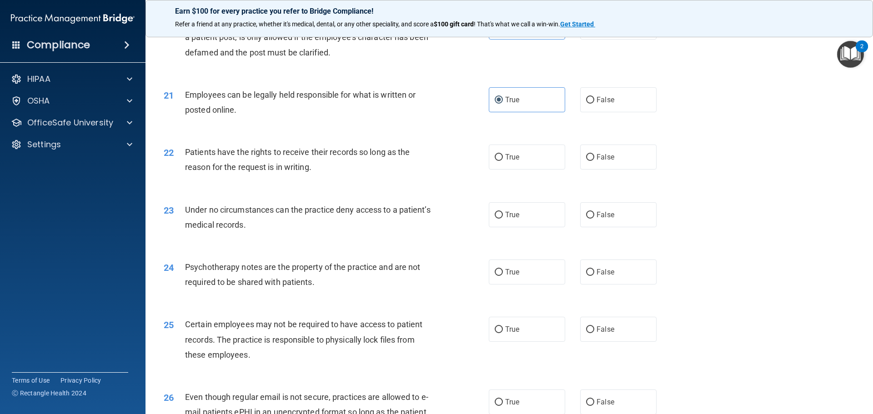
scroll to position [1454, 0]
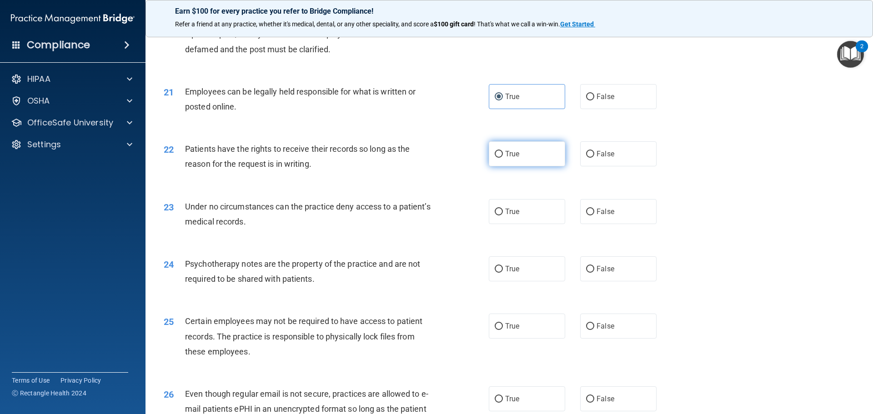
click at [520, 166] on label "True" at bounding box center [527, 153] width 76 height 25
click at [503, 158] on input "True" at bounding box center [498, 154] width 8 height 7
radio input "true"
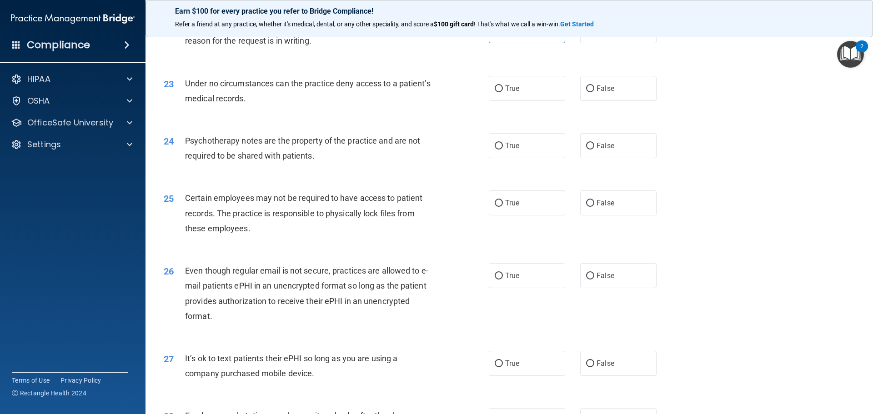
scroll to position [1591, 0]
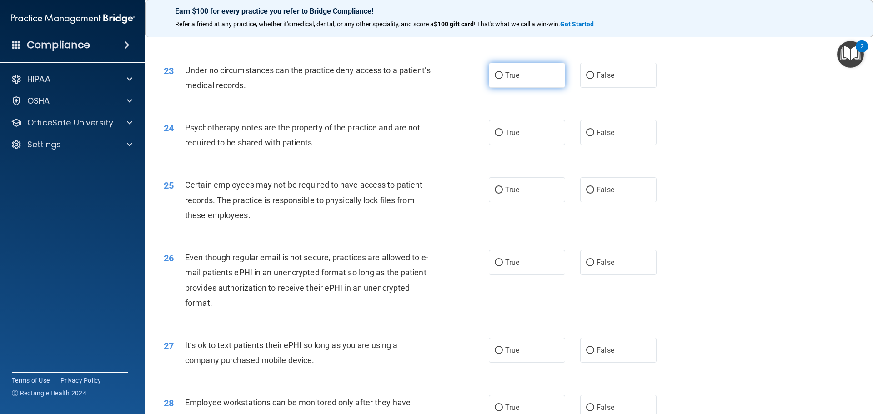
click at [512, 80] on span "True" at bounding box center [512, 75] width 14 height 9
click at [503, 79] on input "True" at bounding box center [498, 75] width 8 height 7
radio input "true"
click at [521, 145] on label "True" at bounding box center [527, 132] width 76 height 25
click at [503, 136] on input "True" at bounding box center [498, 133] width 8 height 7
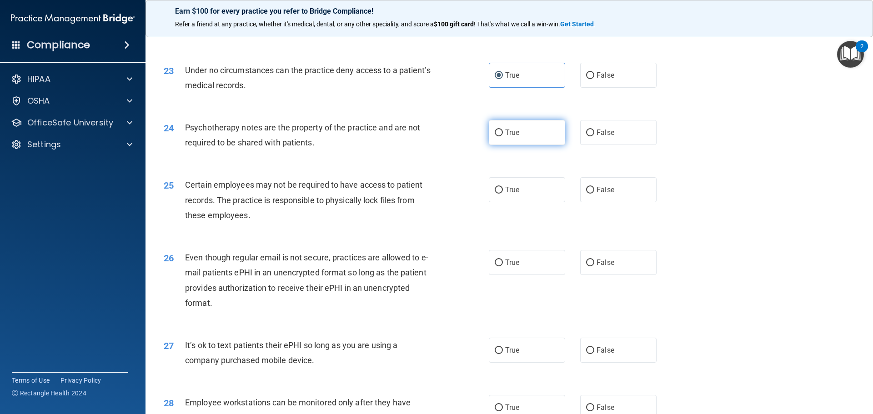
radio input "true"
click at [525, 202] on label "True" at bounding box center [527, 189] width 76 height 25
click at [503, 194] on input "True" at bounding box center [498, 190] width 8 height 7
radio input "true"
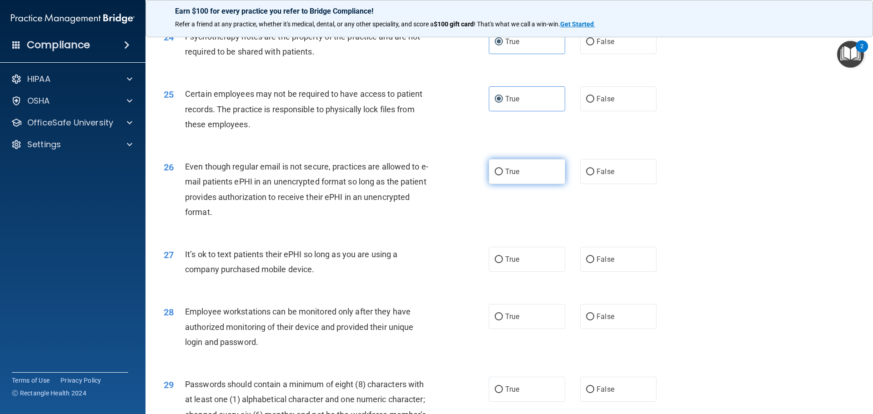
click at [521, 179] on label "True" at bounding box center [527, 171] width 76 height 25
click at [503, 175] on input "True" at bounding box center [498, 172] width 8 height 7
radio input "true"
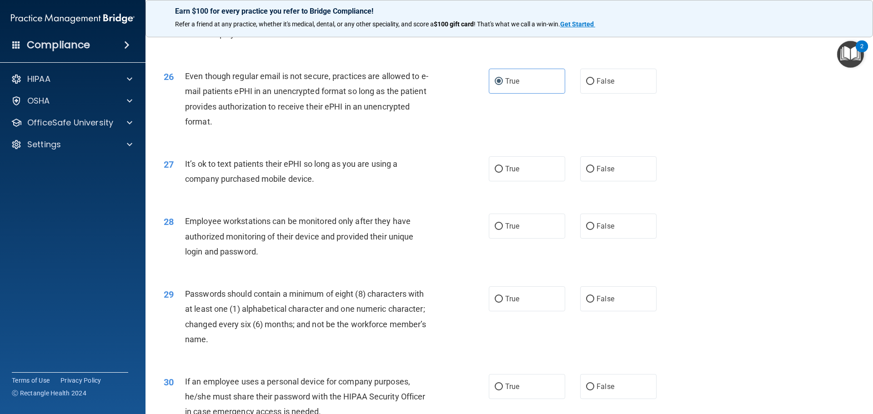
scroll to position [1772, 0]
click at [619, 181] on label "False" at bounding box center [618, 168] width 76 height 25
click at [594, 172] on input "False" at bounding box center [590, 168] width 8 height 7
radio input "true"
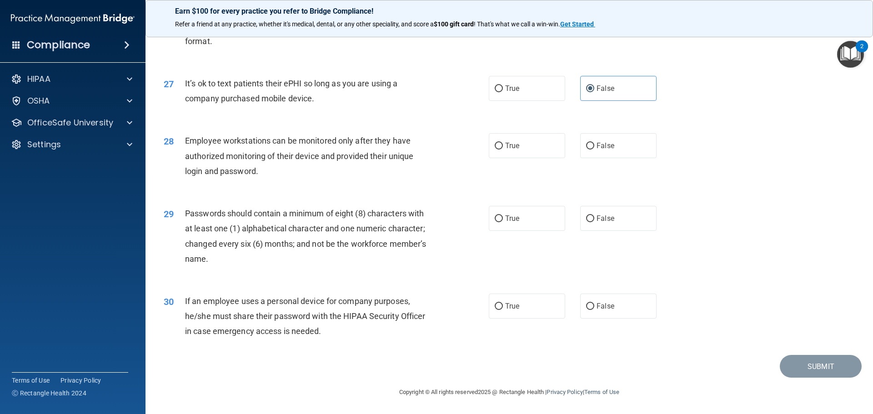
scroll to position [1863, 0]
click at [514, 150] on span "True" at bounding box center [512, 145] width 14 height 9
click at [503, 150] on input "True" at bounding box center [498, 146] width 8 height 7
radio input "true"
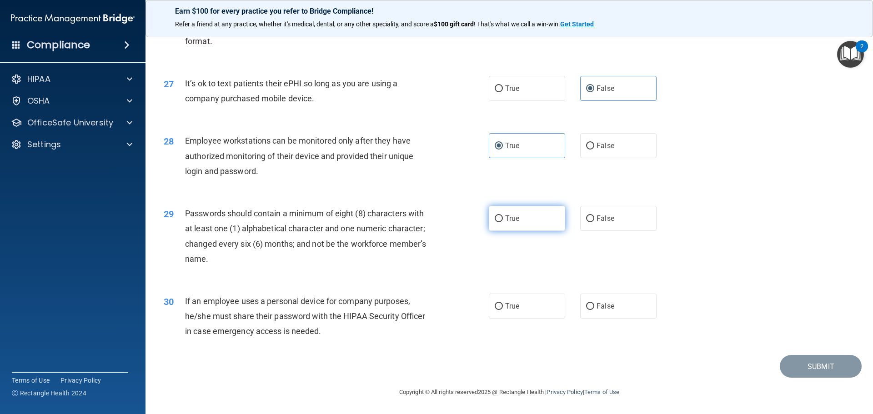
click at [527, 220] on label "True" at bounding box center [527, 218] width 76 height 25
click at [503, 220] on input "True" at bounding box center [498, 218] width 8 height 7
radio input "true"
click at [513, 302] on label "True" at bounding box center [527, 306] width 76 height 25
click at [500, 305] on label "True" at bounding box center [527, 306] width 76 height 25
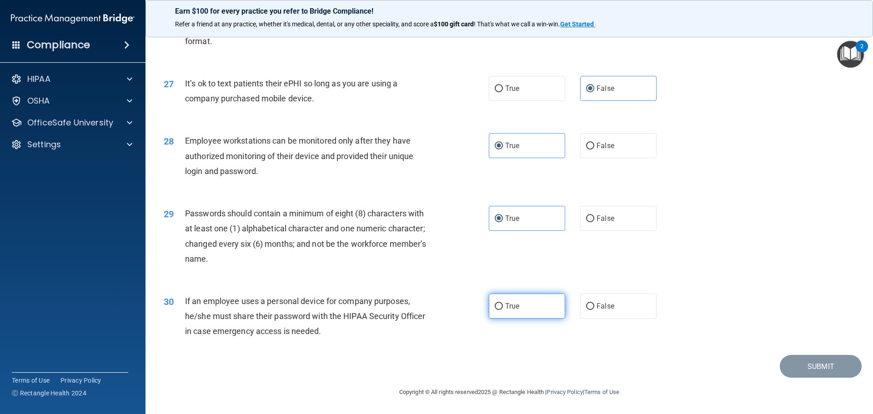
click at [500, 305] on input "True" at bounding box center [498, 306] width 8 height 7
radio input "true"
click at [824, 369] on button "Submit" at bounding box center [820, 366] width 82 height 23
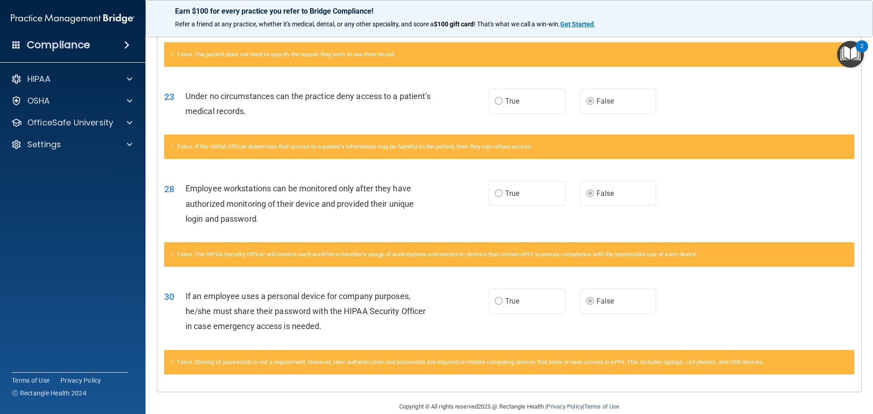
scroll to position [1349, 0]
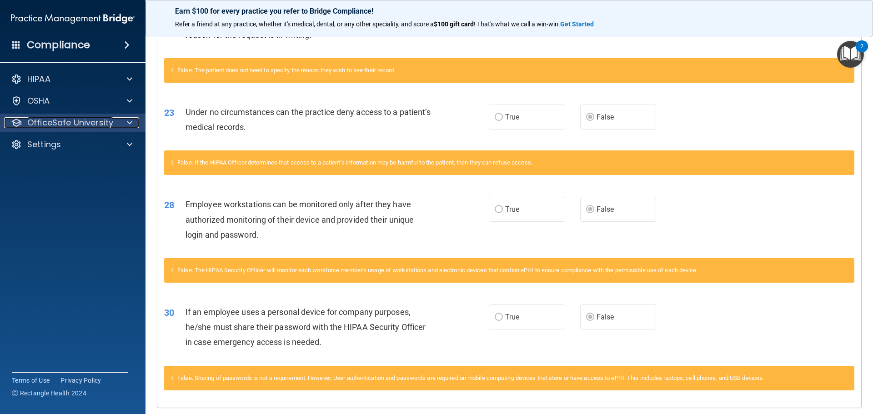
click at [73, 123] on p "OfficeSafe University" at bounding box center [70, 122] width 86 height 11
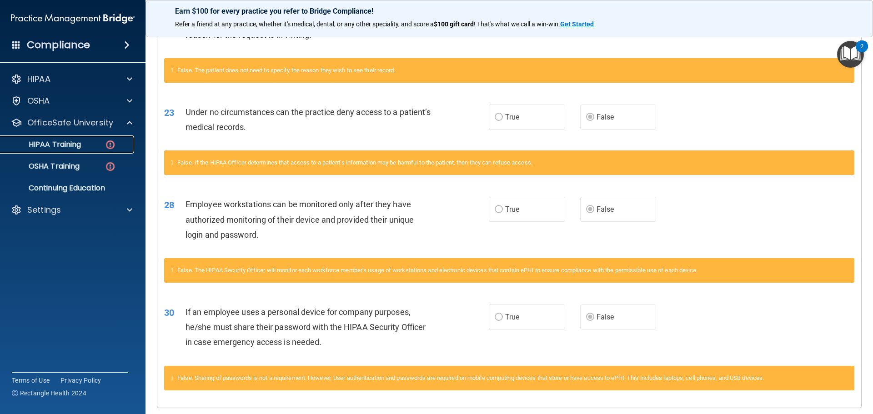
click at [66, 147] on p "HIPAA Training" at bounding box center [43, 144] width 75 height 9
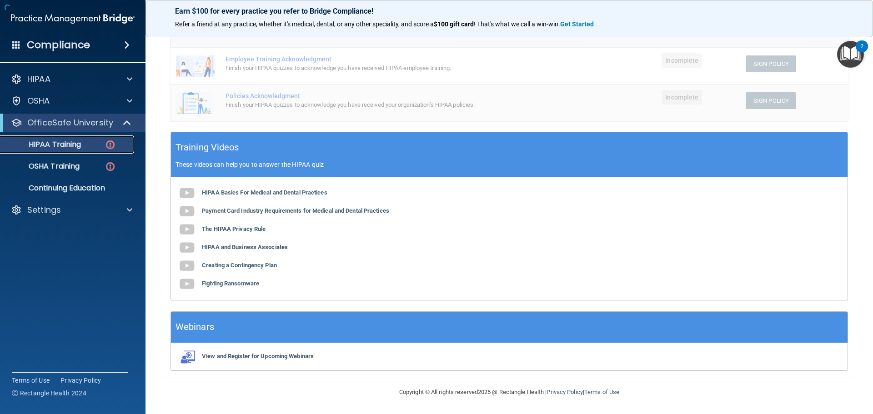
scroll to position [242, 0]
click at [107, 145] on img at bounding box center [110, 144] width 11 height 11
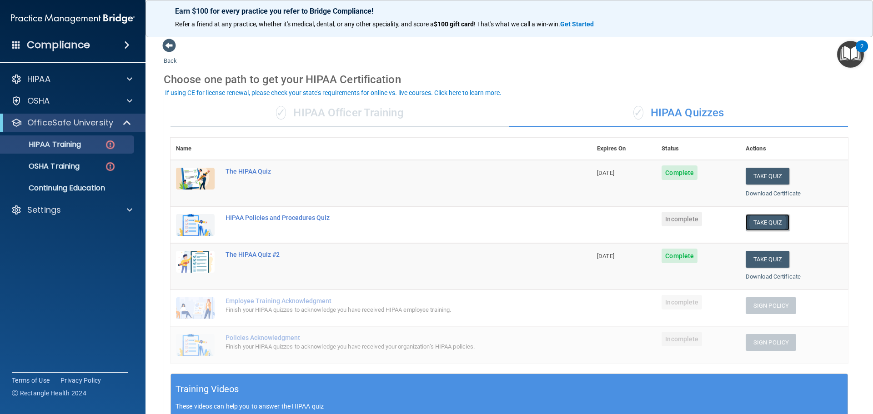
click at [758, 222] on button "Take Quiz" at bounding box center [767, 222] width 44 height 17
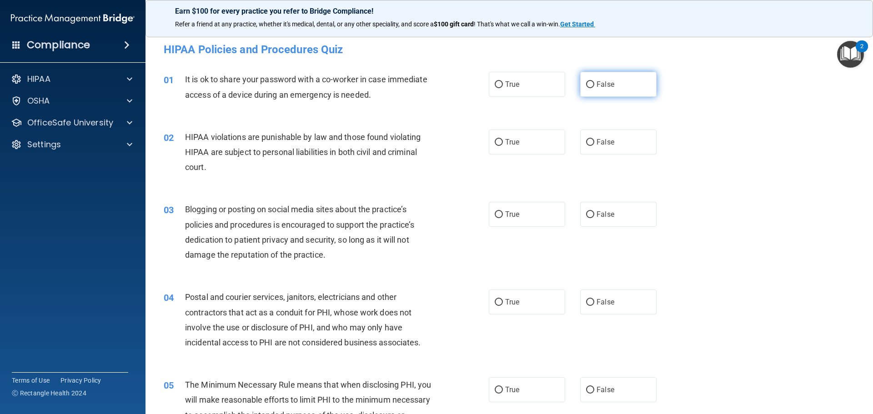
click at [606, 88] on span "False" at bounding box center [605, 84] width 18 height 9
click at [594, 88] on input "False" at bounding box center [590, 84] width 8 height 7
radio input "true"
click at [540, 145] on label "True" at bounding box center [527, 142] width 76 height 25
click at [503, 145] on input "True" at bounding box center [498, 142] width 8 height 7
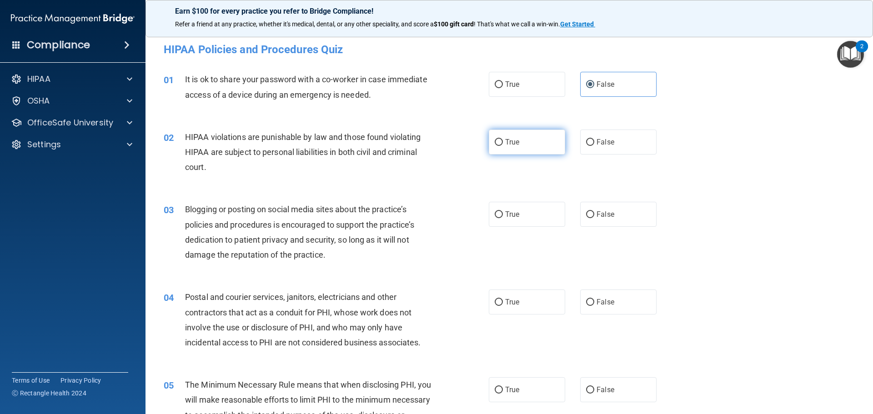
radio input "true"
click at [604, 218] on span "False" at bounding box center [605, 214] width 18 height 9
click at [594, 218] on input "False" at bounding box center [590, 214] width 8 height 7
radio input "true"
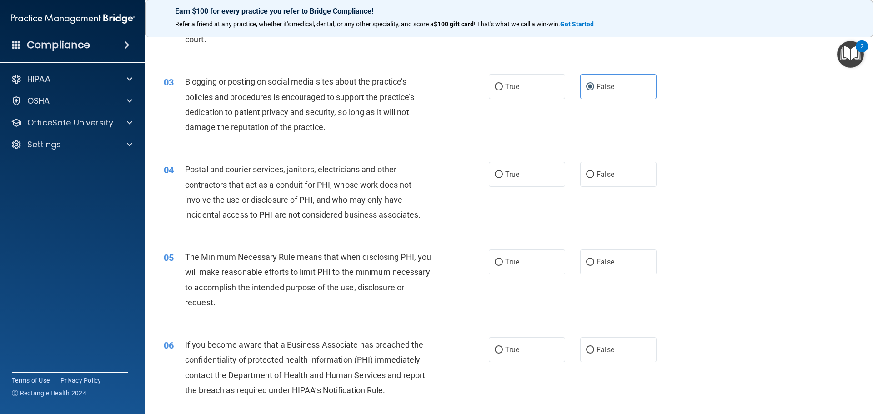
scroll to position [136, 0]
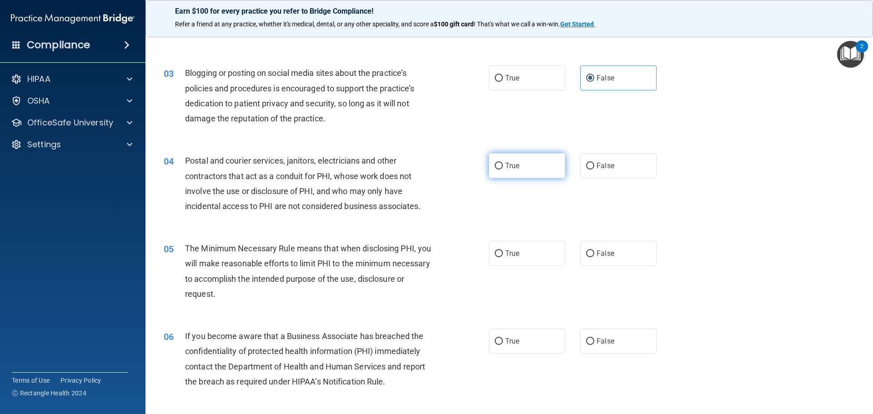
click at [522, 169] on label "True" at bounding box center [527, 165] width 76 height 25
click at [503, 169] on input "True" at bounding box center [498, 166] width 8 height 7
radio input "true"
click at [514, 254] on span "True" at bounding box center [512, 253] width 14 height 9
click at [503, 254] on input "True" at bounding box center [498, 253] width 8 height 7
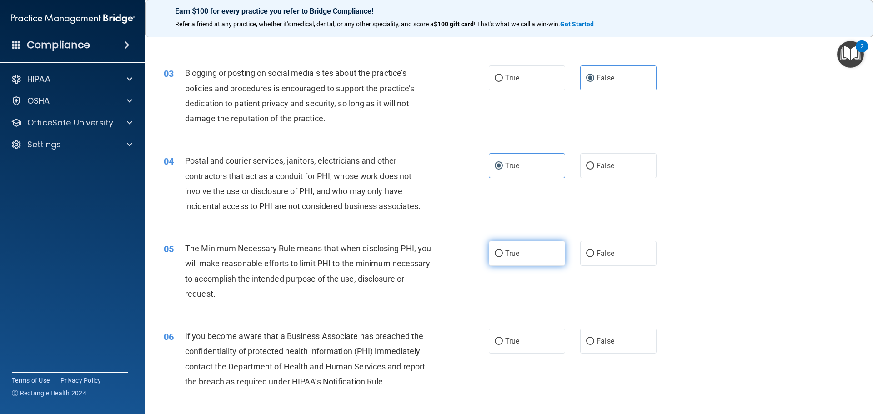
radio input "true"
click at [601, 346] on label "False" at bounding box center [618, 341] width 76 height 25
click at [594, 345] on input "False" at bounding box center [590, 341] width 8 height 7
radio input "true"
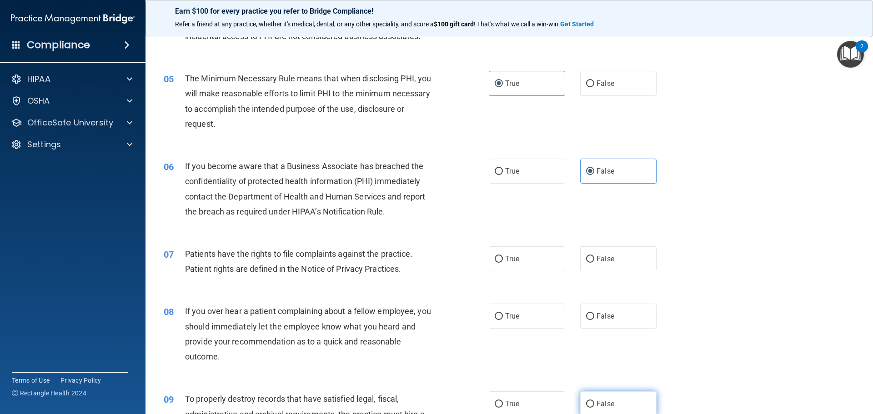
scroll to position [364, 0]
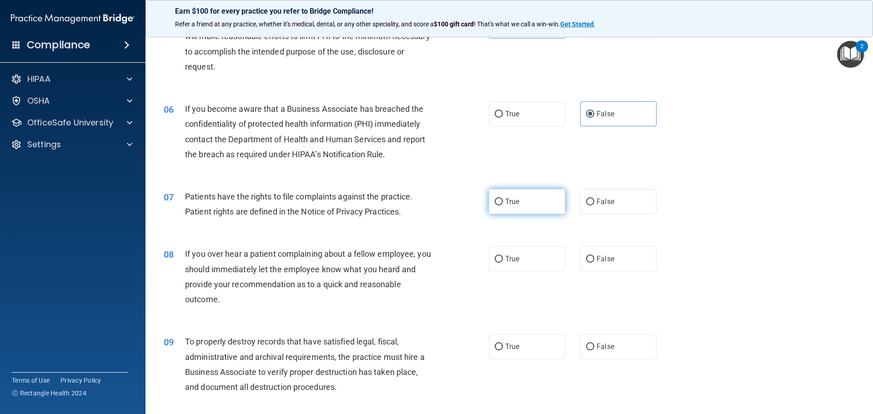
click at [518, 205] on label "True" at bounding box center [527, 201] width 76 height 25
click at [503, 205] on input "True" at bounding box center [498, 202] width 8 height 7
radio input "true"
click at [608, 255] on span "False" at bounding box center [605, 258] width 18 height 9
click at [594, 256] on input "False" at bounding box center [590, 259] width 8 height 7
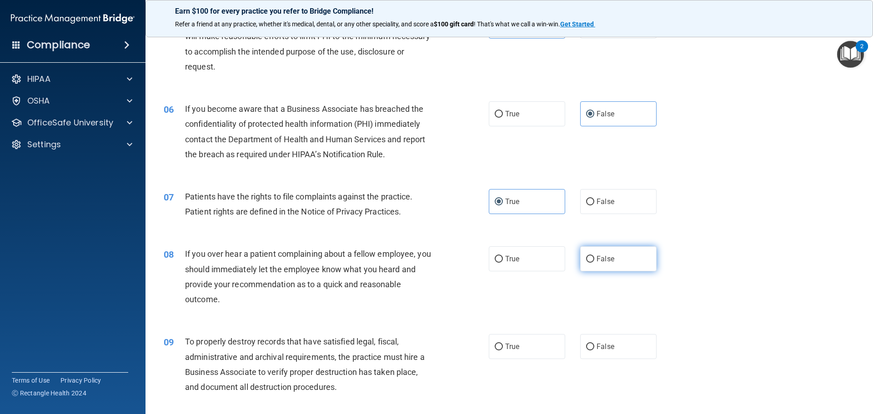
radio input "true"
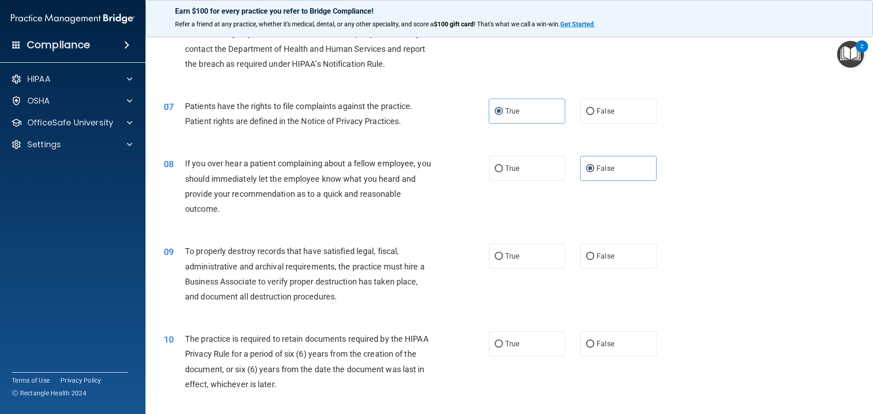
scroll to position [454, 0]
click at [523, 262] on label "True" at bounding box center [527, 255] width 76 height 25
click at [503, 259] on input "True" at bounding box center [498, 256] width 8 height 7
radio input "true"
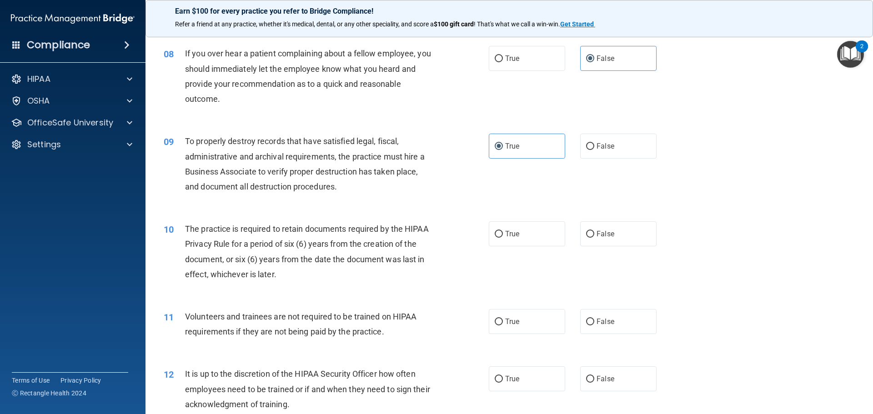
scroll to position [591, 0]
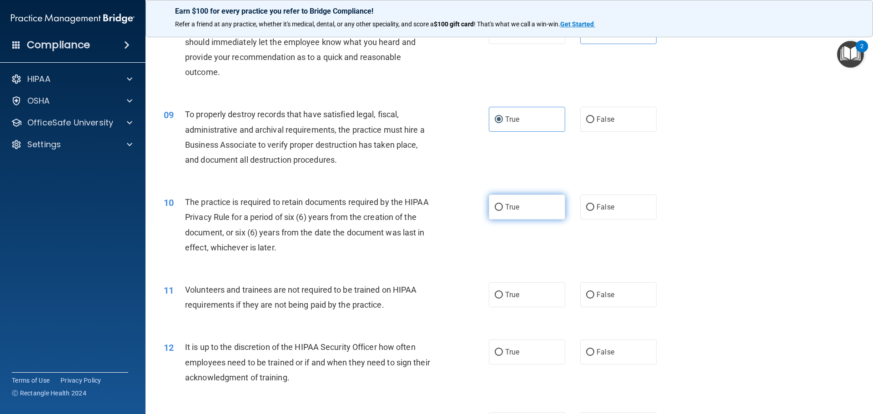
click at [536, 207] on label "True" at bounding box center [527, 207] width 76 height 25
click at [503, 207] on input "True" at bounding box center [498, 207] width 8 height 7
radio input "true"
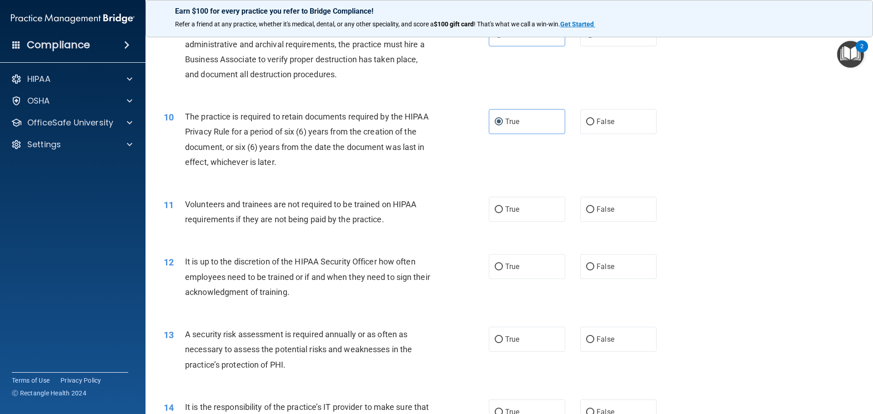
scroll to position [682, 0]
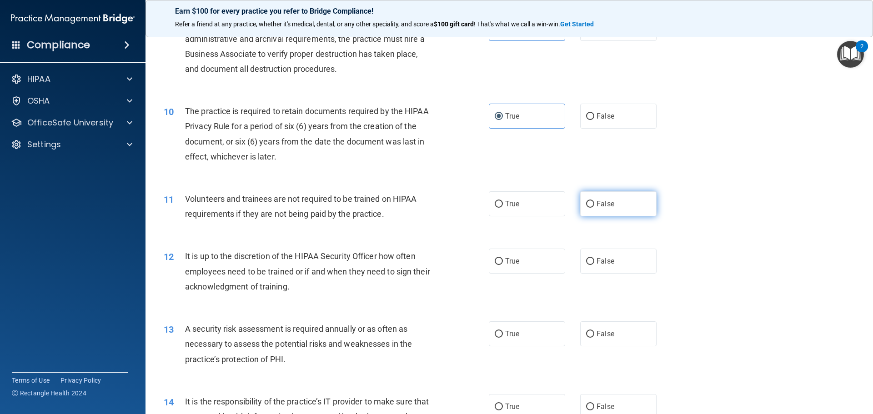
click at [605, 205] on span "False" at bounding box center [605, 204] width 18 height 9
click at [594, 205] on input "False" at bounding box center [590, 204] width 8 height 7
radio input "true"
click at [607, 256] on label "False" at bounding box center [618, 261] width 76 height 25
click at [594, 258] on input "False" at bounding box center [590, 261] width 8 height 7
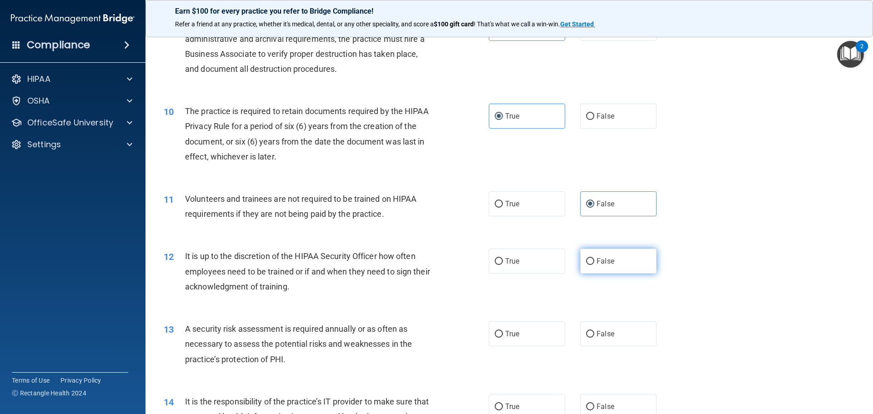
radio input "true"
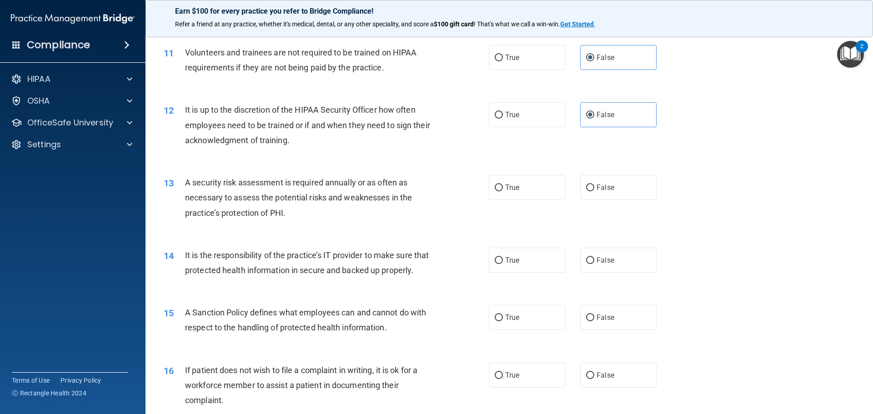
scroll to position [863, 0]
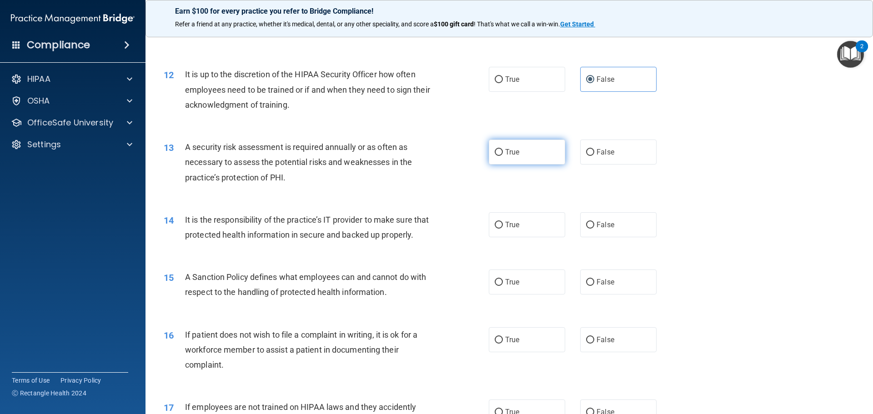
click at [510, 150] on span "True" at bounding box center [512, 152] width 14 height 9
click at [503, 150] on input "True" at bounding box center [498, 152] width 8 height 7
radio input "true"
click at [620, 222] on label "False" at bounding box center [618, 224] width 76 height 25
click at [594, 222] on input "False" at bounding box center [590, 225] width 8 height 7
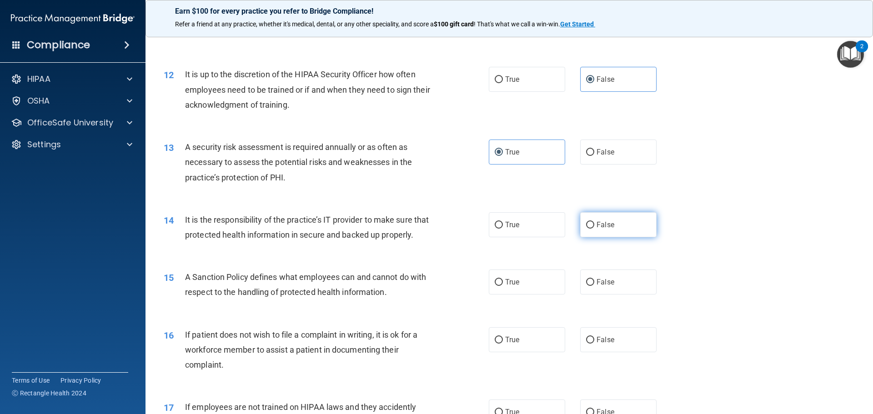
radio input "true"
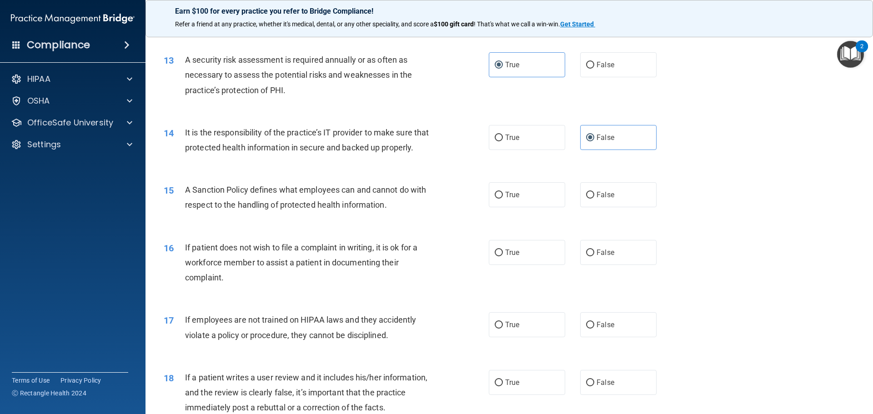
scroll to position [954, 0]
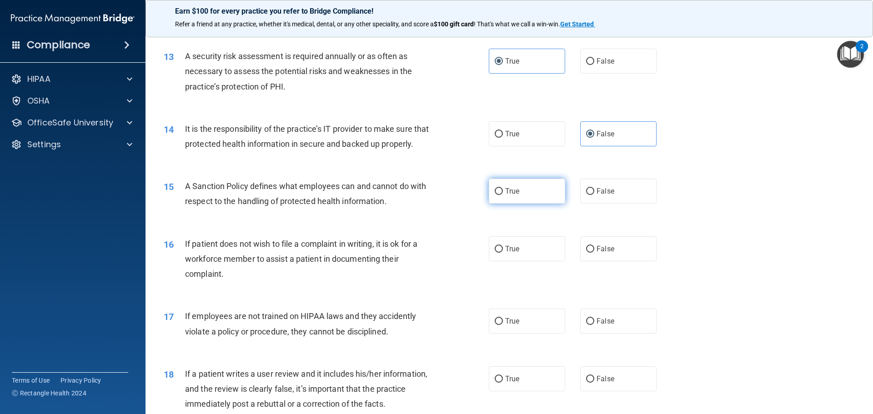
click at [509, 195] on span "True" at bounding box center [512, 191] width 14 height 9
click at [503, 195] on input "True" at bounding box center [498, 191] width 8 height 7
radio input "true"
click at [522, 259] on label "True" at bounding box center [527, 248] width 76 height 25
click at [503, 253] on input "True" at bounding box center [498, 249] width 8 height 7
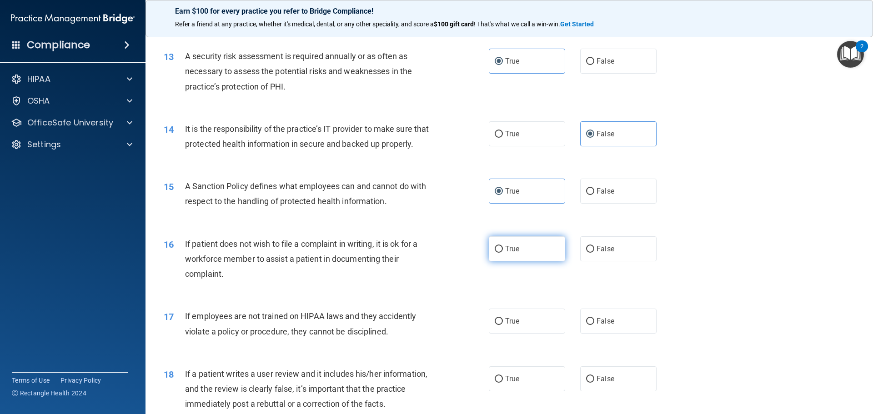
radio input "true"
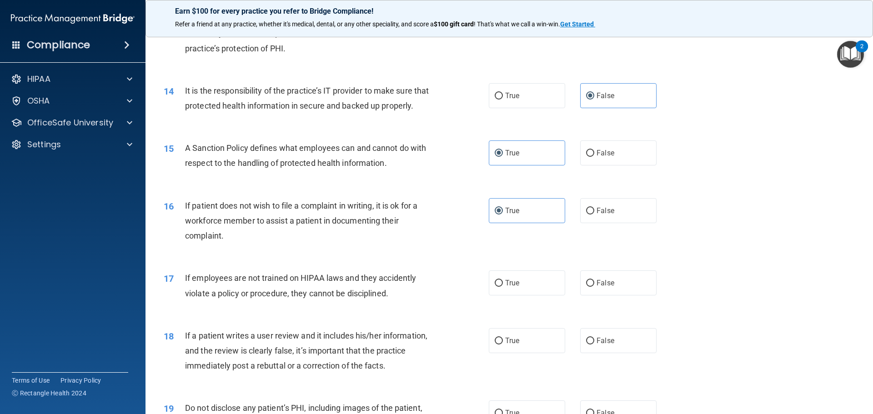
scroll to position [1045, 0]
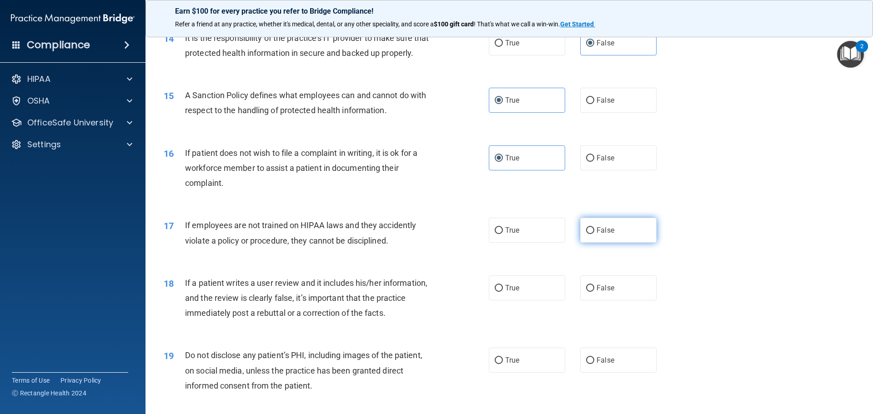
click at [606, 243] on label "False" at bounding box center [618, 230] width 76 height 25
click at [594, 234] on input "False" at bounding box center [590, 230] width 8 height 7
radio input "true"
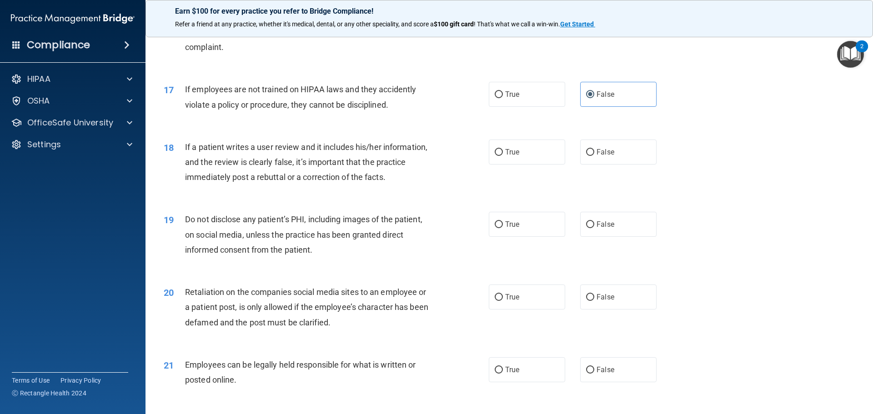
scroll to position [1182, 0]
click at [599, 164] on label "False" at bounding box center [618, 151] width 76 height 25
click at [594, 155] on input "False" at bounding box center [590, 152] width 8 height 7
radio input "true"
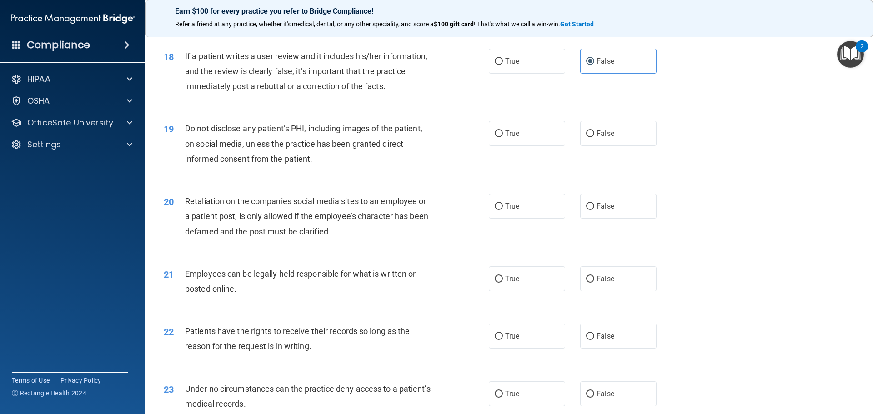
scroll to position [1272, 0]
click at [523, 145] on label "True" at bounding box center [527, 132] width 76 height 25
click at [503, 137] on input "True" at bounding box center [498, 133] width 8 height 7
radio input "true"
click at [619, 218] on label "False" at bounding box center [618, 205] width 76 height 25
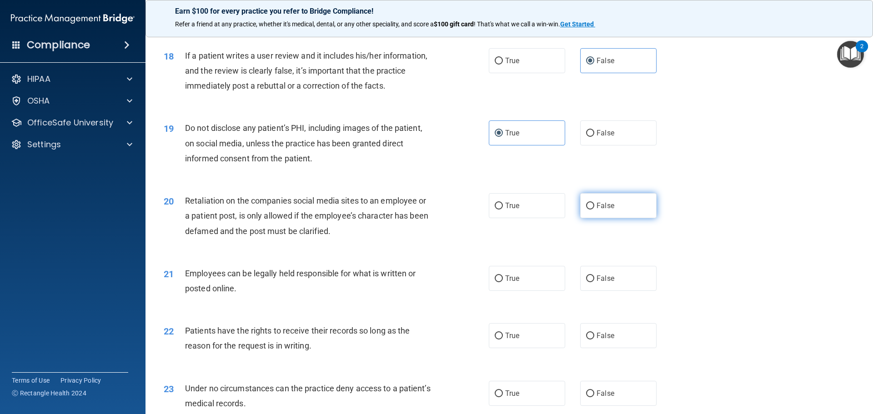
click at [594, 210] on input "False" at bounding box center [590, 206] width 8 height 7
radio input "true"
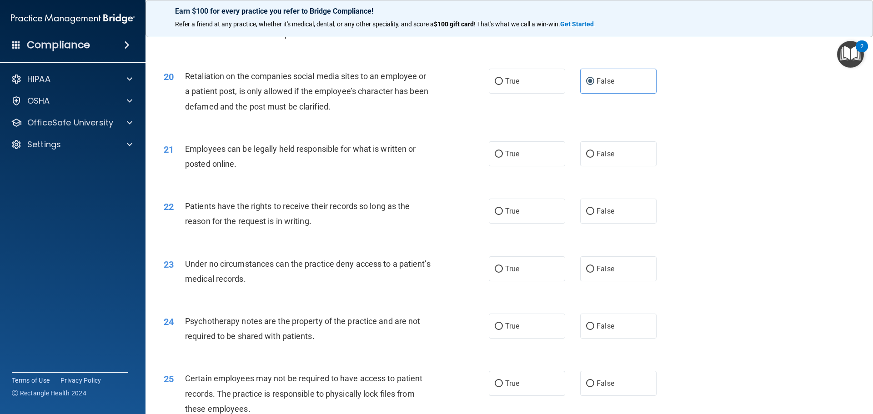
scroll to position [1409, 0]
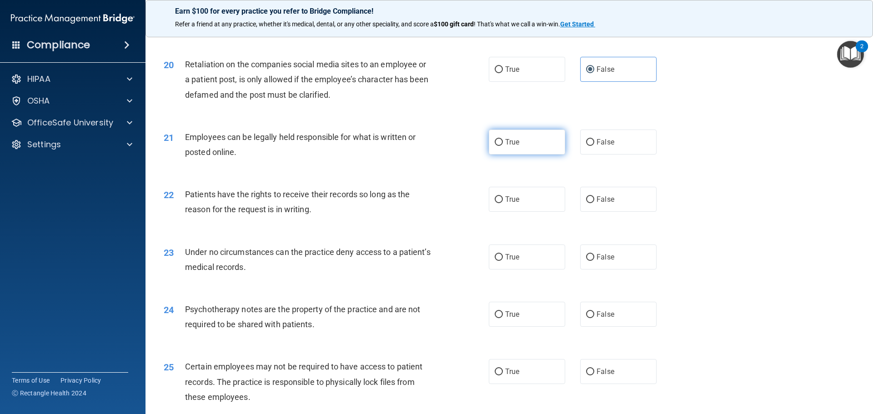
click at [535, 152] on label "True" at bounding box center [527, 142] width 76 height 25
click at [503, 146] on input "True" at bounding box center [498, 142] width 8 height 7
radio input "true"
click at [596, 204] on span "False" at bounding box center [605, 199] width 18 height 9
click at [594, 203] on input "False" at bounding box center [590, 199] width 8 height 7
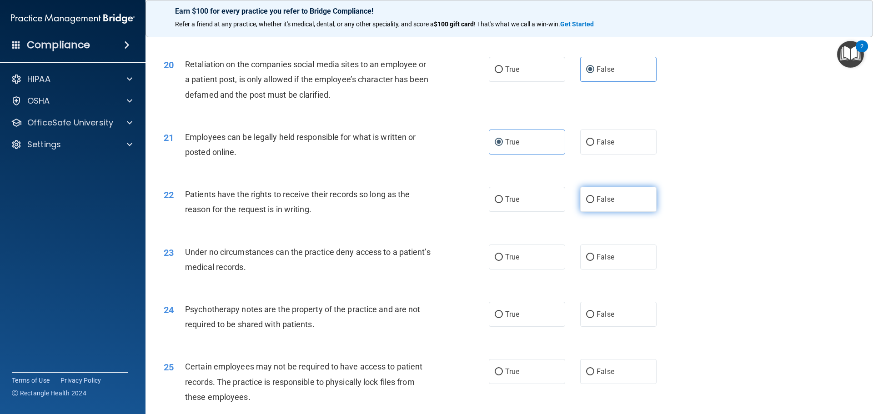
radio input "true"
click at [619, 264] on label "False" at bounding box center [618, 256] width 76 height 25
click at [594, 261] on input "False" at bounding box center [590, 257] width 8 height 7
radio input "true"
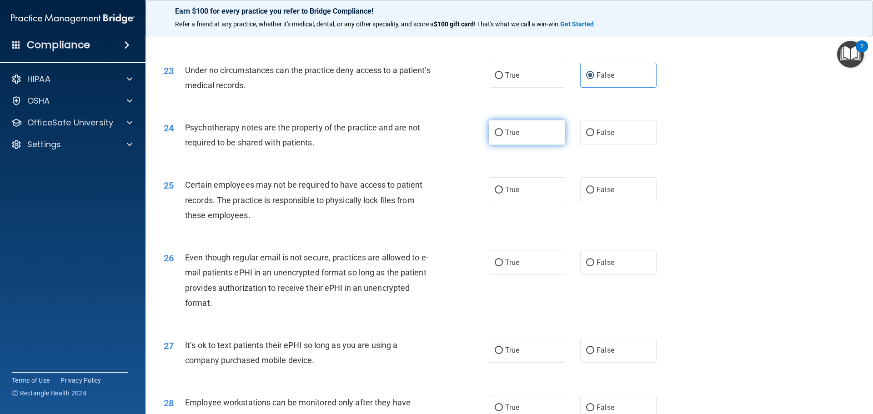
click at [527, 145] on label "True" at bounding box center [527, 132] width 76 height 25
click at [503, 136] on input "True" at bounding box center [498, 133] width 8 height 7
radio input "true"
click at [527, 202] on label "True" at bounding box center [527, 189] width 76 height 25
click at [503, 194] on input "True" at bounding box center [498, 190] width 8 height 7
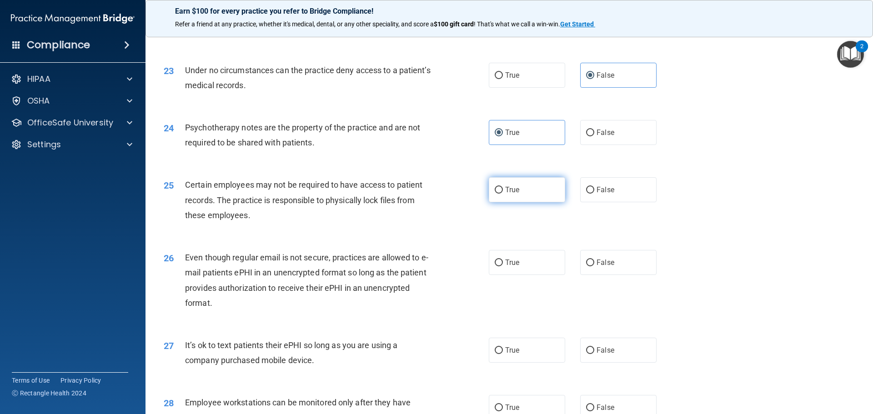
radio input "true"
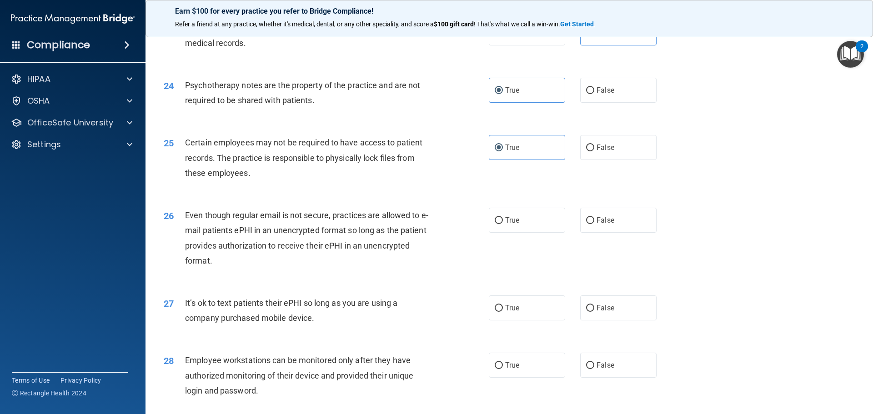
scroll to position [1681, 0]
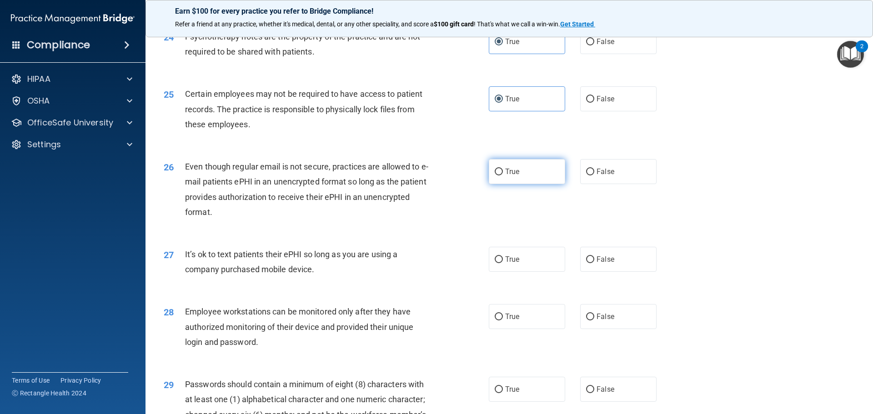
click at [535, 184] on label "True" at bounding box center [527, 171] width 76 height 25
click at [503, 175] on input "True" at bounding box center [498, 172] width 8 height 7
radio input "true"
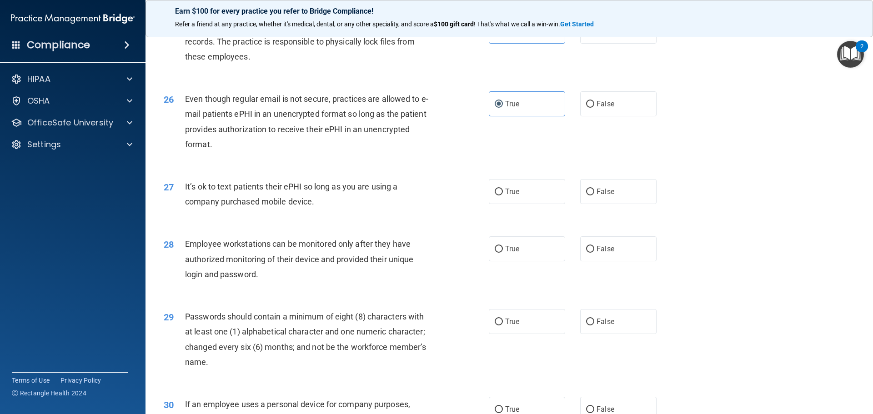
scroll to position [1863, 0]
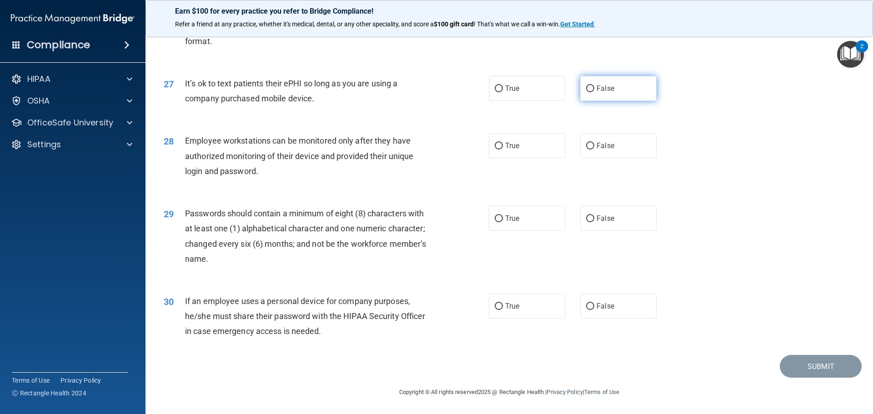
click at [623, 90] on label "False" at bounding box center [618, 88] width 76 height 25
click at [594, 90] on input "False" at bounding box center [590, 88] width 8 height 7
radio input "true"
click at [602, 155] on label "False" at bounding box center [618, 145] width 76 height 25
click at [594, 150] on input "False" at bounding box center [590, 146] width 8 height 7
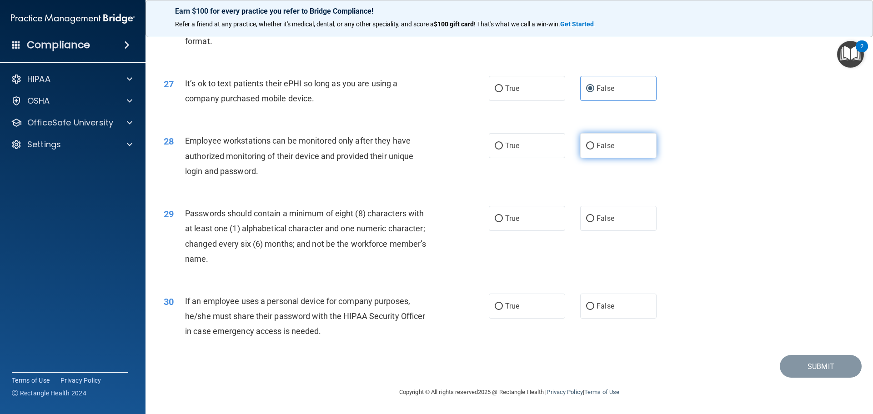
radio input "true"
click at [516, 227] on label "True" at bounding box center [527, 218] width 76 height 25
click at [503, 222] on input "True" at bounding box center [498, 218] width 8 height 7
radio input "true"
click at [618, 312] on label "False" at bounding box center [618, 306] width 76 height 25
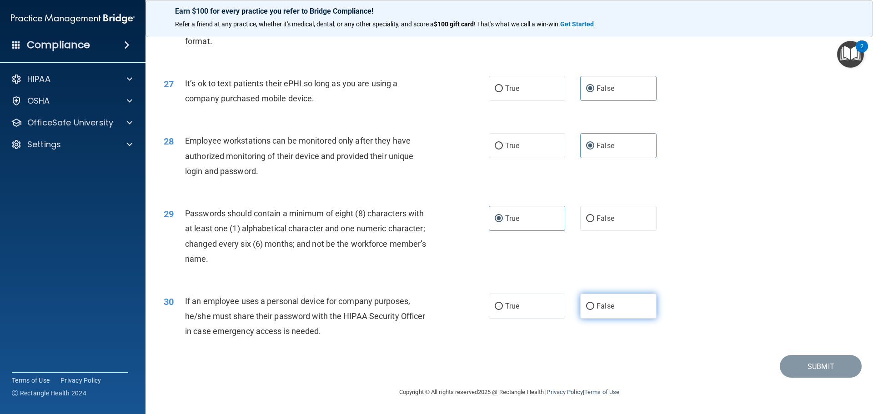
click at [594, 310] on input "False" at bounding box center [590, 306] width 8 height 7
radio input "true"
click at [809, 372] on button "Submit" at bounding box center [820, 366] width 82 height 23
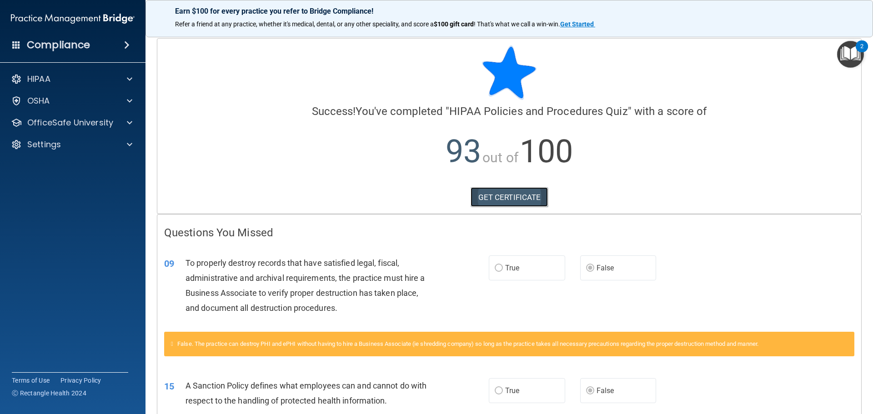
click at [527, 201] on link "GET CERTIFICATE" at bounding box center [509, 197] width 78 height 20
click at [846, 11] on div "Earn $100 for every practice you refer to Bridge Compliance! Refer a friend at …" at bounding box center [508, 18] width 727 height 37
click at [60, 46] on h4 "Compliance" at bounding box center [58, 45] width 63 height 13
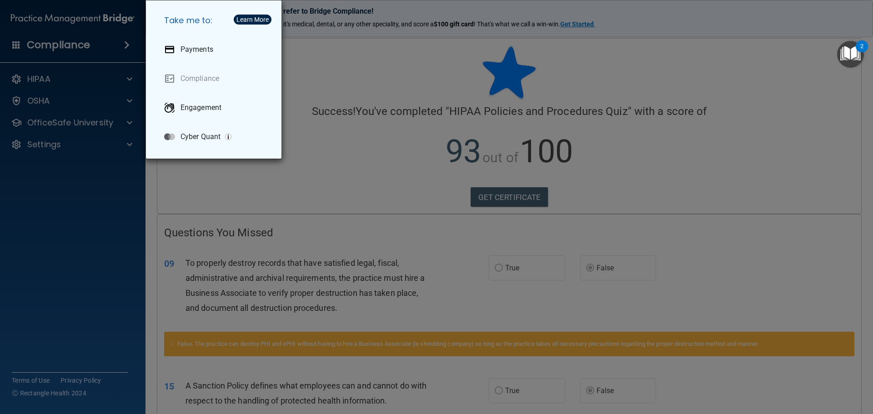
drag, startPoint x: 376, startPoint y: 55, endPoint x: 371, endPoint y: 46, distance: 10.6
click at [372, 48] on div "Take me to: Payments Compliance Engagement Cyber Quant" at bounding box center [436, 207] width 873 height 414
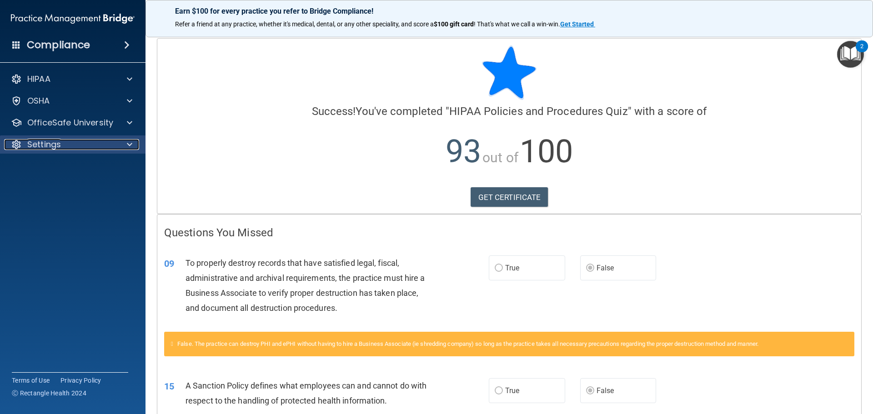
click at [55, 148] on p "Settings" at bounding box center [44, 144] width 34 height 11
click at [60, 185] on p "Sign Out" at bounding box center [68, 188] width 124 height 9
